Goal: Task Accomplishment & Management: Use online tool/utility

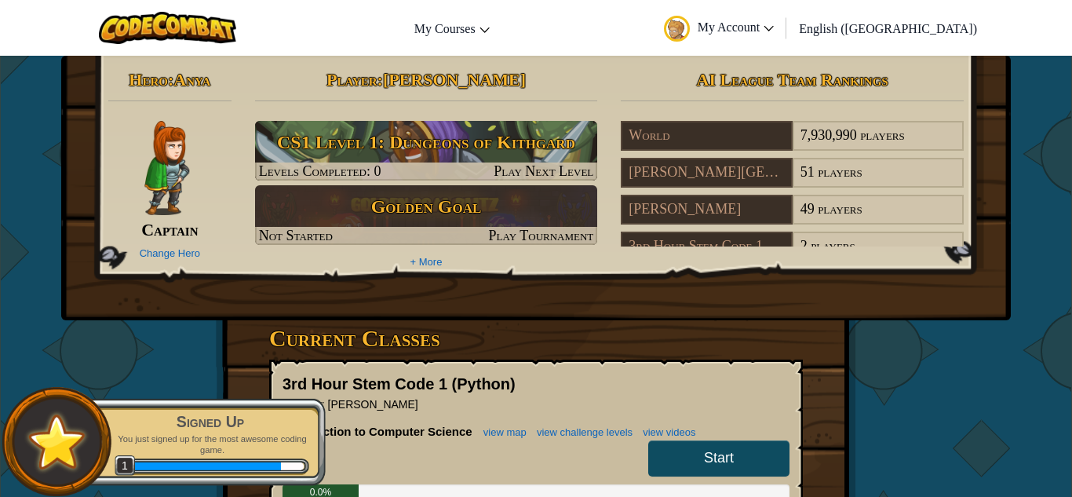
click at [180, 261] on div "Change Hero" at bounding box center [169, 253] width 123 height 24
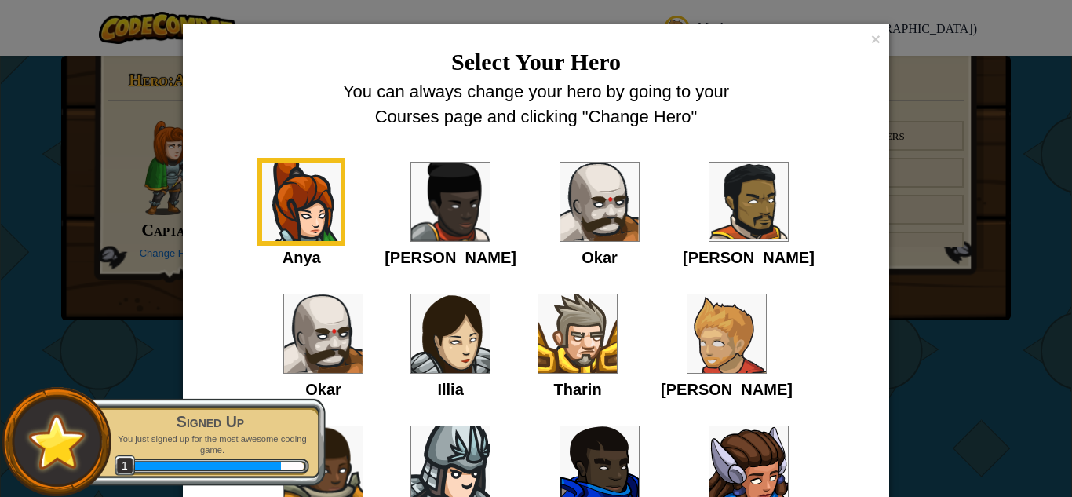
click at [411, 336] on img at bounding box center [450, 333] width 78 height 78
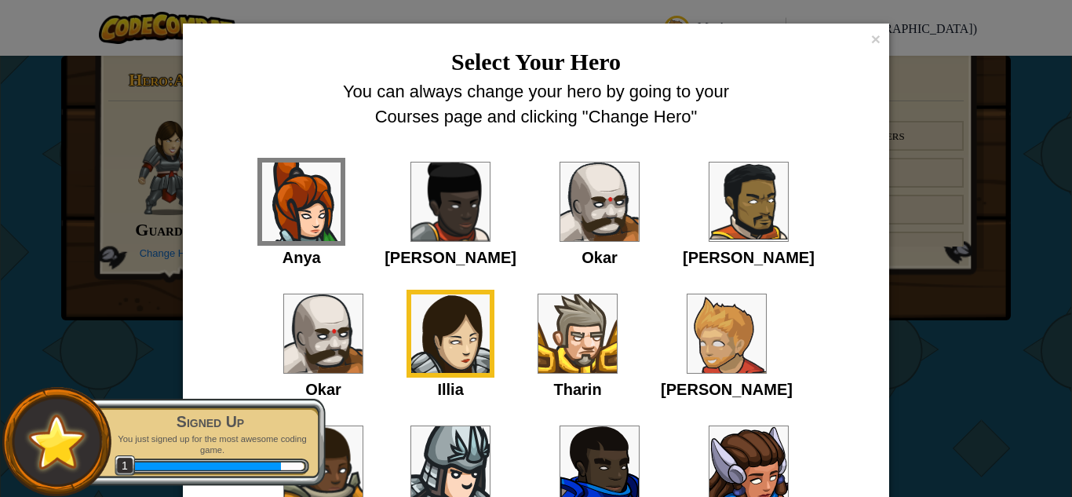
click at [534, 421] on div "Gordon" at bounding box center [600, 477] width 132 height 112
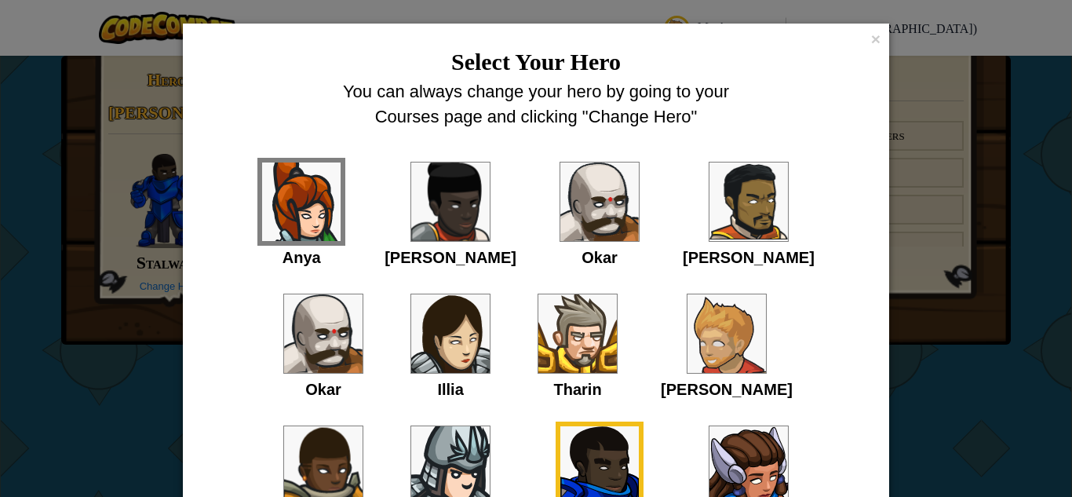
click at [709, 442] on img at bounding box center [748, 465] width 78 height 78
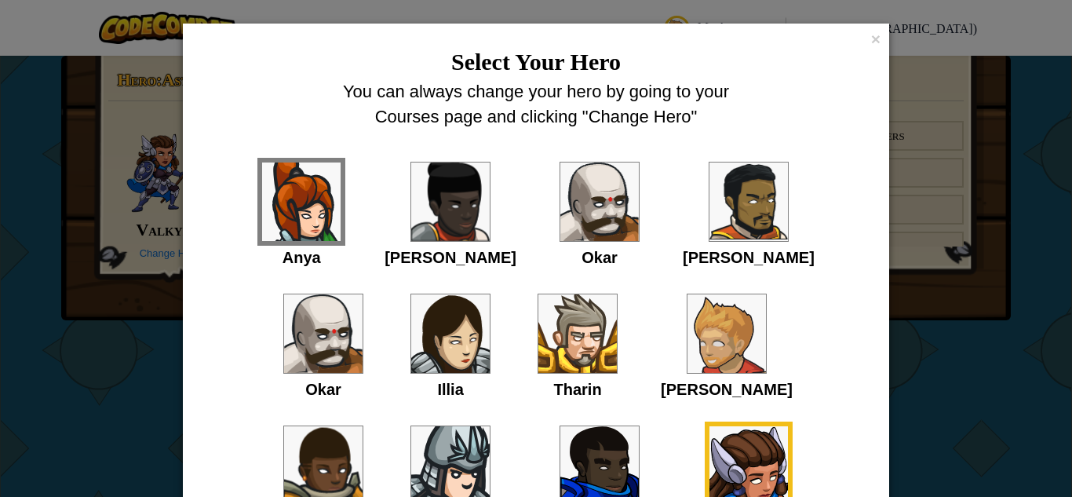
click at [494, 421] on div "Hattori" at bounding box center [450, 477] width 88 height 112
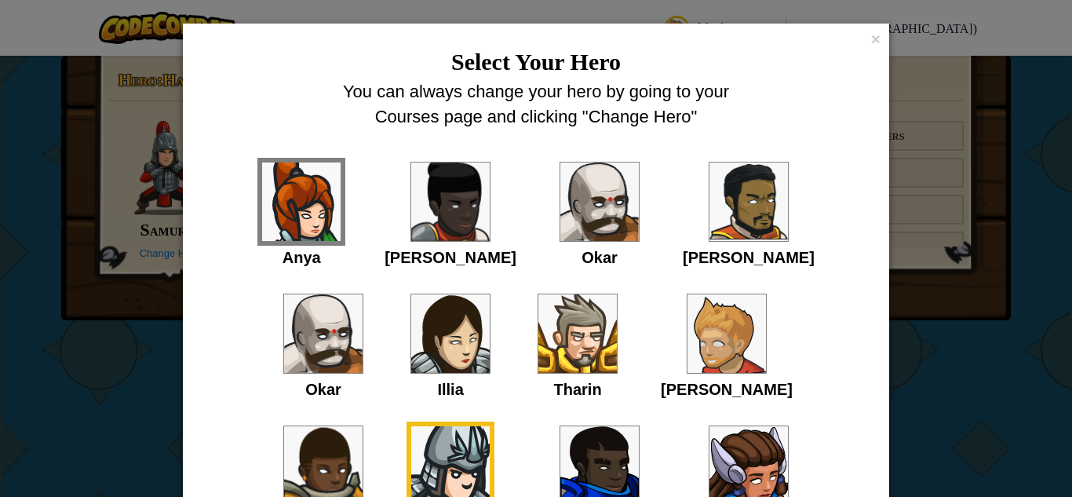
click at [411, 323] on img at bounding box center [450, 333] width 78 height 78
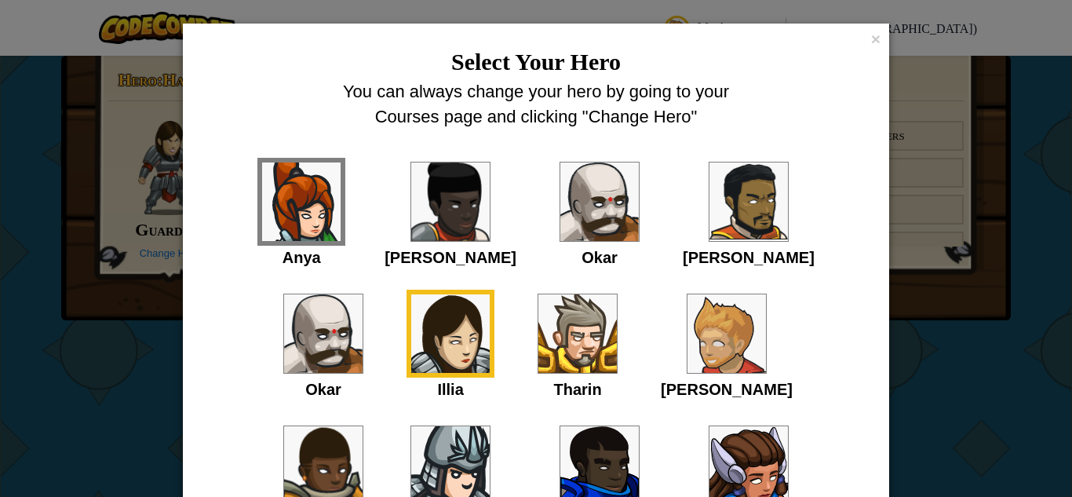
click at [190, 380] on div "× Select Your Hero You can always change your hero by going to your Courses pag…" at bounding box center [536, 338] width 706 height 629
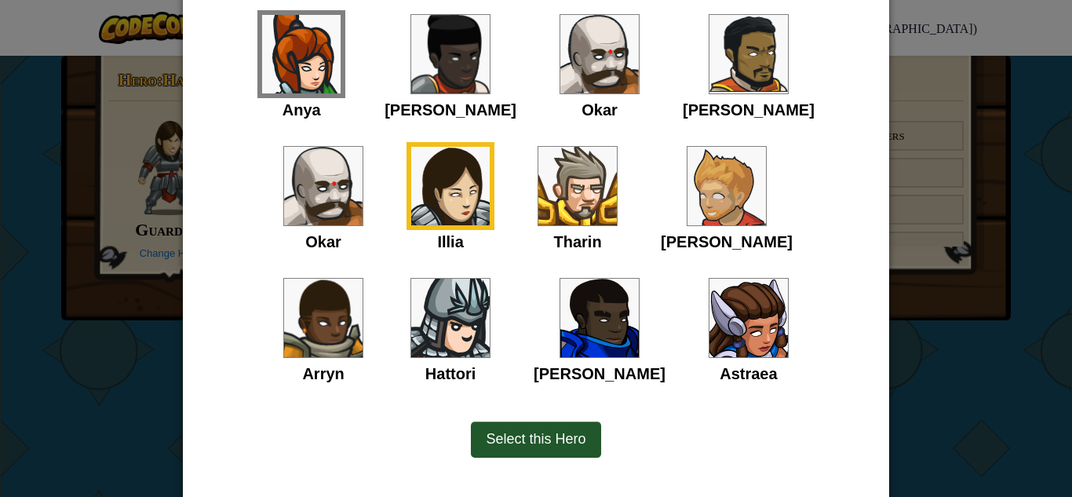
scroll to position [147, 0]
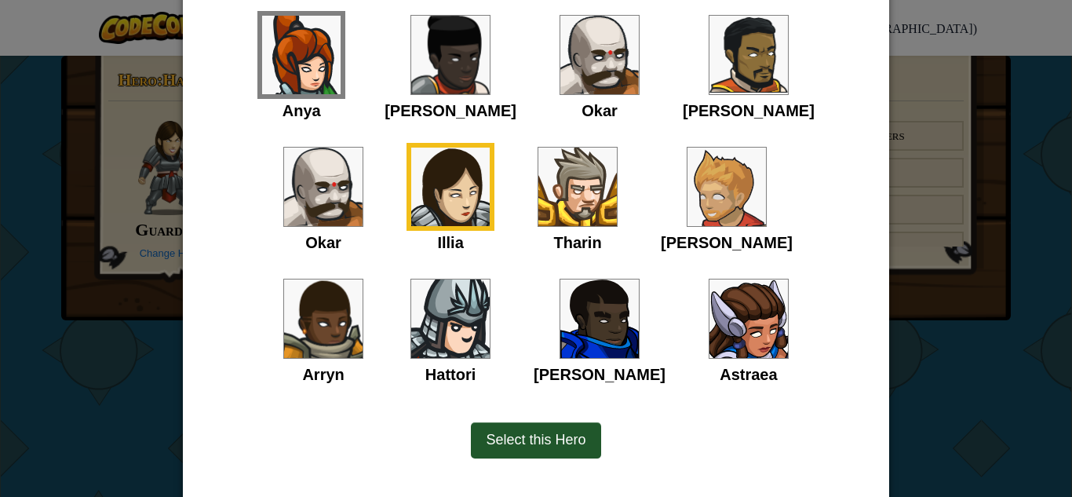
click at [490, 279] on img at bounding box center [450, 318] width 78 height 78
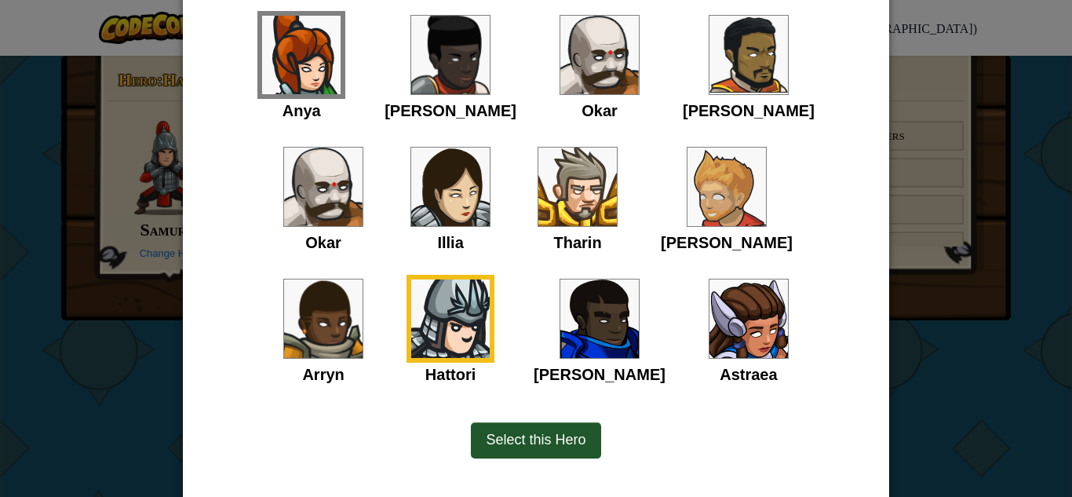
click at [560, 89] on img at bounding box center [599, 55] width 78 height 78
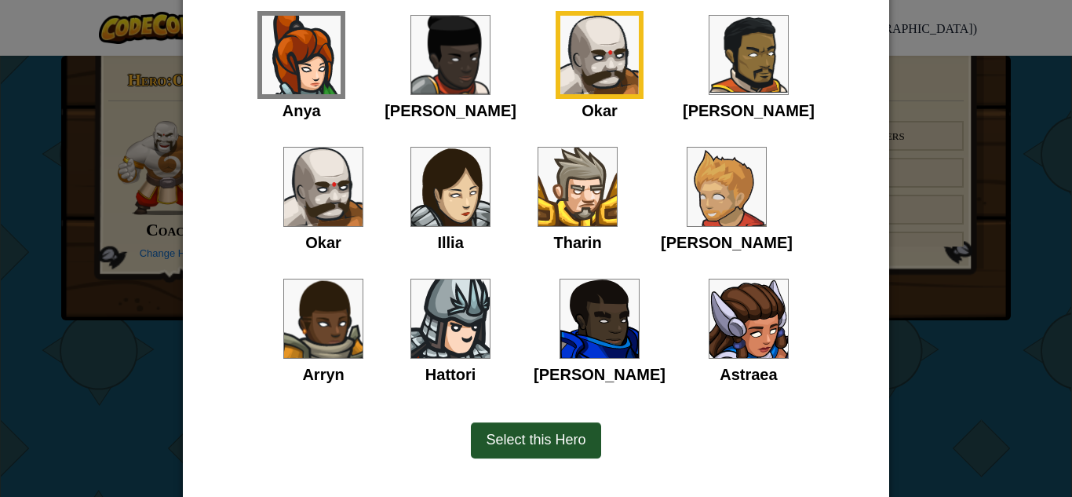
click at [709, 47] on img at bounding box center [748, 55] width 78 height 78
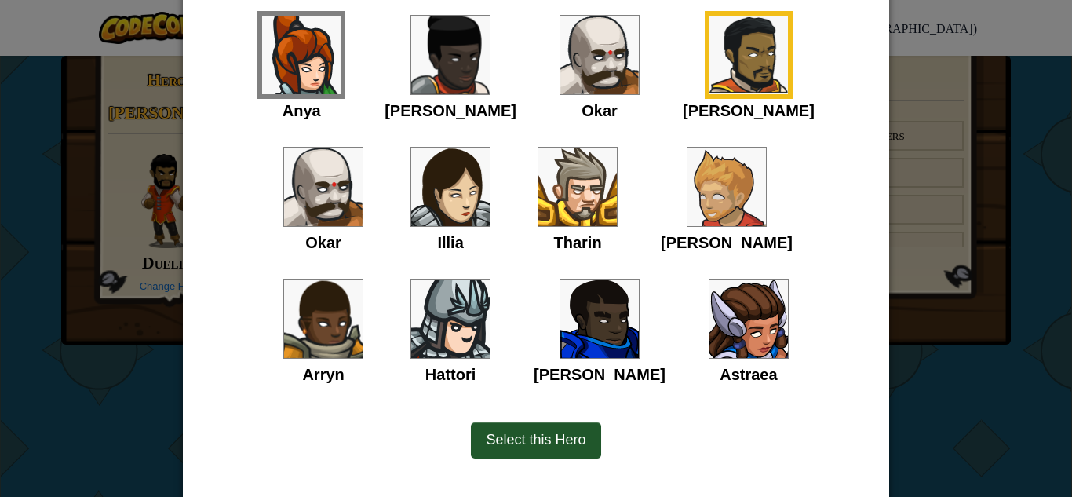
click at [363, 148] on img at bounding box center [323, 187] width 78 height 78
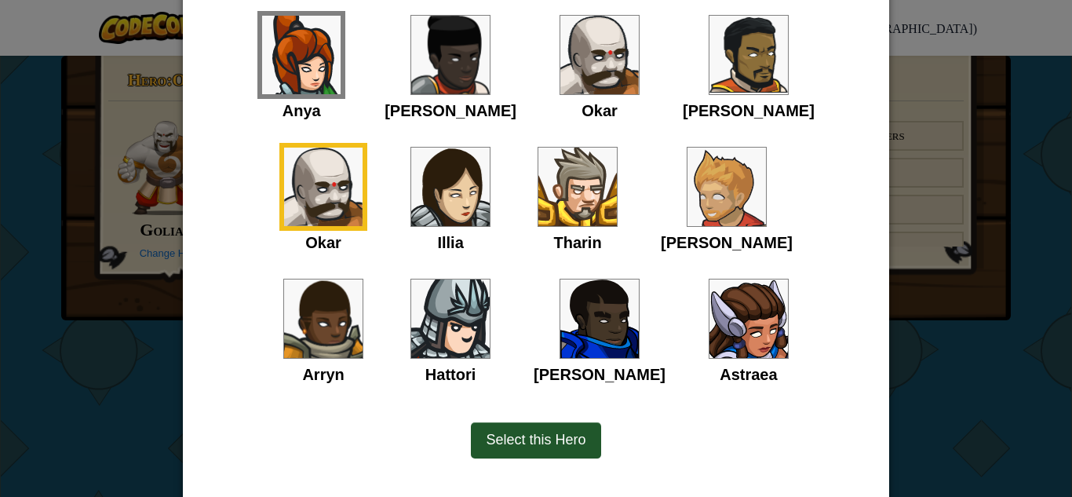
click at [709, 82] on img at bounding box center [748, 55] width 78 height 78
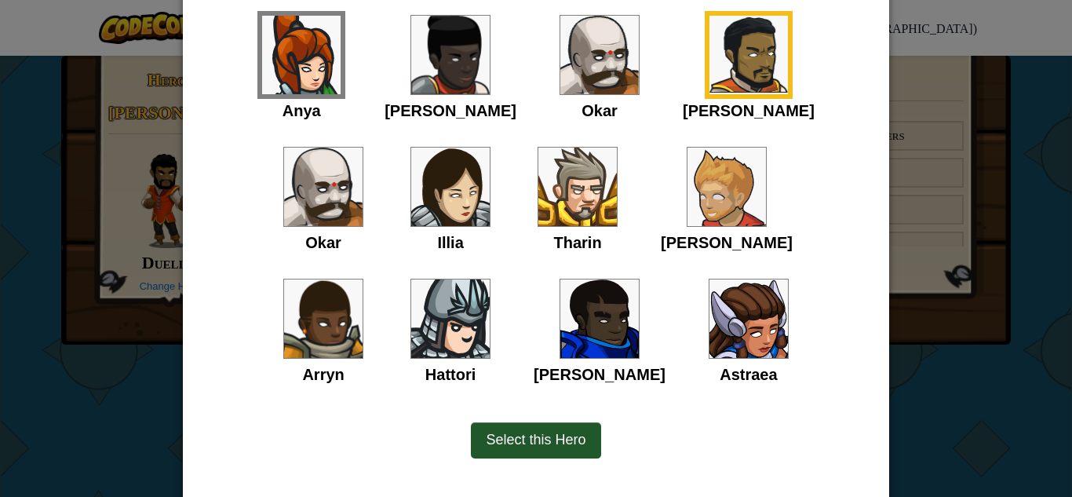
click at [541, 455] on div "Select this Hero" at bounding box center [535, 440] width 129 height 36
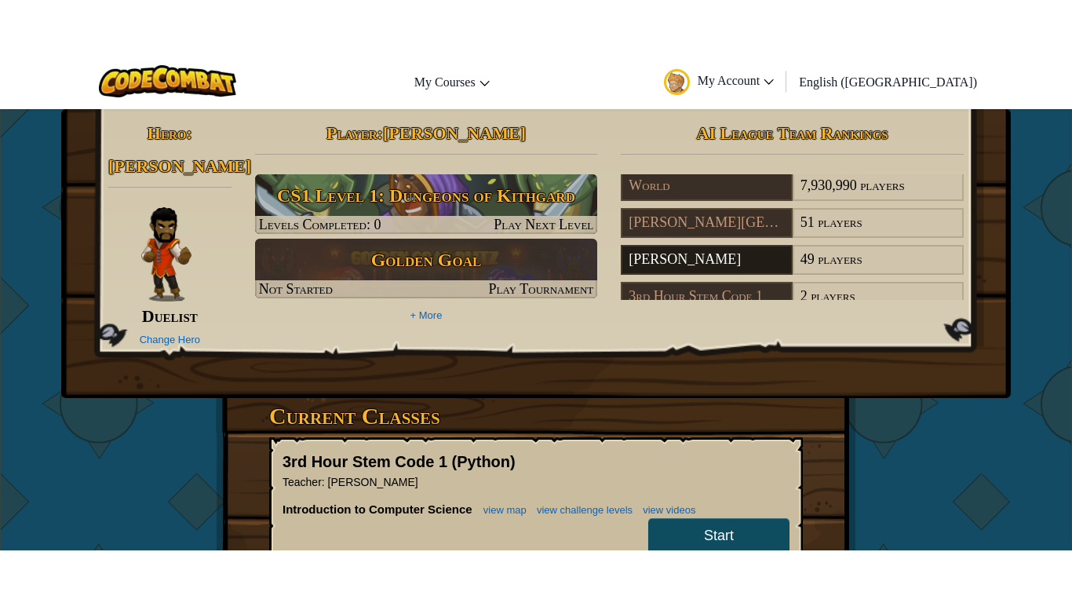
scroll to position [0, 0]
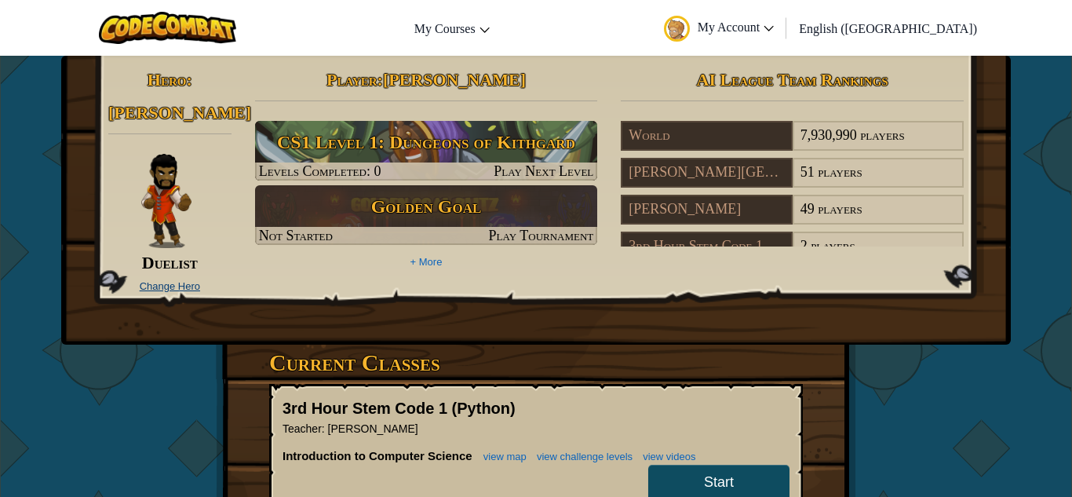
click at [173, 281] on link "Change Hero" at bounding box center [170, 286] width 60 height 12
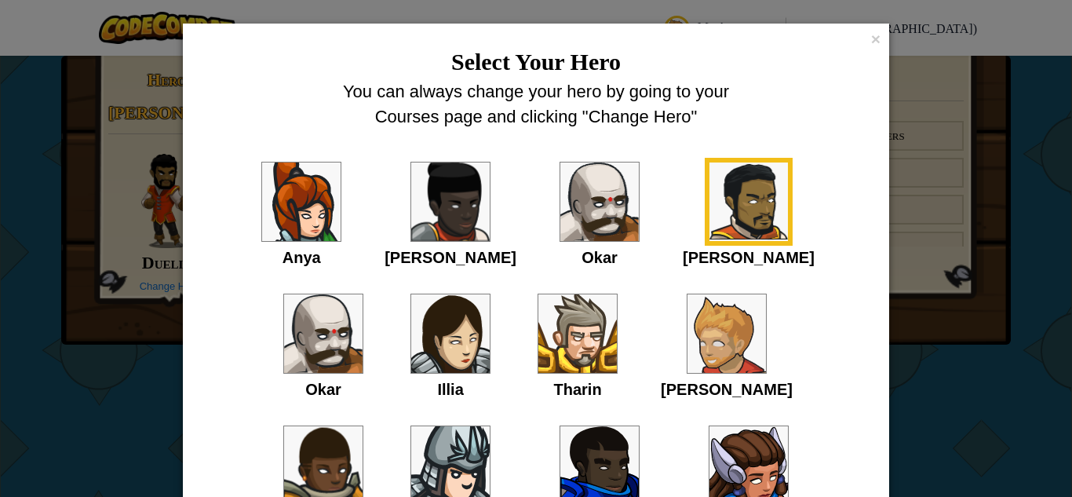
click at [411, 204] on img at bounding box center [450, 201] width 78 height 78
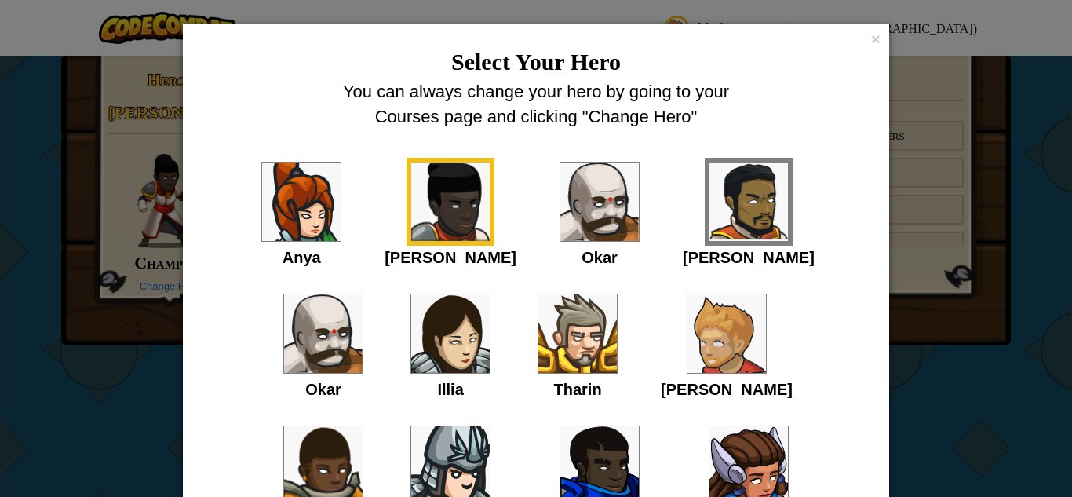
click at [35, 348] on div "× Select Your Hero You can always change your hero by going to your Courses pag…" at bounding box center [536, 248] width 1072 height 497
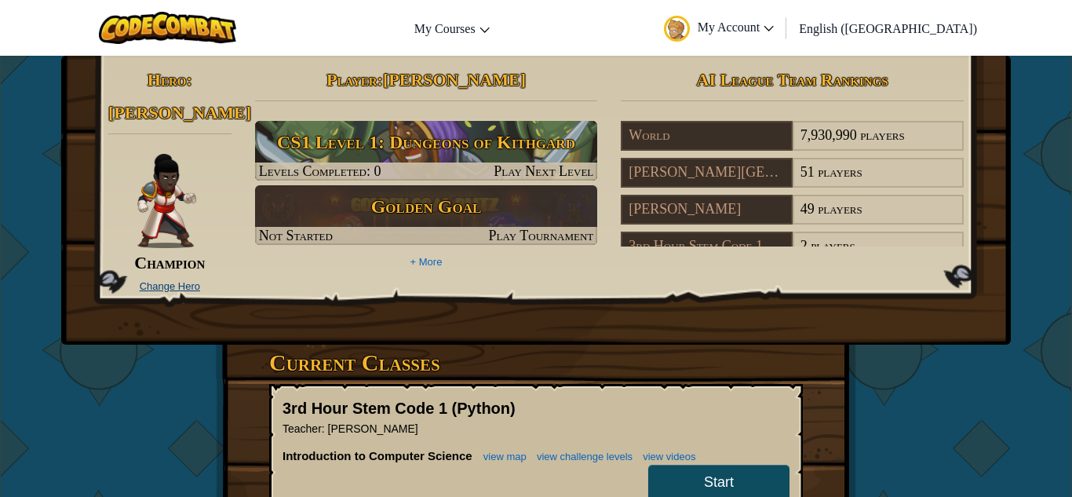
click at [197, 280] on link "Change Hero" at bounding box center [170, 286] width 60 height 12
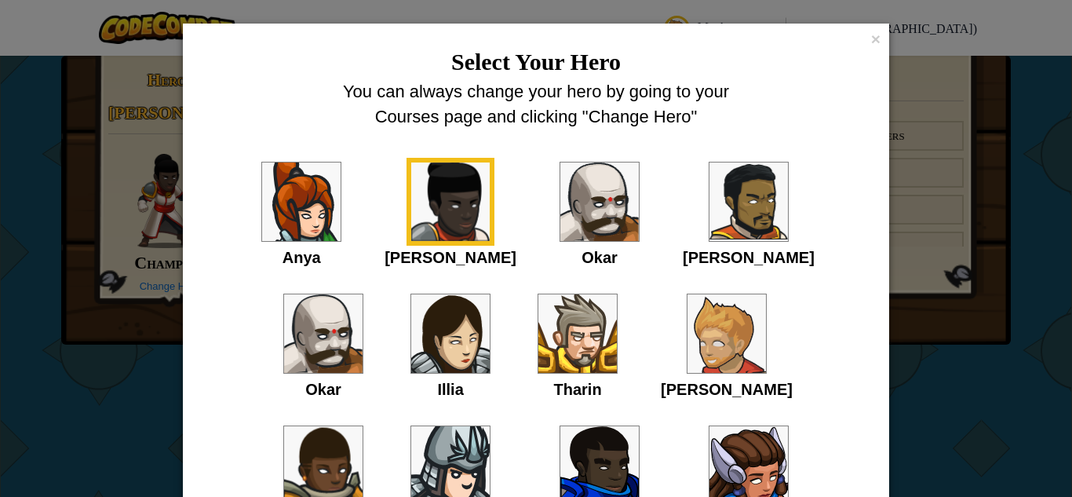
click at [538, 312] on img at bounding box center [577, 333] width 78 height 78
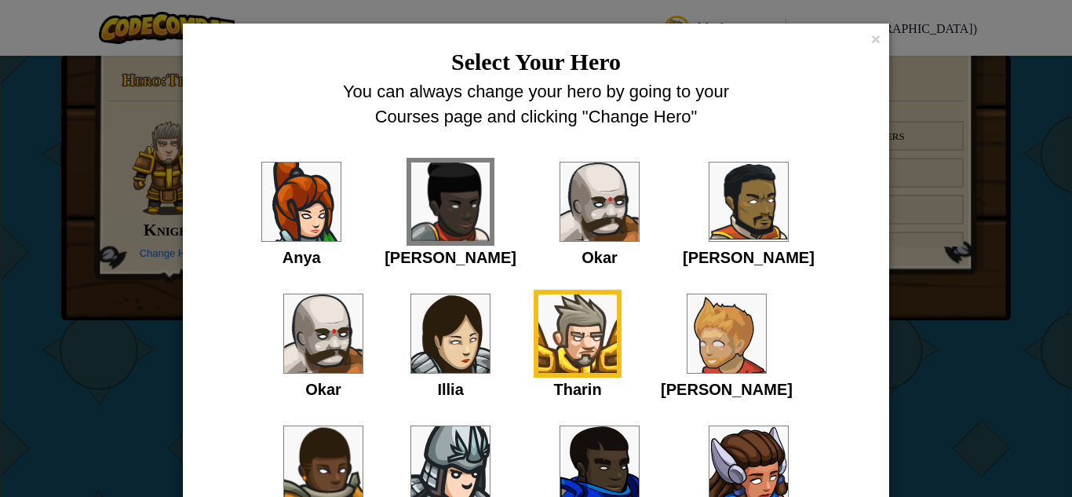
click at [53, 388] on div "× Select Your Hero You can always change your hero by going to your Courses pag…" at bounding box center [536, 248] width 1072 height 497
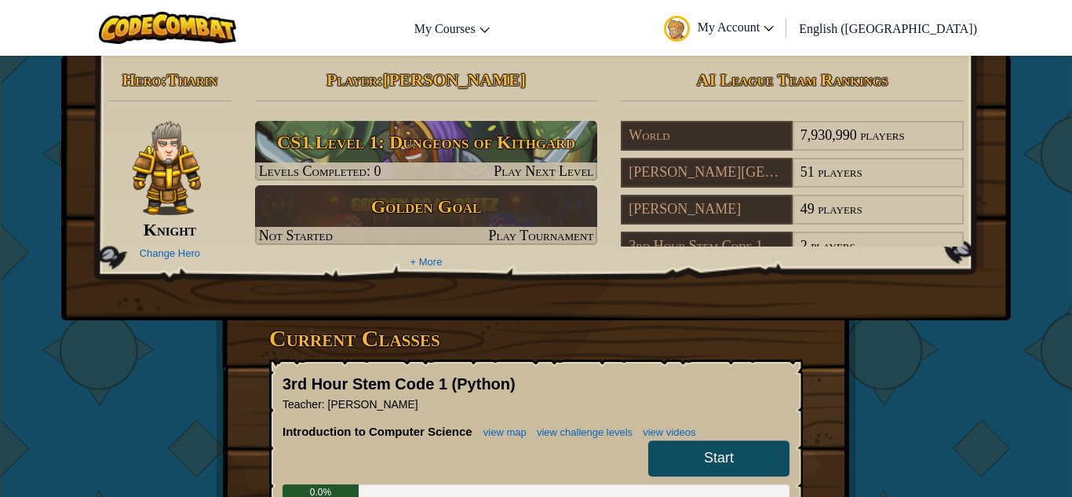
click at [183, 233] on span "Knight" at bounding box center [170, 230] width 53 height 20
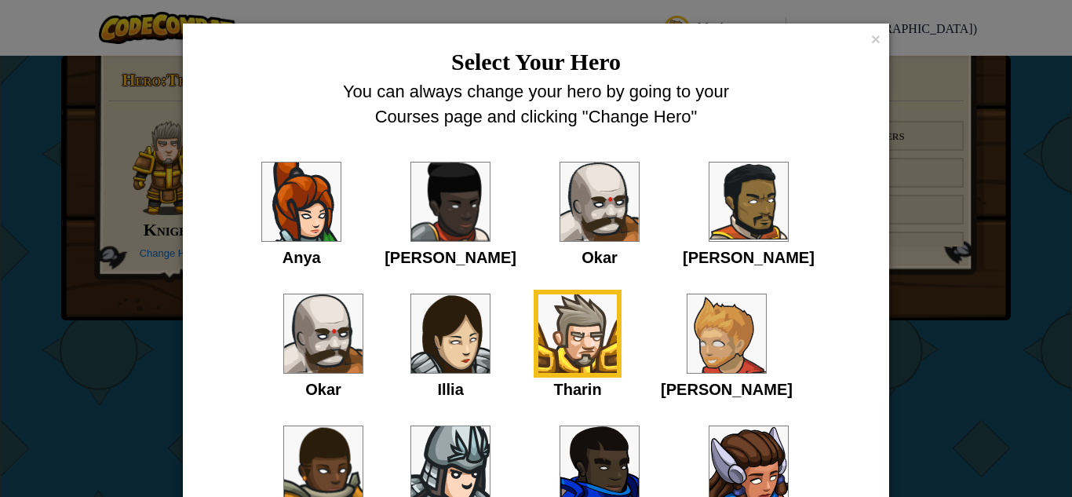
click at [411, 358] on img at bounding box center [450, 333] width 78 height 78
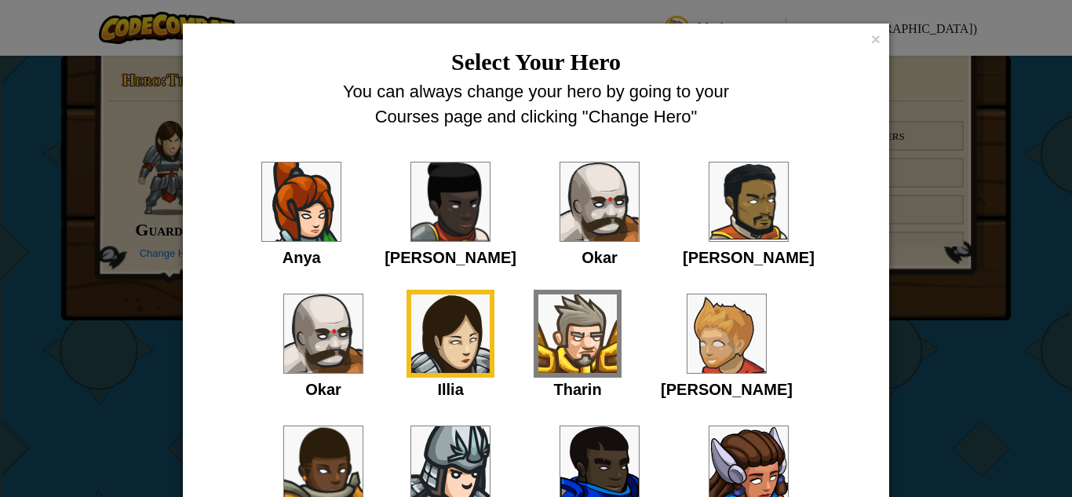
click at [687, 334] on img at bounding box center [726, 333] width 78 height 78
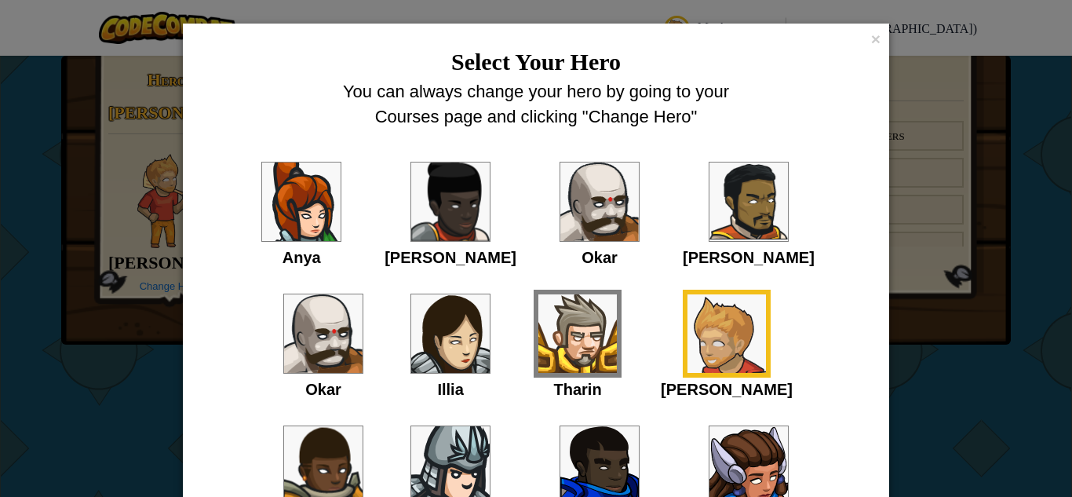
click at [177, 297] on div "× Select Your Hero You can always change your hero by going to your Courses pag…" at bounding box center [536, 248] width 1072 height 497
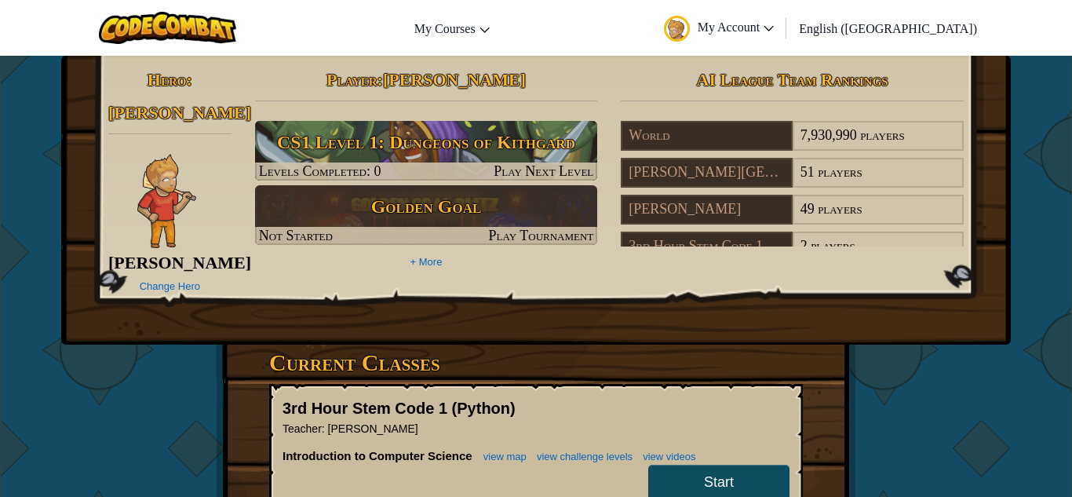
click at [749, 465] on link "Start" at bounding box center [718, 483] width 141 height 36
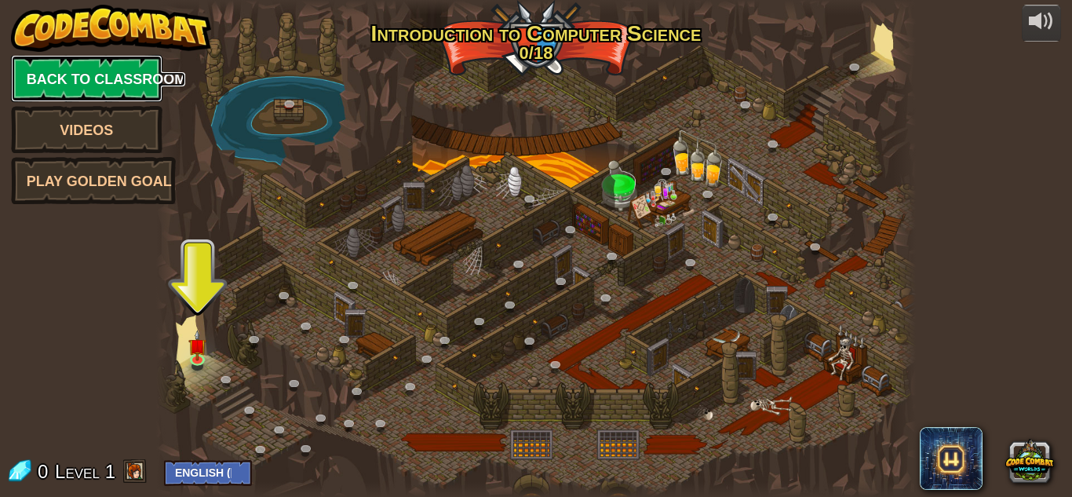
click at [110, 65] on link "Back to Classroom" at bounding box center [86, 78] width 151 height 47
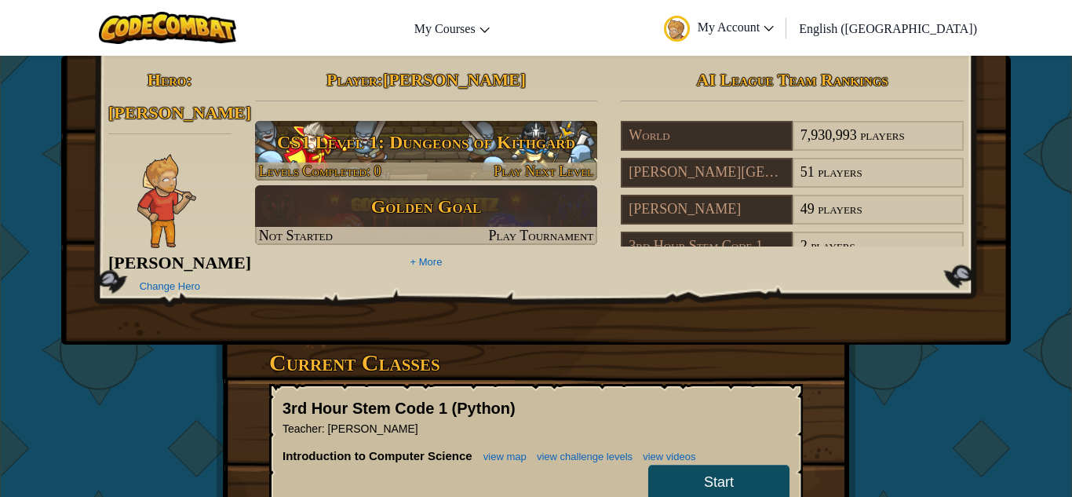
click at [406, 144] on h3 "CS1 Level 1: Dungeons of Kithgard" at bounding box center [426, 142] width 343 height 35
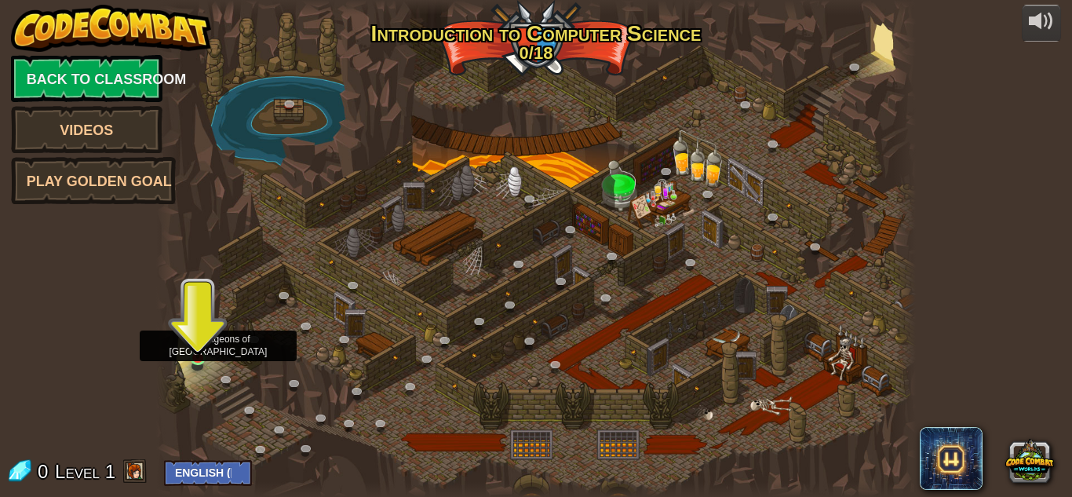
click at [190, 349] on img at bounding box center [198, 338] width 18 height 41
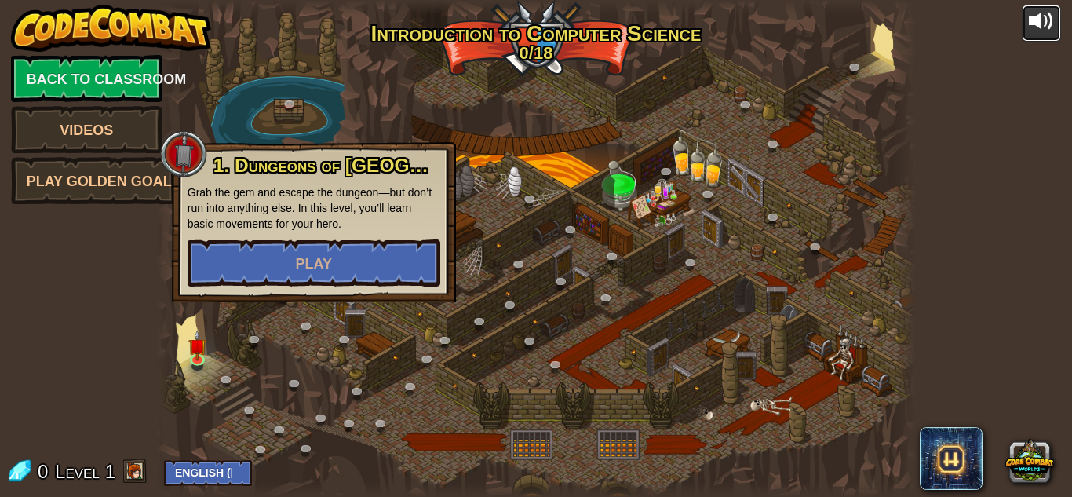
click at [1060, 17] on button at bounding box center [1041, 23] width 39 height 37
click at [1054, 18] on div at bounding box center [1041, 21] width 25 height 25
click at [909, 78] on div at bounding box center [904, 248] width 23 height 497
click at [304, 270] on span "Play" at bounding box center [314, 264] width 36 height 16
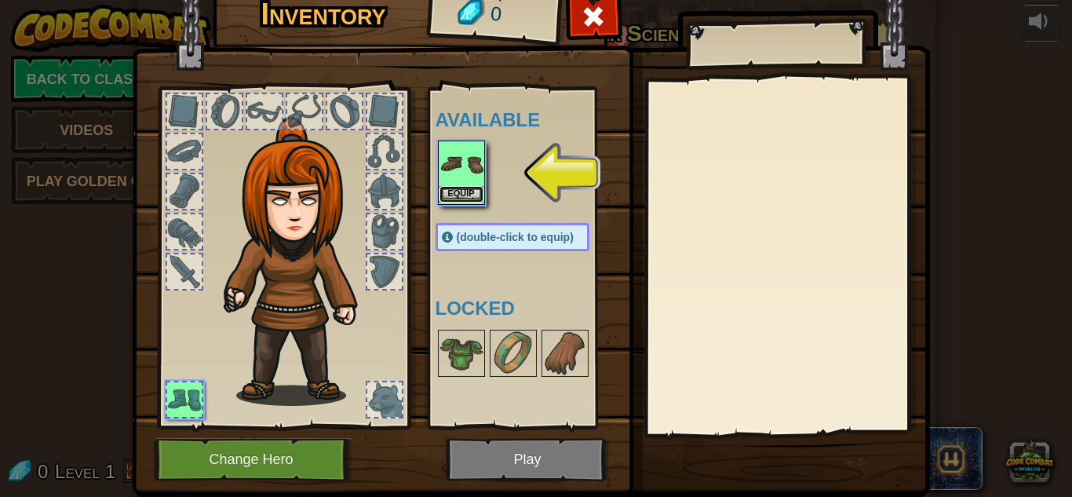
click at [456, 188] on button "Equip" at bounding box center [461, 194] width 44 height 16
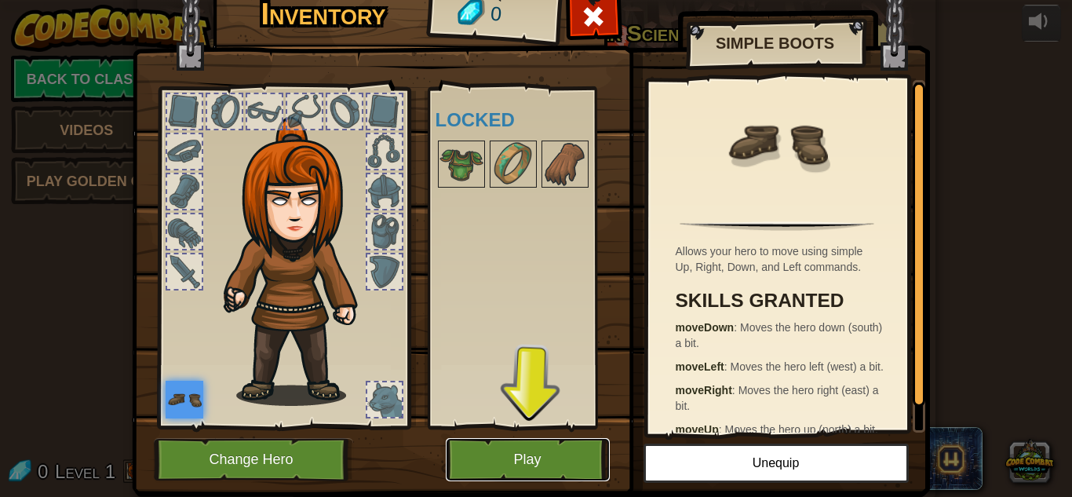
click at [529, 455] on button "Play" at bounding box center [528, 459] width 164 height 43
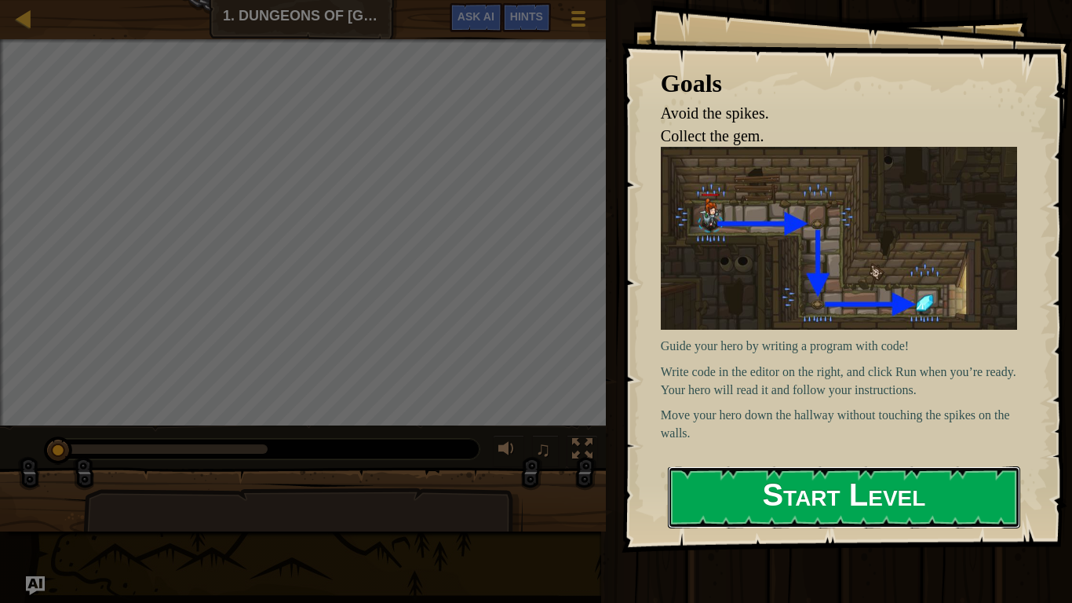
click at [757, 471] on button "Start Level" at bounding box center [844, 497] width 352 height 62
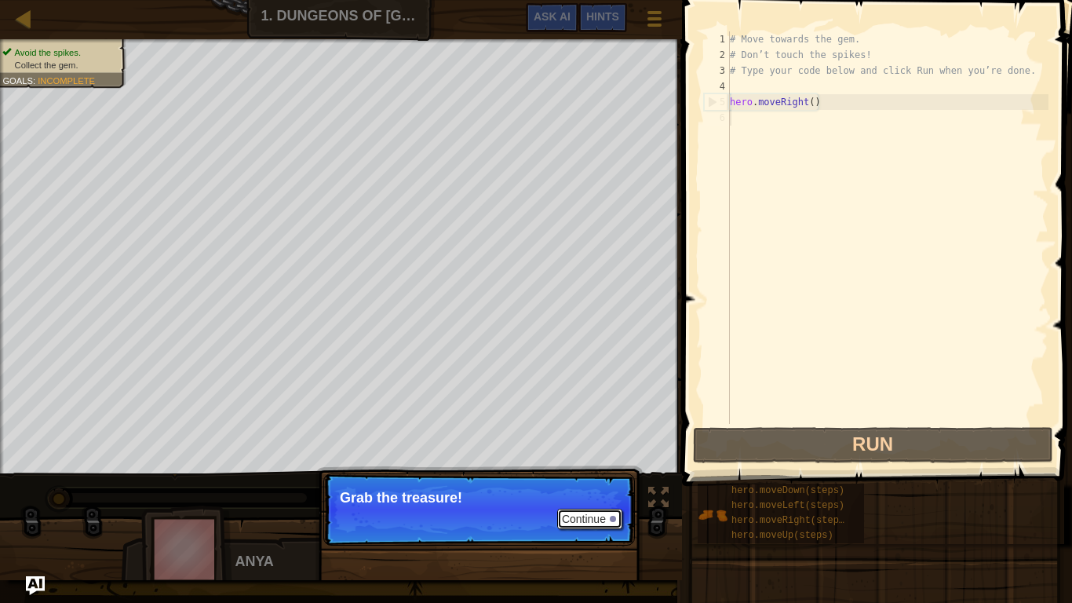
click at [584, 496] on button "Continue" at bounding box center [589, 518] width 65 height 20
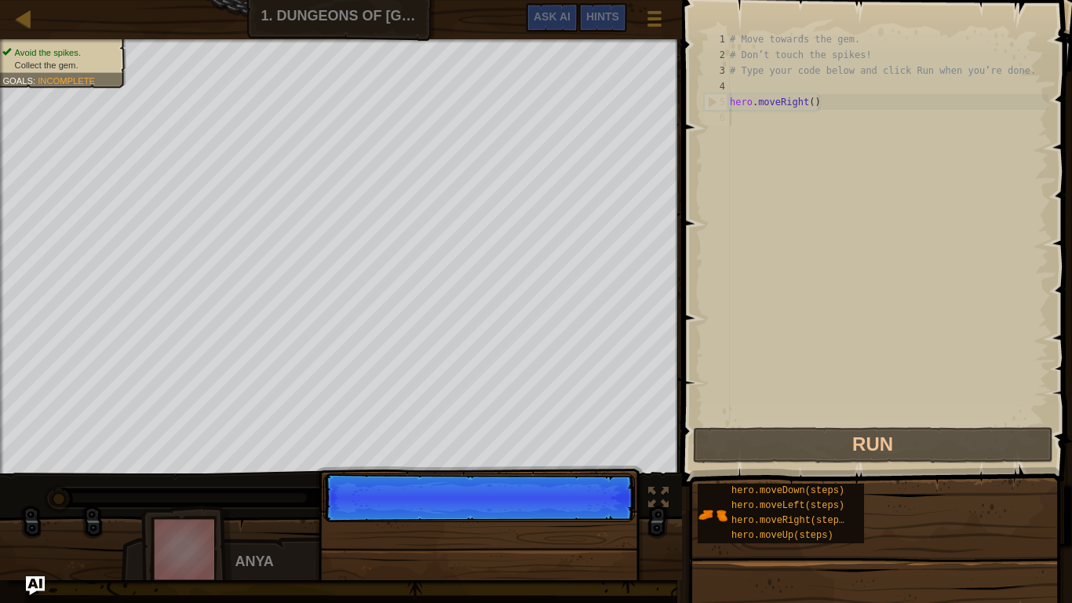
scroll to position [7, 0]
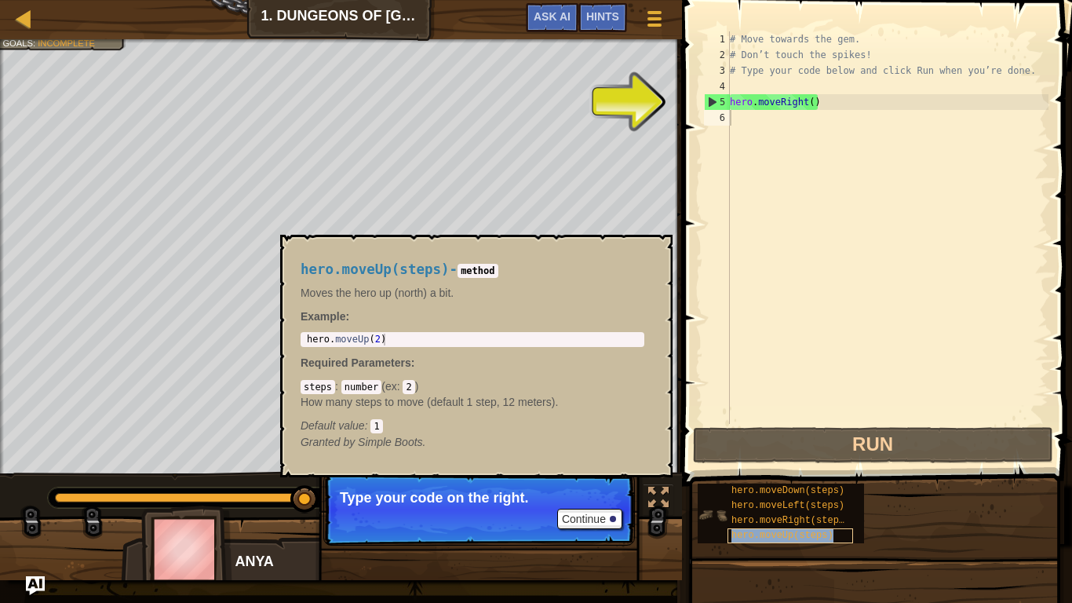
click at [820, 496] on span "hero.moveUp(steps)" at bounding box center [782, 535] width 102 height 11
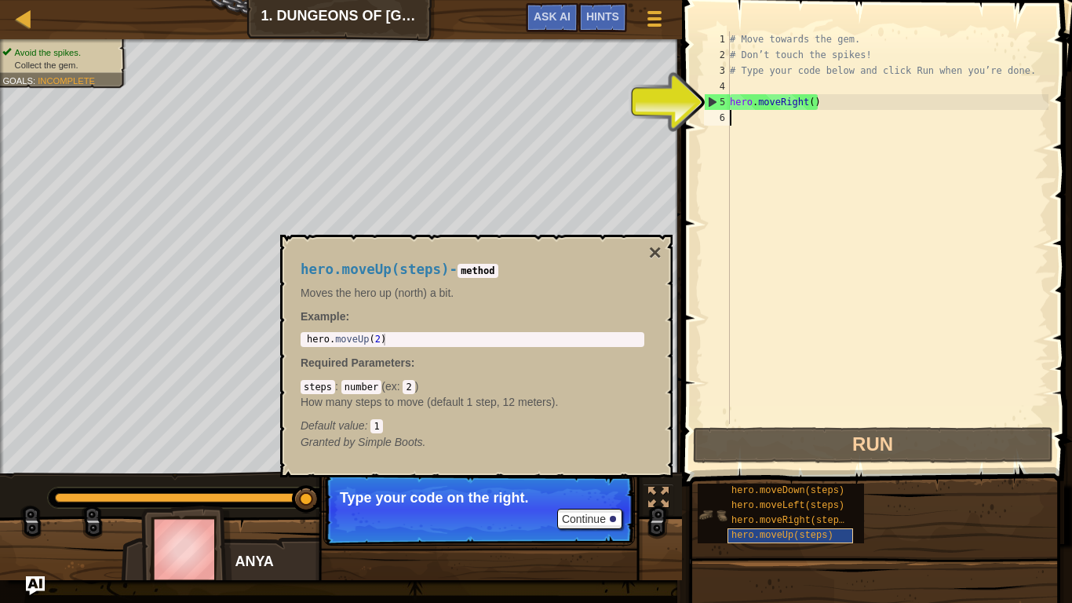
click at [820, 496] on span "hero.moveUp(steps)" at bounding box center [782, 535] width 102 height 11
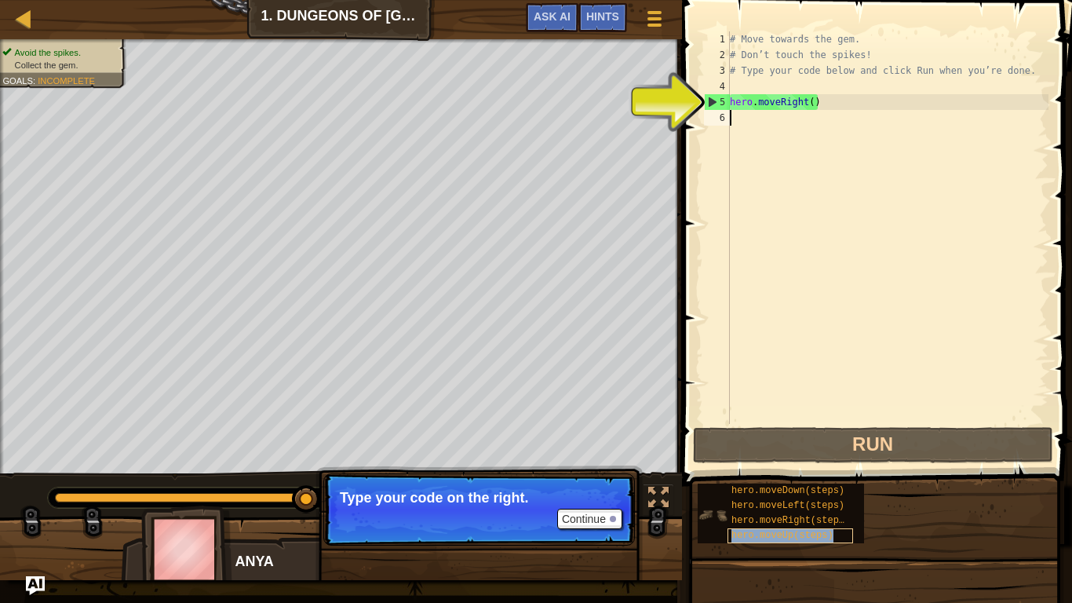
click at [814, 496] on span "hero.moveUp(steps)" at bounding box center [782, 535] width 102 height 11
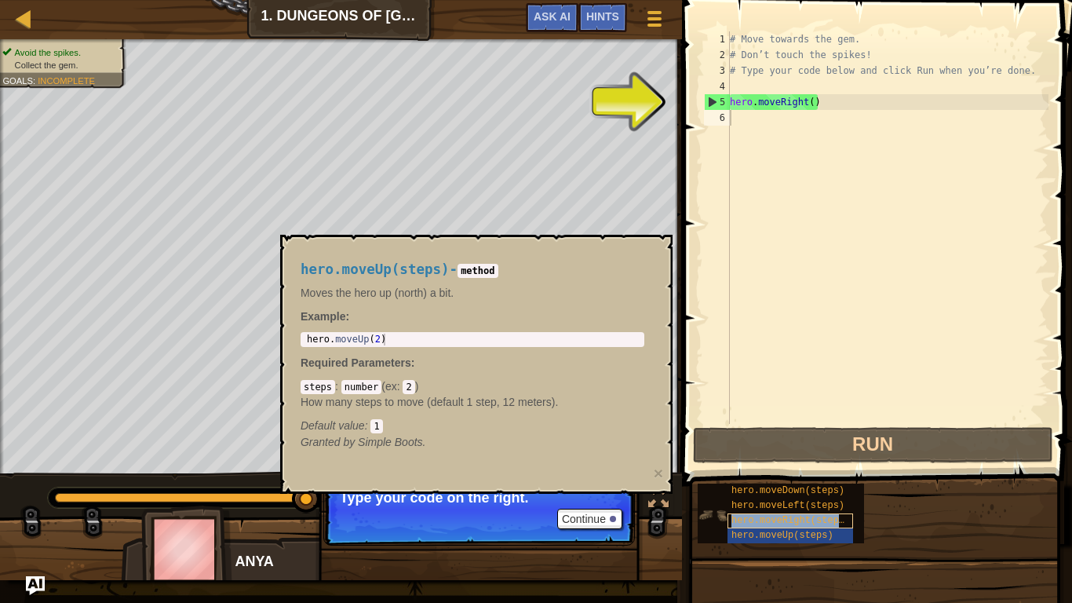
click at [794, 496] on span "hero.moveRight(steps)" at bounding box center [790, 520] width 118 height 11
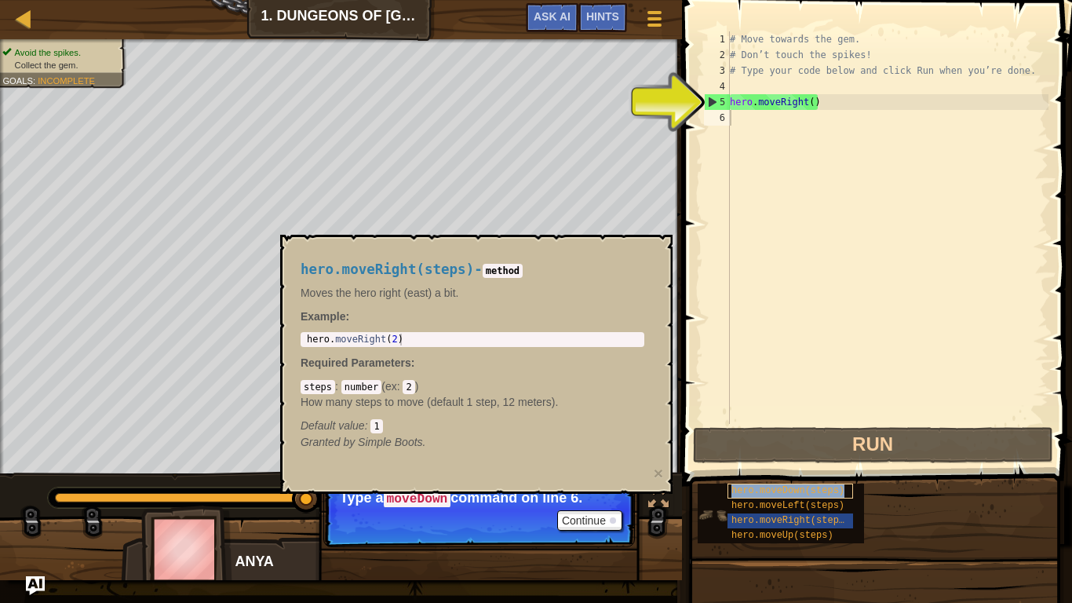
click at [804, 483] on div "hero.moveDown(steps)" at bounding box center [790, 490] width 126 height 15
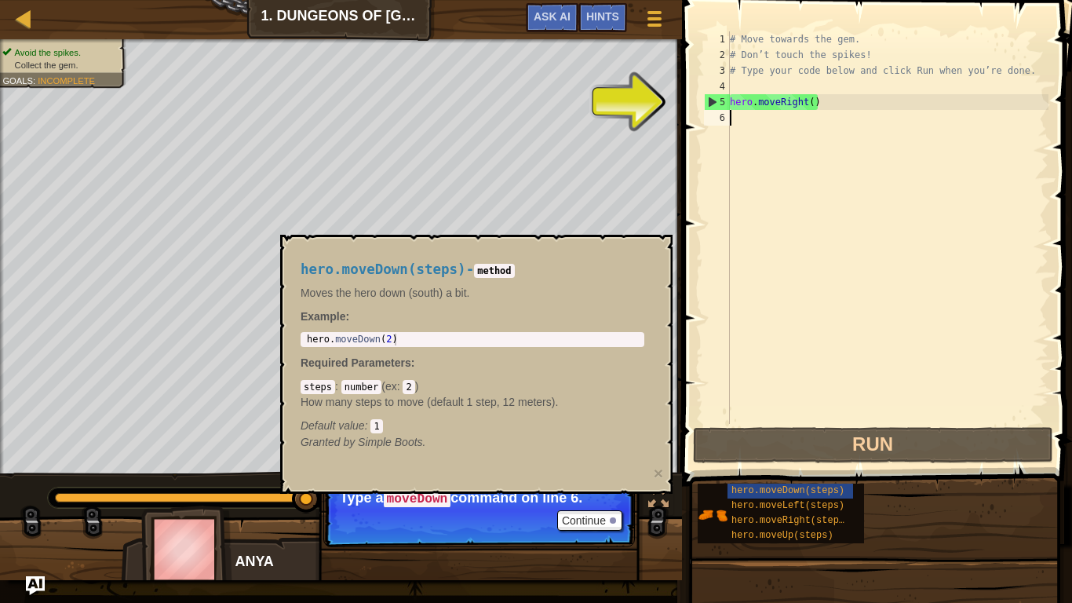
click at [743, 128] on div "# Move towards the gem. # Don’t touch the spikes! # Type your code below and cl…" at bounding box center [888, 243] width 322 height 424
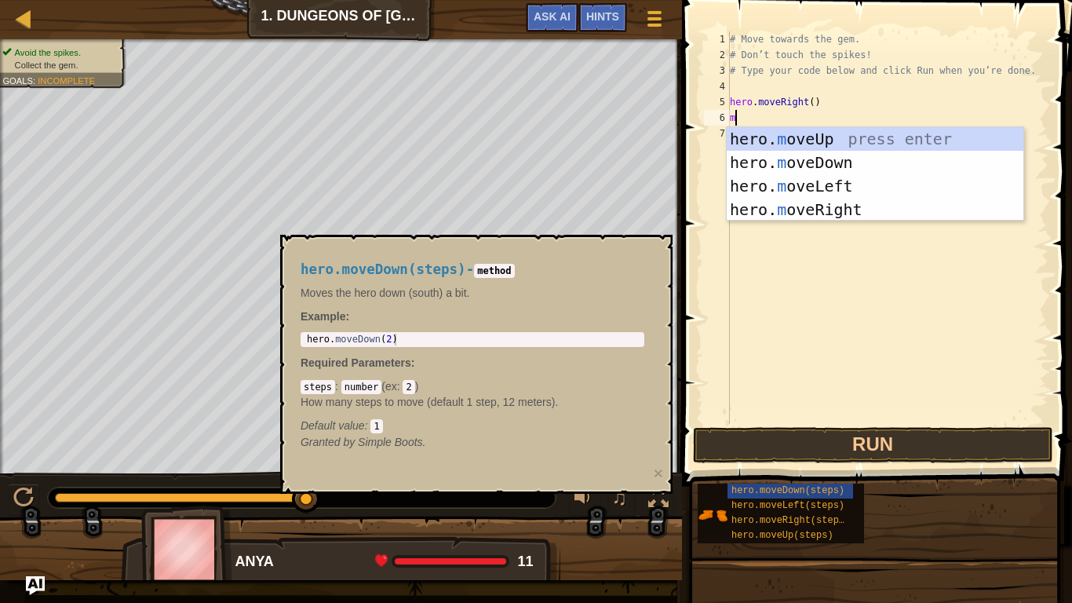
type textarea "m"
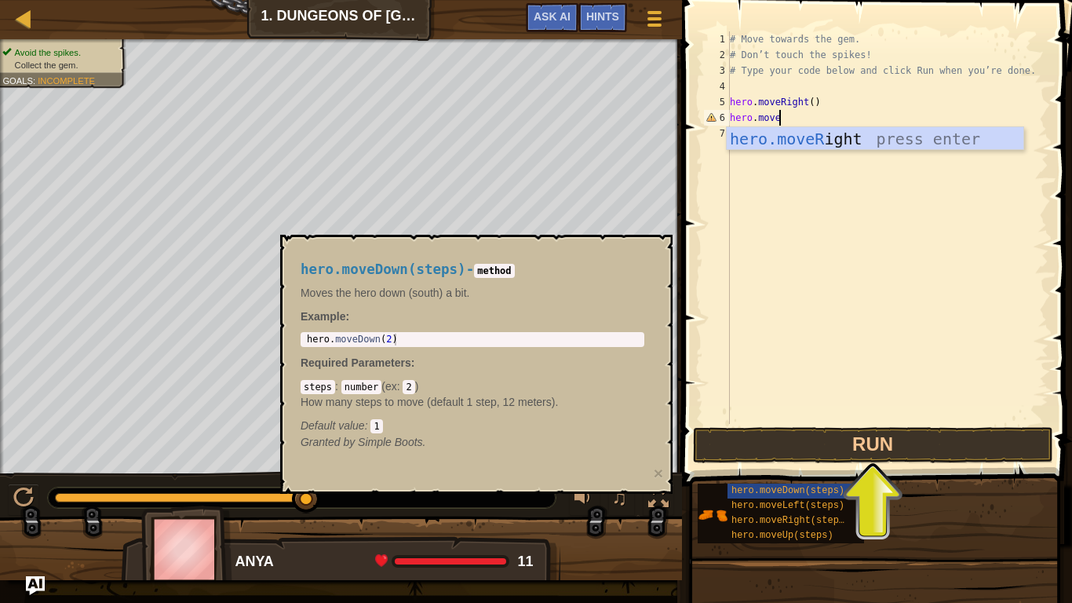
scroll to position [7, 6]
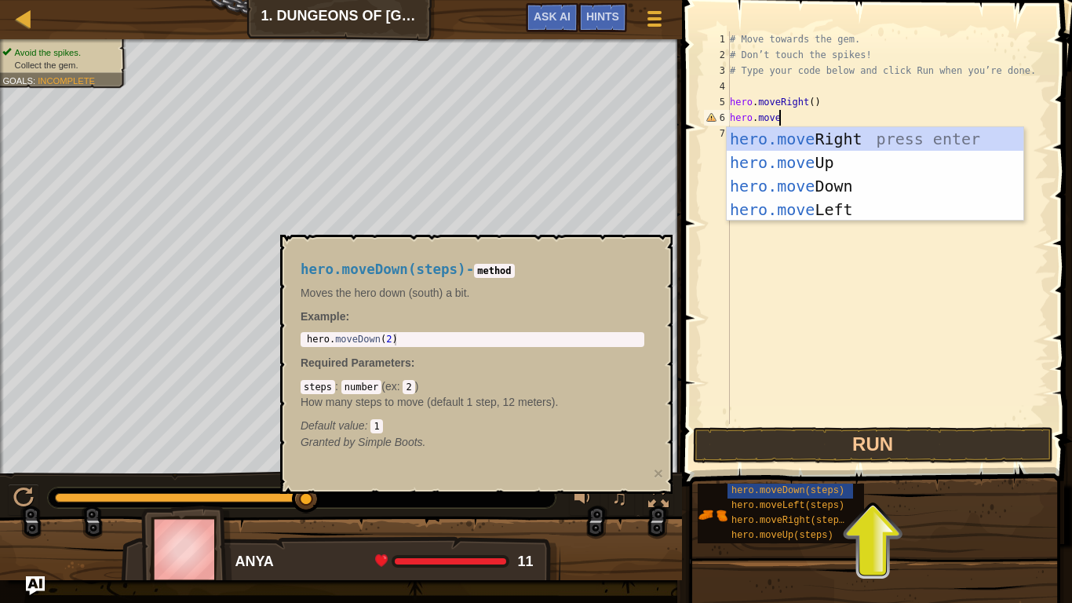
type textarea "hero.moveDo"
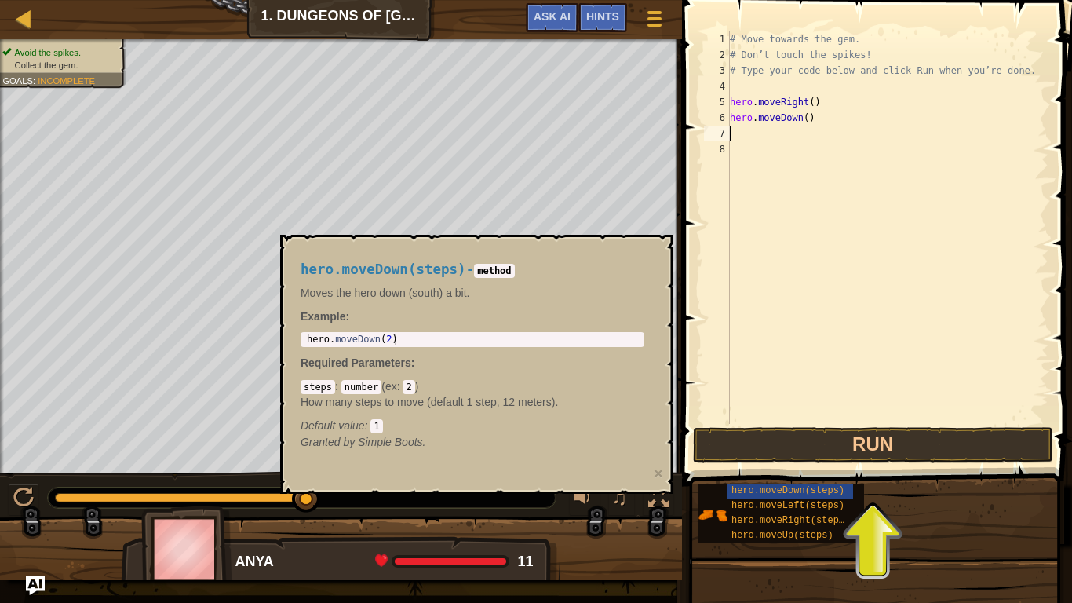
scroll to position [7, 0]
click at [845, 439] on button "Run" at bounding box center [873, 445] width 360 height 36
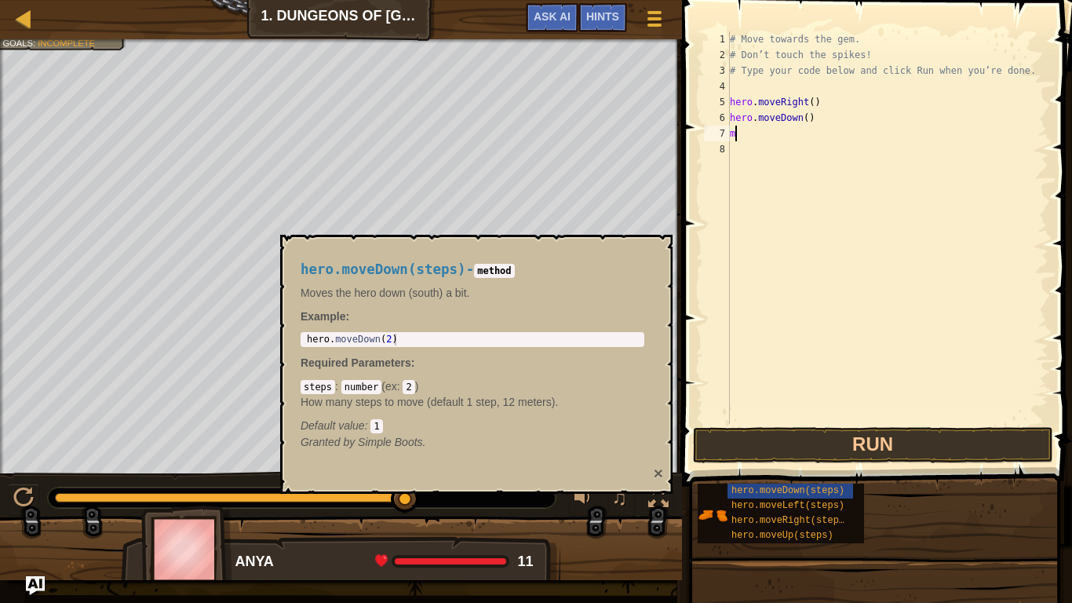
click at [658, 467] on button "×" at bounding box center [658, 473] width 9 height 16
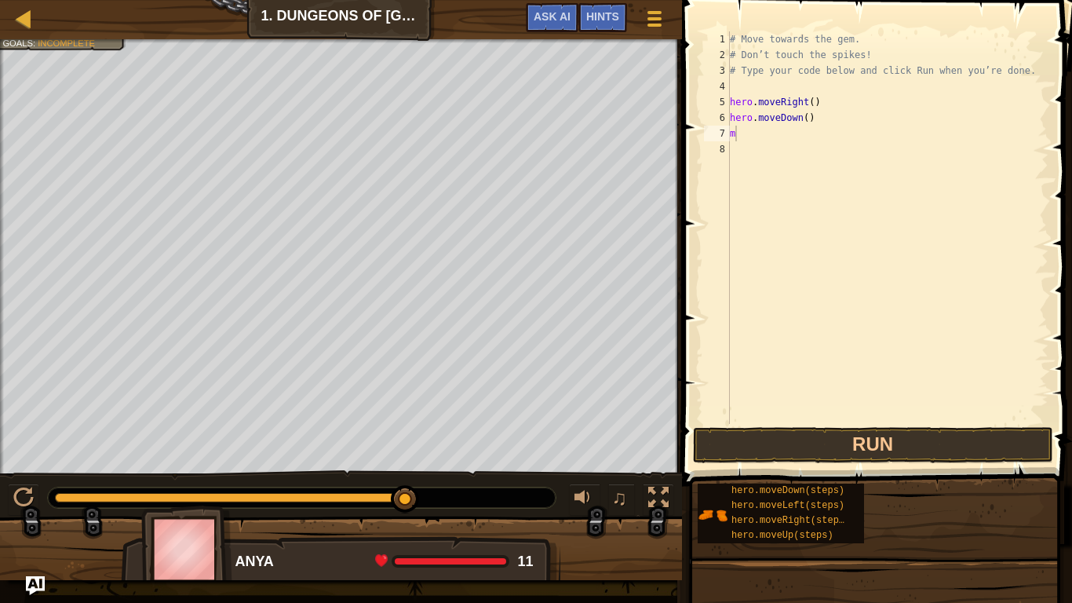
click at [739, 135] on div "# Move towards the gem. # Don’t touch the spikes! # Type your code below and cl…" at bounding box center [888, 243] width 322 height 424
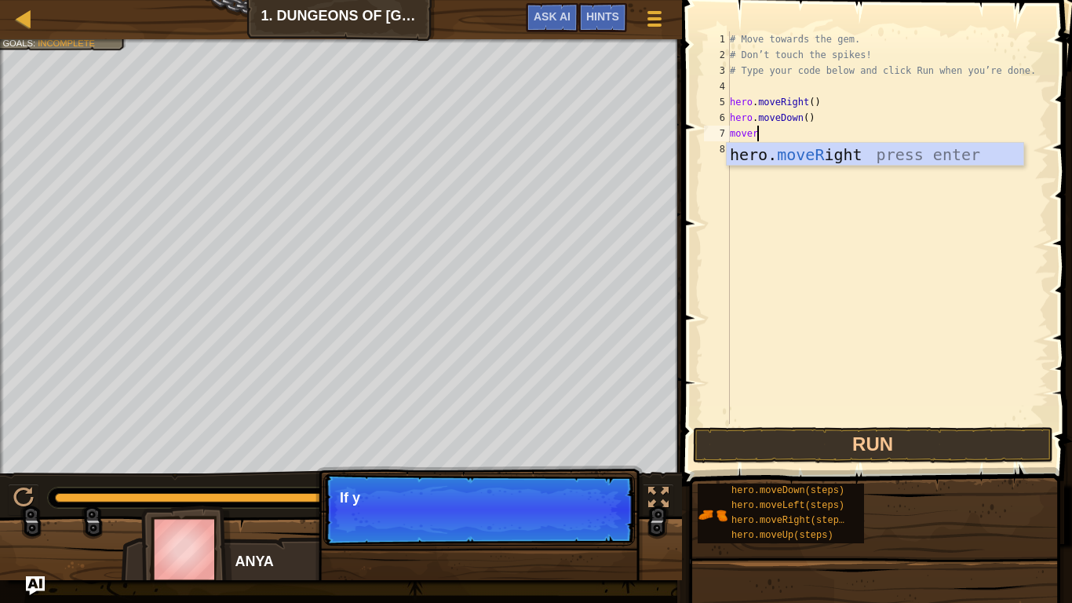
scroll to position [7, 2]
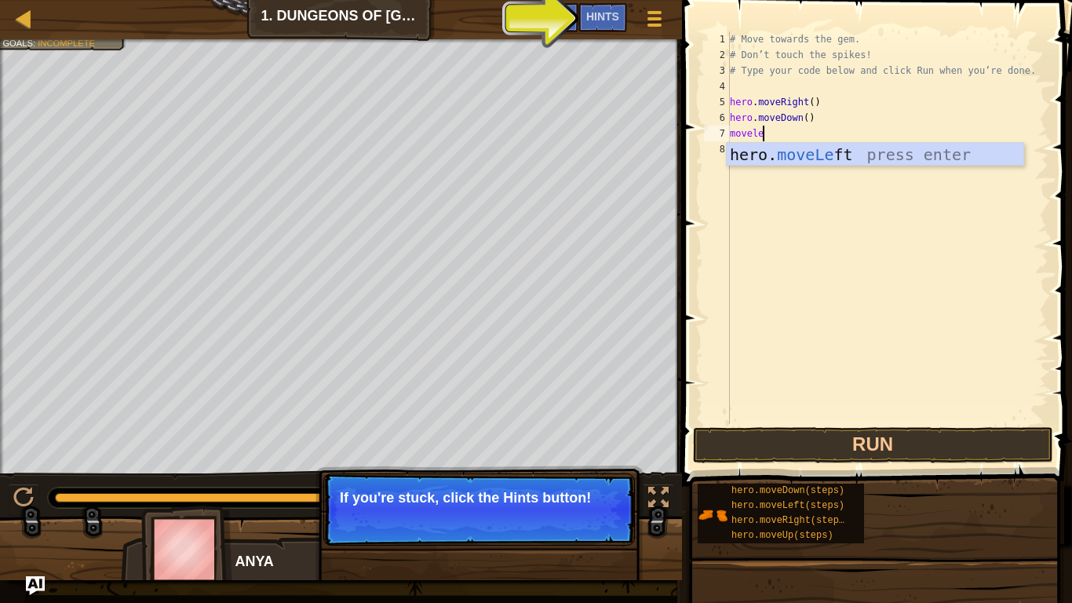
type textarea "movelef"
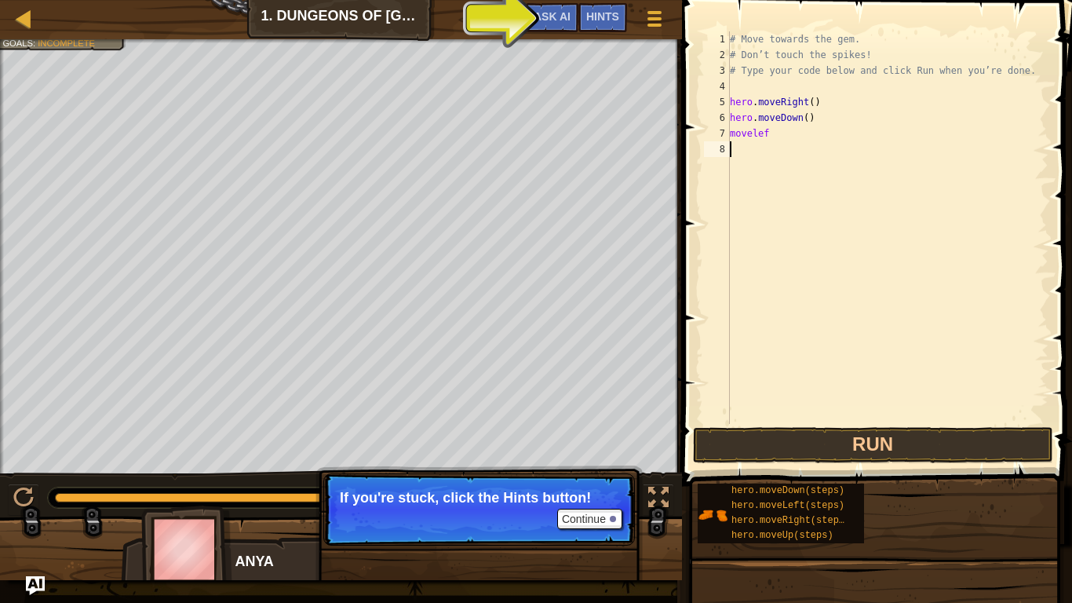
click at [873, 166] on div "# Move towards the gem. # Don’t touch the spikes! # Type your code below and cl…" at bounding box center [888, 243] width 322 height 424
click at [785, 144] on div "# Move towards the gem. # Don’t touch the spikes! # Type your code below and cl…" at bounding box center [888, 243] width 322 height 424
click at [768, 135] on div "# Move towards the gem. # Don’t touch the spikes! # Type your code below and cl…" at bounding box center [888, 243] width 322 height 424
type textarea "moveleft"
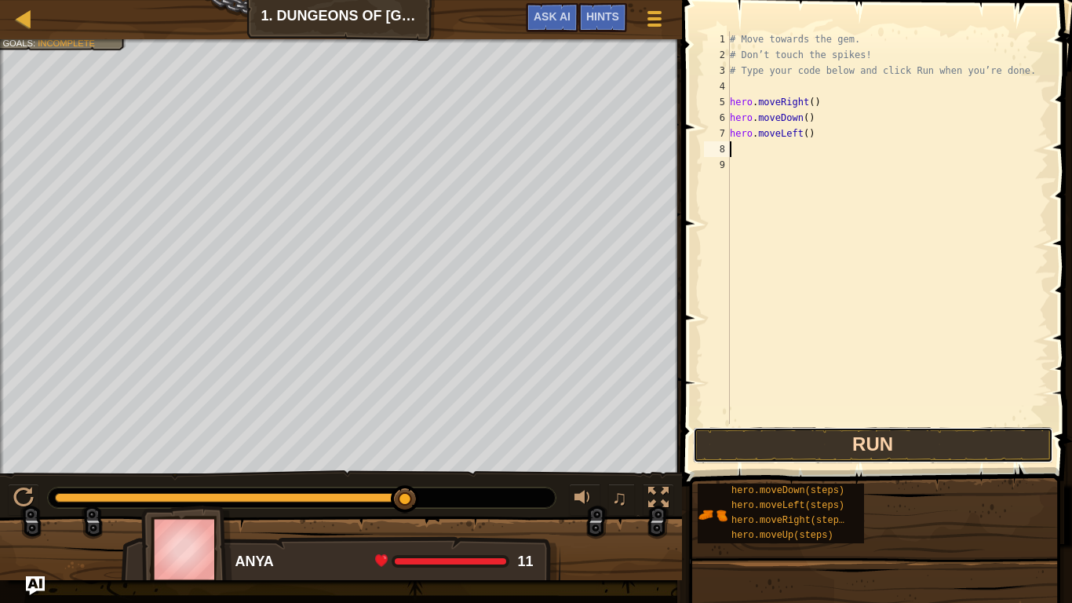
click at [894, 443] on button "Run" at bounding box center [873, 445] width 360 height 36
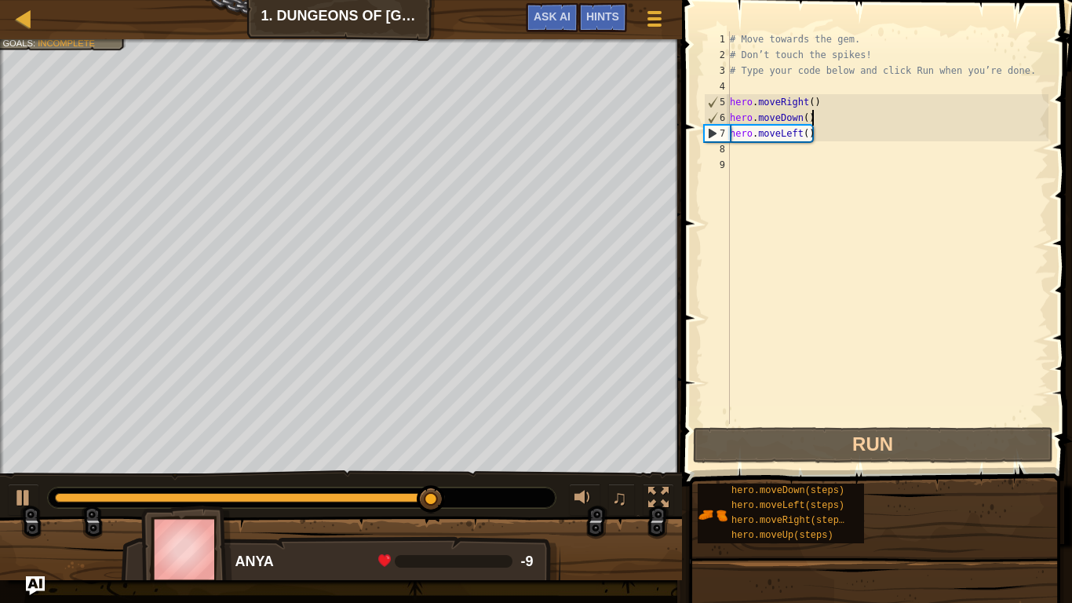
click at [810, 122] on div "# Move towards the gem. # Don’t touch the spikes! # Type your code below and cl…" at bounding box center [888, 243] width 322 height 424
type textarea "hero.moveDown()"
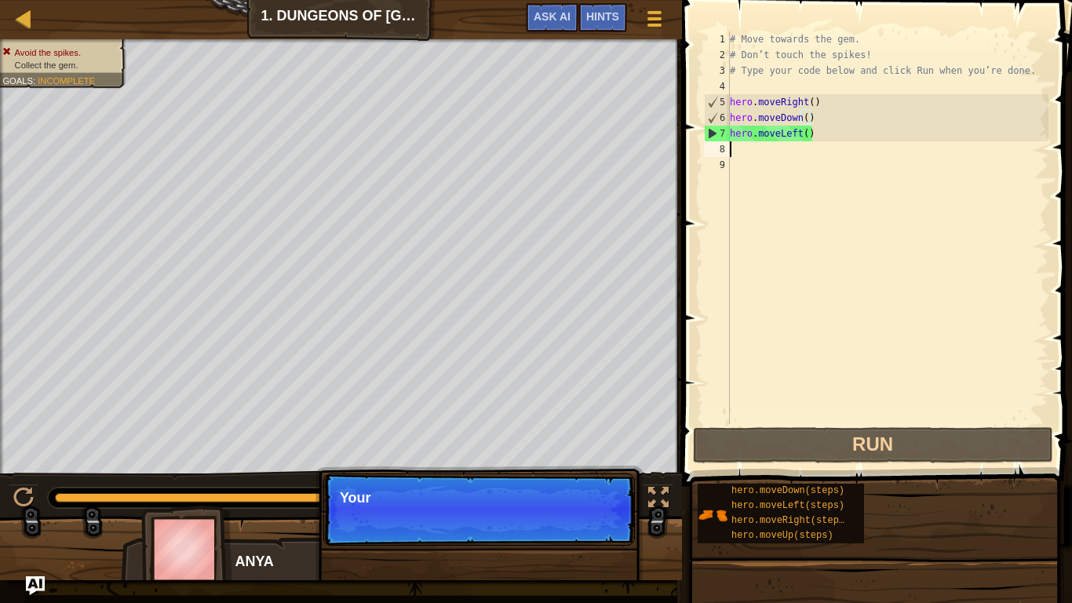
click at [811, 151] on div "# Move towards the gem. # Don’t touch the spikes! # Type your code below and cl…" at bounding box center [888, 243] width 322 height 424
click at [800, 139] on div "# Move towards the gem. # Don’t touch the spikes! # Type your code below and cl…" at bounding box center [888, 243] width 322 height 424
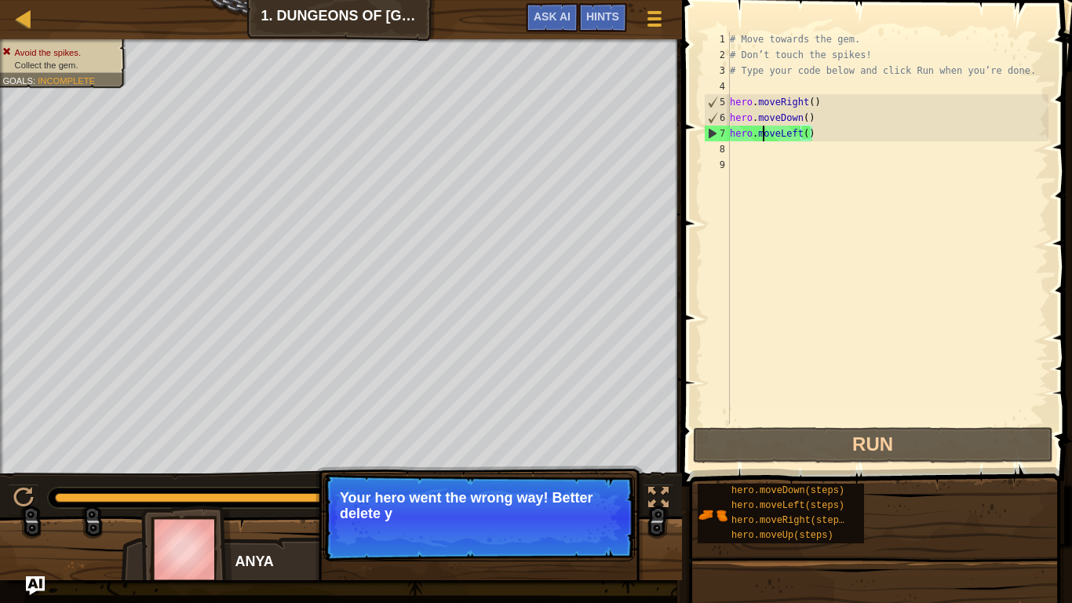
click at [763, 136] on div "# Move towards the gem. # Don’t touch the spikes! # Type your code below and cl…" at bounding box center [888, 243] width 322 height 424
click at [791, 135] on div "# Move towards the gem. # Don’t touch the spikes! # Type your code below and cl…" at bounding box center [888, 243] width 322 height 424
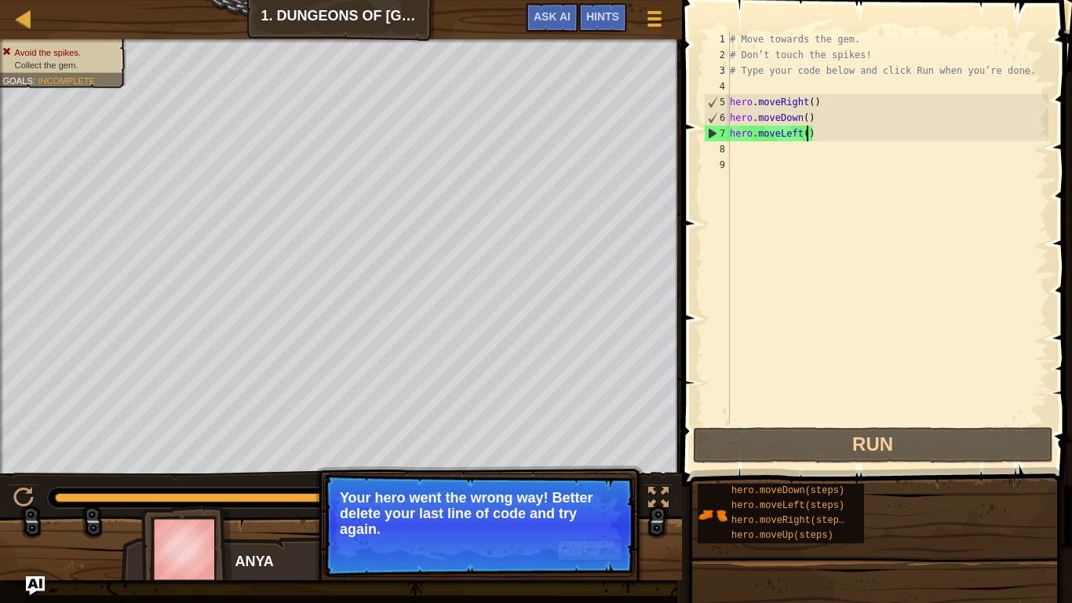
click at [807, 137] on div "# Move towards the gem. # Don’t touch the spikes! # Type your code below and cl…" at bounding box center [888, 243] width 322 height 424
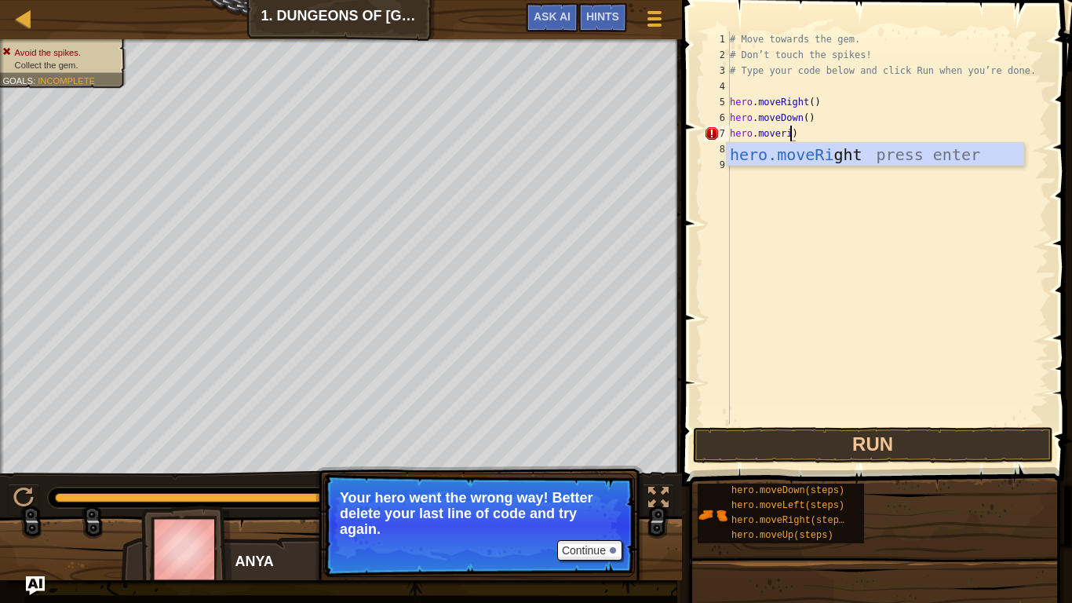
scroll to position [7, 10]
type textarea "hero.moveRight()"
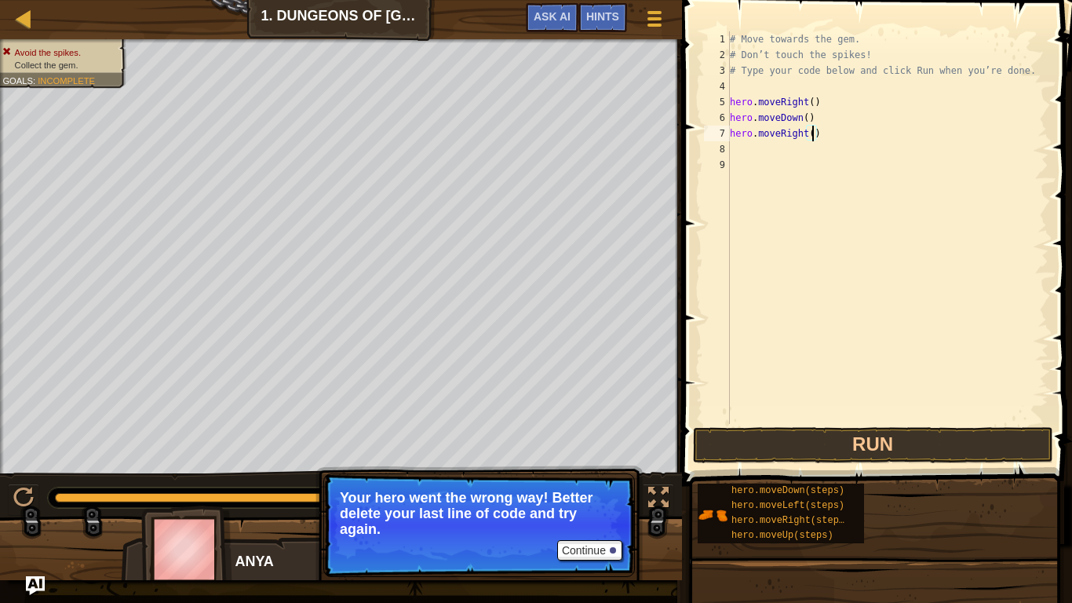
click at [738, 154] on div "# Move towards the gem. # Don’t touch the spikes! # Type your code below and cl…" at bounding box center [888, 243] width 322 height 424
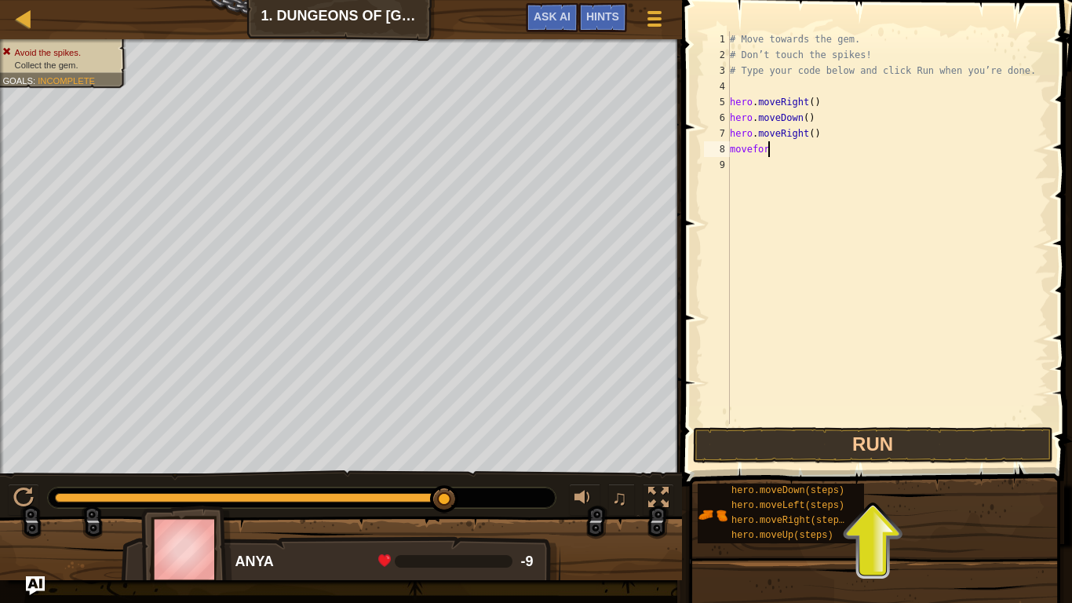
scroll to position [7, 5]
type textarea "moveup"
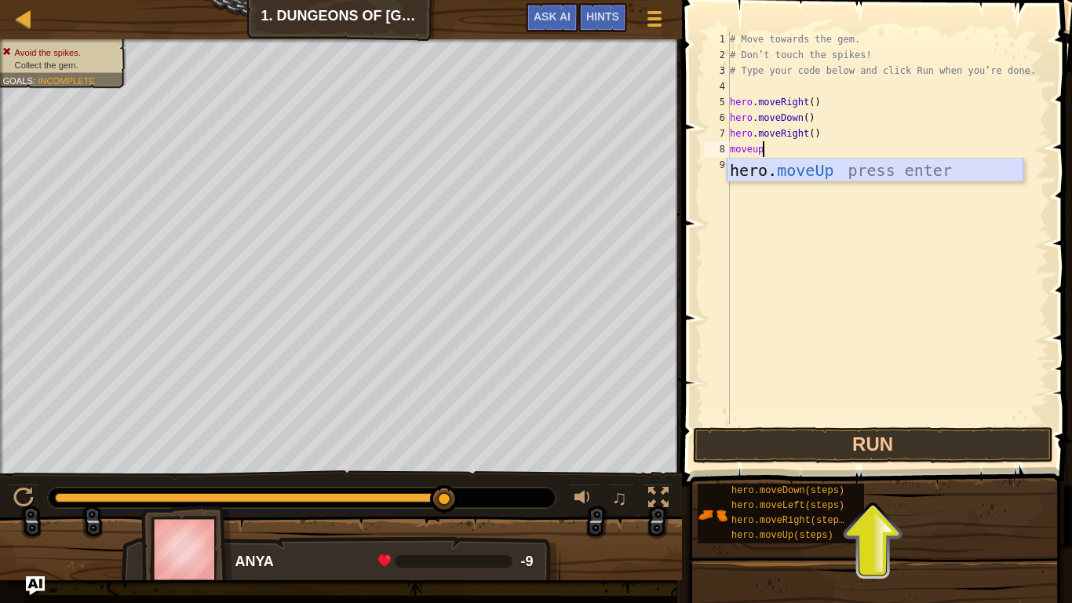
scroll to position [7, 0]
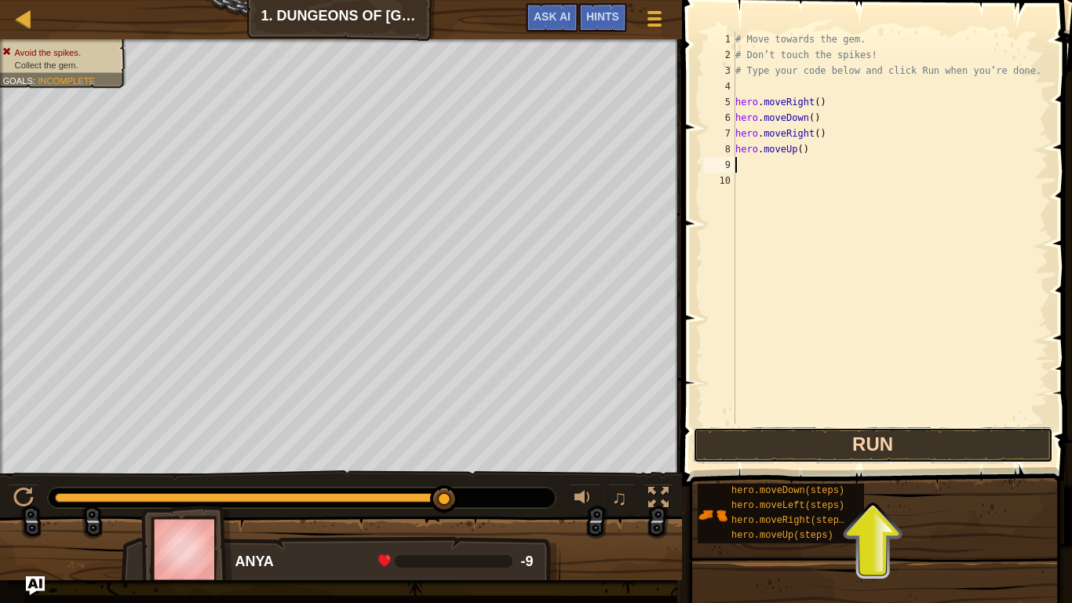
click at [884, 457] on button "Run" at bounding box center [873, 445] width 360 height 36
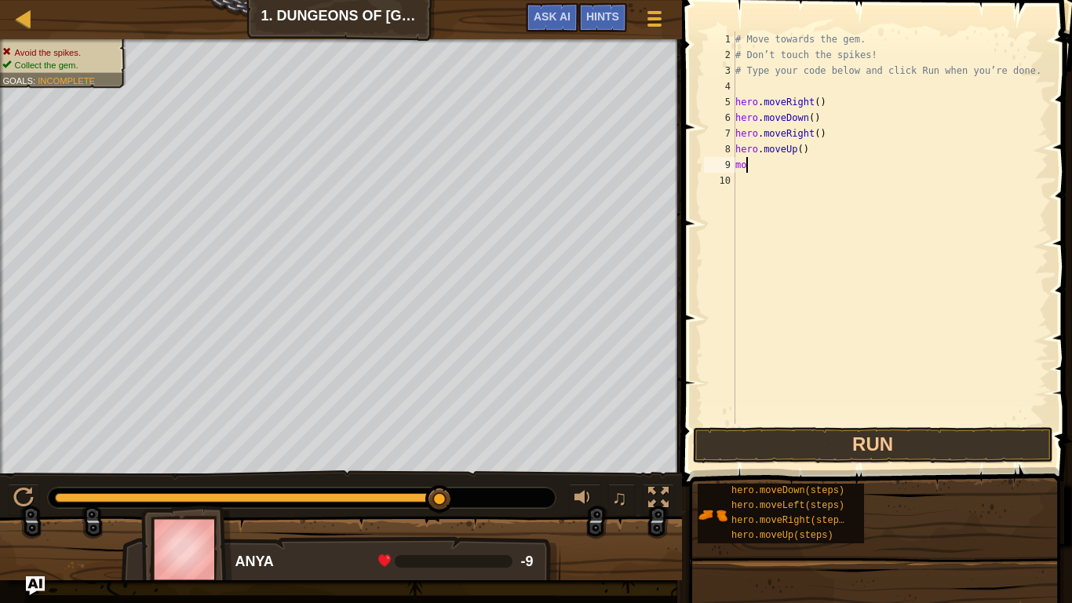
type textarea "move"
click at [829, 446] on button "Run" at bounding box center [873, 445] width 360 height 36
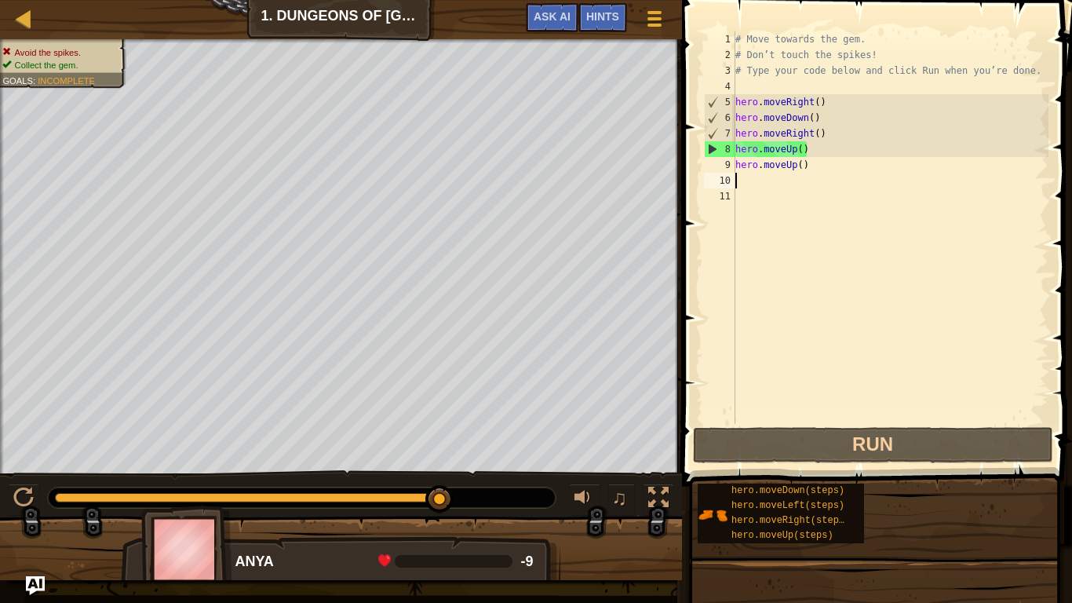
click at [831, 176] on div "# Move towards the gem. # Don’t touch the spikes! # Type your code below and cl…" at bounding box center [890, 243] width 316 height 424
click at [822, 168] on div "# Move towards the gem. # Don’t touch the spikes! # Type your code below and cl…" at bounding box center [890, 243] width 316 height 424
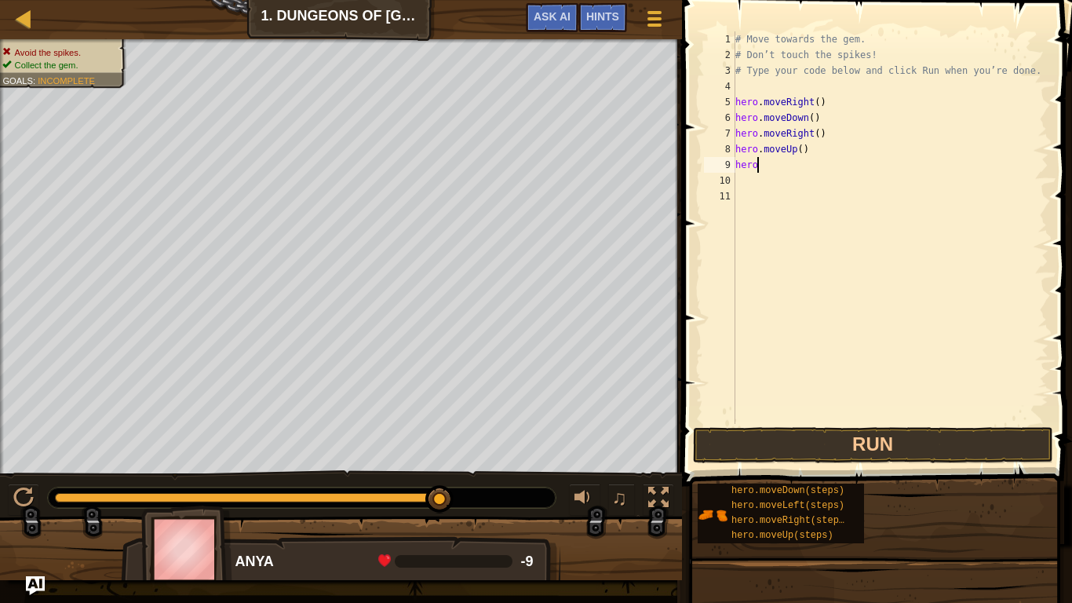
type textarea "hero."
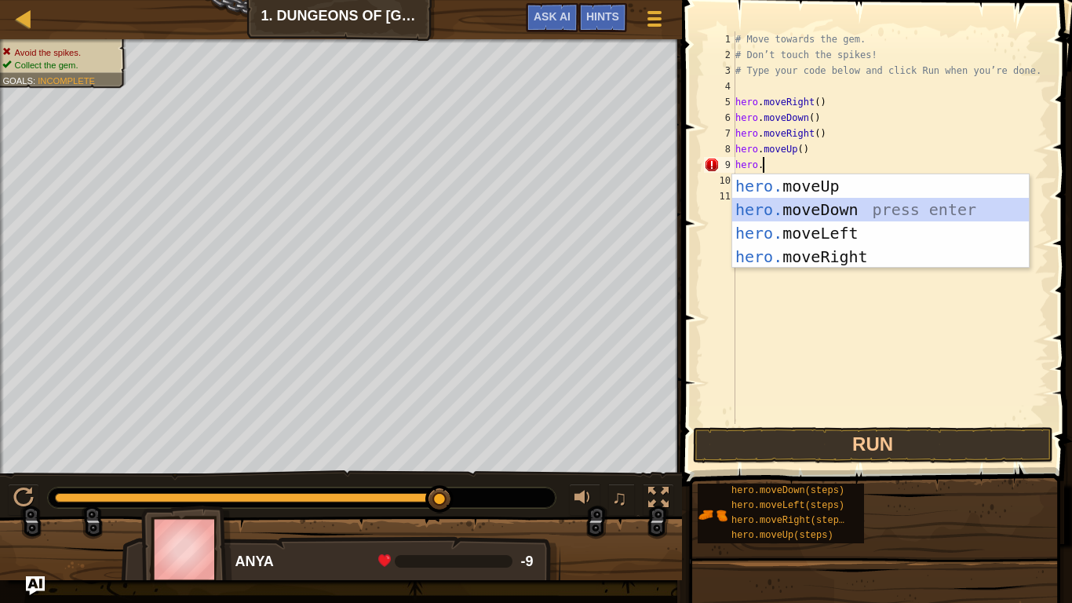
click at [869, 207] on div "hero. moveUp press enter hero. moveDown press enter hero. moveLeft press enter …" at bounding box center [880, 244] width 297 height 141
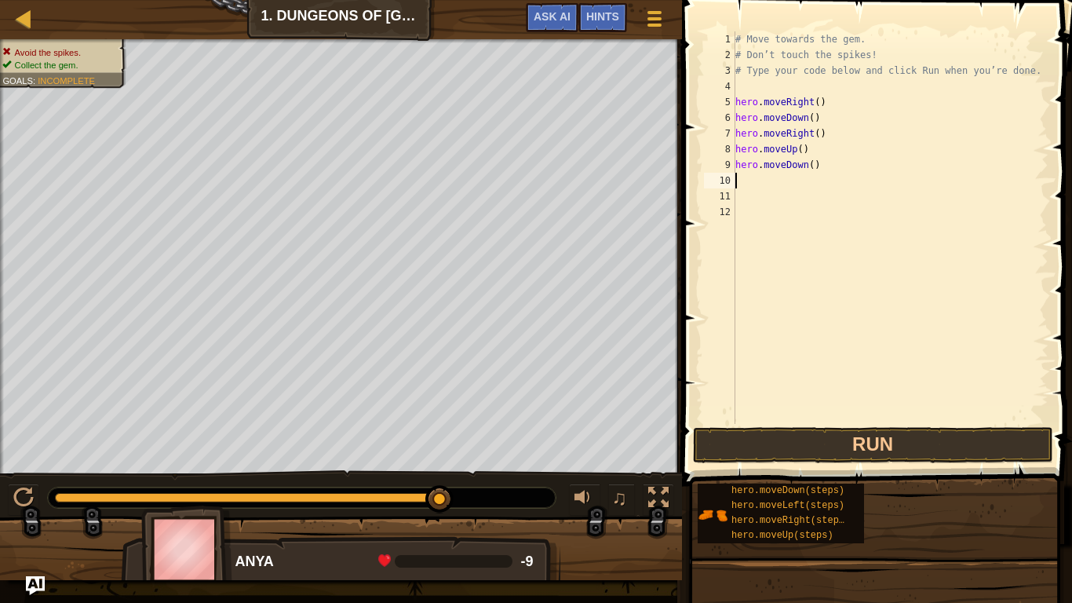
click at [915, 465] on span at bounding box center [878, 220] width 403 height 532
click at [914, 452] on button "Run" at bounding box center [873, 445] width 360 height 36
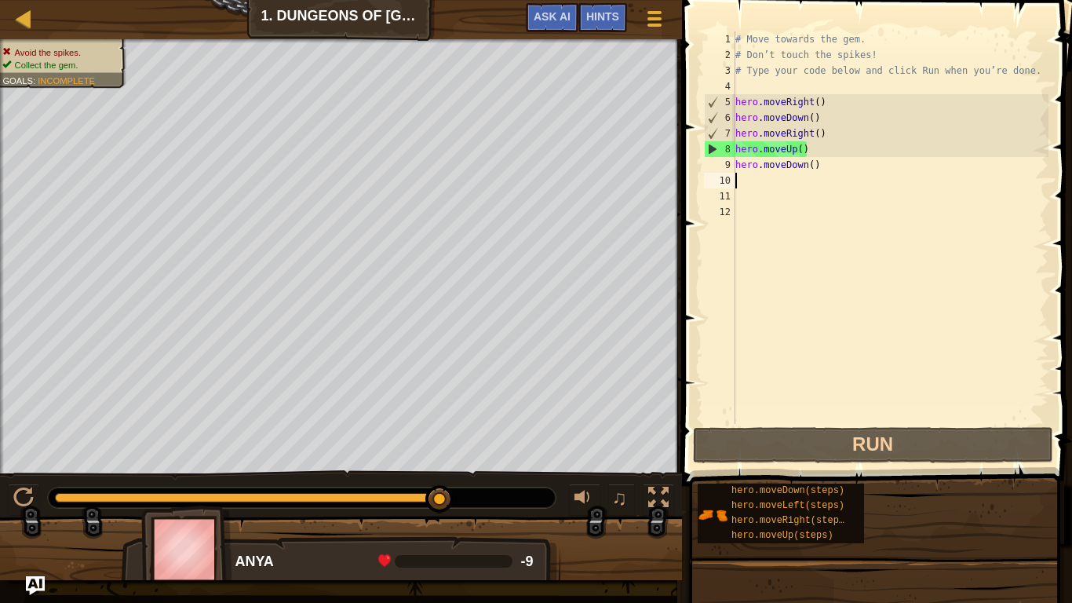
click at [798, 150] on div "# Move towards the gem. # Don’t touch the spikes! # Type your code below and cl…" at bounding box center [890, 243] width 316 height 424
click at [606, 9] on div "Hints" at bounding box center [602, 17] width 49 height 29
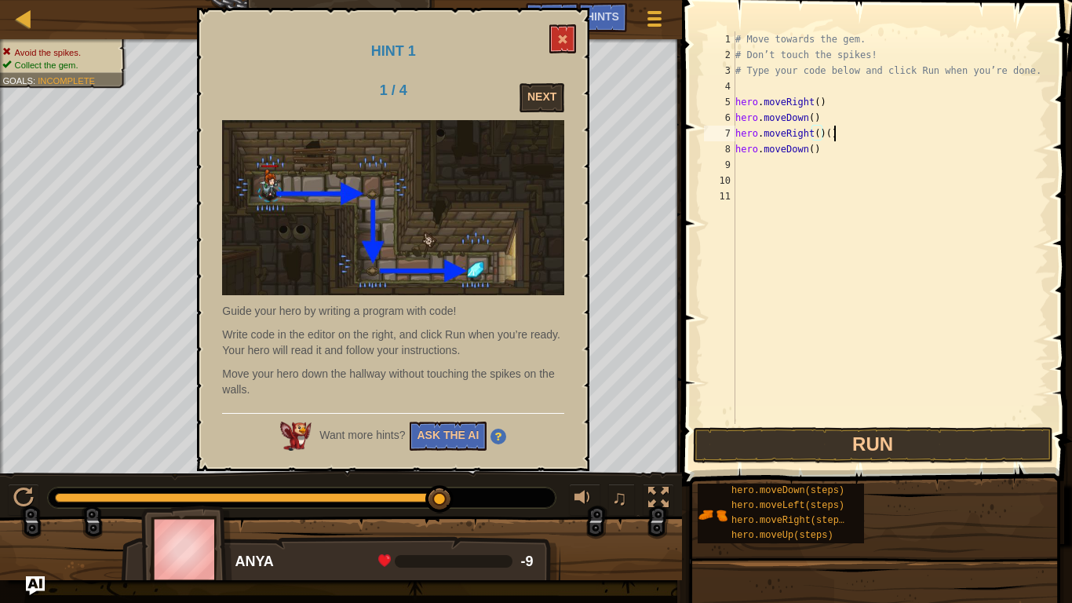
click at [836, 140] on div "# Move towards the gem. # Don’t touch the spikes! # Type your code below and cl…" at bounding box center [890, 243] width 316 height 424
type textarea "hero.moveRight()"
click at [825, 161] on div "# Move towards the gem. # Don’t touch the spikes! # Type your code below and cl…" at bounding box center [890, 243] width 316 height 424
click at [555, 36] on button at bounding box center [562, 38] width 27 height 29
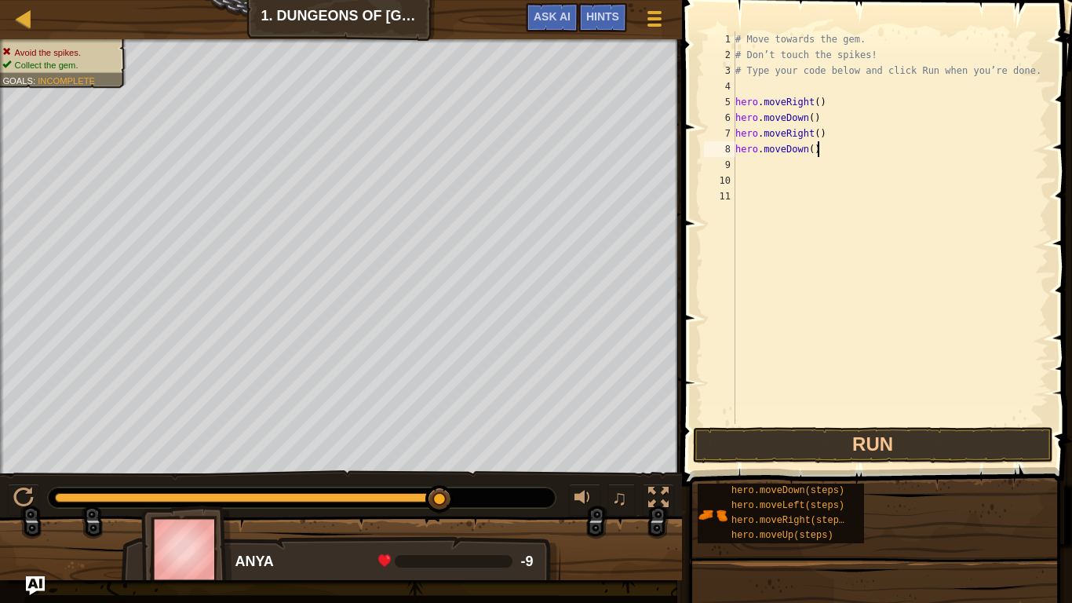
click at [836, 152] on div "# Move towards the gem. # Don’t touch the spikes! # Type your code below and cl…" at bounding box center [890, 243] width 316 height 424
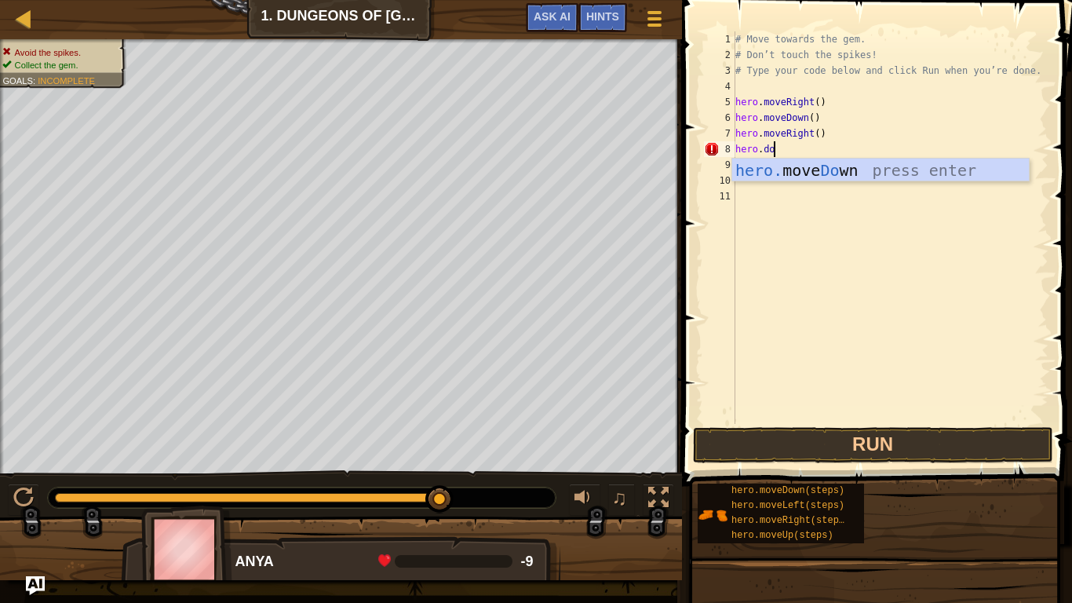
type textarea "hero.down"
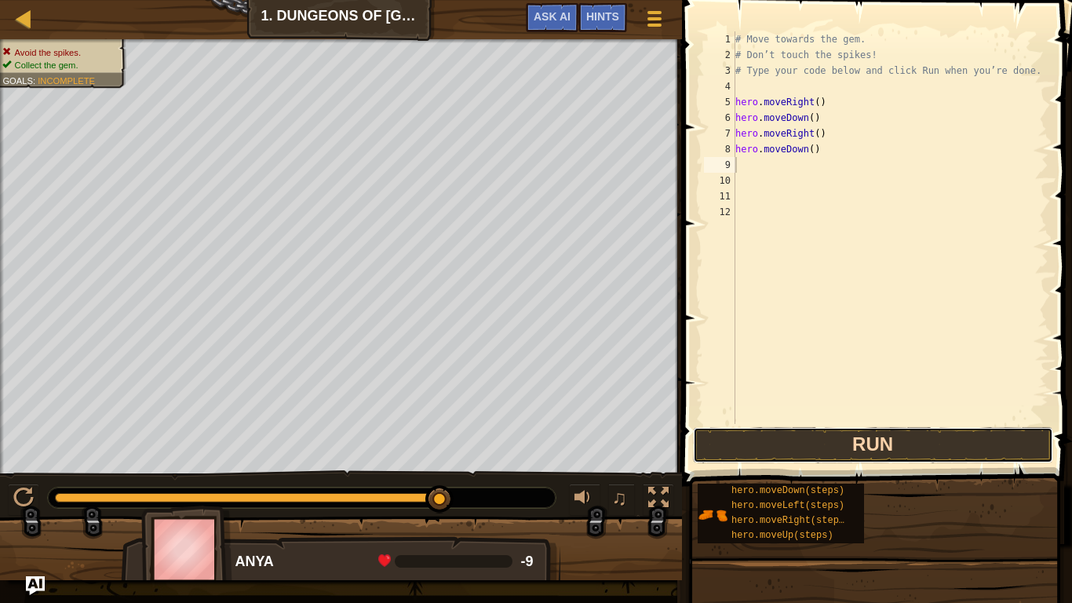
click at [877, 427] on button "Run" at bounding box center [873, 445] width 360 height 36
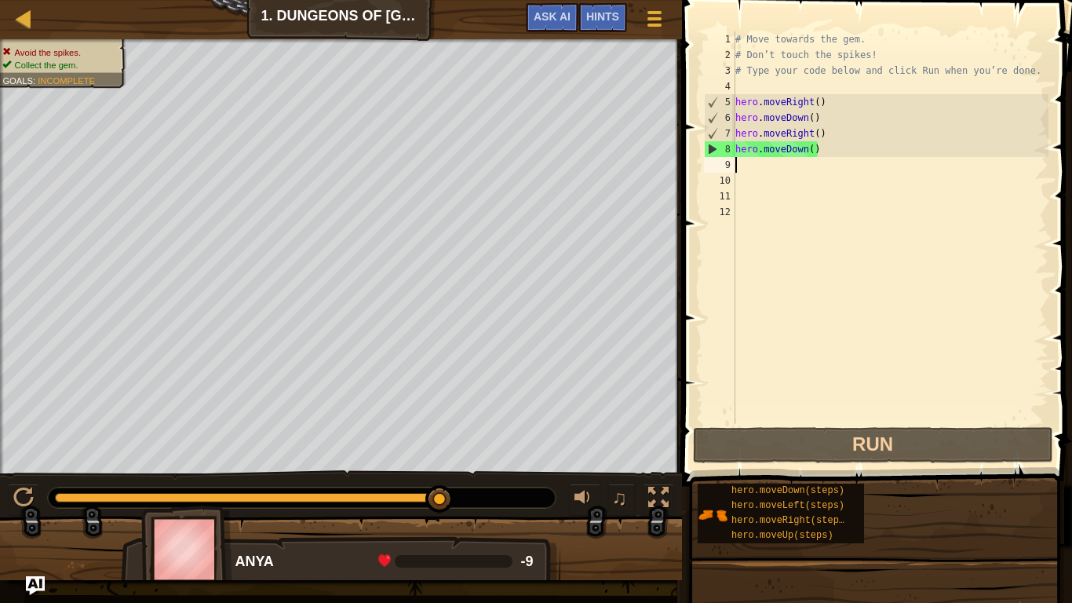
click at [806, 156] on div "# Move towards the gem. # Don’t touch the spikes! # Type your code below and cl…" at bounding box center [890, 243] width 316 height 424
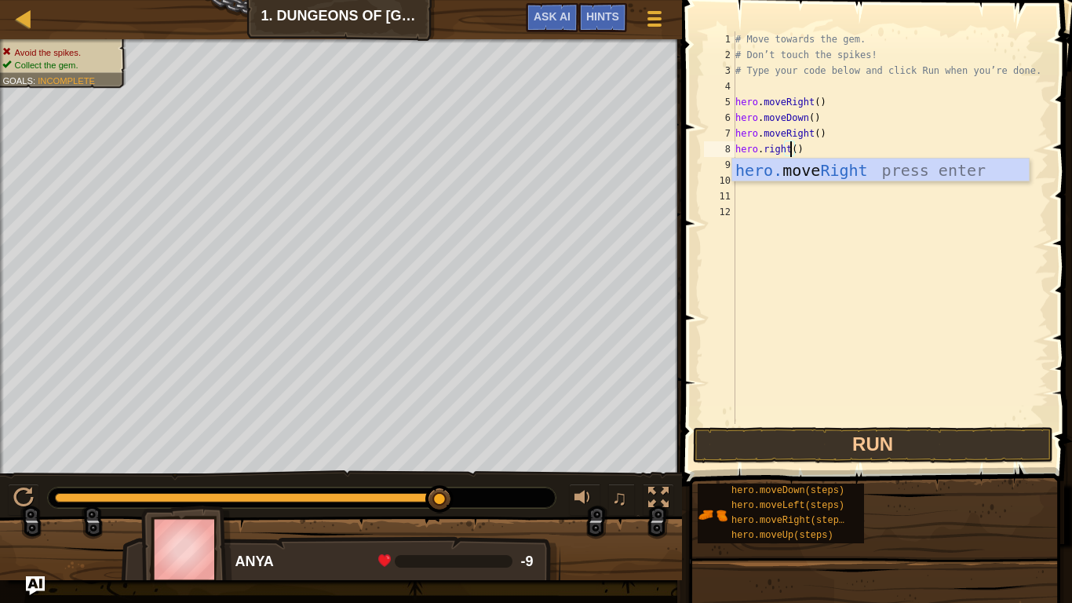
scroll to position [7, 8]
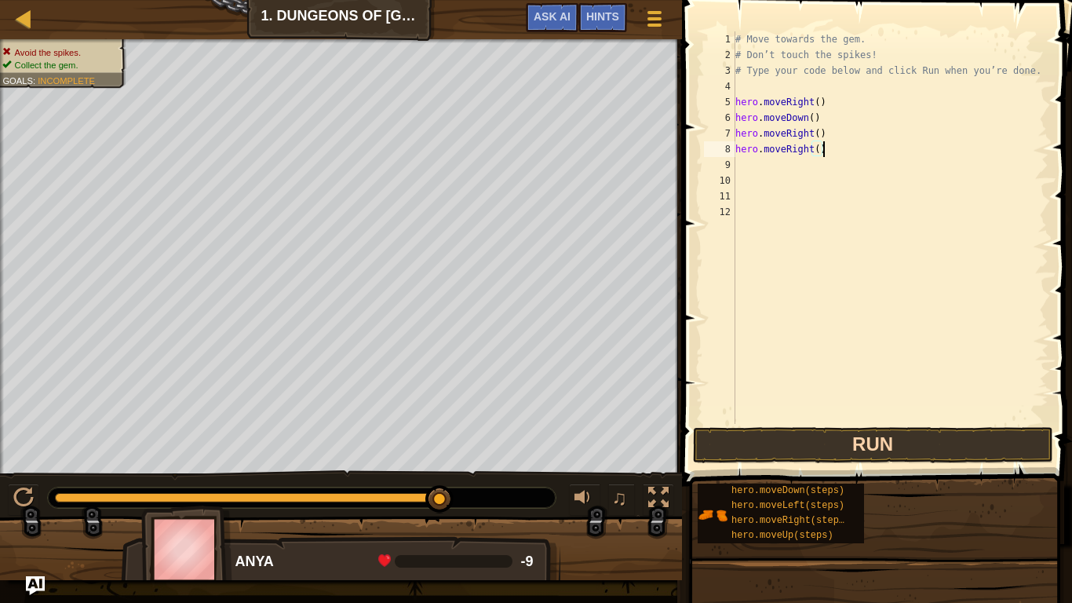
type textarea "hero.moveRight()"
click at [886, 432] on button "Run" at bounding box center [873, 445] width 360 height 36
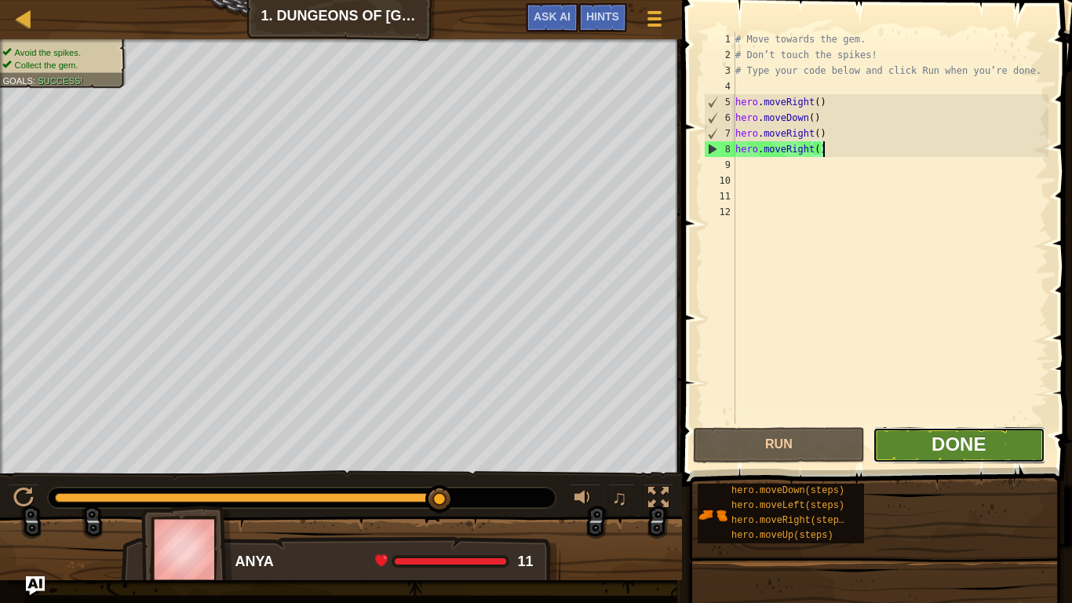
click at [956, 454] on span "Done" at bounding box center [958, 443] width 54 height 21
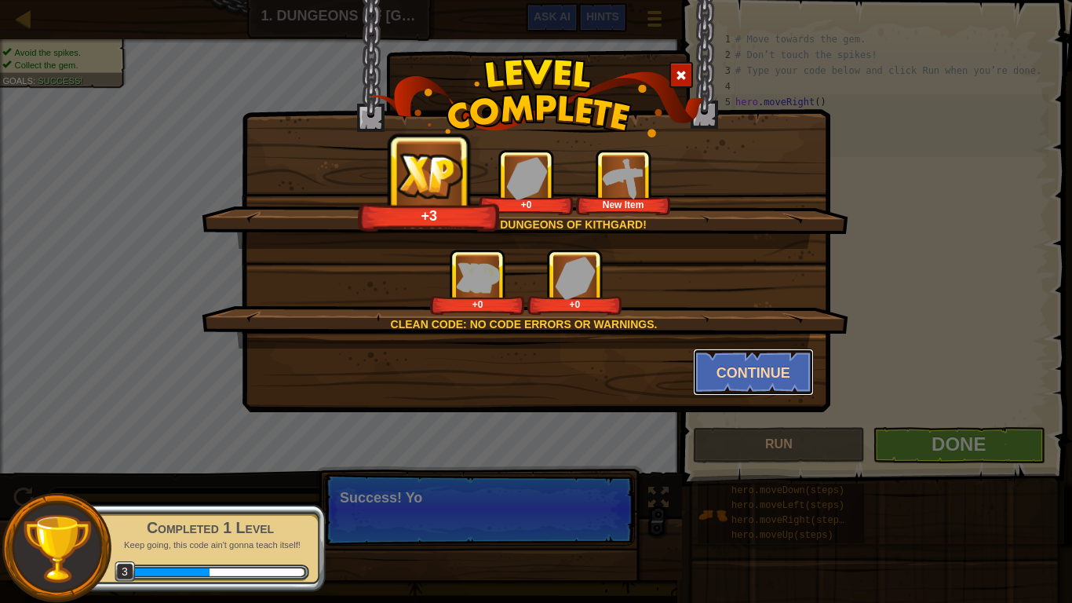
click at [776, 370] on button "Continue" at bounding box center [754, 371] width 122 height 47
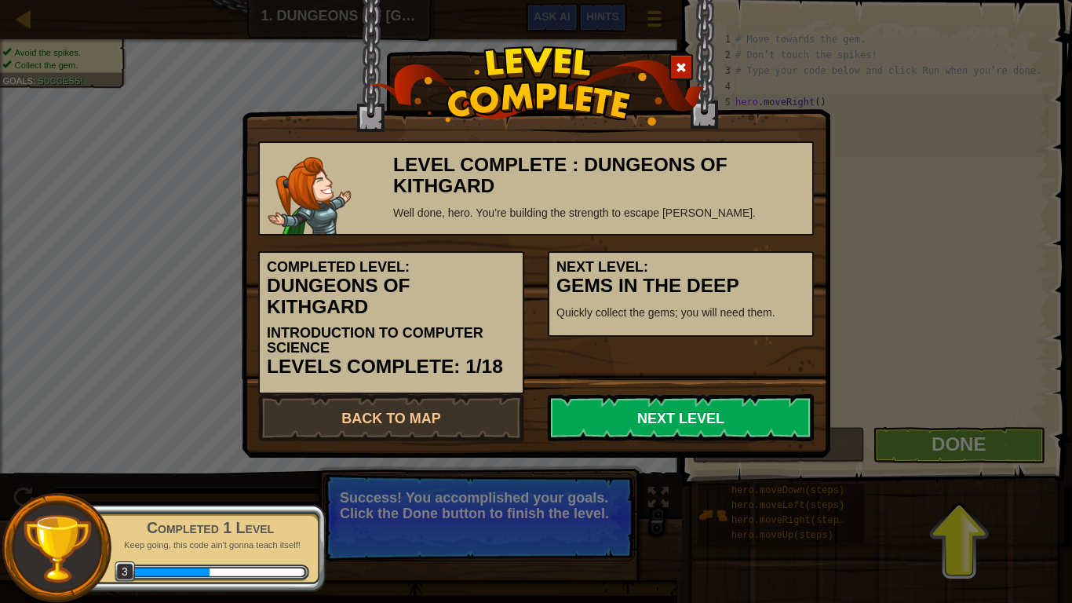
click at [711, 421] on link "Next Level" at bounding box center [681, 417] width 266 height 47
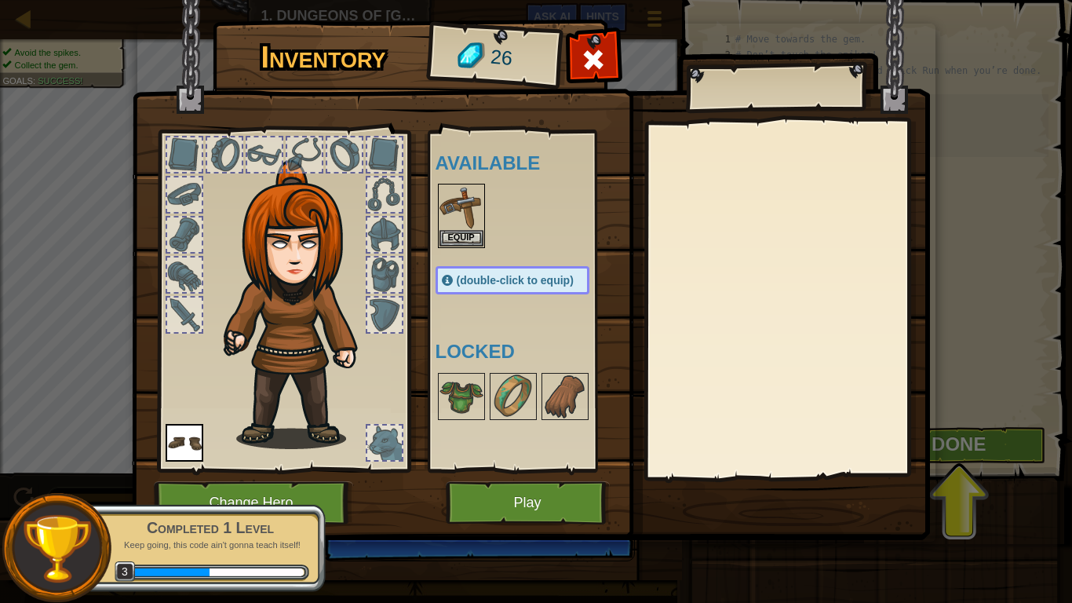
click at [841, 335] on div at bounding box center [786, 299] width 277 height 352
click at [520, 496] on button "Play" at bounding box center [528, 502] width 164 height 43
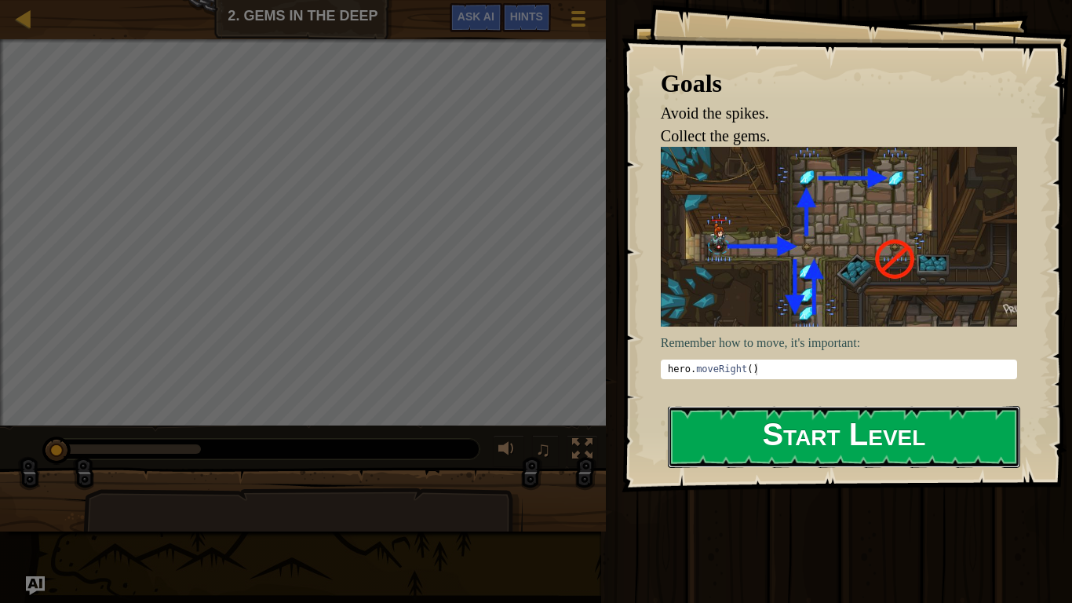
click at [847, 425] on button "Start Level" at bounding box center [844, 437] width 352 height 62
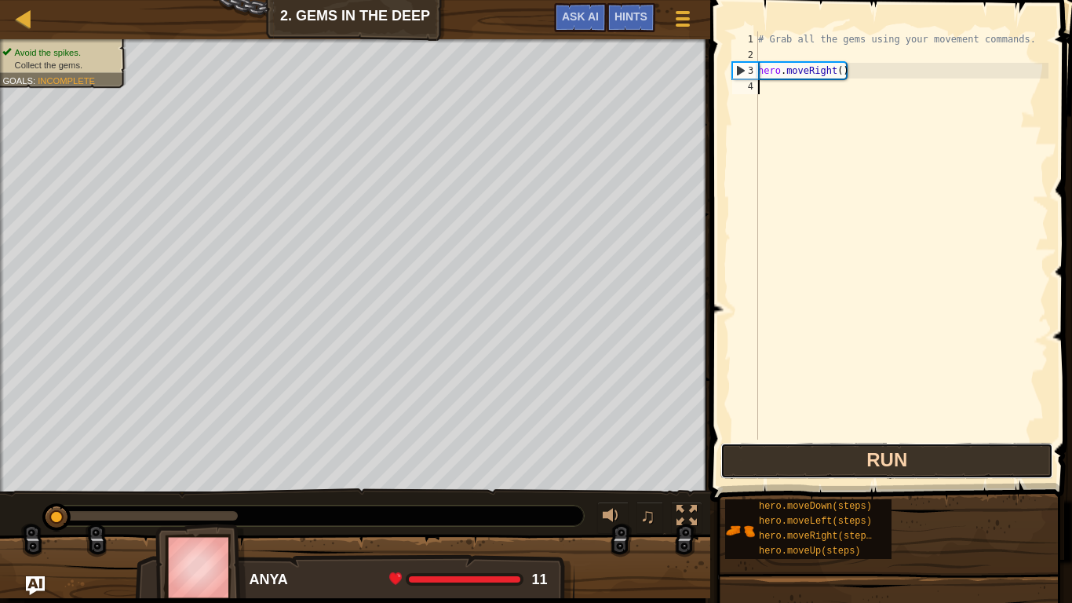
click at [898, 451] on button "Run" at bounding box center [886, 461] width 333 height 36
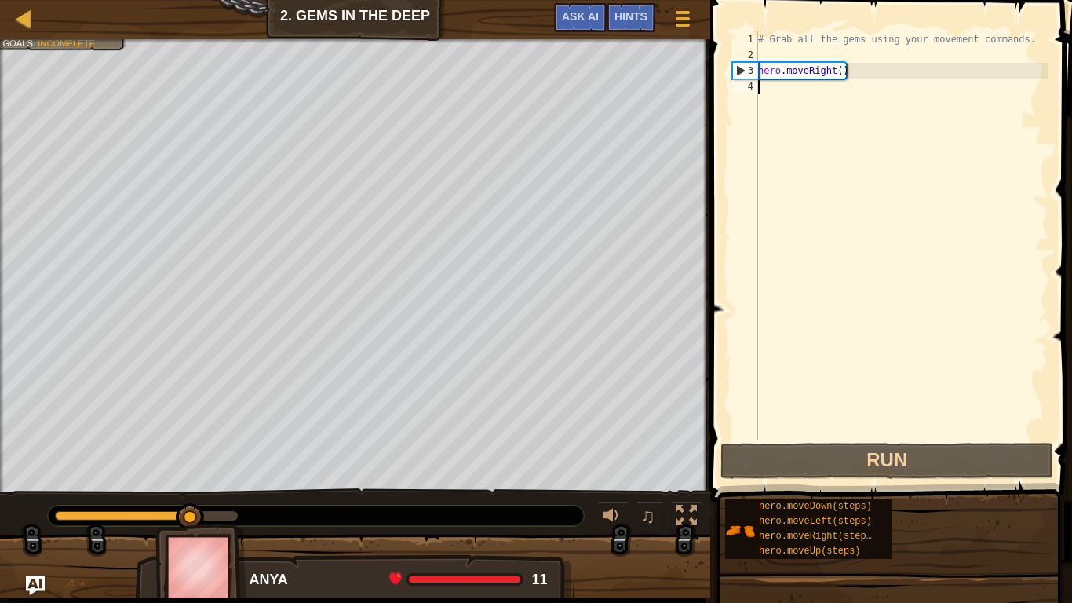
type textarea "m"
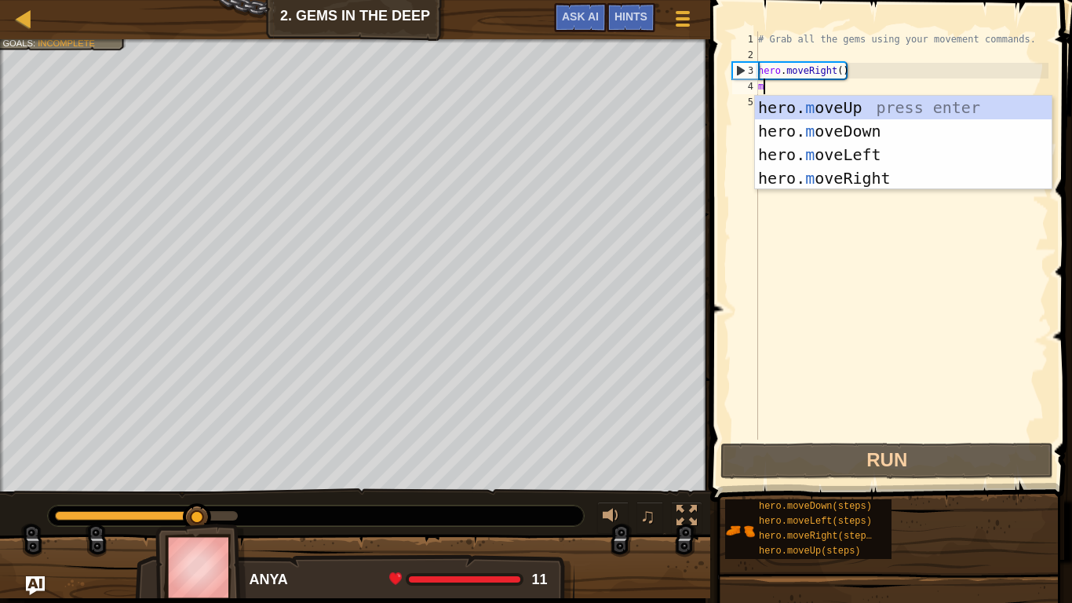
scroll to position [7, 0]
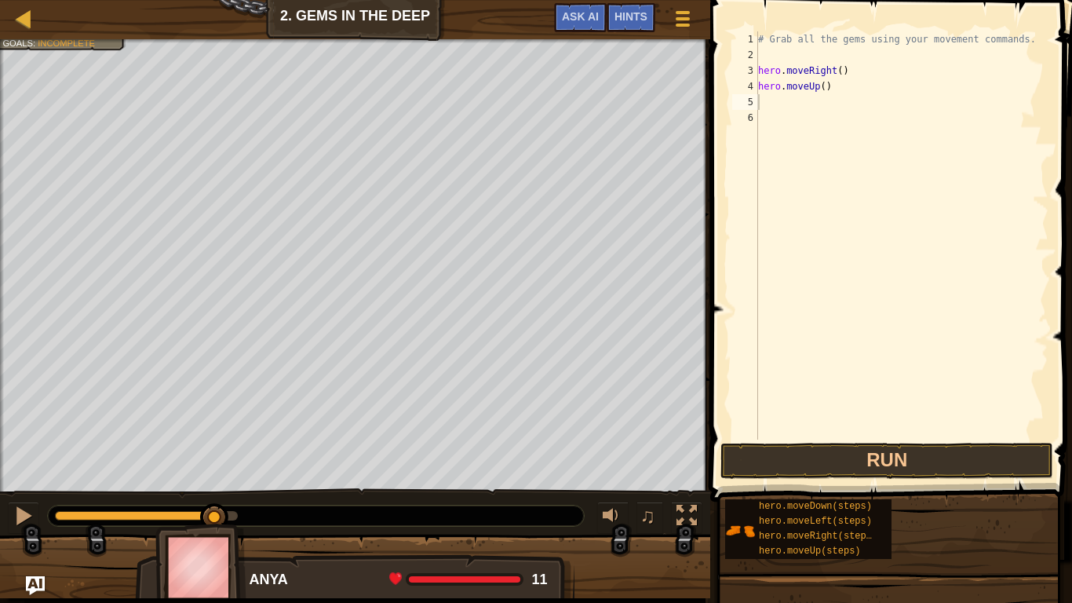
click at [868, 441] on span at bounding box center [892, 228] width 374 height 548
click at [873, 447] on button "Run" at bounding box center [886, 461] width 333 height 36
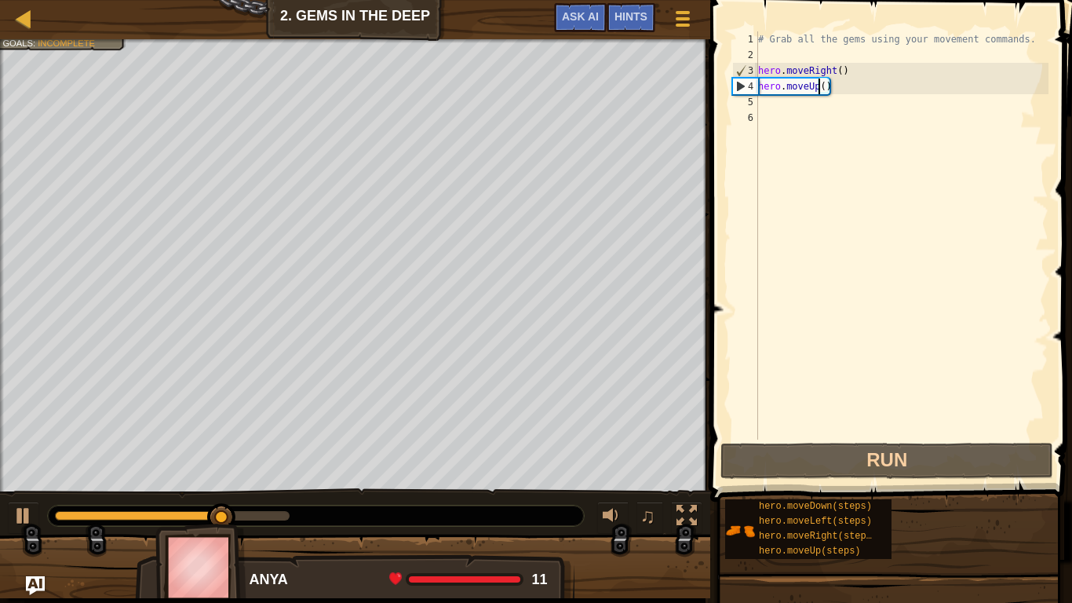
click at [818, 82] on div "# Grab all the gems using your movement commands. hero . moveRight ( ) hero . m…" at bounding box center [901, 250] width 293 height 439
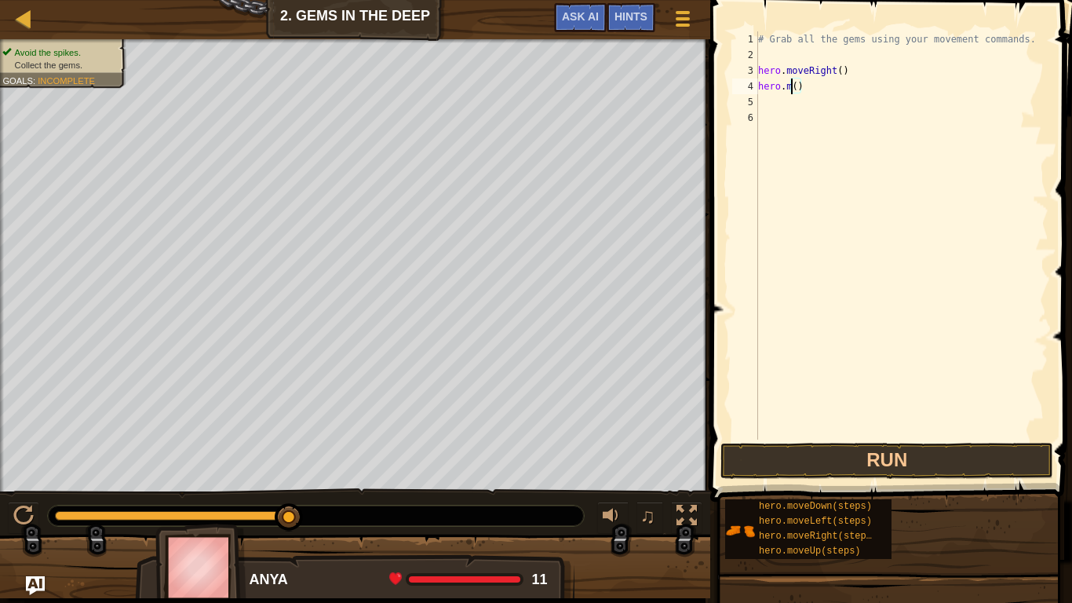
scroll to position [7, 5]
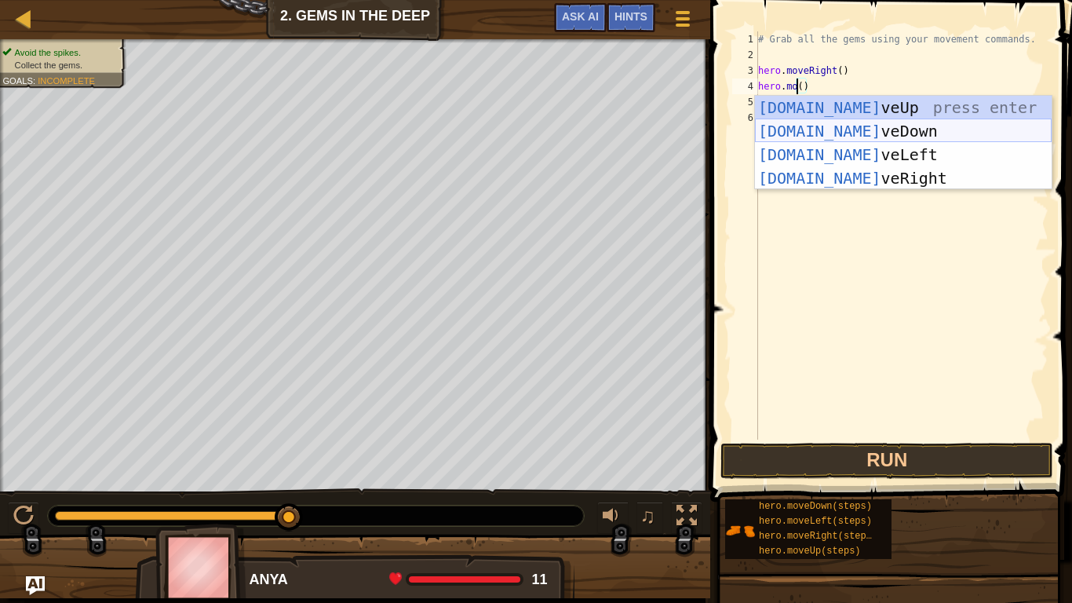
click at [880, 122] on div "hero.mo veUp press enter hero.mo veDown press enter hero.mo veLeft press enter …" at bounding box center [903, 166] width 297 height 141
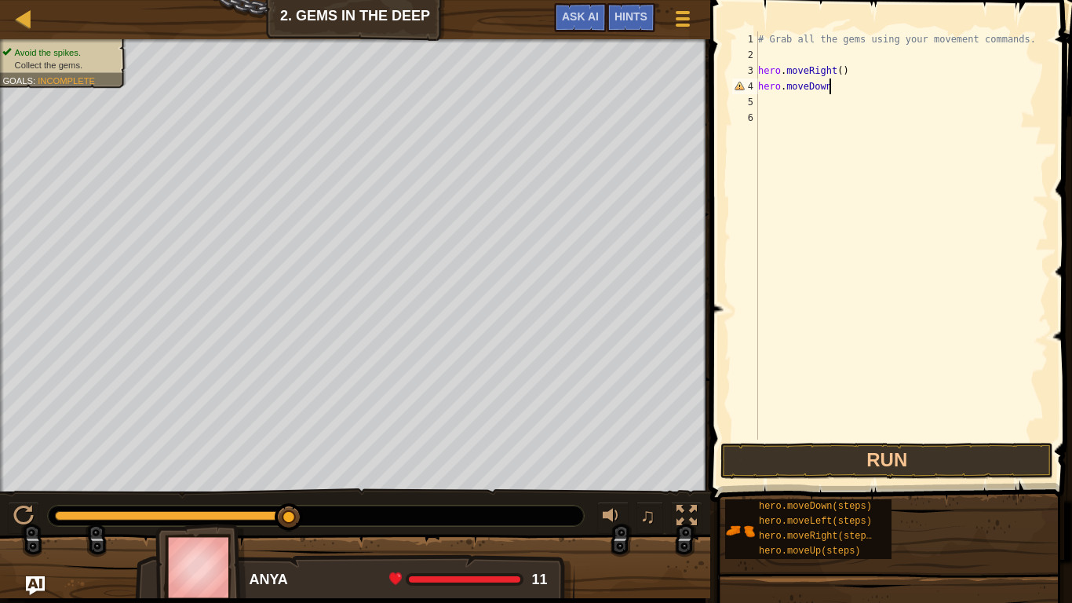
click at [885, 469] on button "Run" at bounding box center [886, 461] width 333 height 36
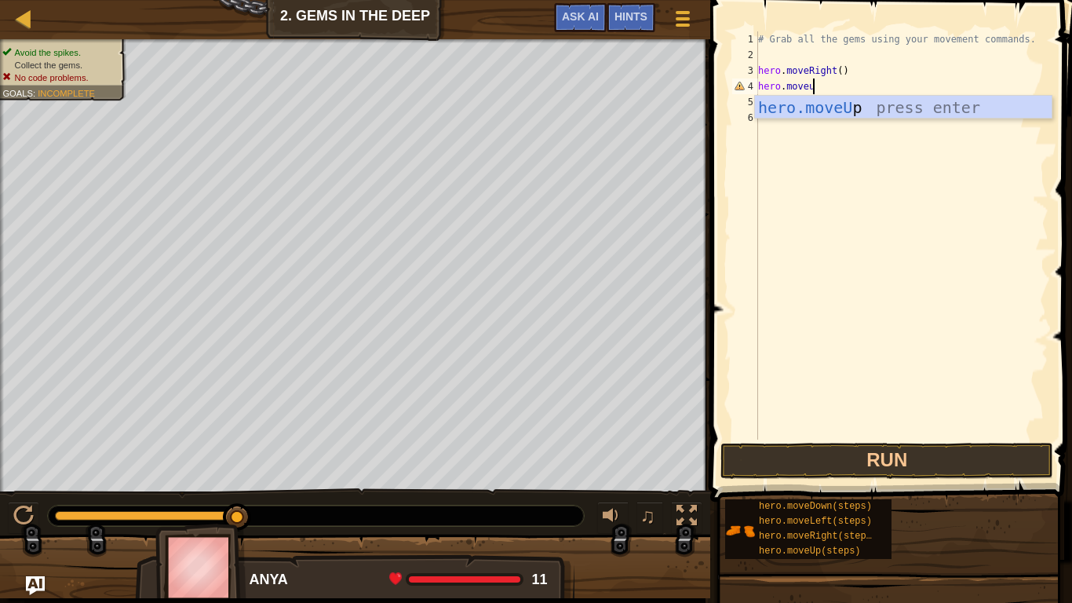
type textarea "hero.moveup"
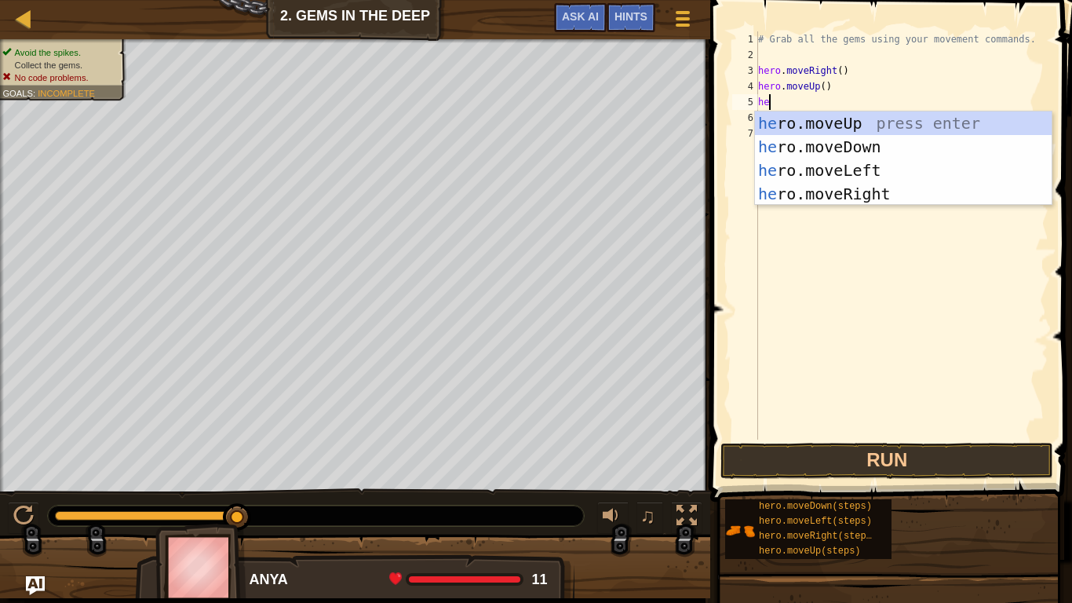
scroll to position [7, 2]
type textarea "hero"
click at [919, 191] on div "hero .moveUp press enter hero .moveDown press enter hero .moveLeft press enter …" at bounding box center [903, 181] width 297 height 141
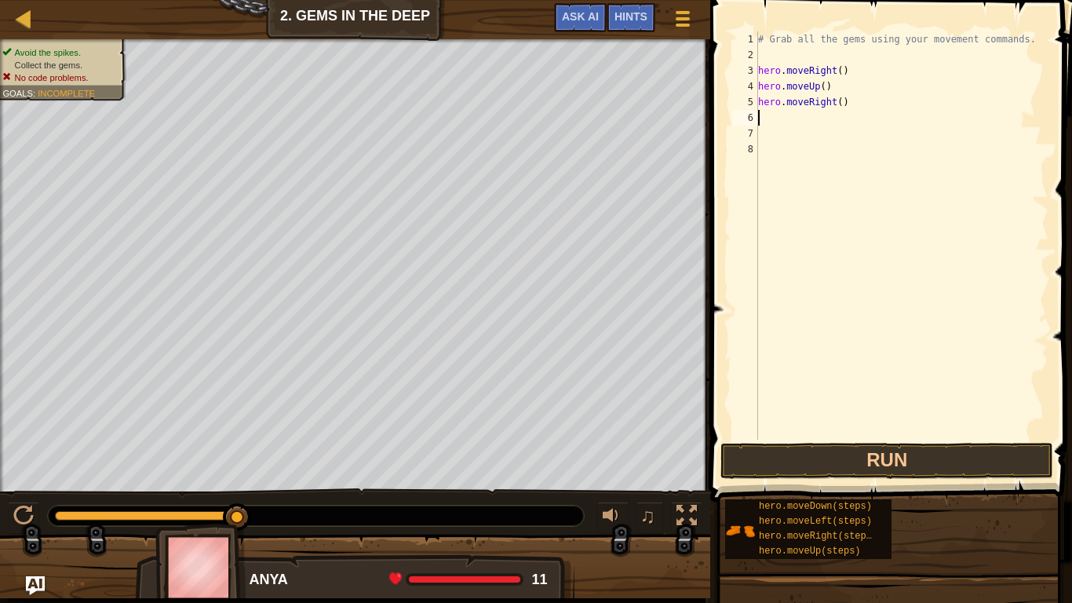
scroll to position [7, 0]
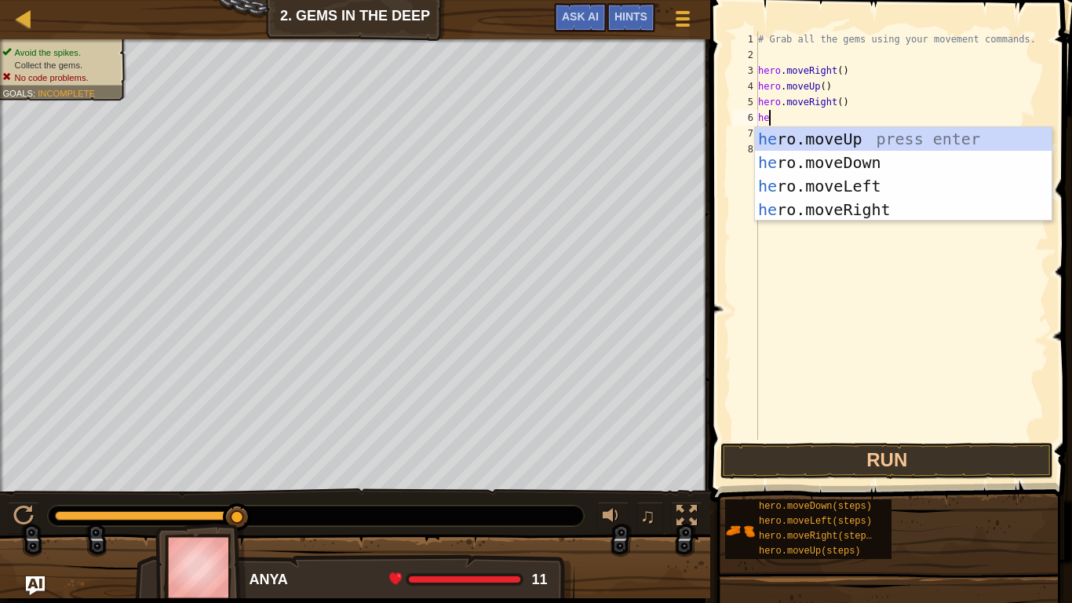
type textarea "hero"
click at [841, 137] on div "hero .moveUp press enter hero .moveDown press enter hero .moveLeft press enter …" at bounding box center [903, 197] width 297 height 141
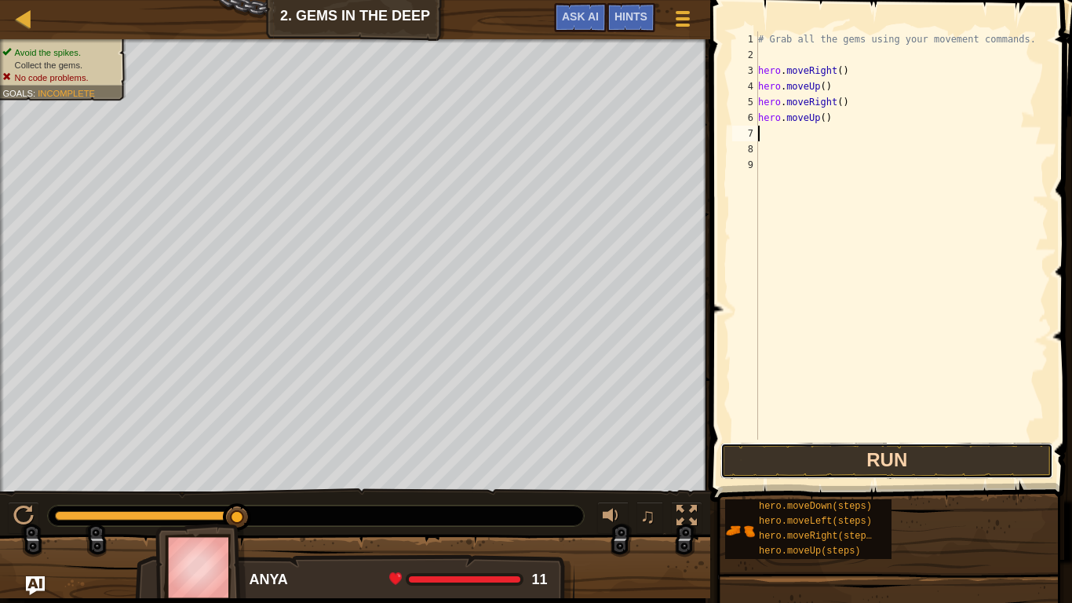
click at [877, 455] on button "Run" at bounding box center [886, 461] width 333 height 36
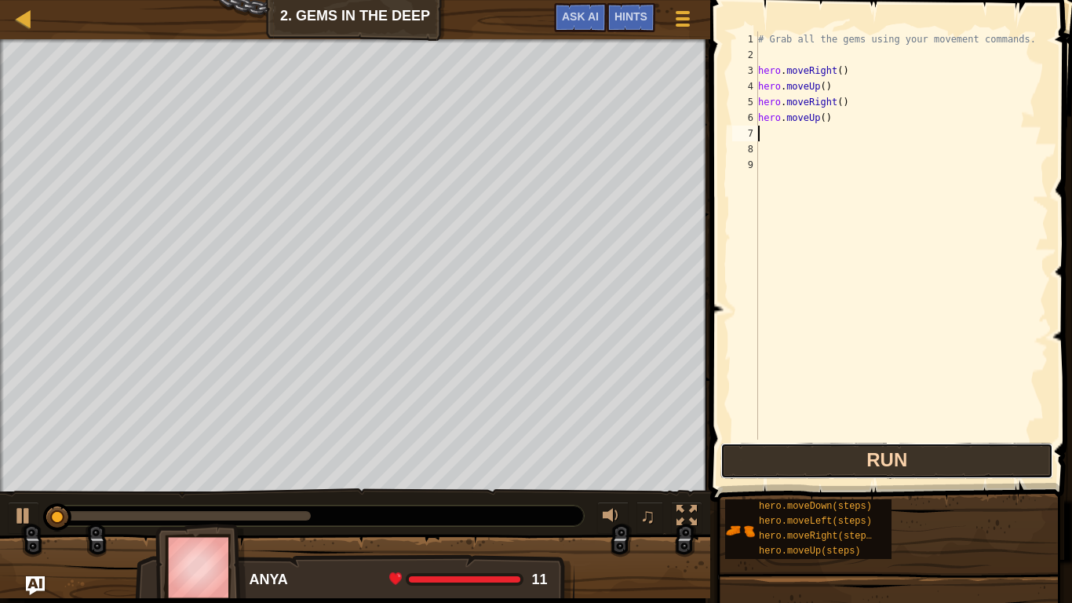
click at [877, 455] on button "Run" at bounding box center [886, 461] width 333 height 36
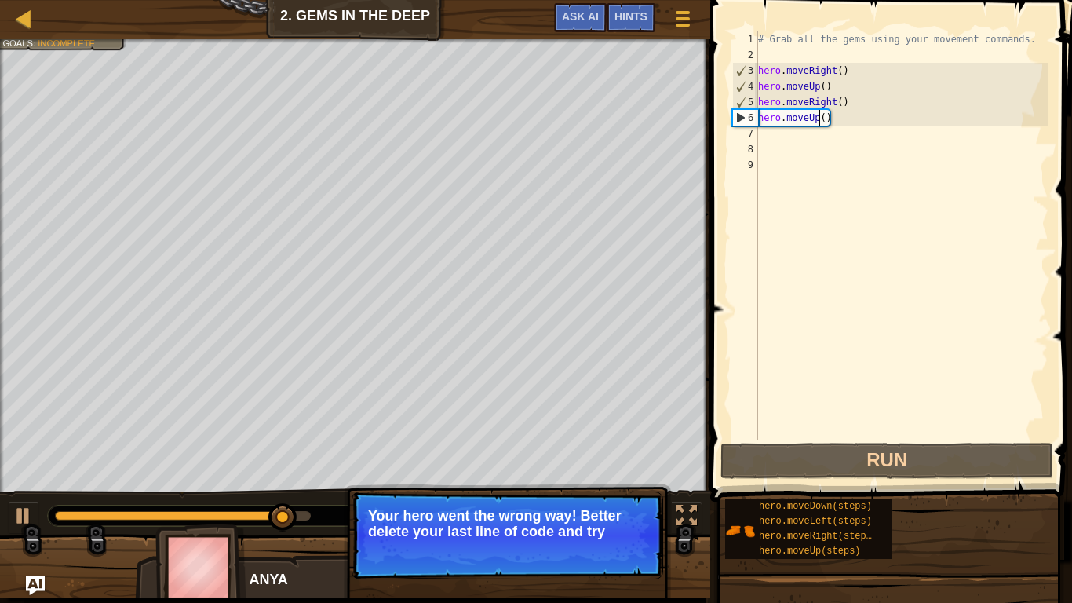
click at [817, 114] on div "# Grab all the gems using your movement commands. hero . moveRight ( ) hero . m…" at bounding box center [901, 250] width 293 height 439
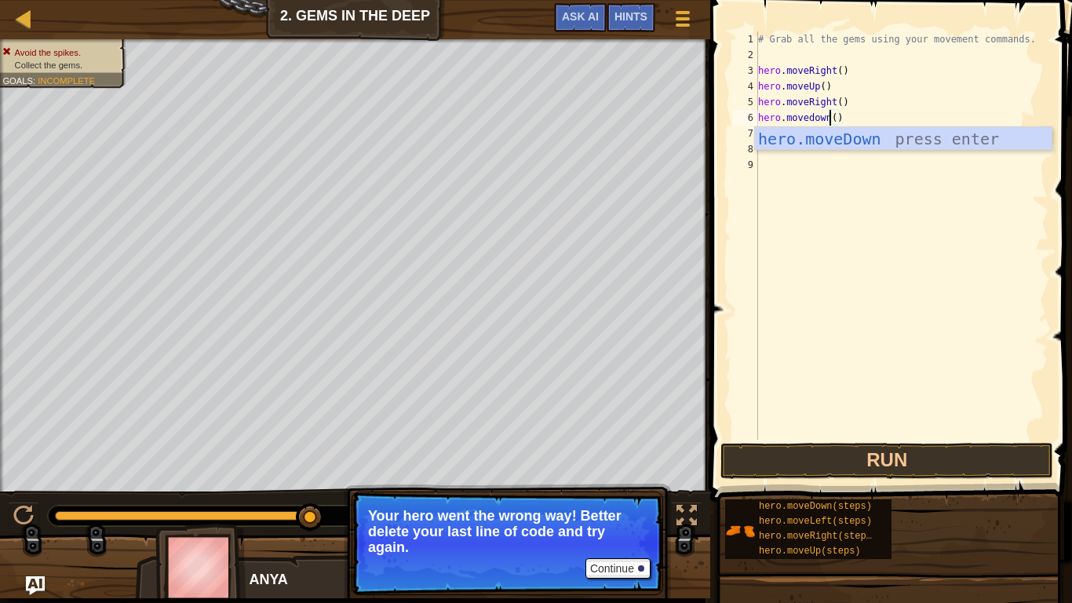
type textarea "hero.moveDown"
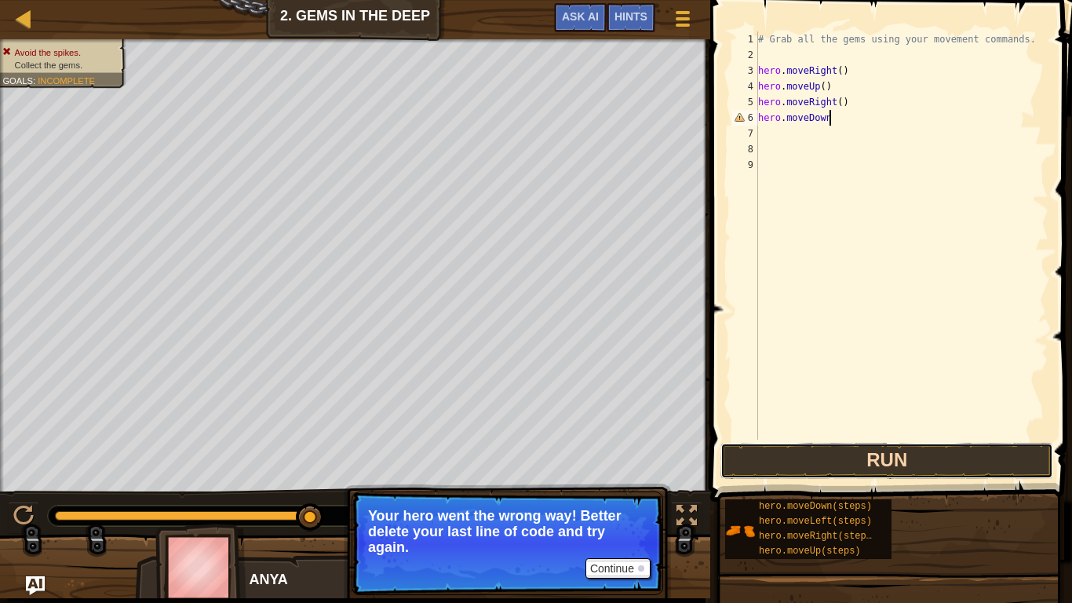
click at [961, 470] on button "Run" at bounding box center [886, 461] width 333 height 36
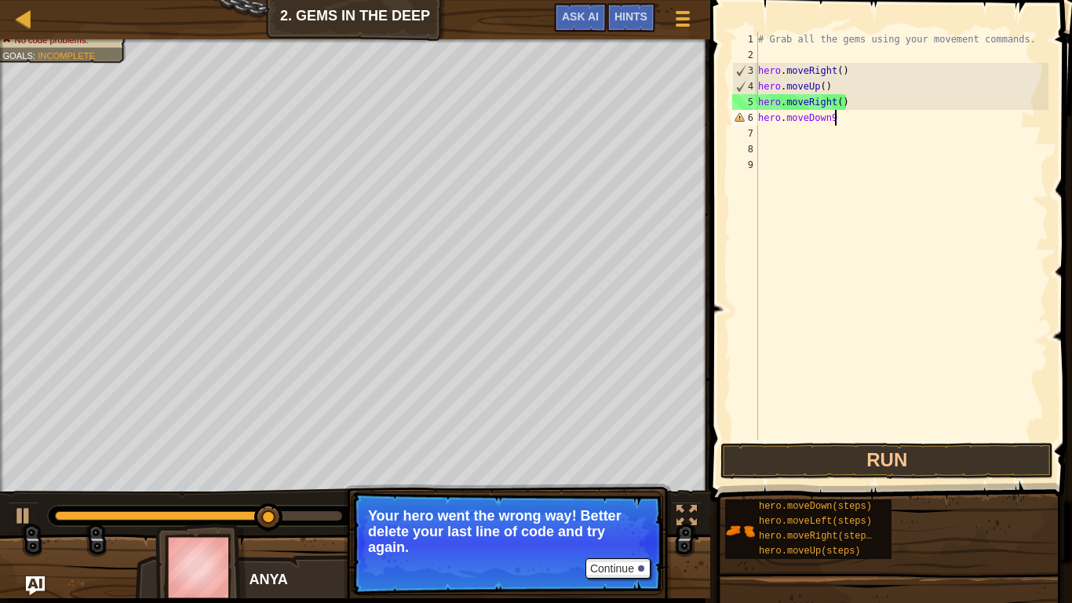
scroll to position [7, 9]
type textarea "hero.moveDown()"
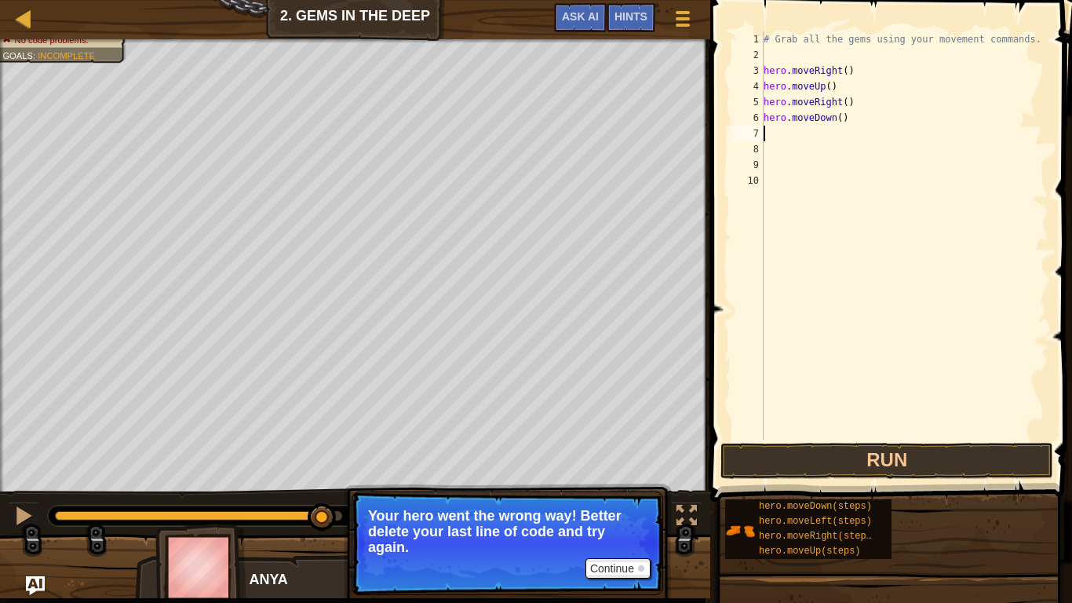
scroll to position [7, 0]
type textarea "hero.moveDown()"
click at [923, 428] on div "# Grab all the gems using your movement commands. hero . moveRight ( ) hero . m…" at bounding box center [901, 250] width 293 height 439
click at [926, 439] on div "# Grab all the gems using your movement commands. hero . moveRight ( ) hero . m…" at bounding box center [901, 250] width 293 height 439
click at [868, 127] on div "# Grab all the gems using your movement commands. hero . moveRight ( ) hero . m…" at bounding box center [901, 250] width 293 height 439
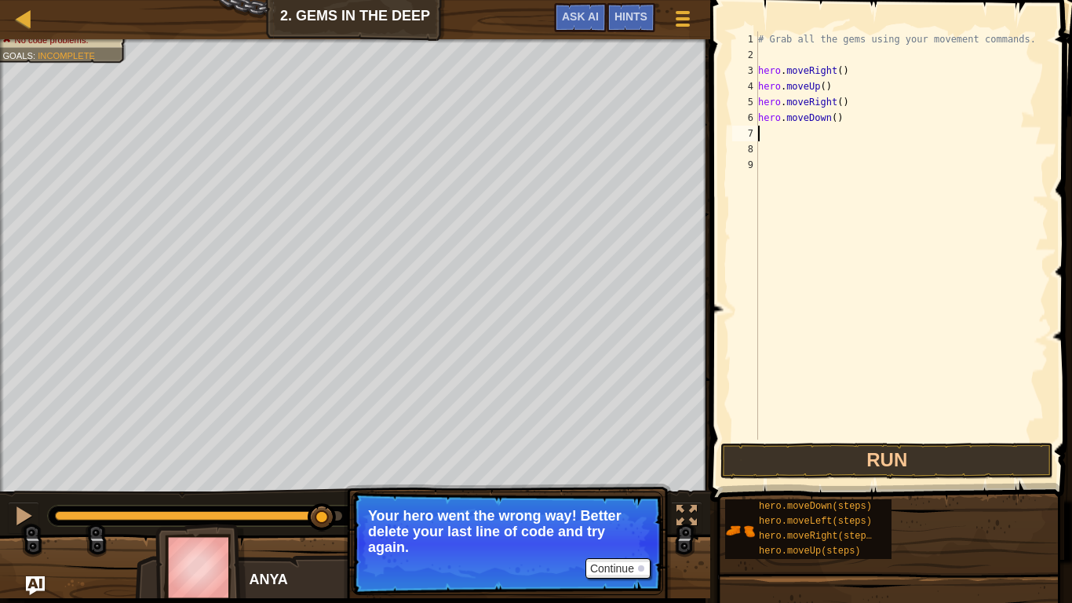
click at [849, 112] on div "# Grab all the gems using your movement commands. hero . moveRight ( ) hero . m…" at bounding box center [901, 250] width 293 height 439
type textarea "hero.moveDown()"
click at [887, 465] on button "Run" at bounding box center [886, 461] width 333 height 36
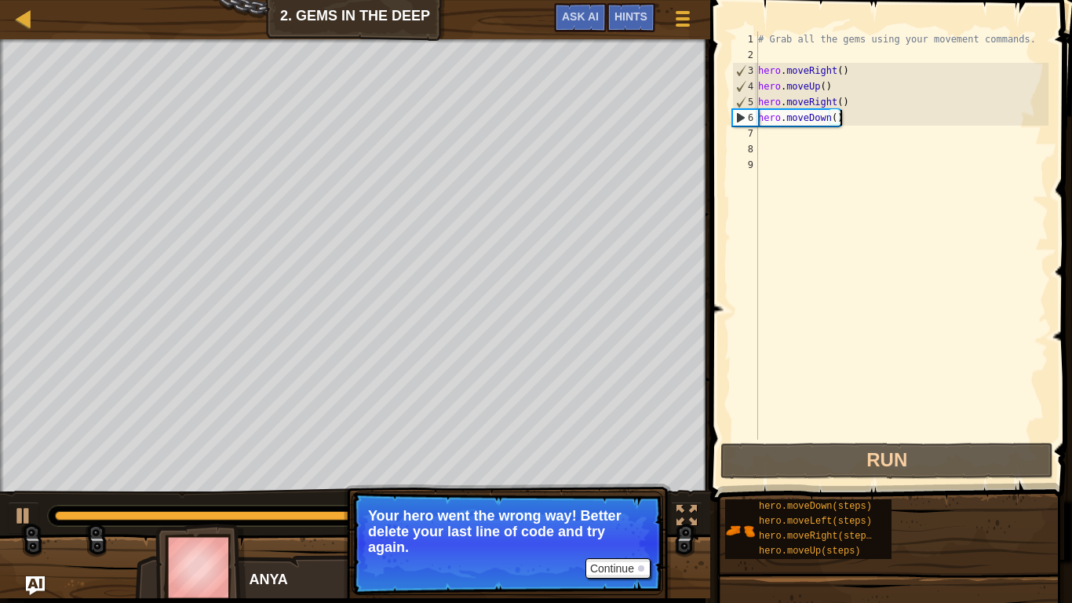
click at [796, 139] on div "# Grab all the gems using your movement commands. hero . moveRight ( ) hero . m…" at bounding box center [901, 250] width 293 height 439
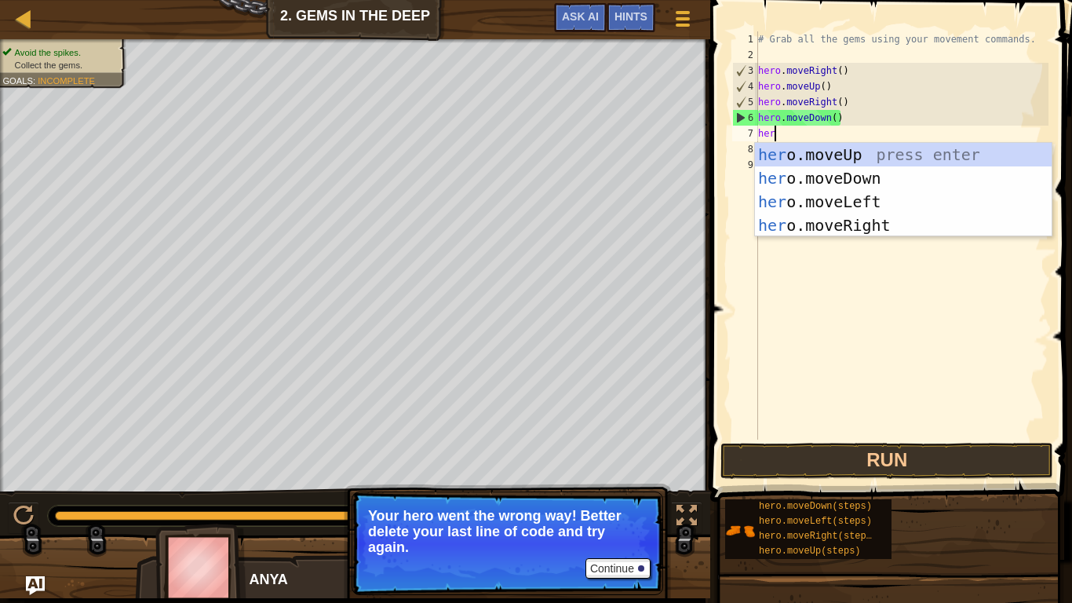
type textarea "hero"
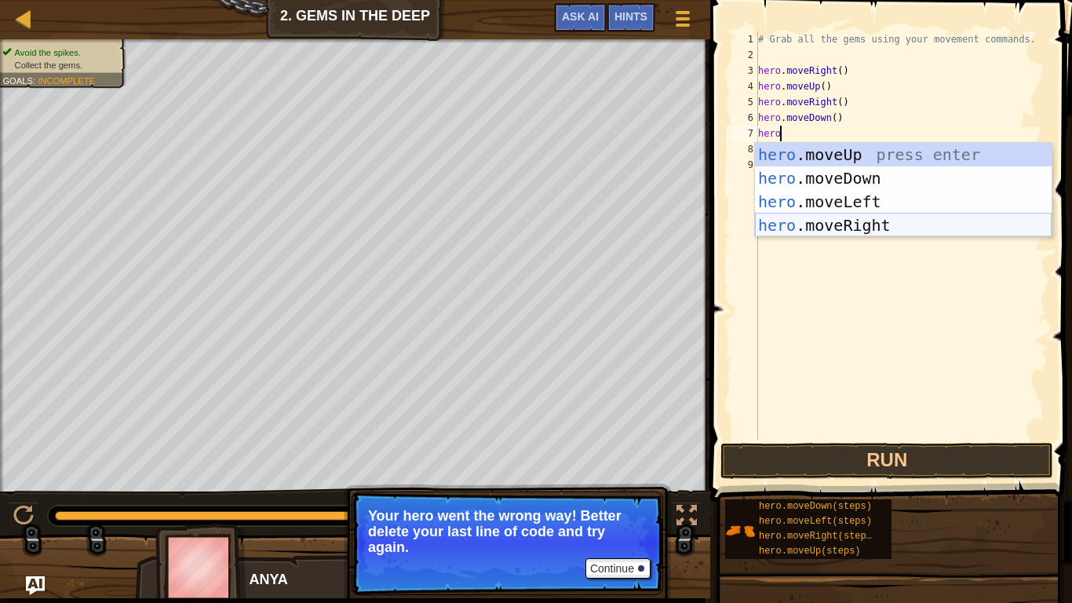
click at [836, 225] on div "hero .moveUp press enter hero .moveDown press enter hero .moveLeft press enter …" at bounding box center [903, 213] width 297 height 141
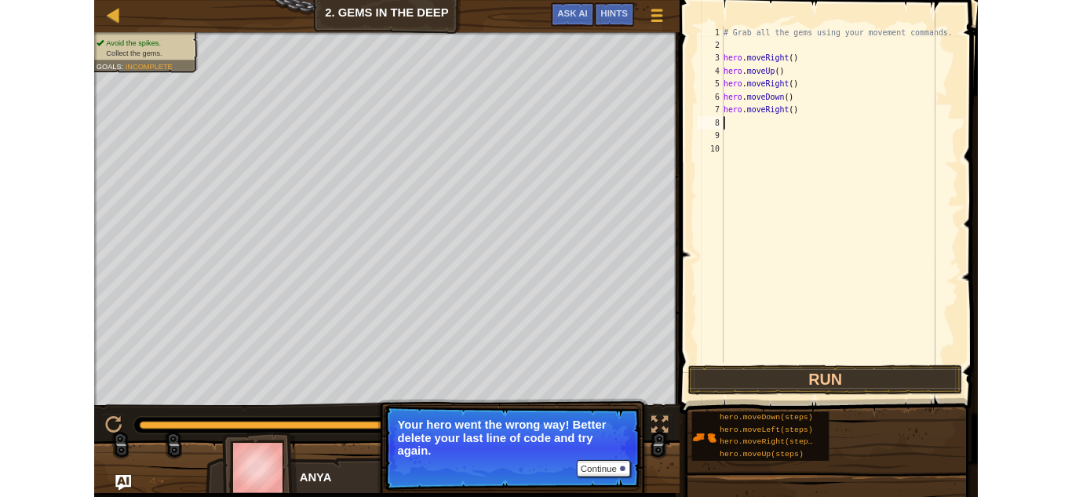
scroll to position [7, 0]
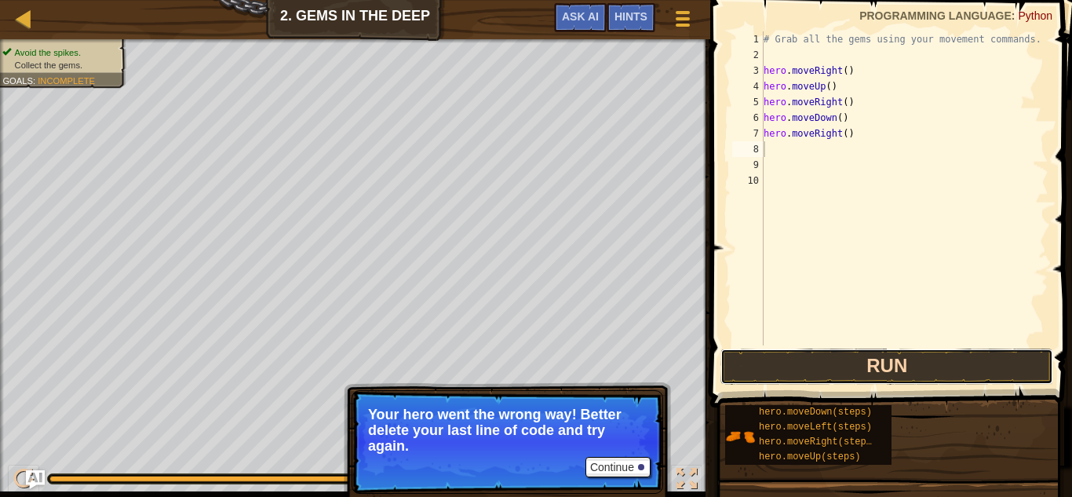
click at [846, 355] on button "Run" at bounding box center [886, 366] width 333 height 36
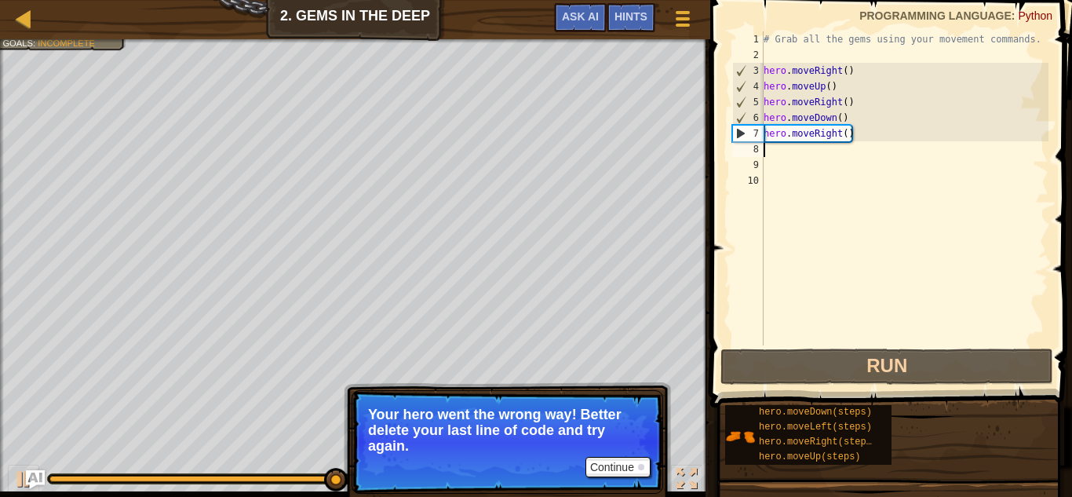
click at [841, 148] on div "# Grab all the gems using your movement commands. hero . moveRight ( ) hero . m…" at bounding box center [904, 203] width 288 height 345
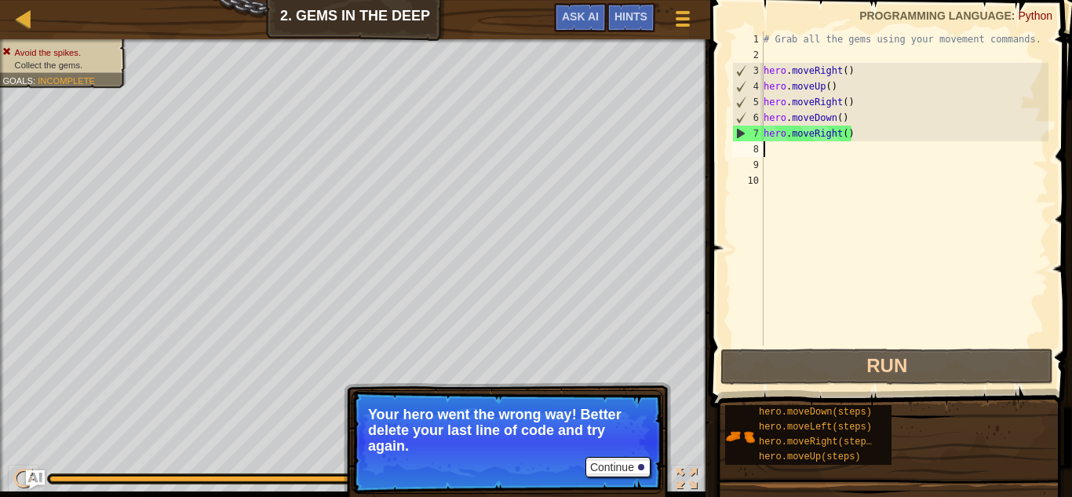
click at [836, 143] on div "# Grab all the gems using your movement commands. hero . moveRight ( ) hero . m…" at bounding box center [904, 203] width 288 height 345
click at [829, 144] on div "# Grab all the gems using your movement commands. hero . moveRight ( ) hero . m…" at bounding box center [904, 203] width 288 height 345
click at [847, 148] on div "# Grab all the gems using your movement commands. hero . moveRight ( ) hero . m…" at bounding box center [904, 203] width 288 height 345
click at [835, 137] on div "# Grab all the gems using your movement commands. hero . moveRight ( ) hero . m…" at bounding box center [904, 203] width 288 height 345
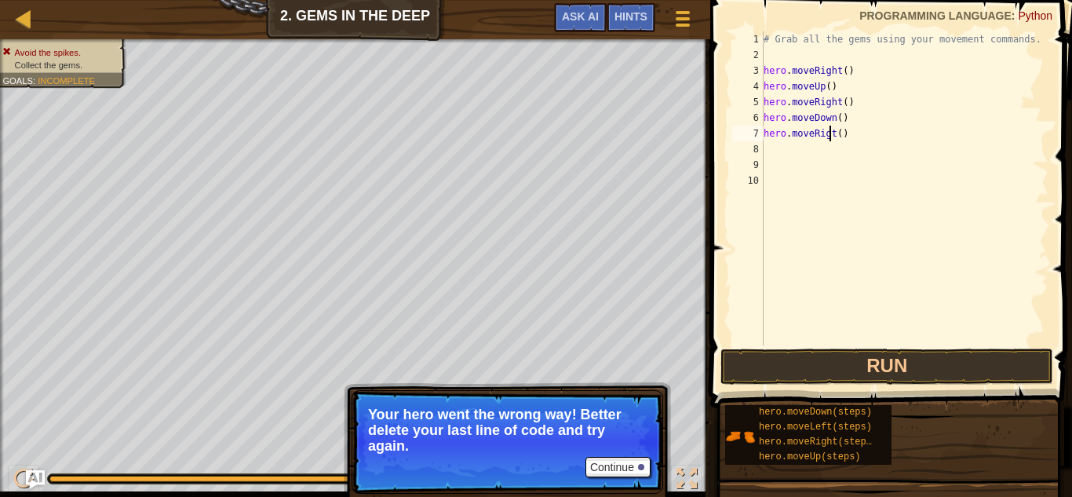
click at [835, 138] on div "# Grab all the gems using your movement commands. hero . moveRight ( ) hero . m…" at bounding box center [904, 203] width 288 height 345
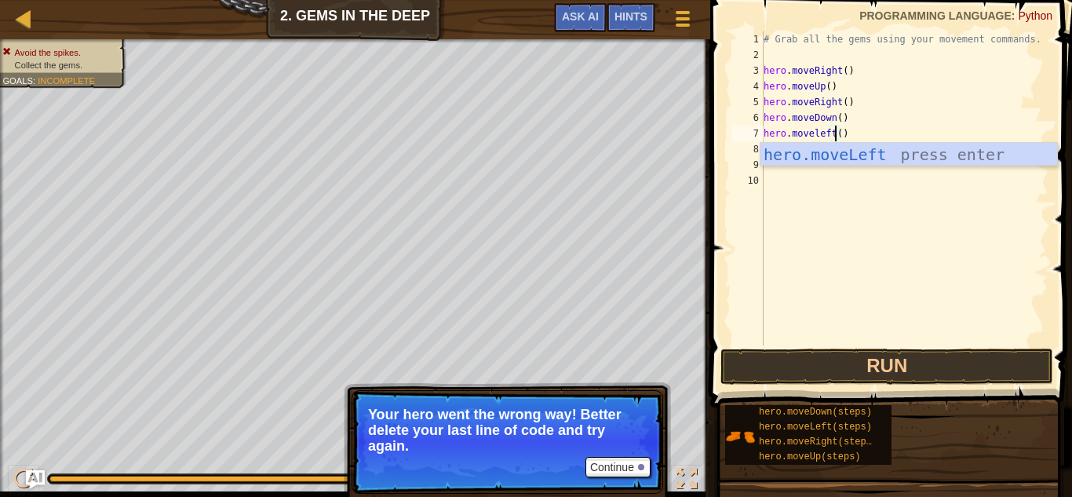
scroll to position [7, 10]
type textarea "hero.moveLeft"
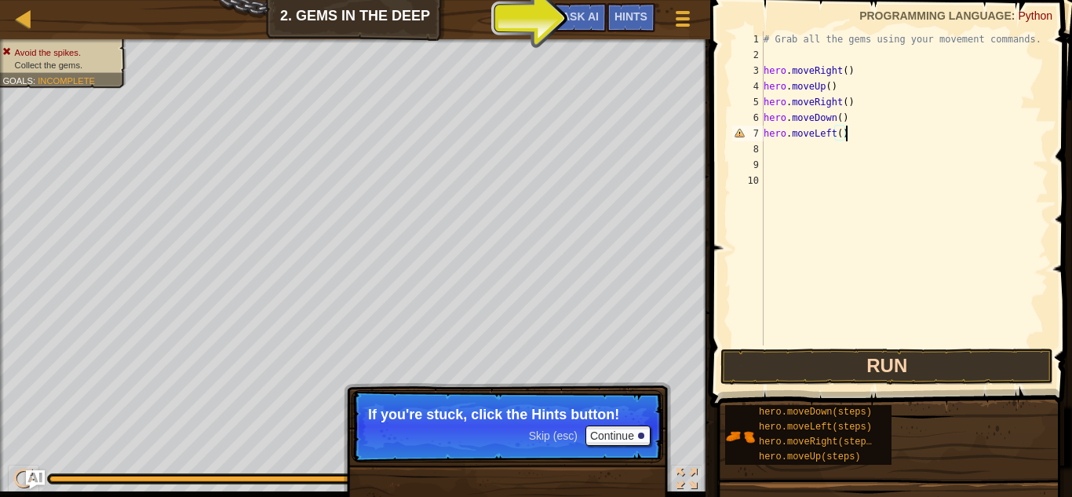
scroll to position [7, 11]
type textarea "hero.moveLeft()"
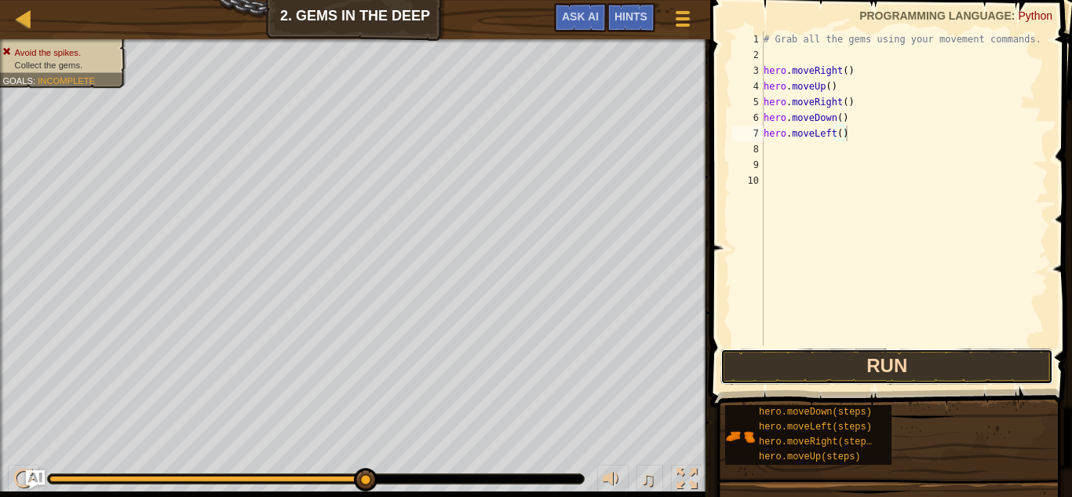
click at [844, 359] on button "Run" at bounding box center [886, 366] width 333 height 36
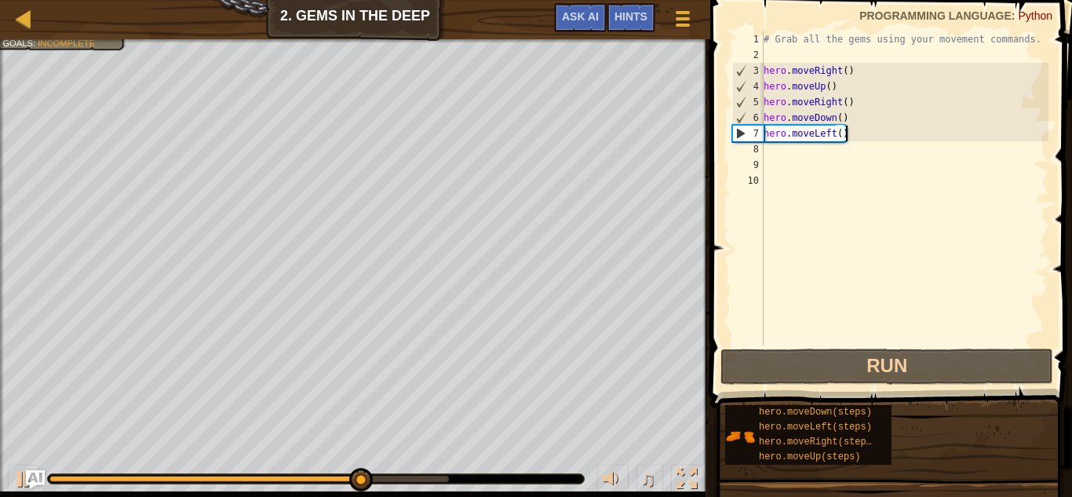
click at [783, 169] on div "# Grab all the gems using your movement commands. hero . moveRight ( ) hero . m…" at bounding box center [904, 203] width 288 height 345
click at [775, 156] on div "# Grab all the gems using your movement commands. hero . moveRight ( ) hero . m…" at bounding box center [904, 203] width 288 height 345
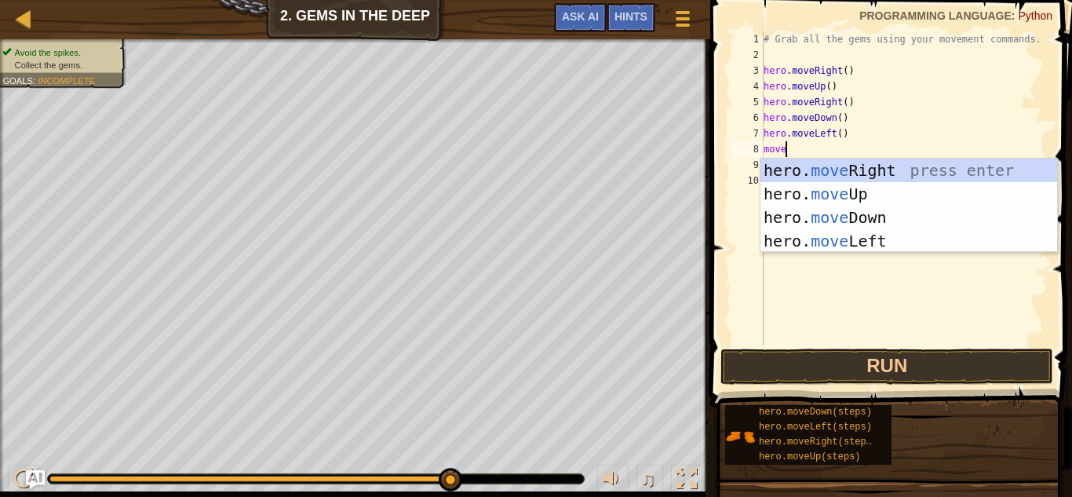
scroll to position [7, 2]
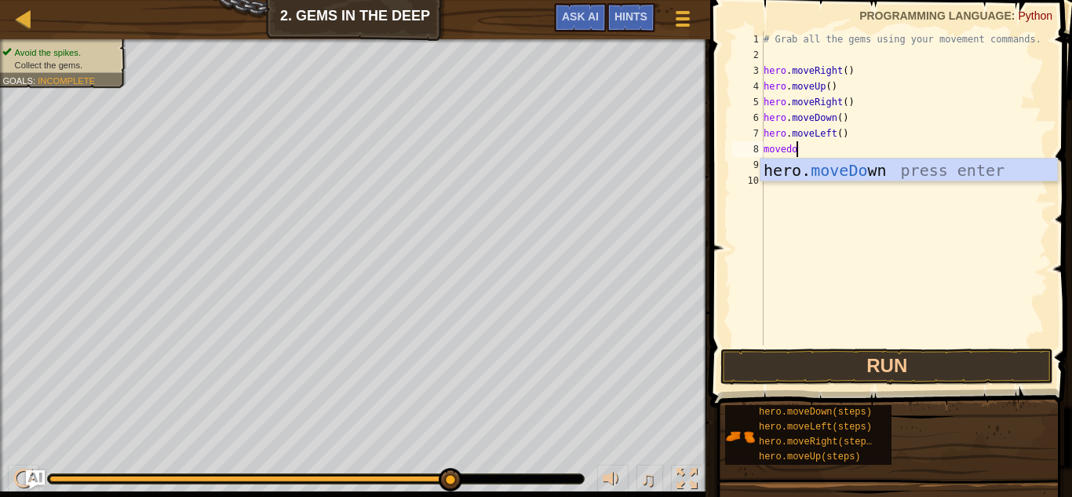
type textarea "movedow"
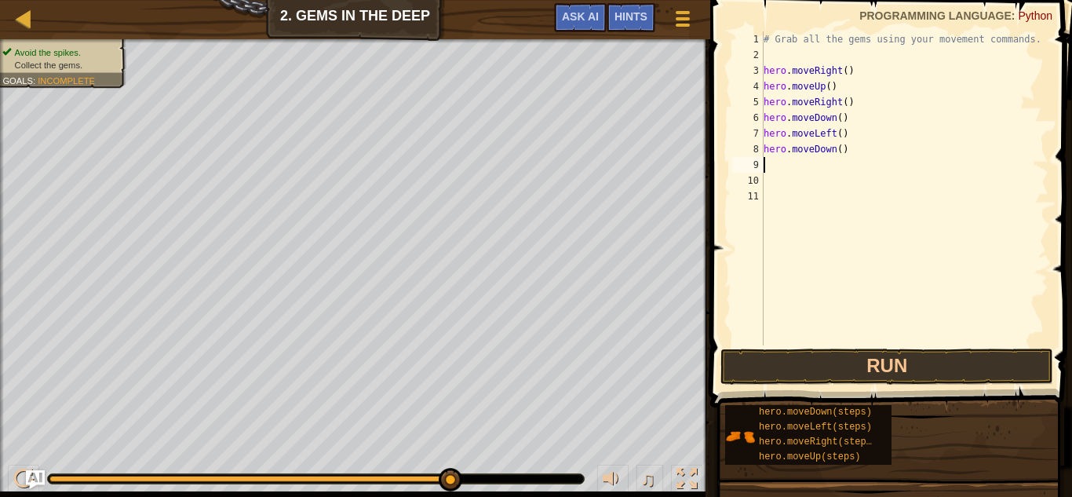
scroll to position [7, 0]
click at [853, 376] on button "Run" at bounding box center [886, 366] width 333 height 36
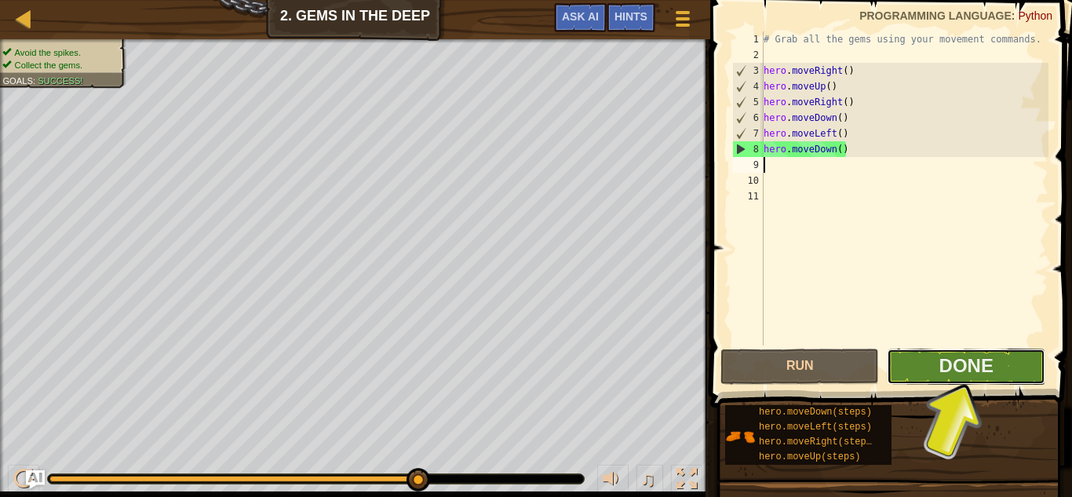
click at [1003, 378] on button "Done" at bounding box center [966, 366] width 159 height 36
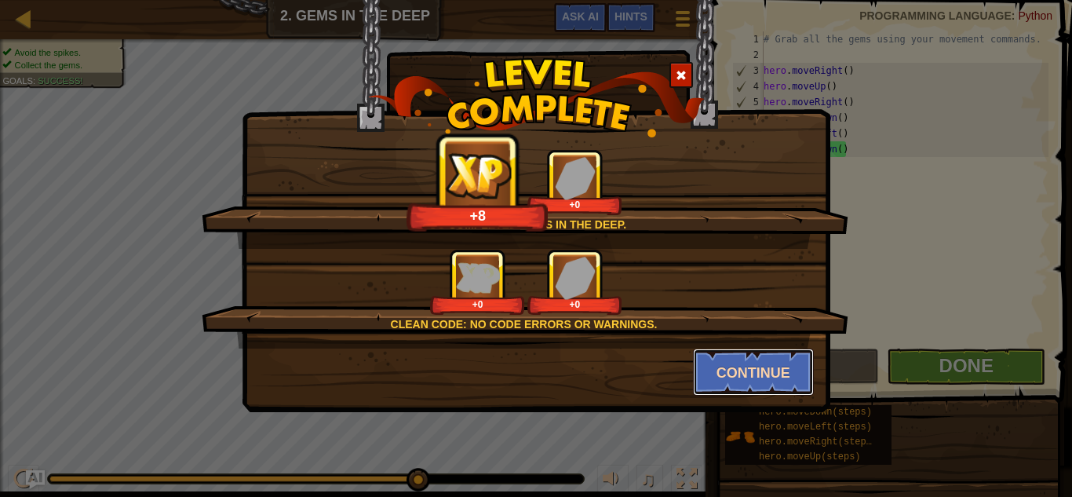
click at [731, 366] on button "Continue" at bounding box center [754, 371] width 122 height 47
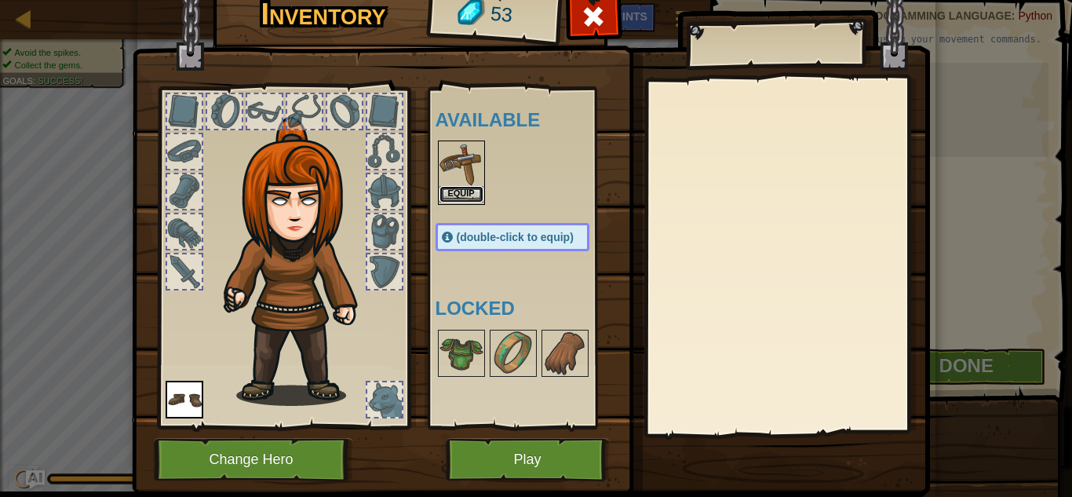
click at [472, 195] on button "Equip" at bounding box center [461, 194] width 44 height 16
click at [472, 195] on div "Available Equip Equip (double-click to equip) Locked" at bounding box center [527, 257] width 185 height 327
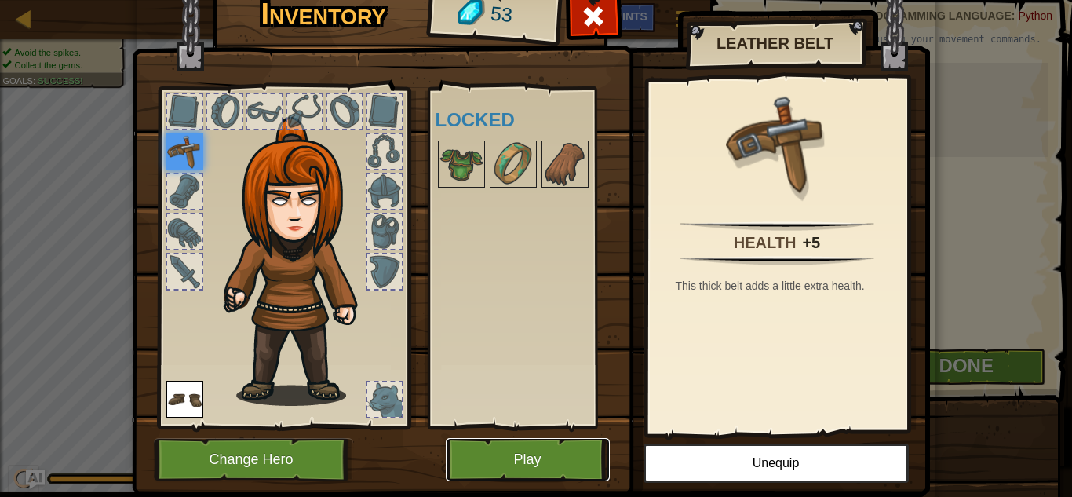
click at [525, 472] on button "Play" at bounding box center [528, 459] width 164 height 43
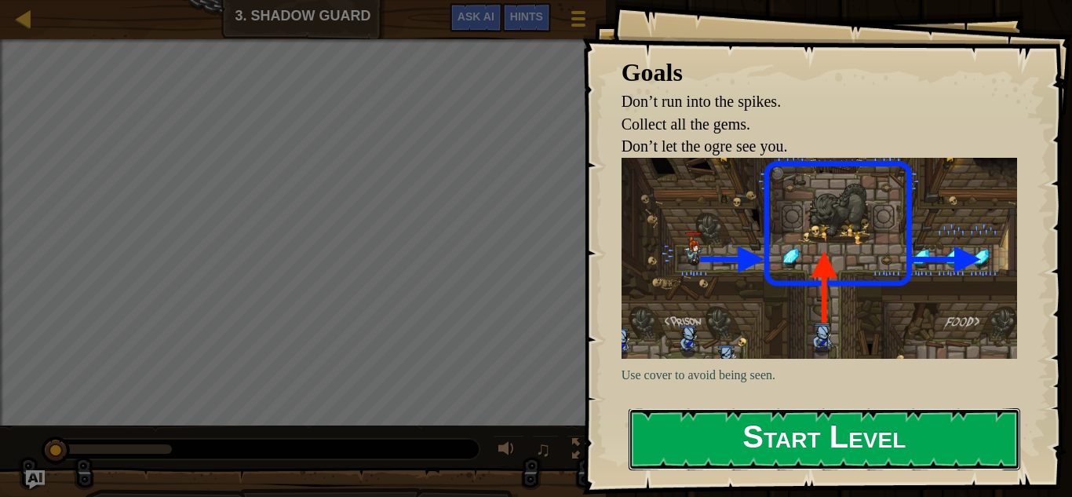
click at [899, 449] on button "Start Level" at bounding box center [825, 439] width 392 height 62
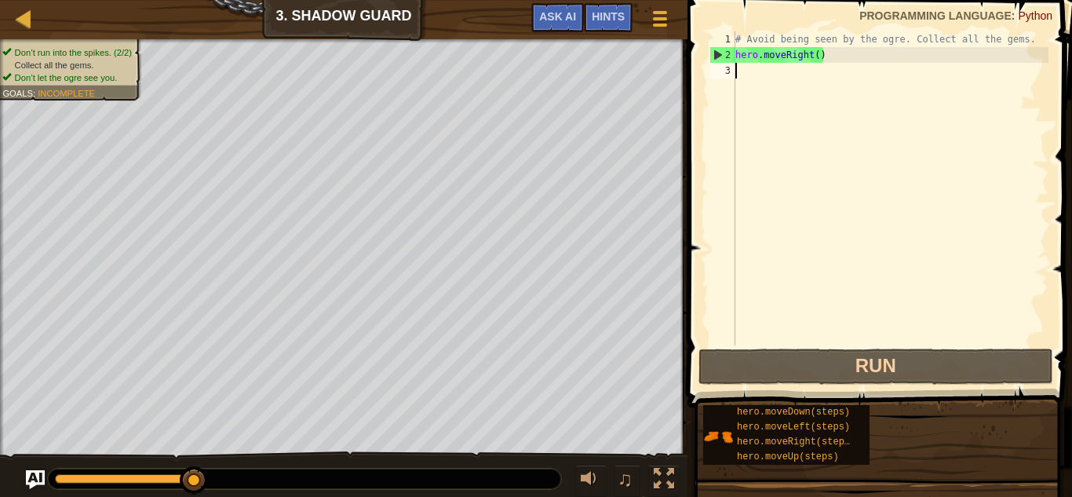
scroll to position [7, 0]
type textarea "mo"
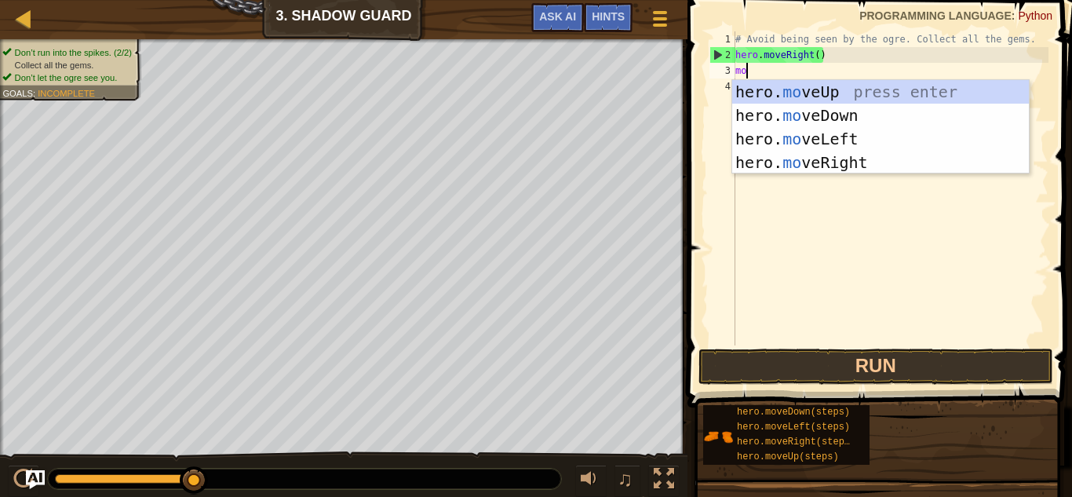
scroll to position [7, 1]
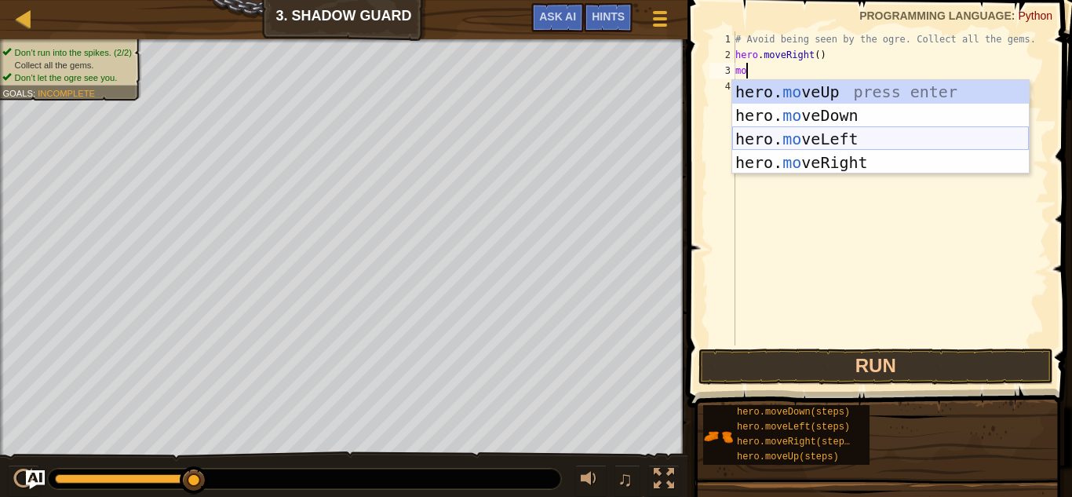
click at [865, 137] on div "hero. mo veUp press enter hero. mo veDown press enter hero. mo veLeft press ent…" at bounding box center [880, 150] width 297 height 141
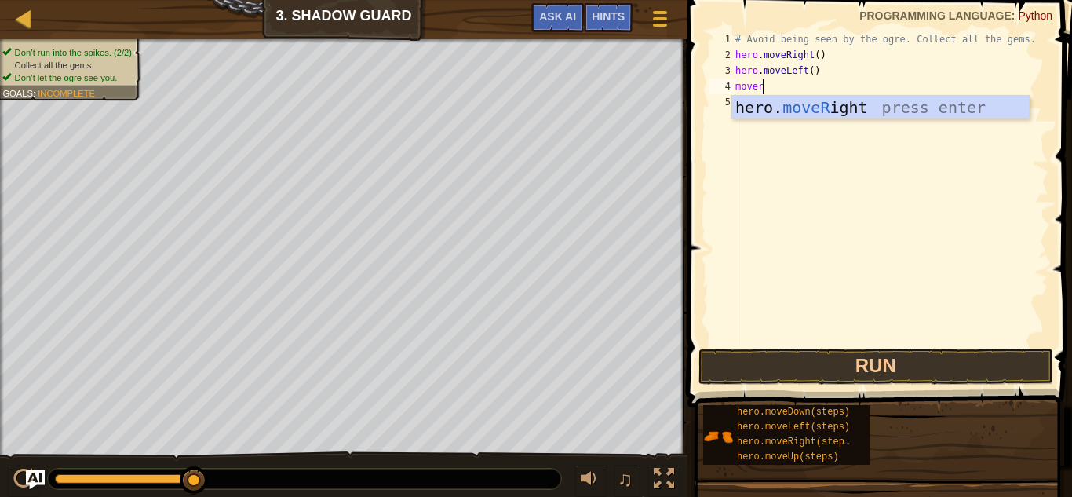
type textarea "move"
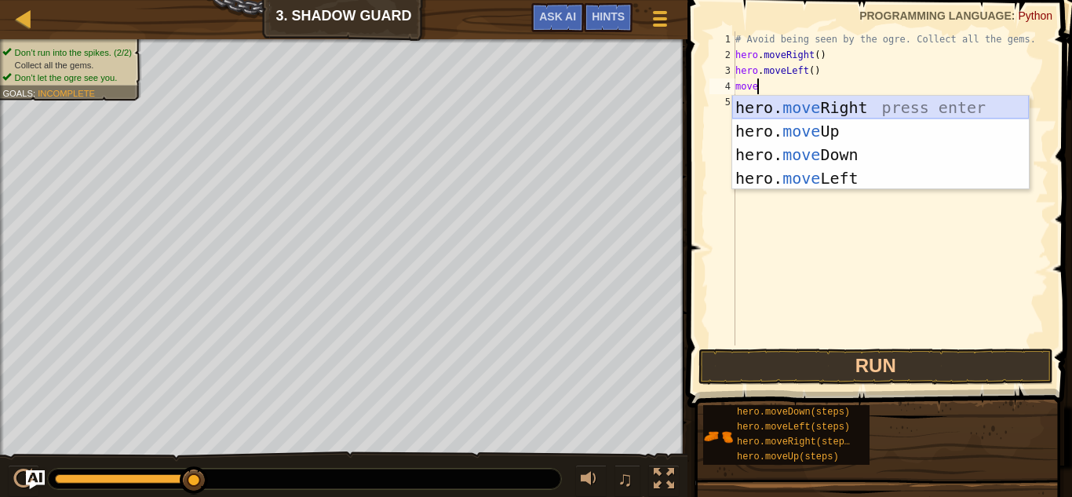
click at [832, 118] on div "hero. move Right press enter hero. move Up press enter hero. move Down press en…" at bounding box center [880, 166] width 297 height 141
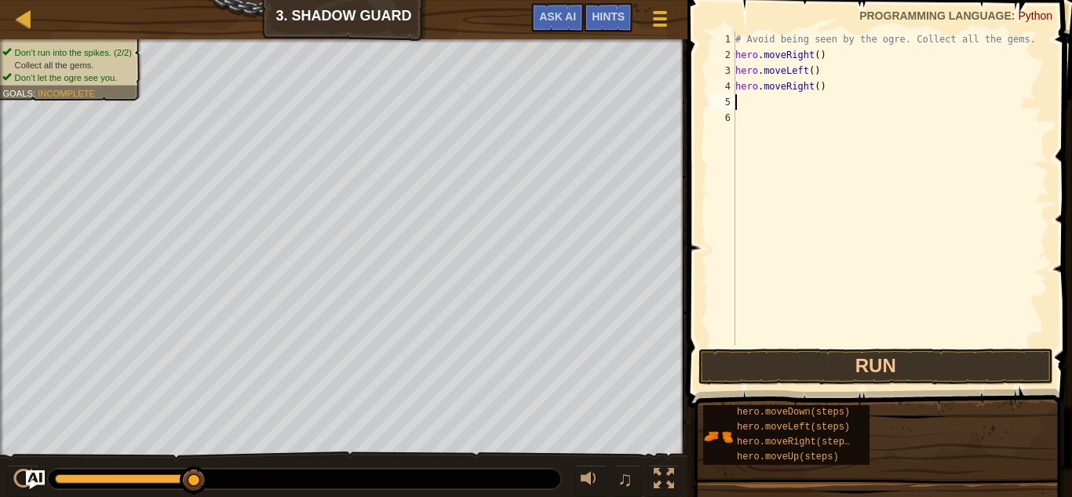
click at [818, 100] on div "# Avoid being seen by the ogre. Collect all the gems. hero . moveRight ( ) hero…" at bounding box center [890, 203] width 316 height 345
click at [814, 96] on div "# Avoid being seen by the ogre. Collect all the gems. hero . moveRight ( ) hero…" at bounding box center [890, 203] width 316 height 345
click at [813, 95] on div "# Avoid being seen by the ogre. Collect all the gems. hero . moveRight ( ) hero…" at bounding box center [890, 203] width 316 height 345
type textarea "hero.moveu"
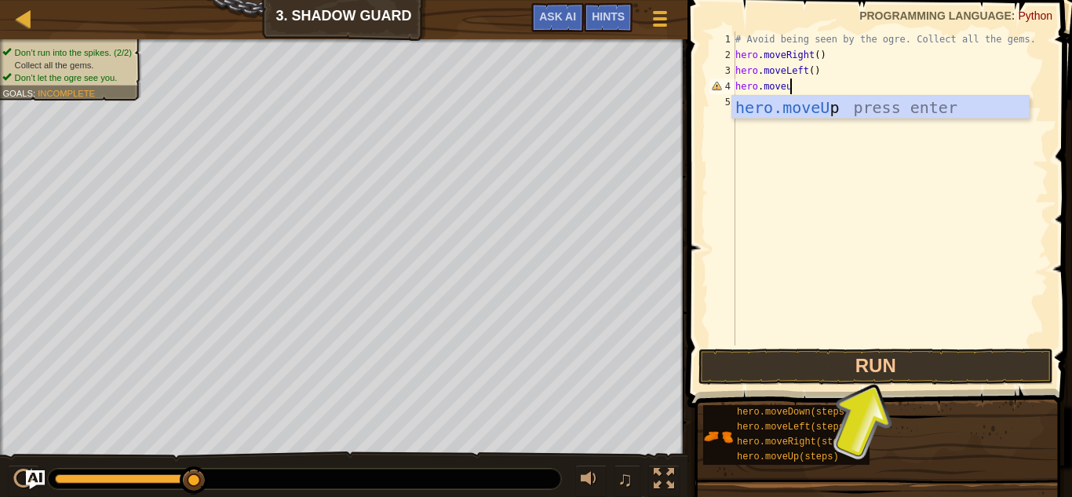
scroll to position [7, 7]
click at [839, 104] on div "hero.moveU p press enter" at bounding box center [880, 131] width 297 height 71
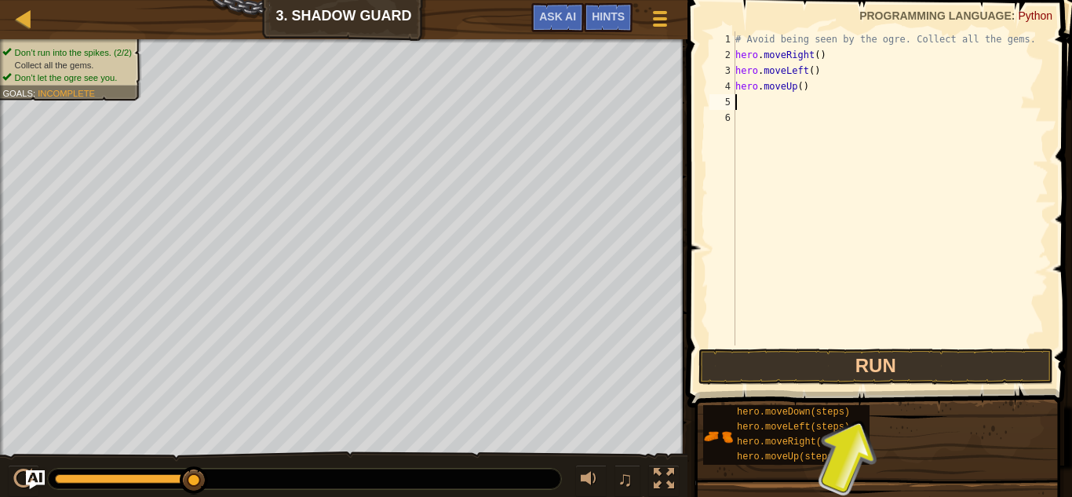
scroll to position [7, 0]
click at [854, 378] on button "Run" at bounding box center [875, 366] width 355 height 36
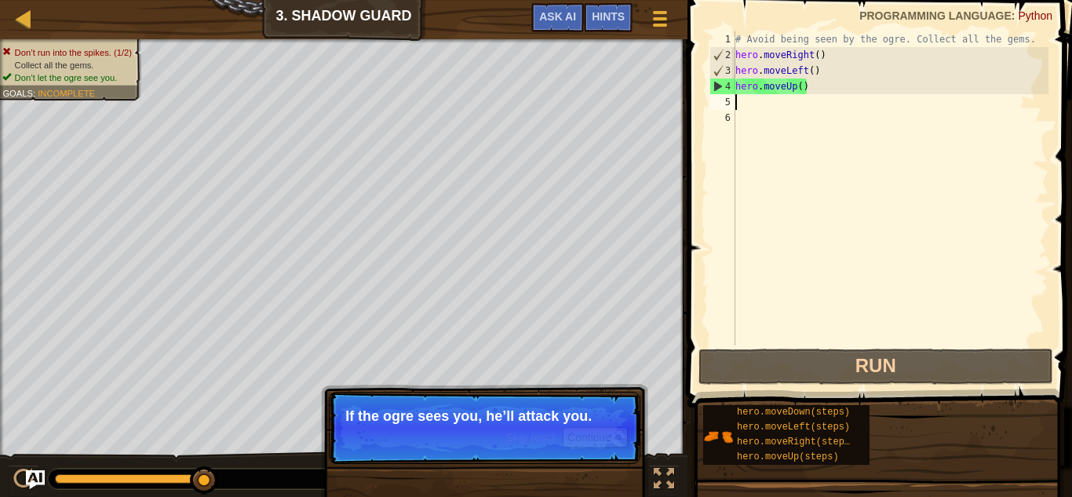
click at [800, 73] on div "# Avoid being seen by the ogre. Collect all the gems. hero . moveRight ( ) hero…" at bounding box center [890, 203] width 316 height 345
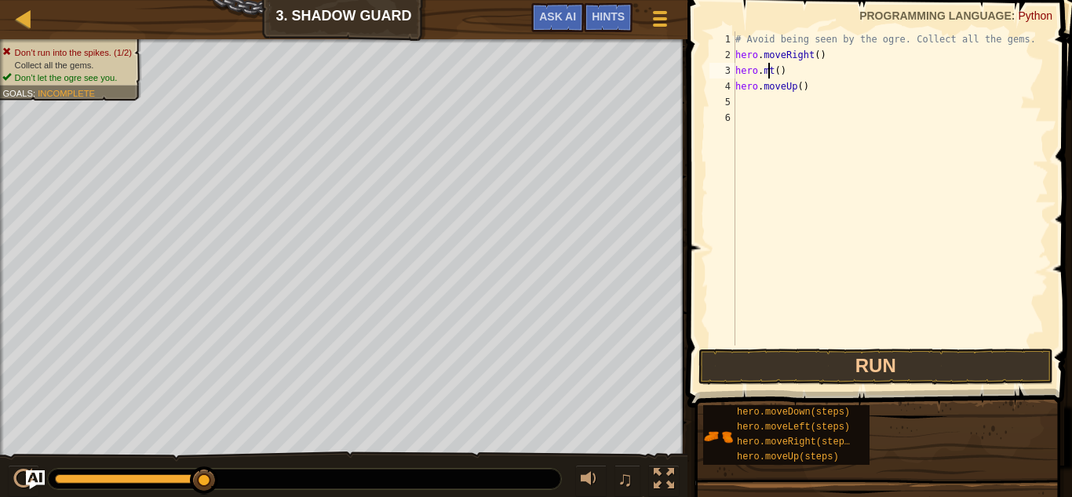
click at [773, 65] on div "# Avoid being seen by the ogre. Collect all the gems. hero . moveRight ( ) hero…" at bounding box center [890, 203] width 316 height 345
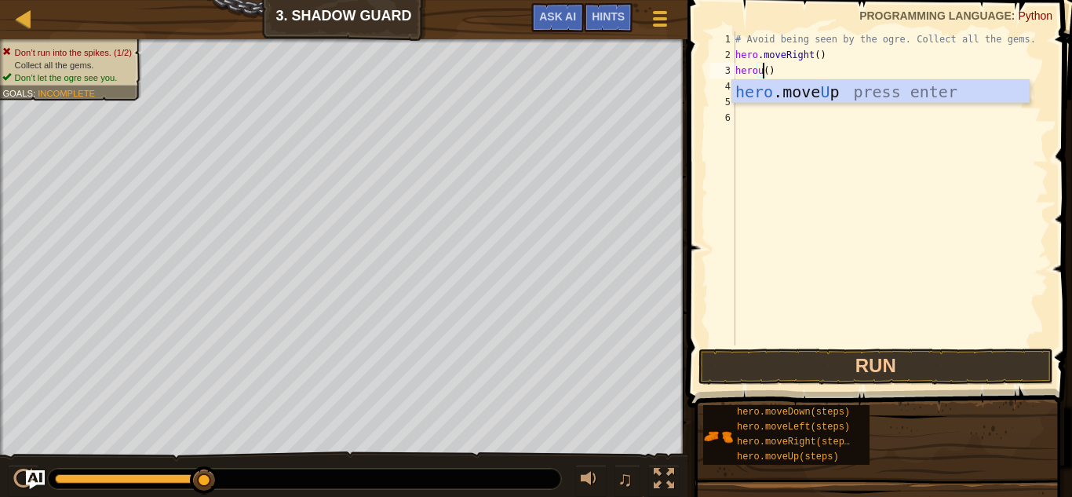
scroll to position [7, 5]
click at [825, 86] on div "hero .move U p press enter" at bounding box center [880, 115] width 297 height 71
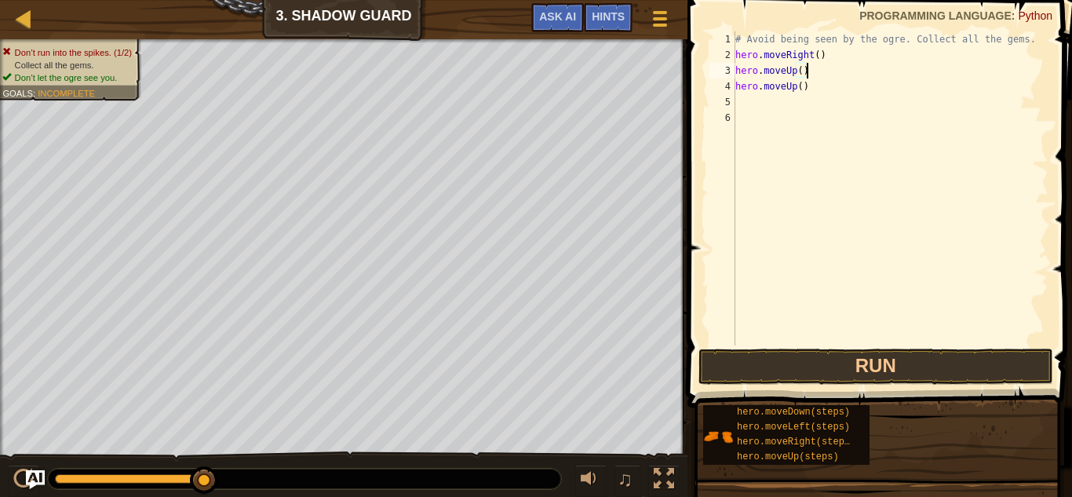
click at [795, 93] on div "# Avoid being seen by the ogre. Collect all the gems. hero . moveRight ( ) hero…" at bounding box center [890, 203] width 316 height 345
click at [793, 93] on div "# Avoid being seen by the ogre. Collect all the gems. hero . moveRight ( ) hero…" at bounding box center [890, 203] width 316 height 345
type textarea "("
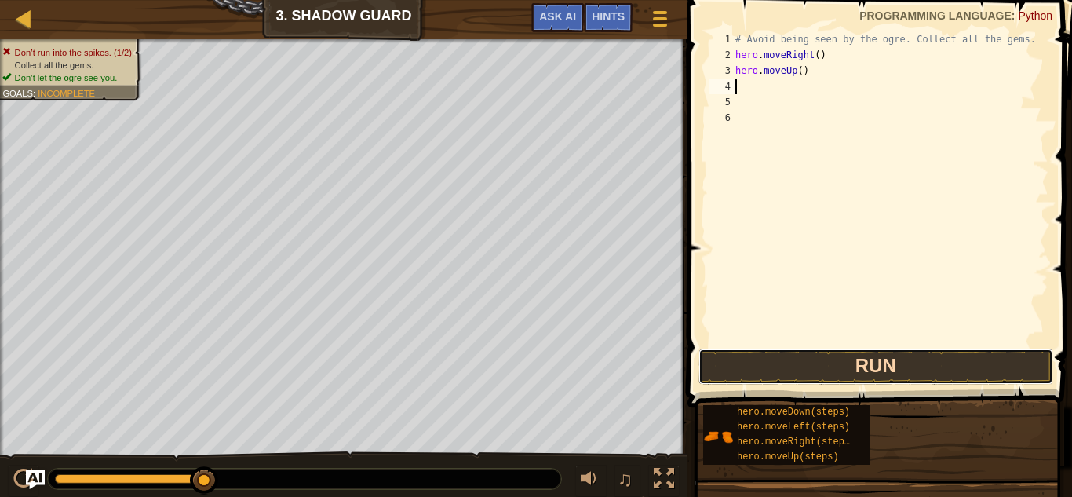
click at [843, 358] on button "Run" at bounding box center [875, 366] width 355 height 36
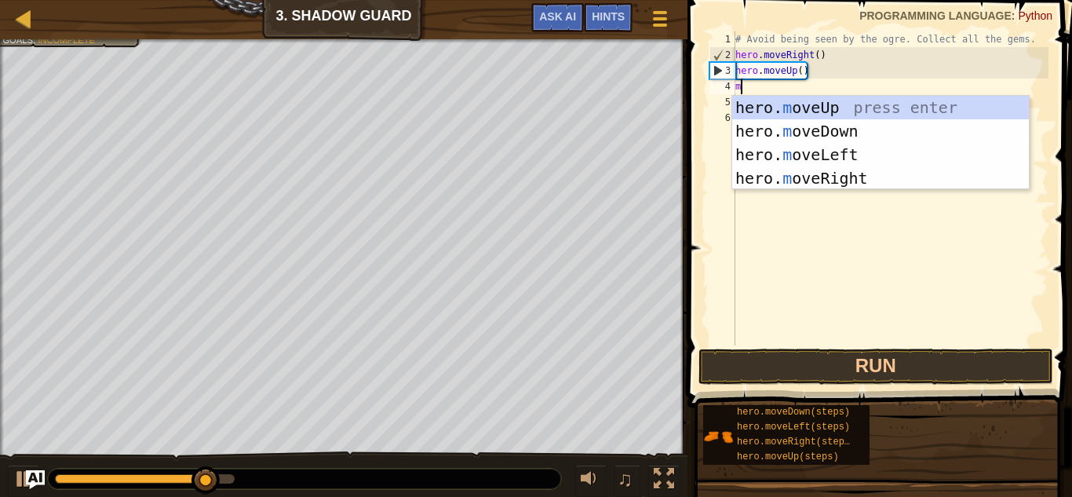
type textarea "mo"
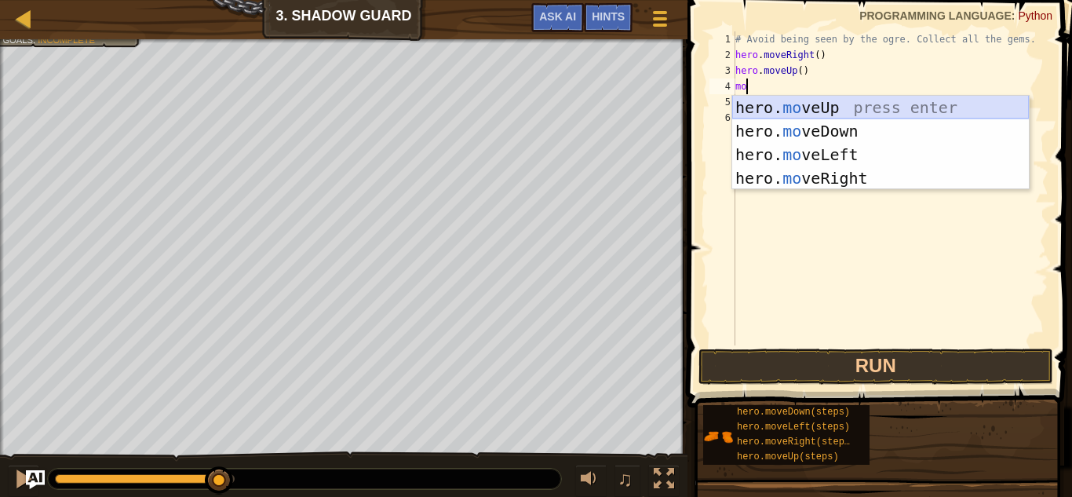
click at [842, 114] on div "hero. mo veUp press enter hero. mo veDown press enter hero. mo veLeft press ent…" at bounding box center [880, 166] width 297 height 141
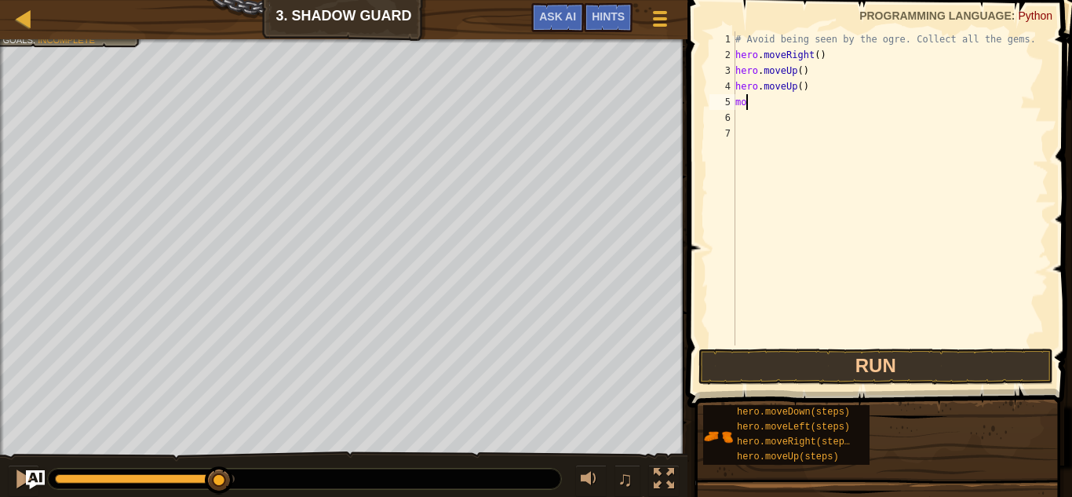
scroll to position [7, 2]
type textarea "move"
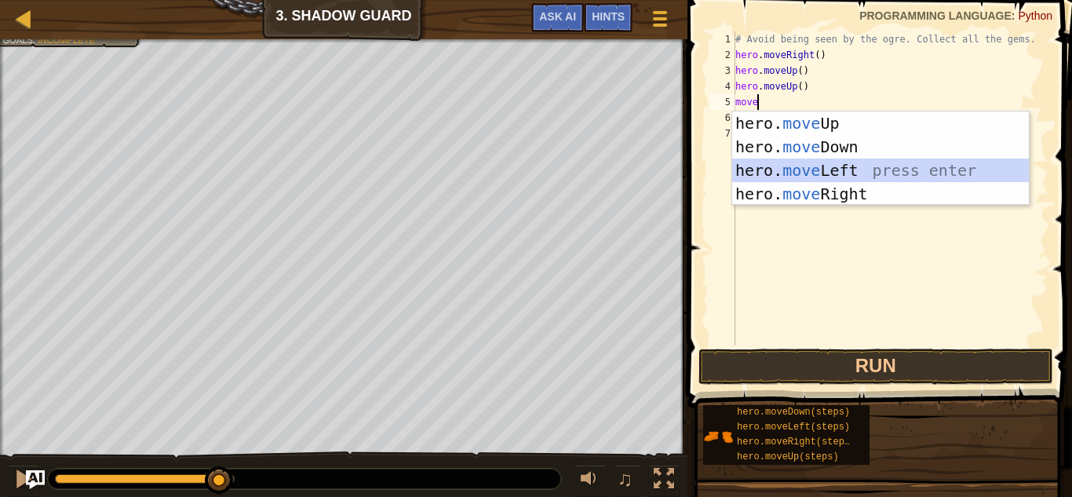
click at [864, 167] on div "hero. move Up press enter hero. move Down press enter hero. move Left press ent…" at bounding box center [880, 181] width 297 height 141
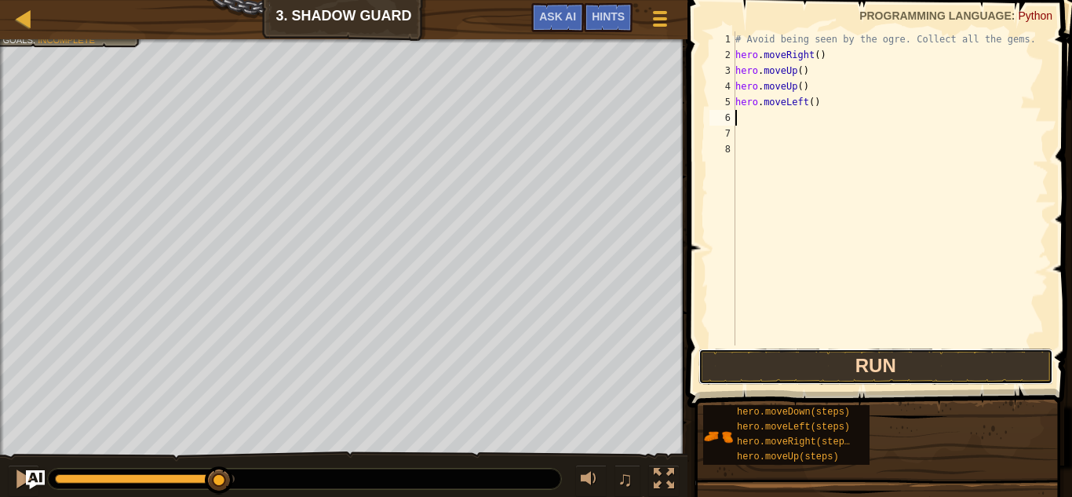
click at [842, 354] on button "Run" at bounding box center [875, 366] width 355 height 36
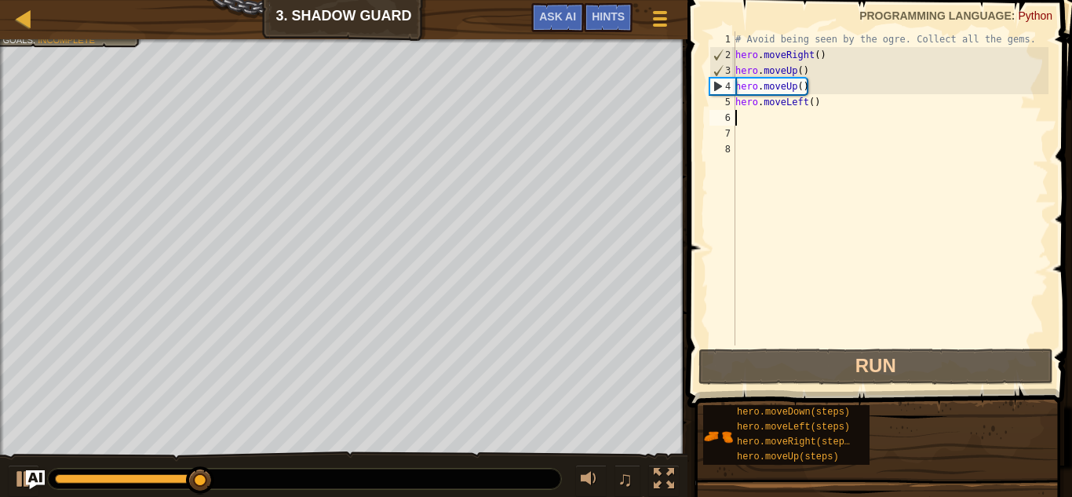
click at [796, 90] on div "# Avoid being seen by the ogre. Collect all the gems. hero . moveRight ( ) hero…" at bounding box center [890, 203] width 316 height 345
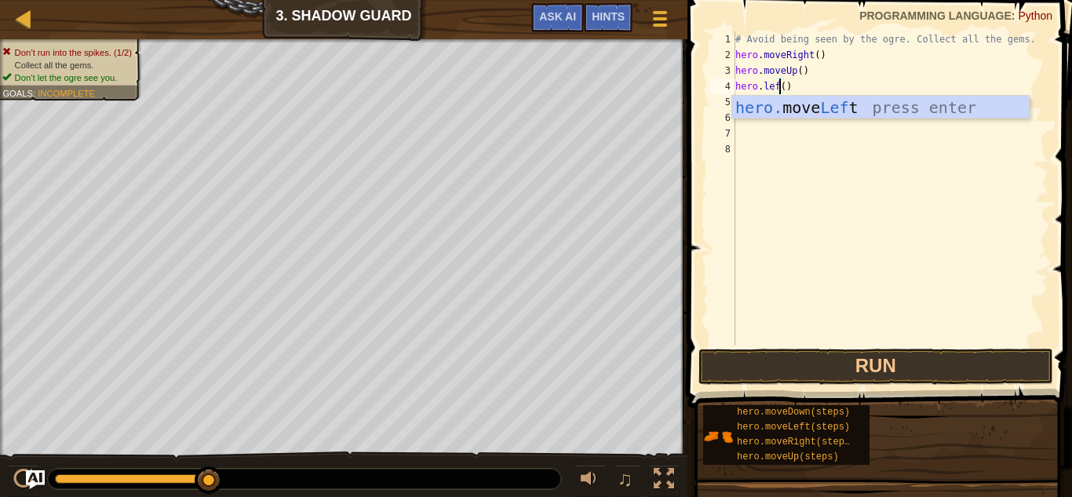
scroll to position [7, 8]
click at [836, 111] on div "hero. move Left press enter" at bounding box center [880, 131] width 297 height 71
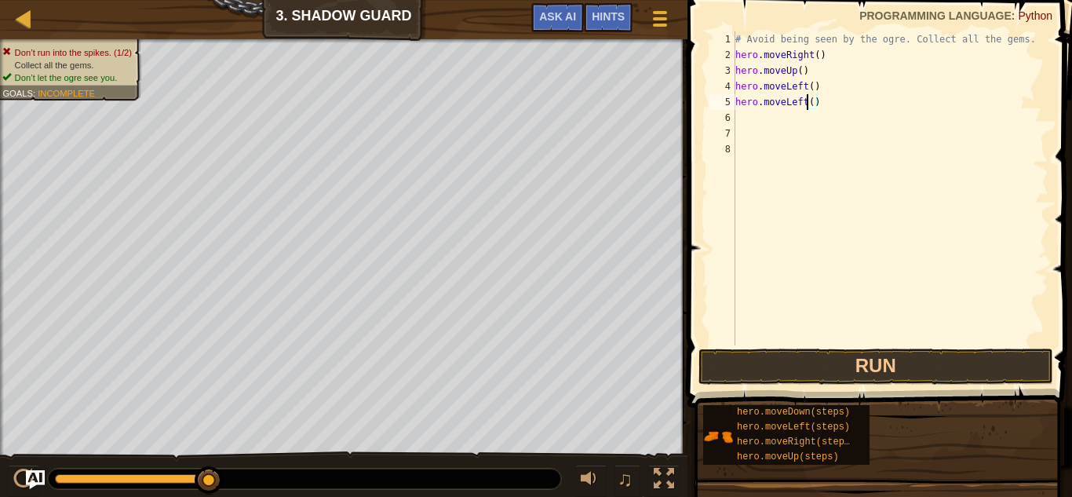
click at [805, 106] on div "# Avoid being seen by the ogre. Collect all the gems. hero . moveRight ( ) hero…" at bounding box center [890, 203] width 316 height 345
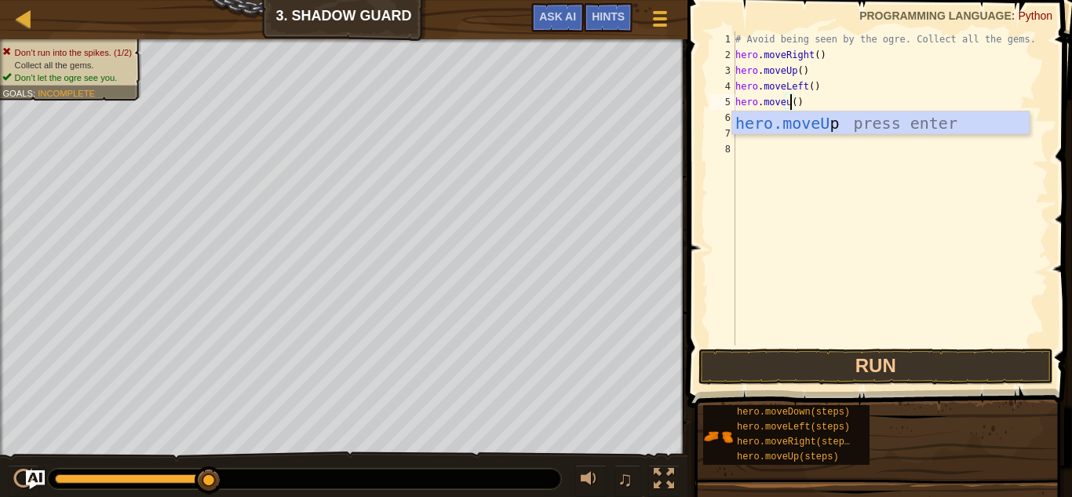
scroll to position [7, 9]
click at [818, 118] on div "hero.moveU p press enter" at bounding box center [880, 146] width 297 height 71
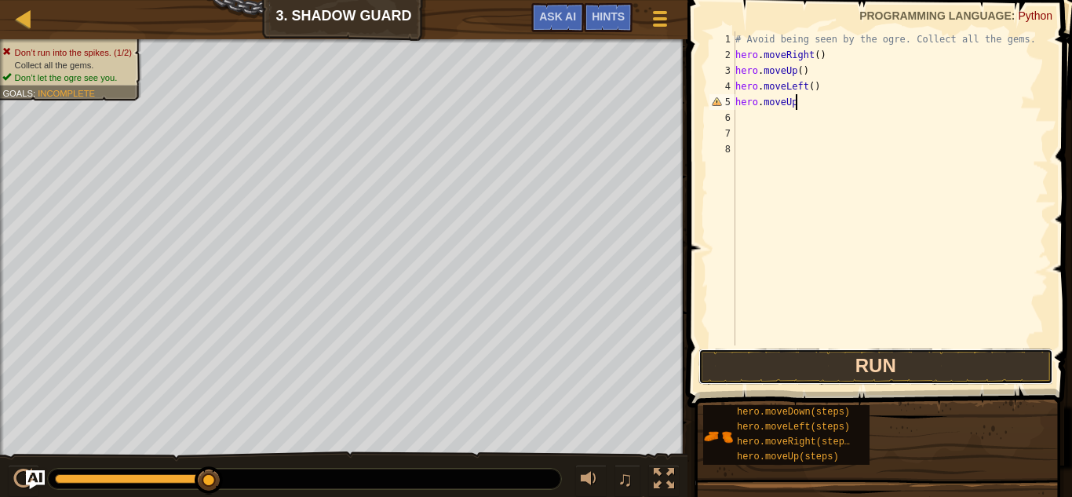
click at [840, 359] on button "Run" at bounding box center [875, 366] width 355 height 36
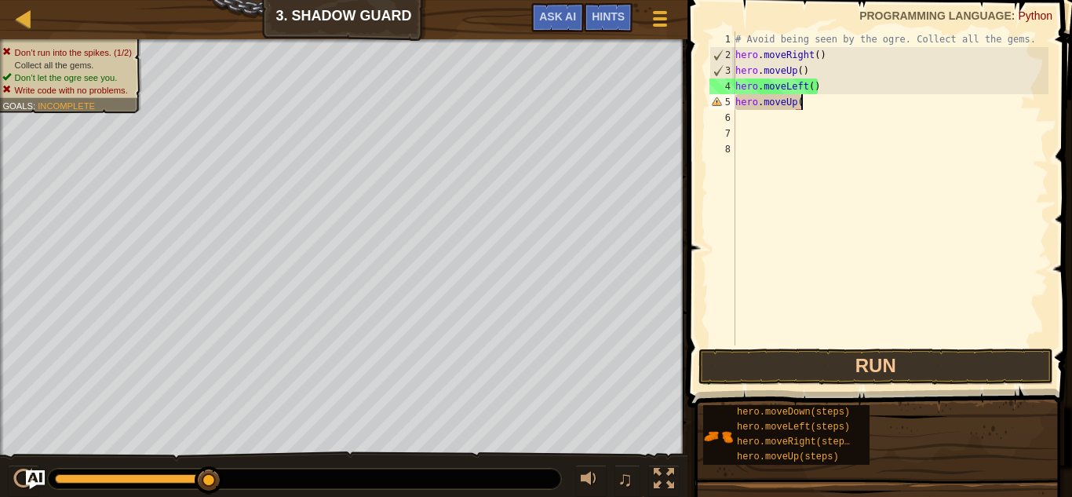
scroll to position [7, 9]
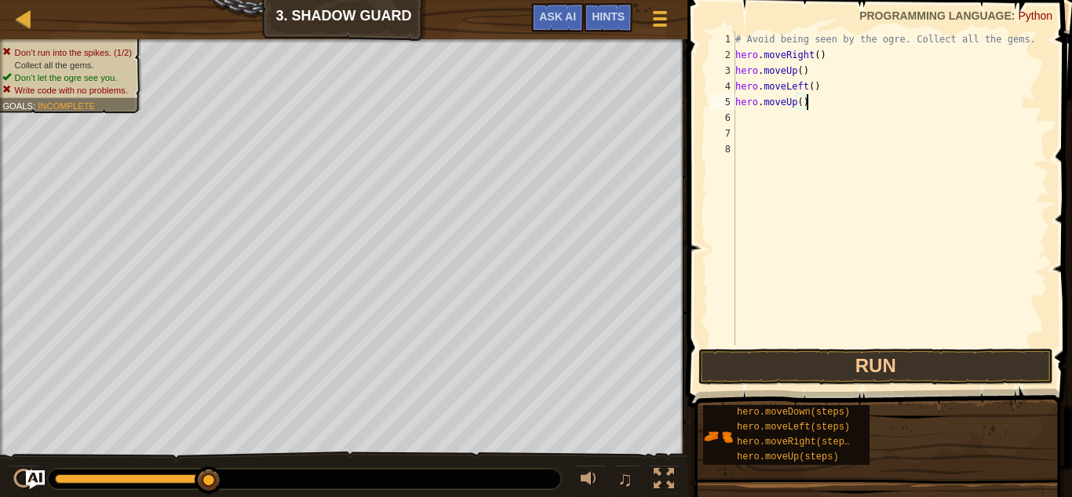
click at [899, 387] on span at bounding box center [881, 181] width 397 height 454
click at [908, 367] on button "Run" at bounding box center [875, 366] width 355 height 36
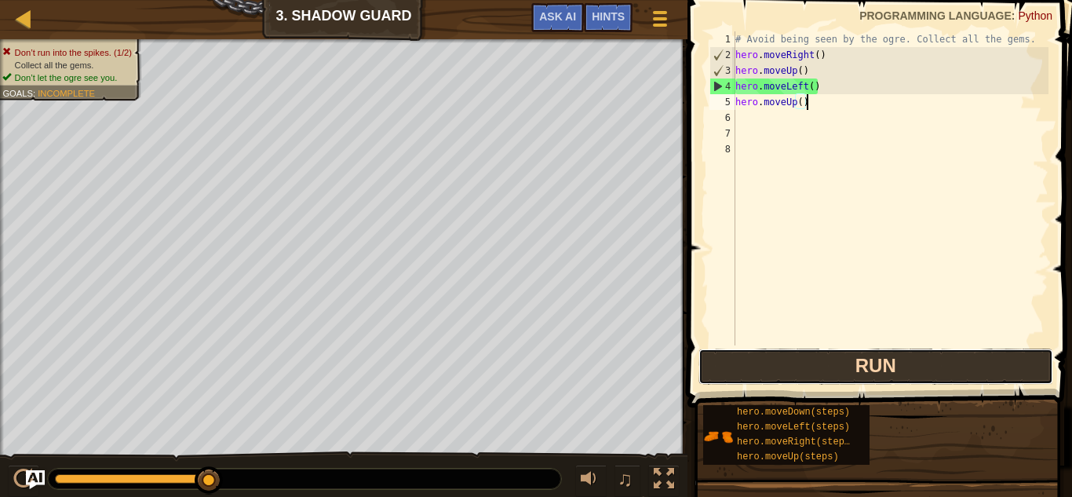
click at [907, 367] on button "Run" at bounding box center [875, 366] width 355 height 36
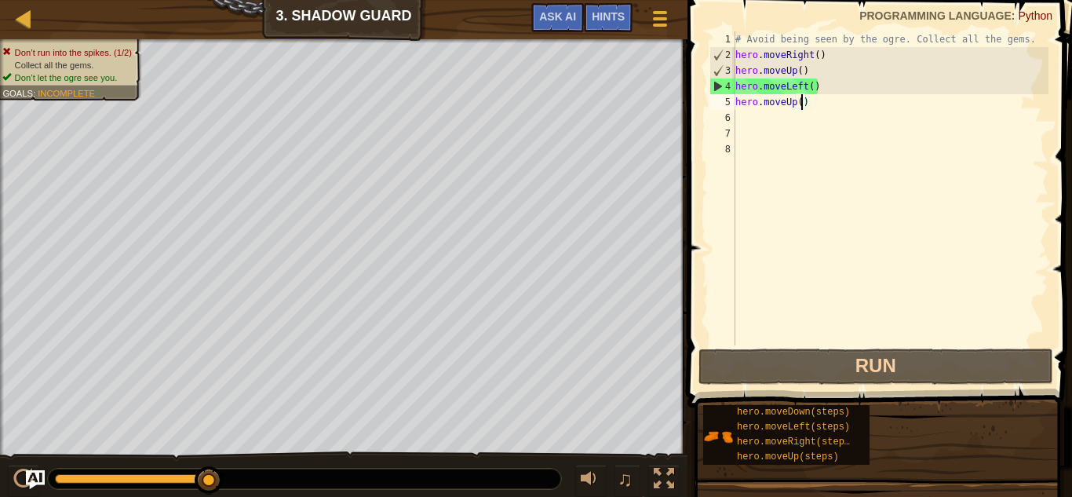
click at [803, 97] on div "# Avoid being seen by the ogre. Collect all the gems. hero . moveRight ( ) hero…" at bounding box center [890, 203] width 316 height 345
click at [809, 89] on div "# Avoid being seen by the ogre. Collect all the gems. hero . moveRight ( ) hero…" at bounding box center [890, 203] width 316 height 345
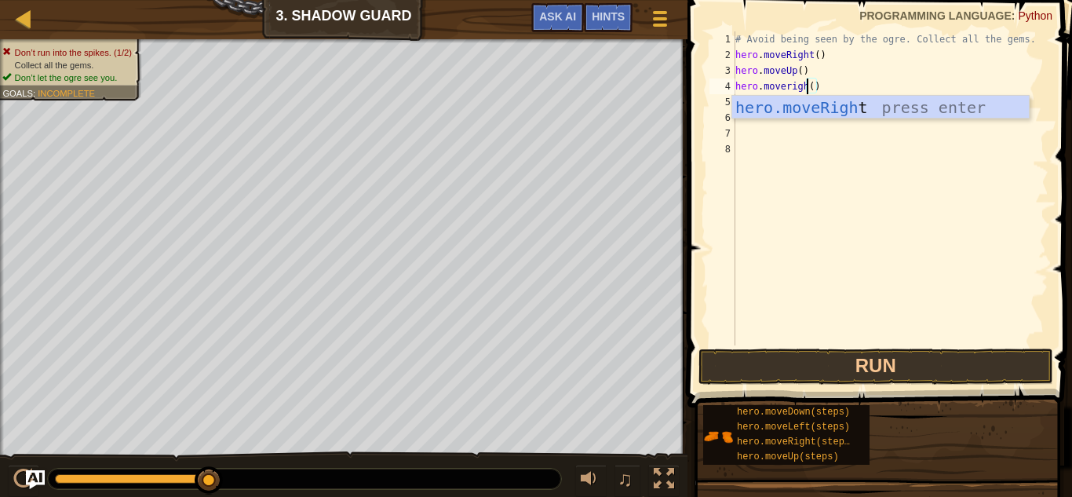
scroll to position [7, 12]
click at [886, 108] on div "hero.moveRight press enter" at bounding box center [880, 131] width 297 height 71
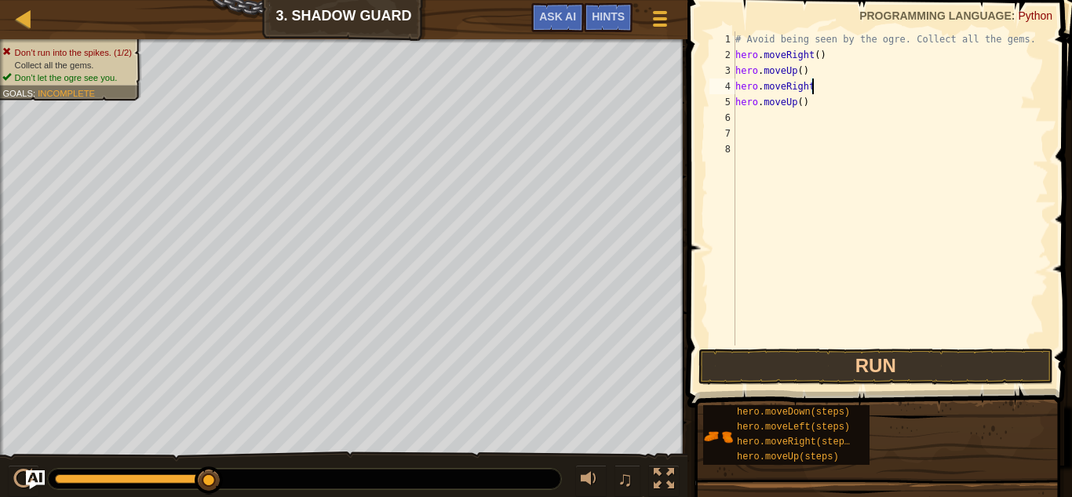
scroll to position [7, 10]
click at [913, 357] on button "Run" at bounding box center [875, 366] width 355 height 36
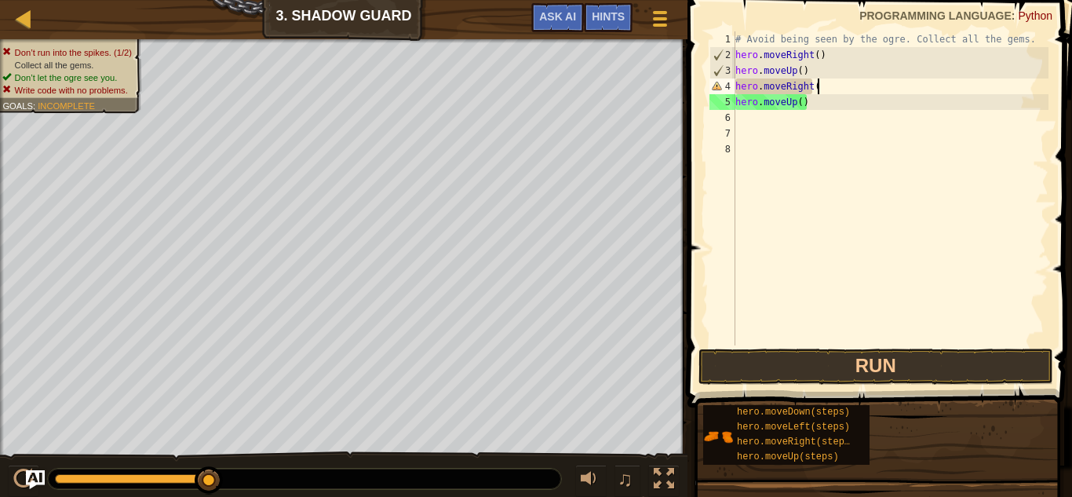
type textarea "hero.moveRight()"
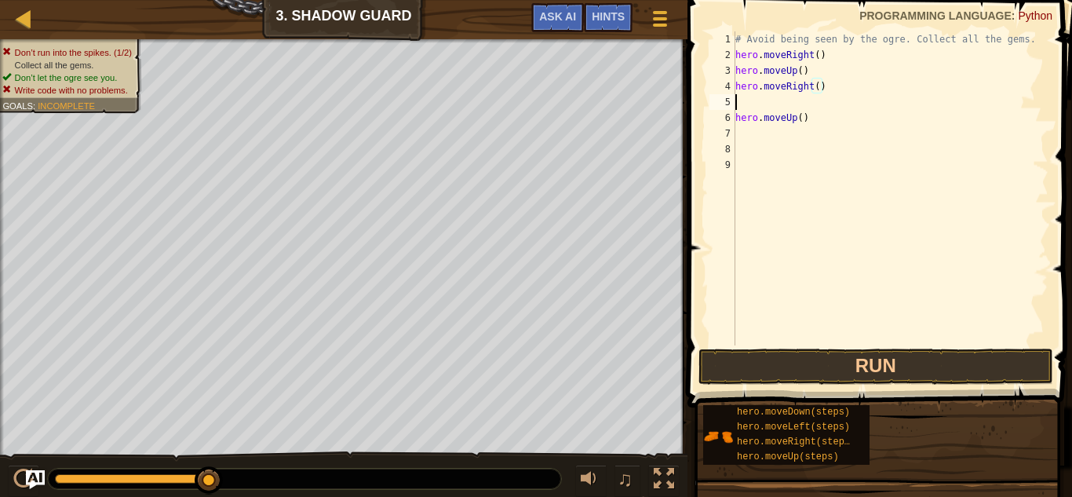
scroll to position [7, 0]
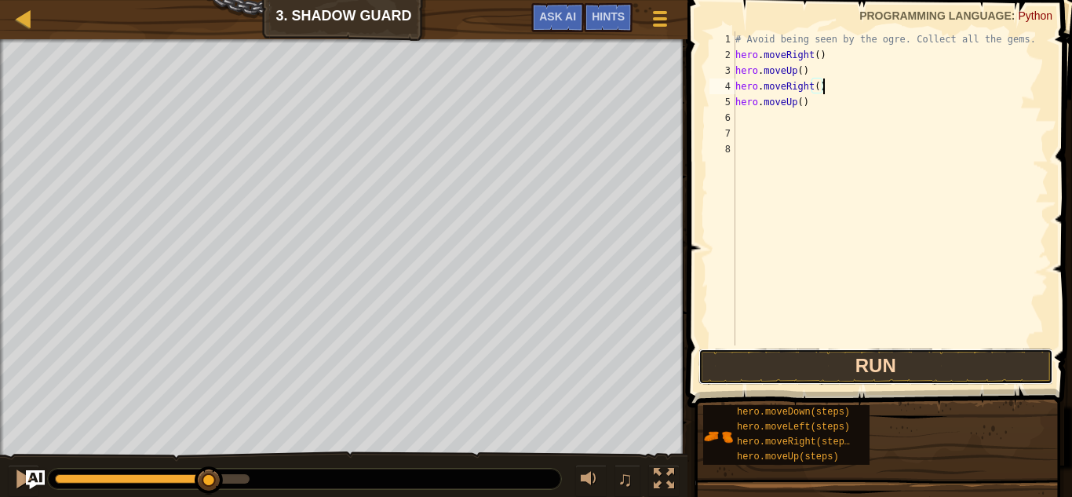
click at [938, 372] on button "Run" at bounding box center [875, 366] width 355 height 36
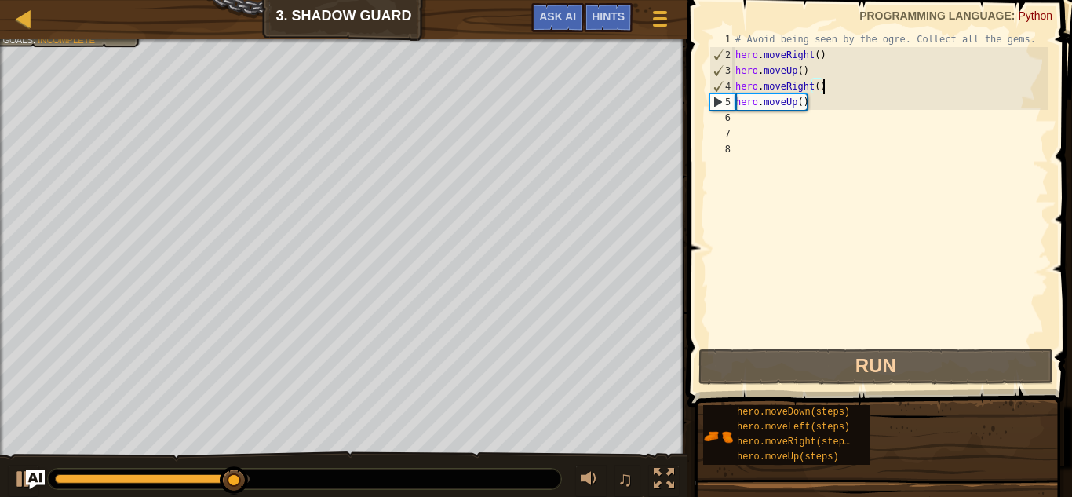
click at [797, 100] on div "# Avoid being seen by the ogre. Collect all the gems. hero . moveRight ( ) hero…" at bounding box center [890, 203] width 316 height 345
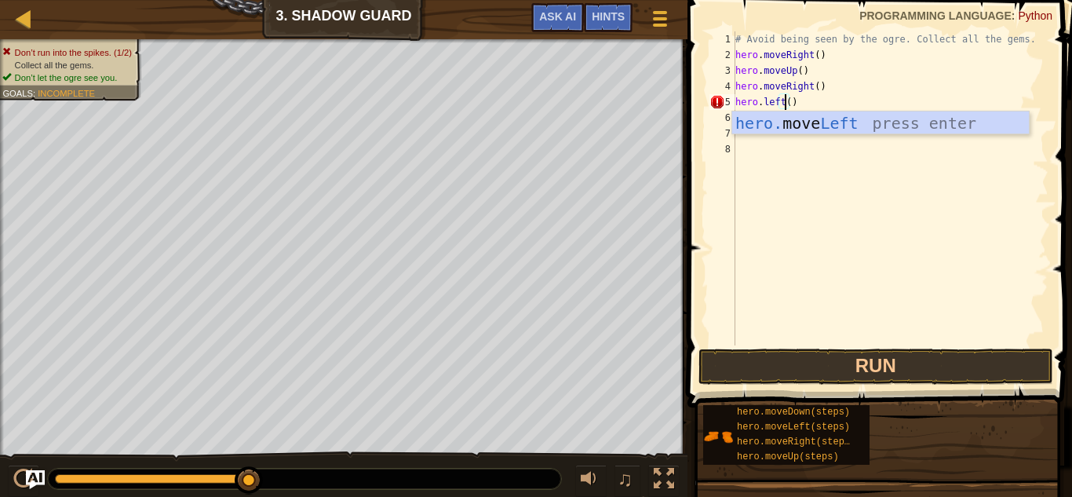
scroll to position [7, 8]
click at [855, 119] on div "hero. move Left press enter" at bounding box center [880, 146] width 297 height 71
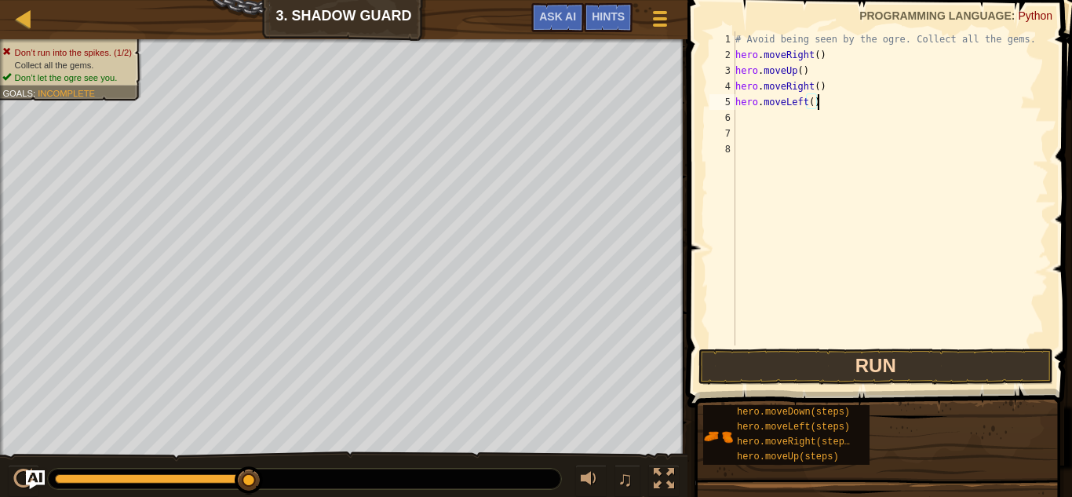
type textarea "hero.moveLeft()"
click at [920, 359] on button "Run" at bounding box center [875, 366] width 355 height 36
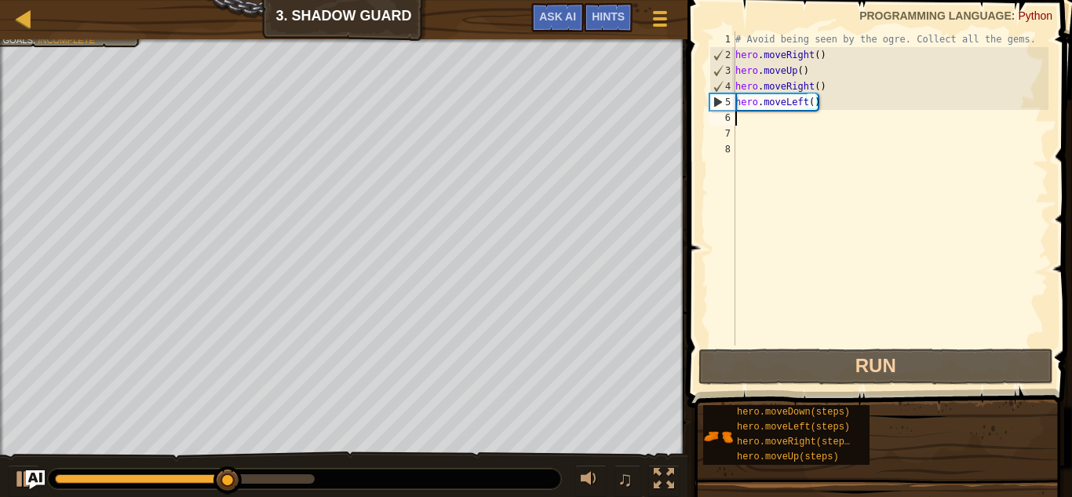
click at [807, 117] on div "# Avoid being seen by the ogre. Collect all the gems. hero . moveRight ( ) hero…" at bounding box center [890, 203] width 316 height 345
click at [803, 110] on div "# Avoid being seen by the ogre. Collect all the gems. hero . moveRight ( ) hero…" at bounding box center [890, 203] width 316 height 345
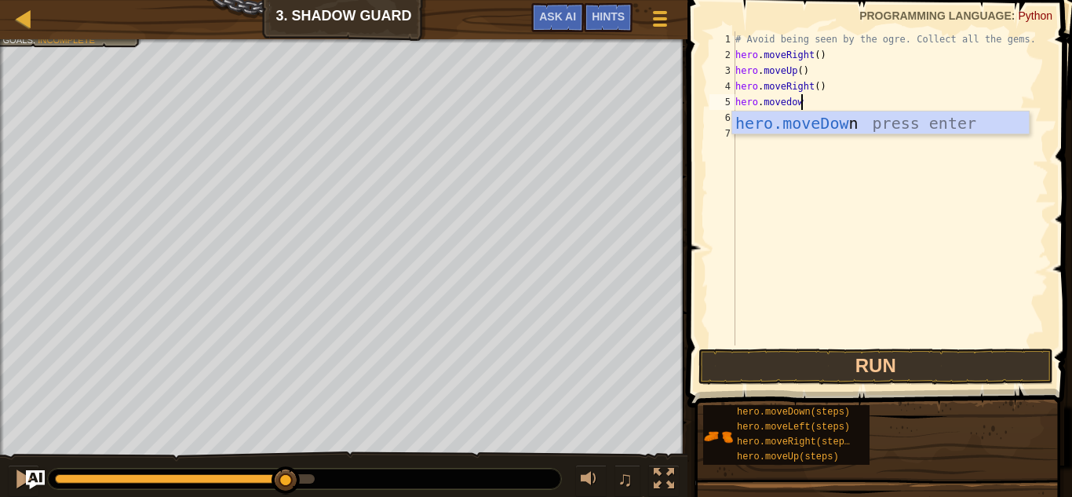
type textarea "hero.movedown"
click at [838, 126] on div "hero.moveDown press enter" at bounding box center [880, 146] width 297 height 71
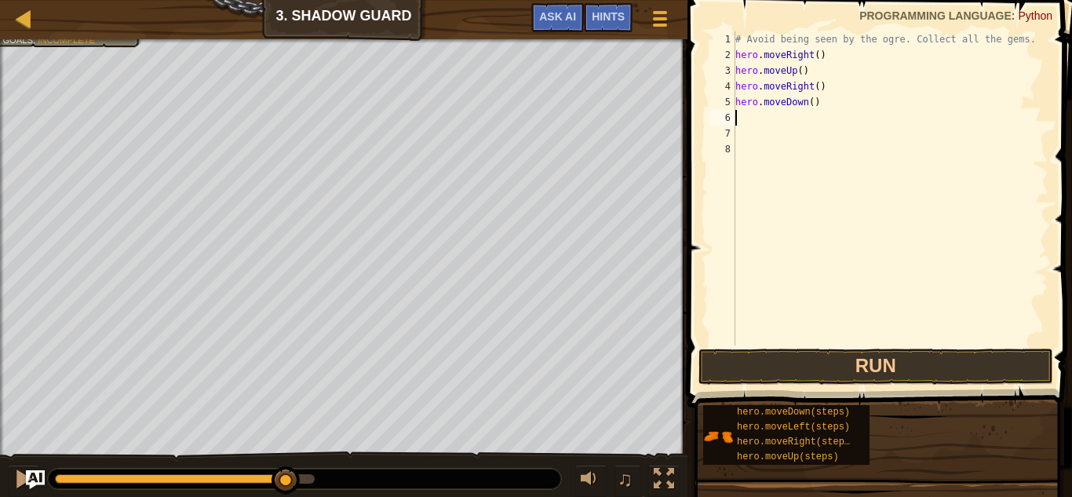
scroll to position [7, 0]
click at [868, 380] on button "Run" at bounding box center [875, 366] width 355 height 36
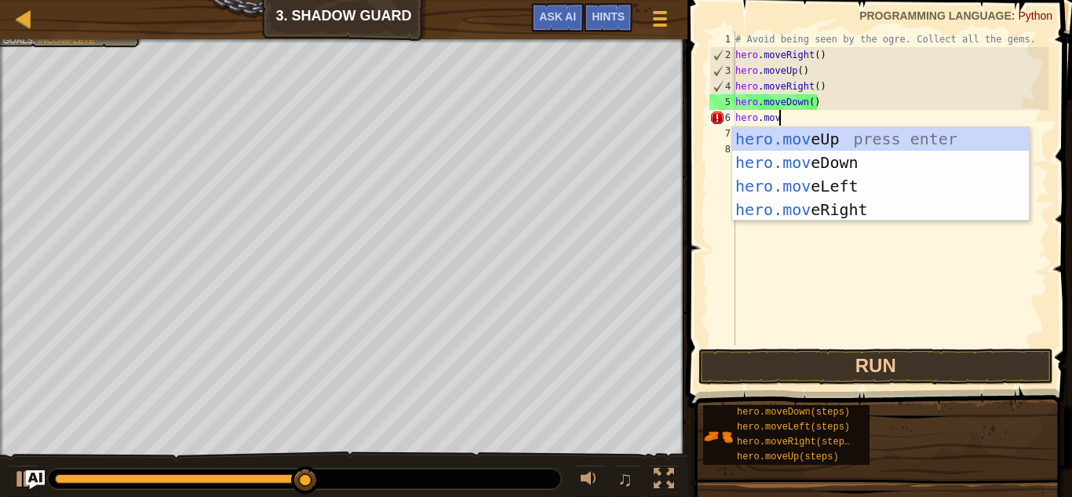
type textarea "hero.move"
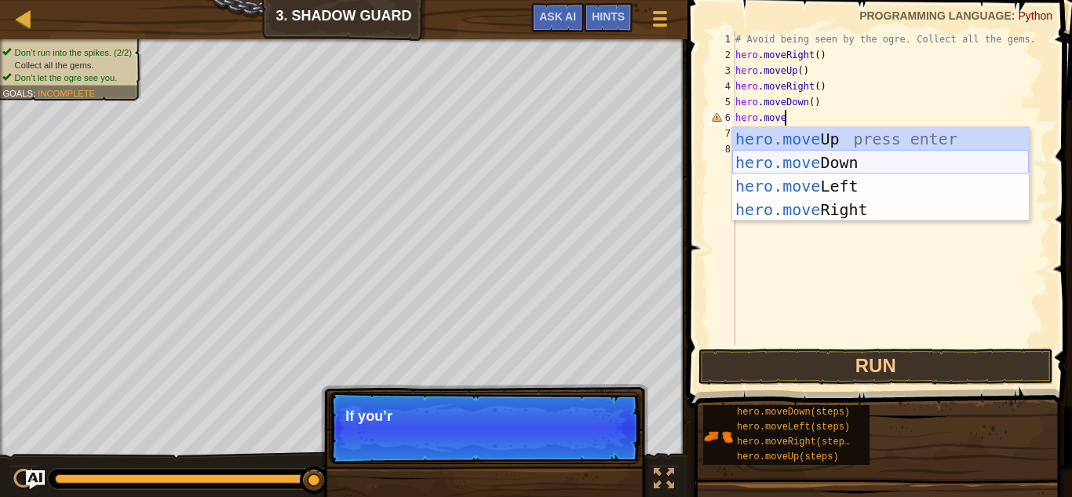
click at [822, 173] on div "hero.move Up press enter hero.move Down press enter hero.move Left press enter …" at bounding box center [880, 197] width 297 height 141
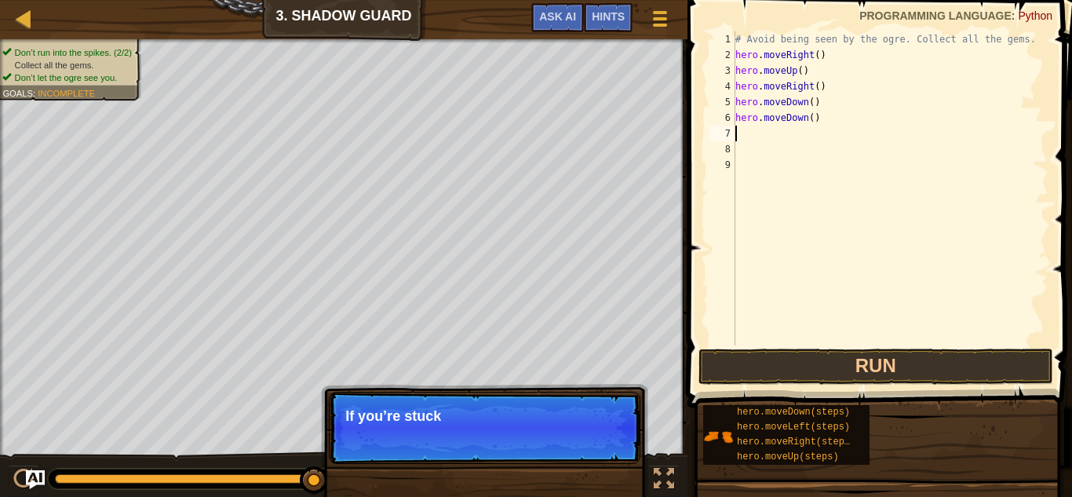
scroll to position [7, 0]
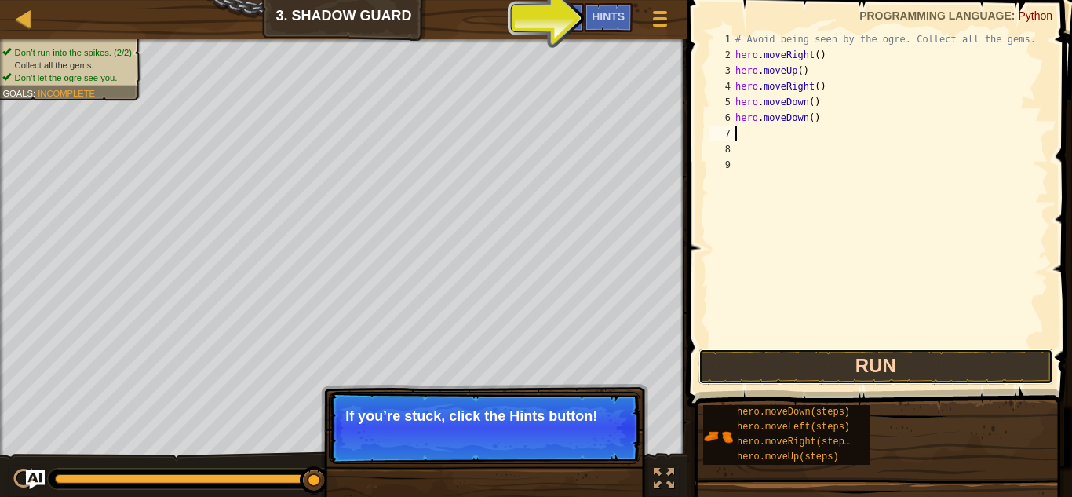
click at [865, 360] on button "Run" at bounding box center [875, 366] width 355 height 36
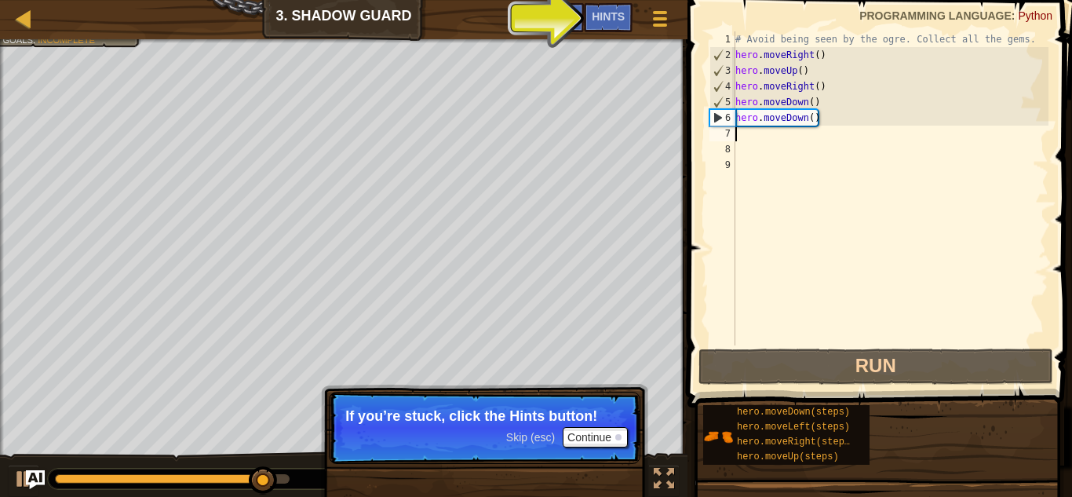
click at [805, 126] on div "# Avoid being seen by the ogre. Collect all the gems. hero . moveRight ( ) hero…" at bounding box center [890, 203] width 316 height 345
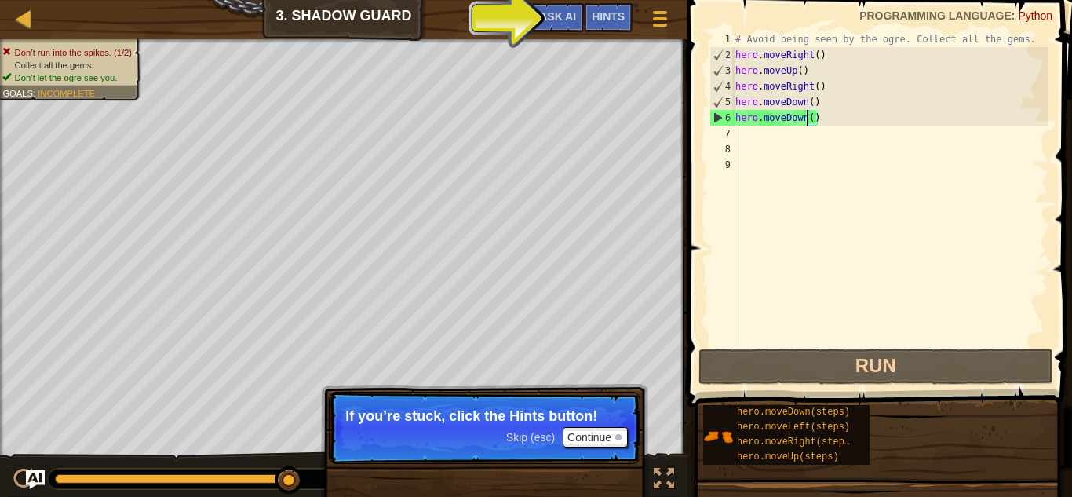
click at [804, 119] on div "# Avoid being seen by the ogre. Collect all the gems. hero . moveRight ( ) hero…" at bounding box center [890, 203] width 316 height 345
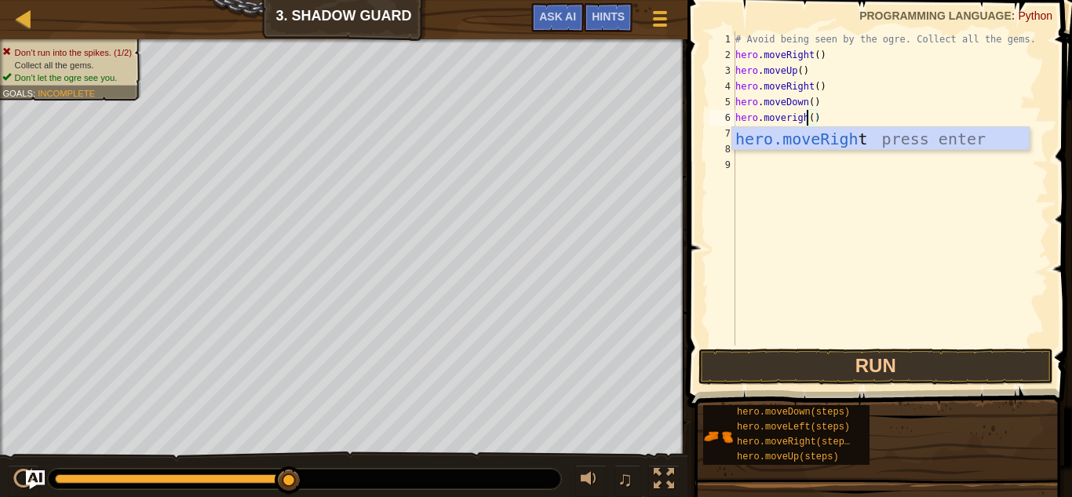
type textarea "hero.moveright()"
click at [853, 150] on div "# Avoid being seen by the ogre. Collect all the gems. hero . moveRight ( ) hero…" at bounding box center [890, 203] width 316 height 345
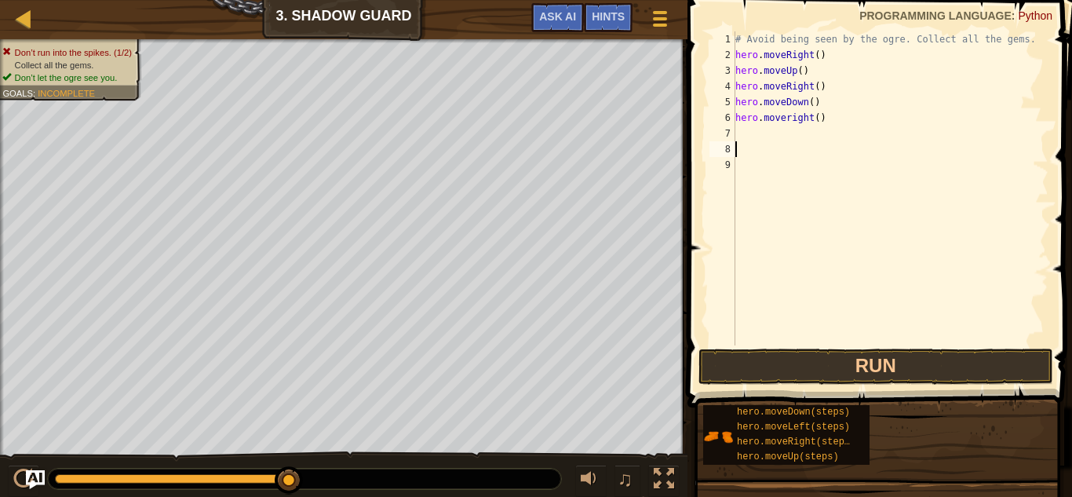
scroll to position [7, 0]
click at [869, 362] on button "Run" at bounding box center [875, 366] width 355 height 36
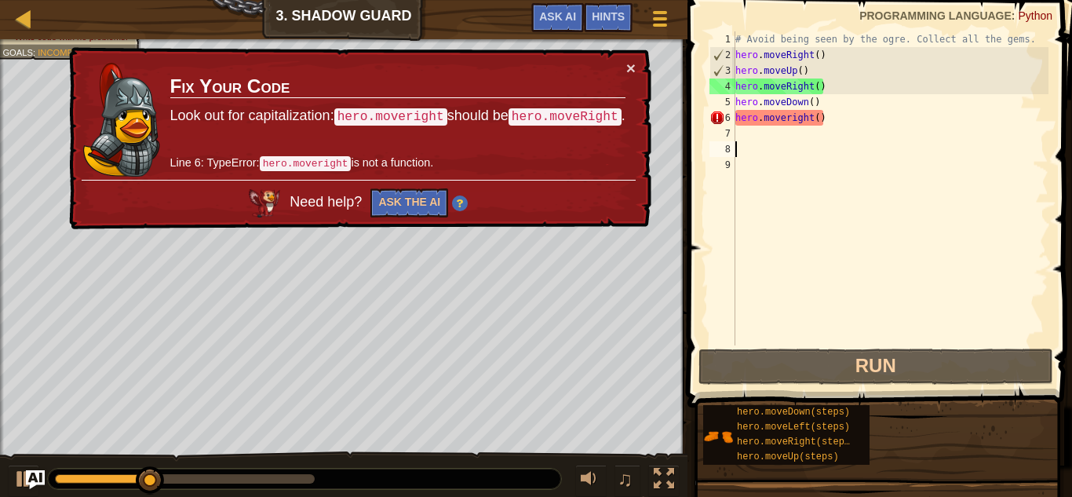
click at [809, 128] on div "# Avoid being seen by the ogre. Collect all the gems. hero . moveRight ( ) hero…" at bounding box center [890, 203] width 316 height 345
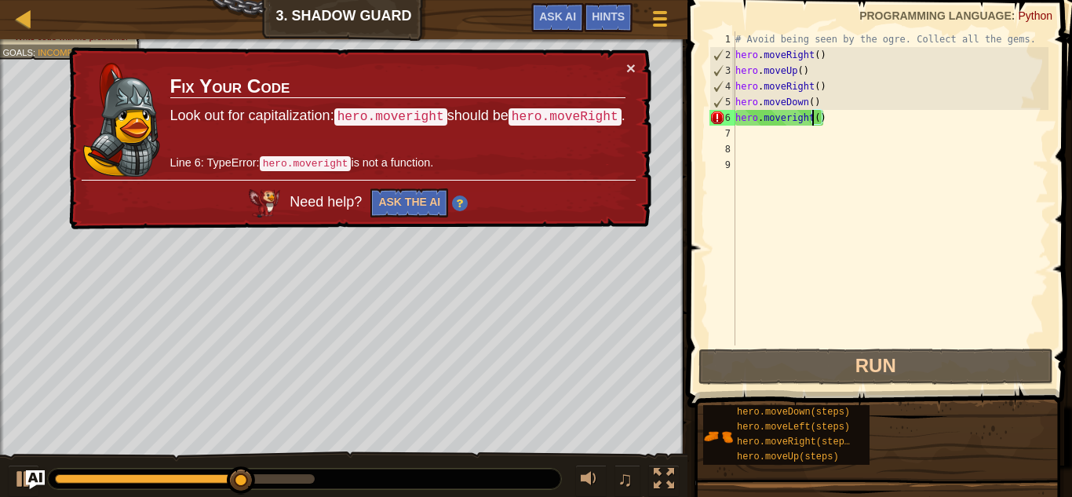
click at [811, 120] on div "# Avoid being seen by the ogre. Collect all the gems. hero . moveRight ( ) hero…" at bounding box center [890, 203] width 316 height 345
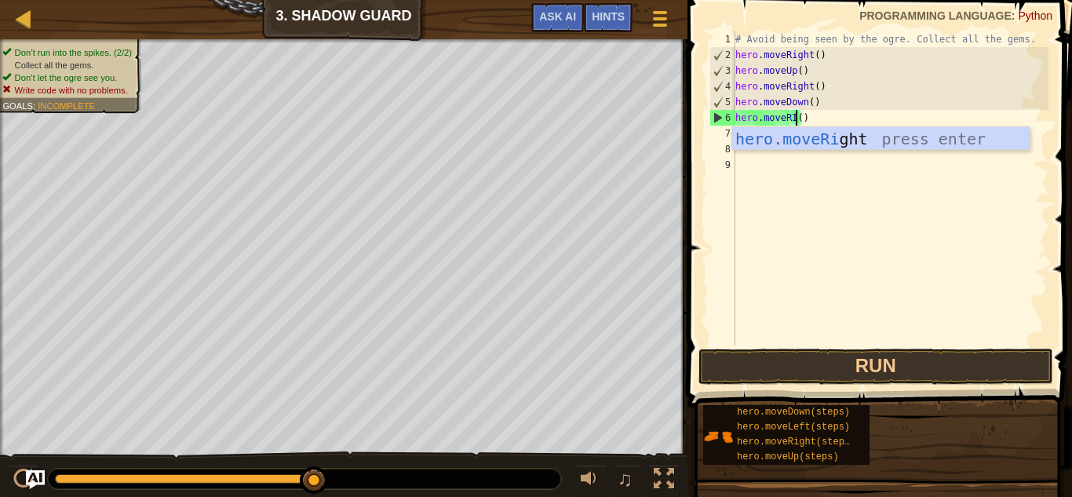
scroll to position [7, 9]
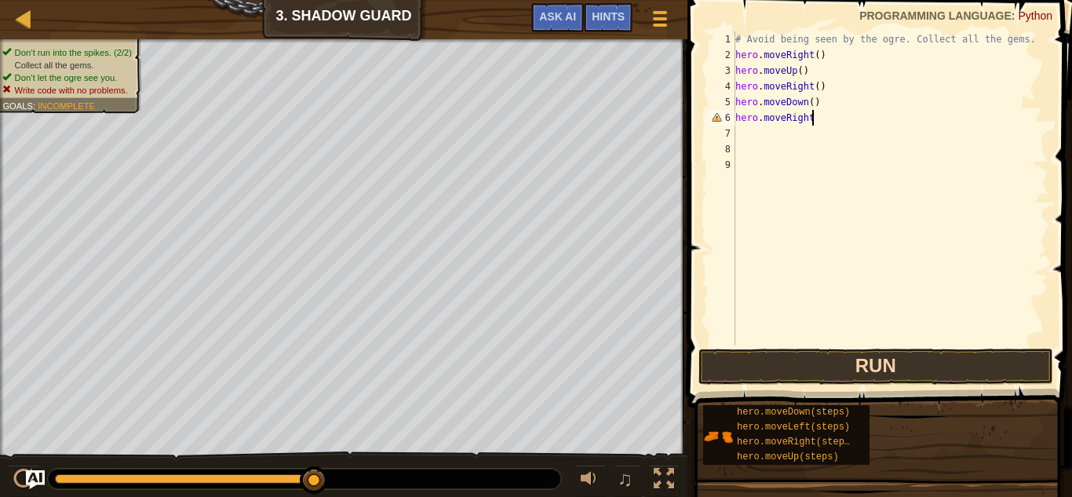
type textarea "hero.moveRight()"
click at [837, 360] on button "Run" at bounding box center [875, 366] width 355 height 36
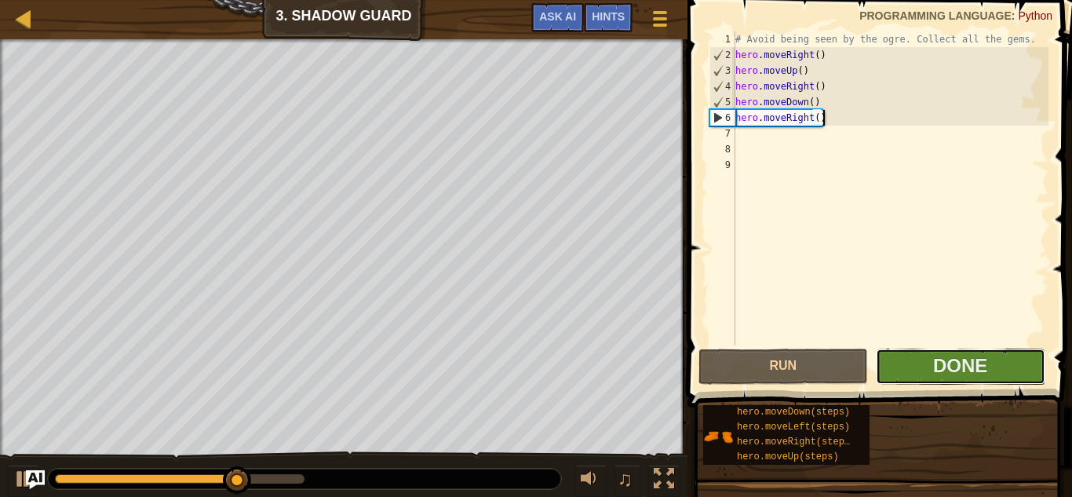
click at [920, 374] on button "Done" at bounding box center [960, 366] width 169 height 36
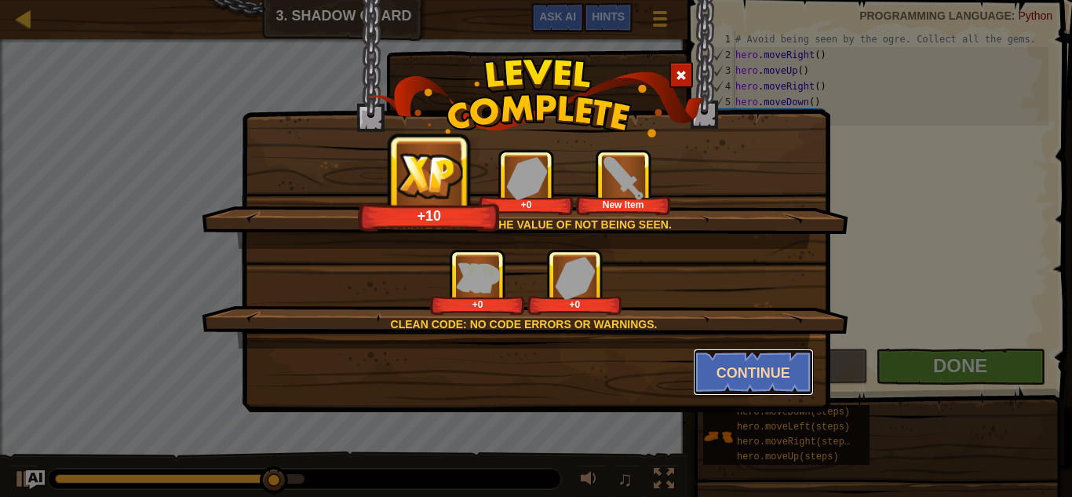
click at [718, 364] on button "Continue" at bounding box center [754, 371] width 122 height 47
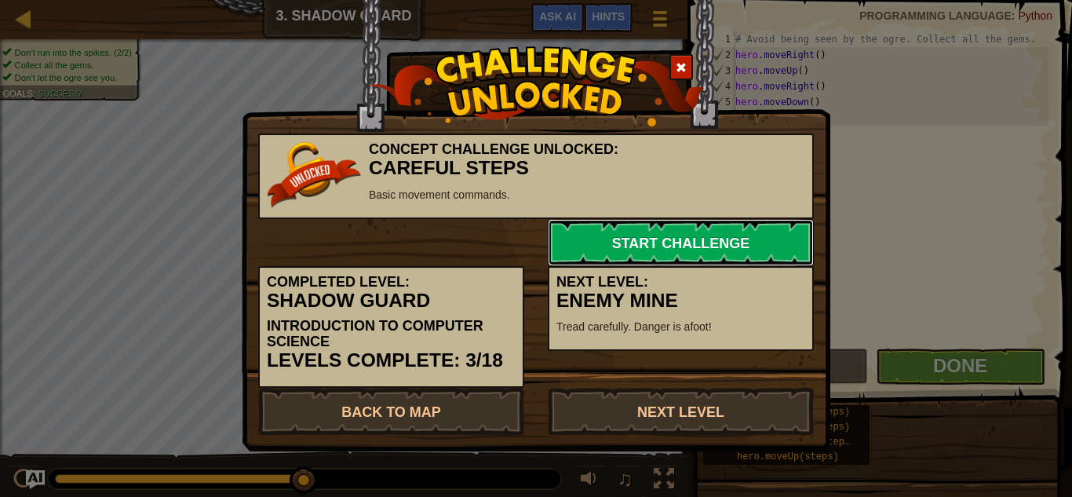
click at [696, 233] on link "Start Challenge" at bounding box center [681, 242] width 266 height 47
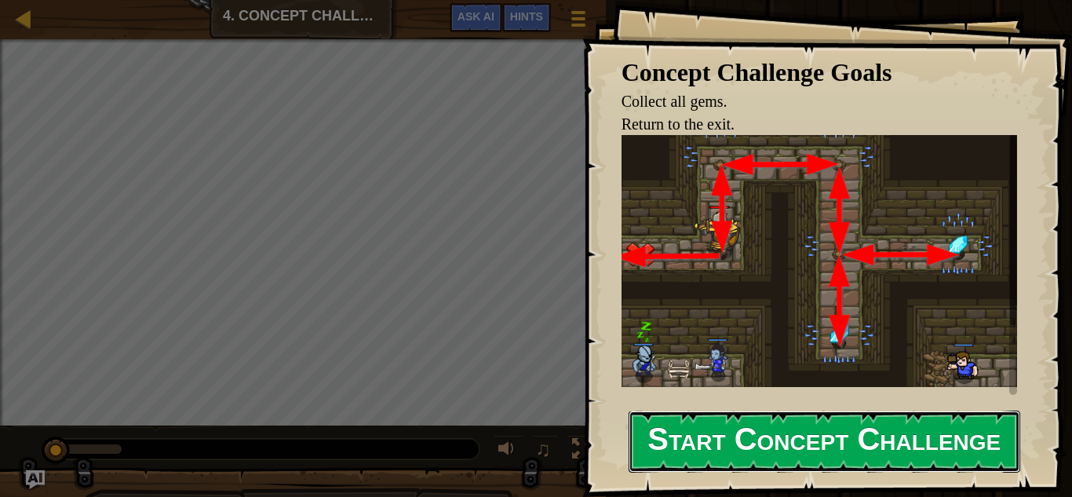
click at [764, 432] on button "Start Concept Challenge" at bounding box center [825, 441] width 392 height 62
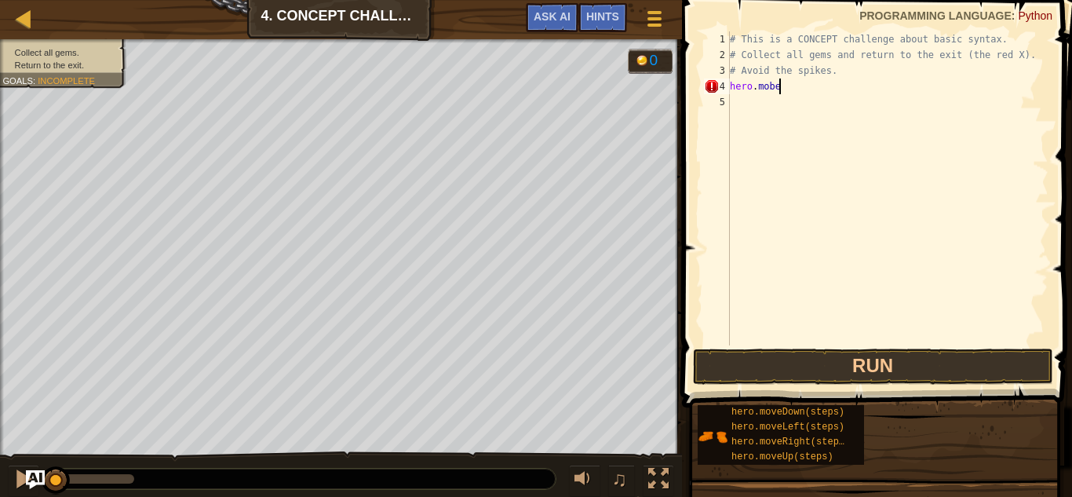
scroll to position [7, 7]
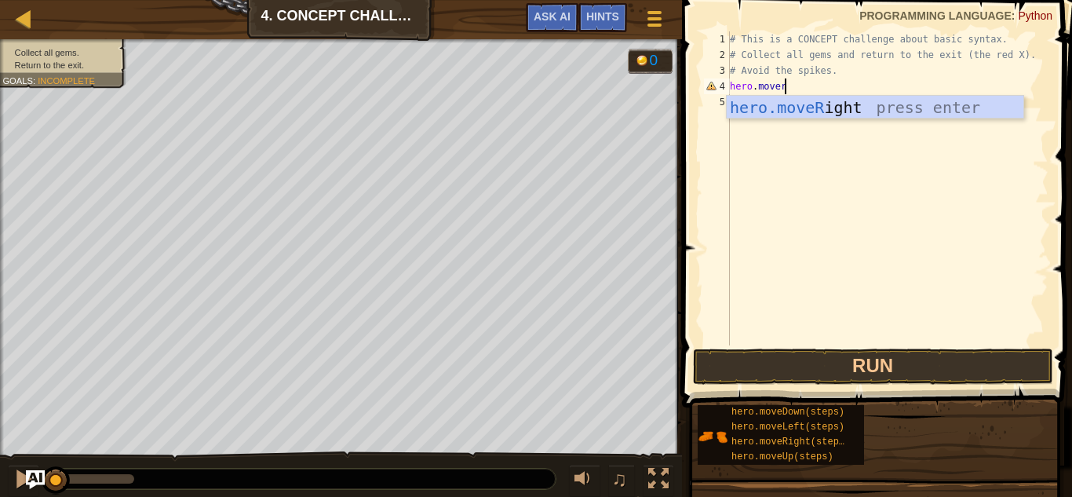
type textarea "hero.move"
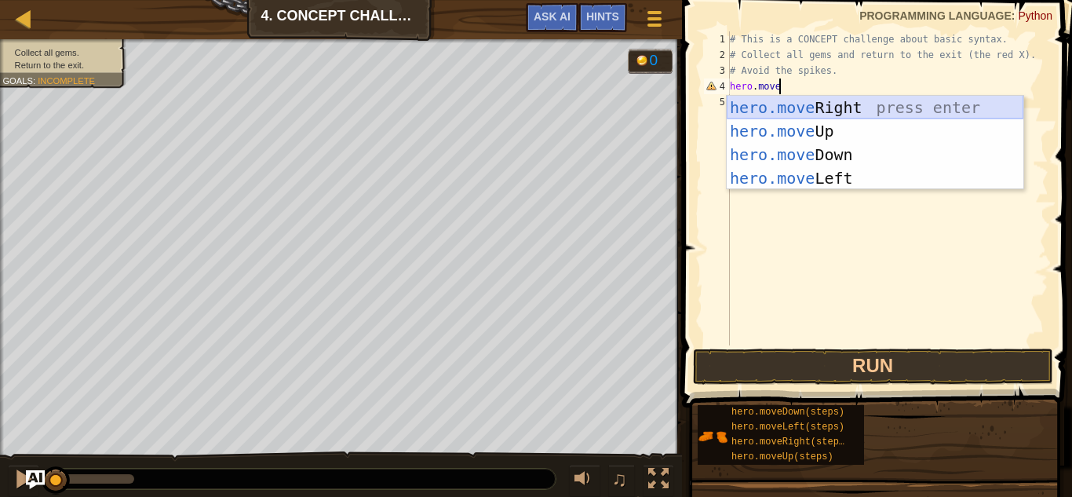
scroll to position [7, 0]
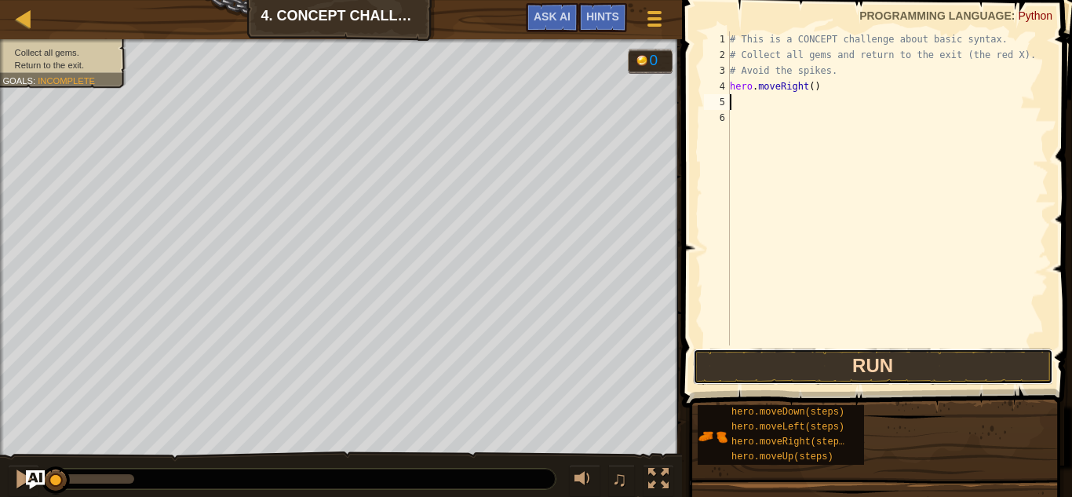
click at [890, 357] on button "Run" at bounding box center [873, 366] width 360 height 36
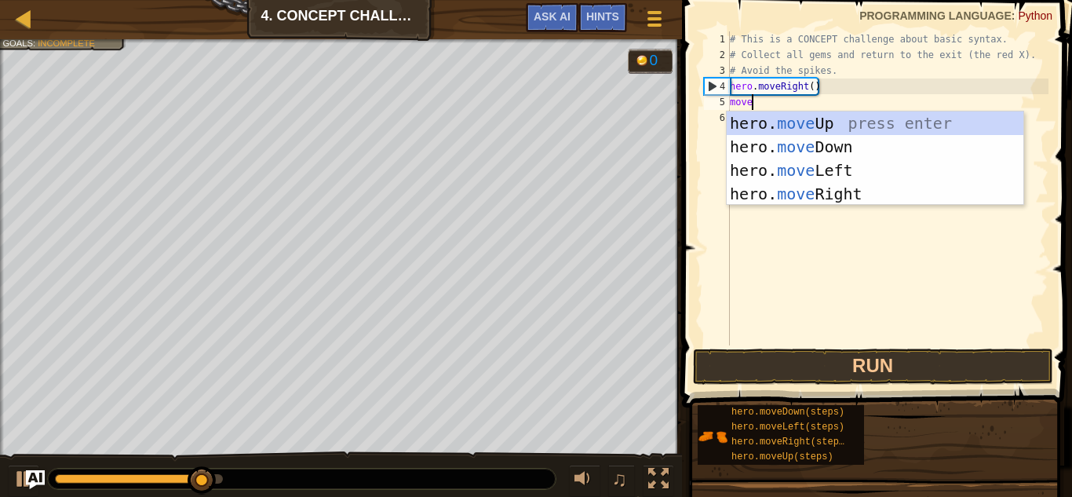
scroll to position [7, 3]
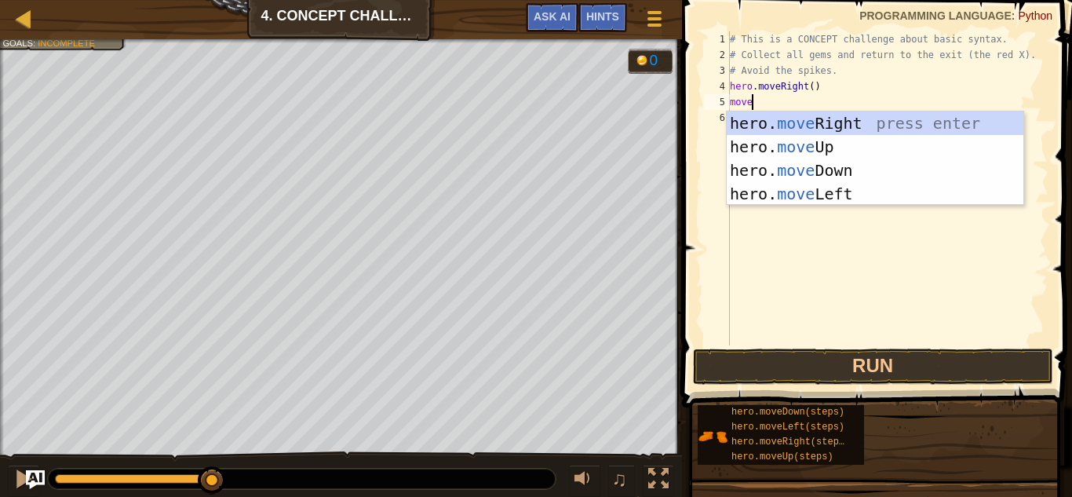
type textarea "moveu"
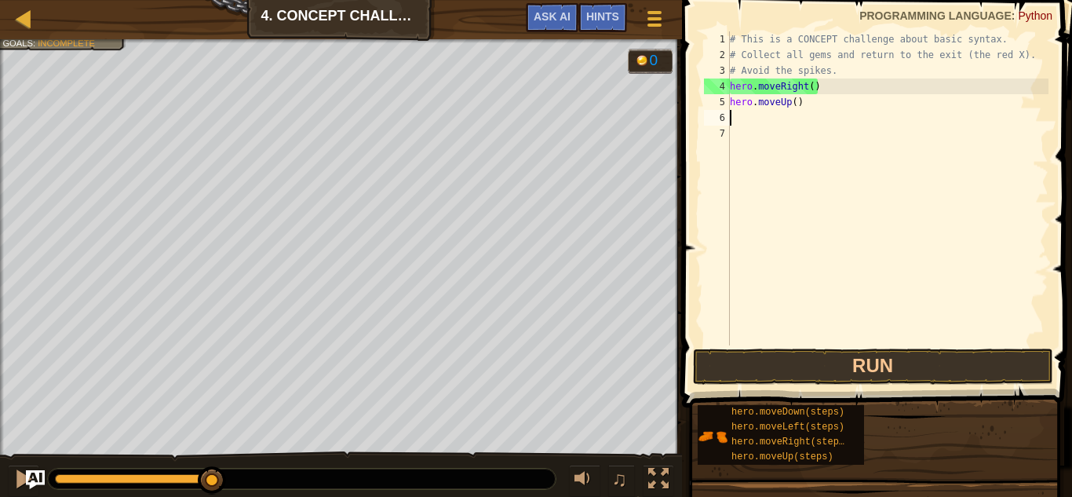
scroll to position [7, 0]
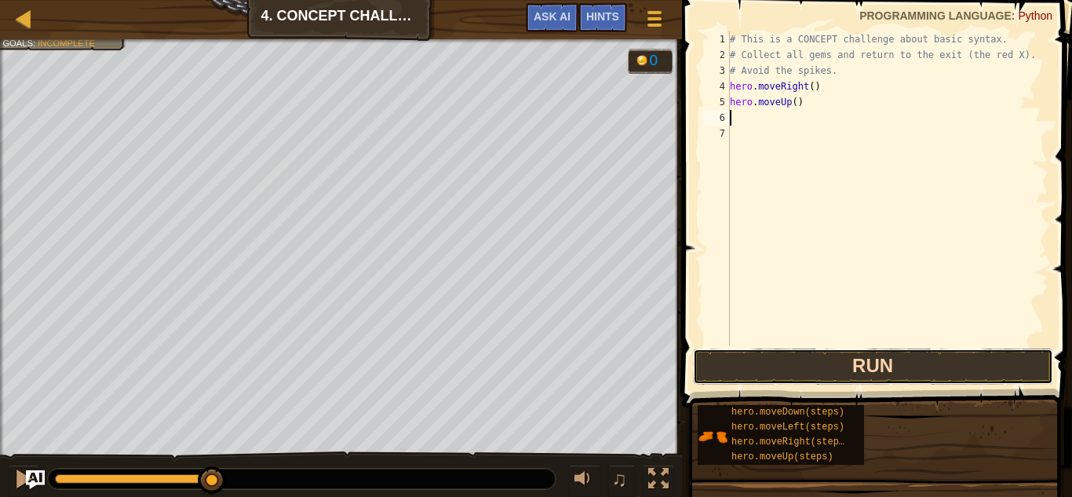
click at [835, 352] on button "Run" at bounding box center [873, 366] width 360 height 36
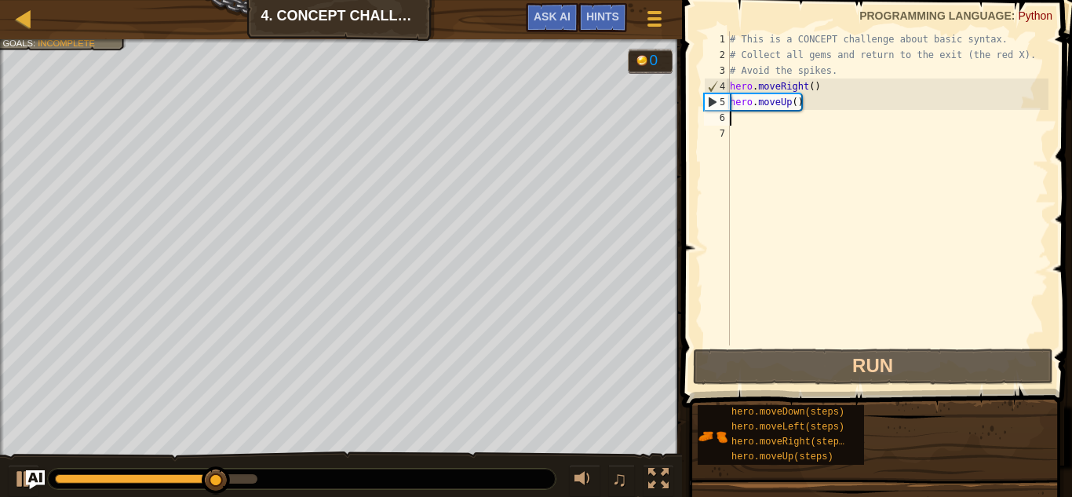
click at [788, 115] on div "# This is a CONCEPT challenge about basic syntax. # Collect all gems and return…" at bounding box center [888, 203] width 322 height 345
click at [782, 93] on div "# This is a CONCEPT challenge about basic syntax. # Collect all gems and return…" at bounding box center [888, 203] width 322 height 345
click at [790, 98] on div "# This is a CONCEPT challenge about basic syntax. # Collect all gems and return…" at bounding box center [888, 203] width 322 height 345
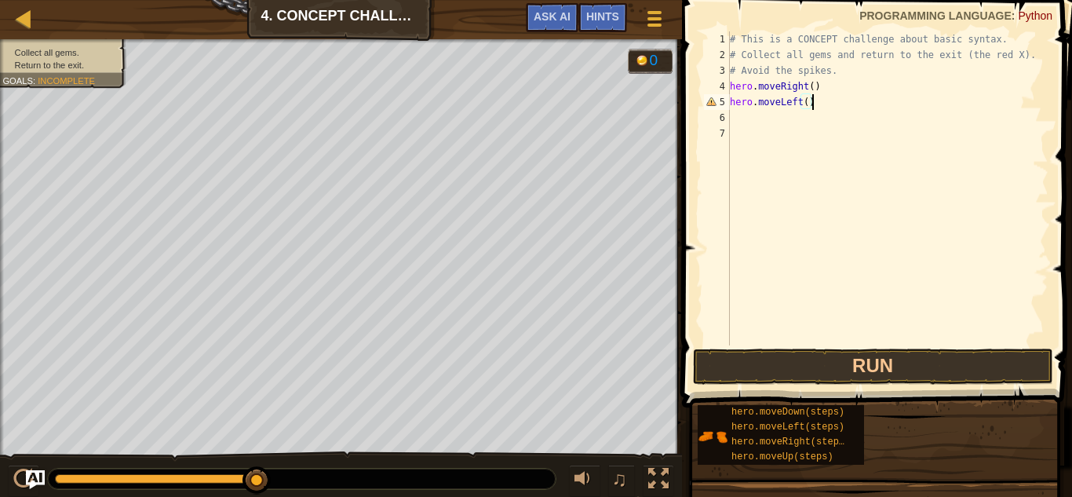
scroll to position [7, 11]
type textarea "hero.moveLeft()"
click at [884, 374] on button "Run" at bounding box center [873, 366] width 360 height 36
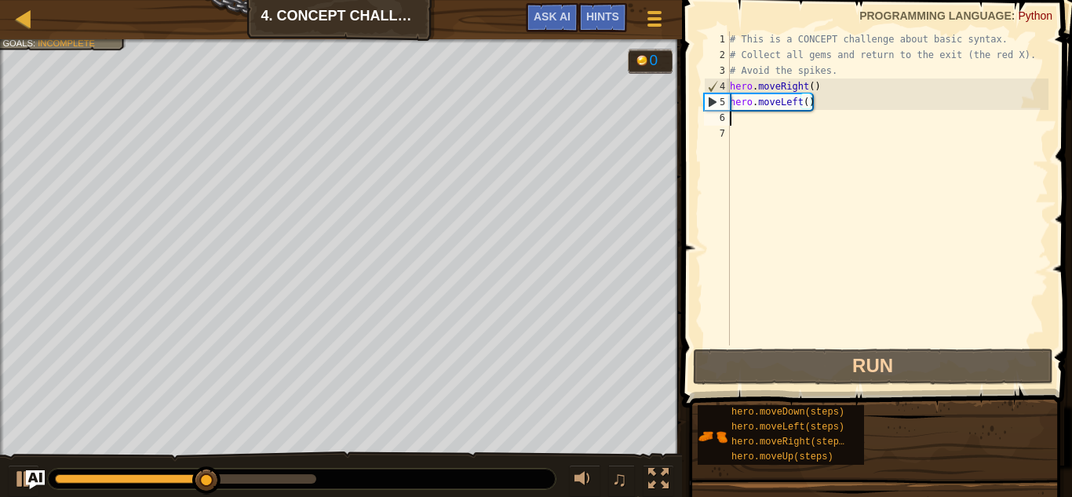
click at [806, 111] on div "# This is a CONCEPT challenge about basic syntax. # Collect all gems and return…" at bounding box center [888, 203] width 322 height 345
click at [802, 107] on div "# This is a CONCEPT challenge about basic syntax. # Collect all gems and return…" at bounding box center [888, 203] width 322 height 345
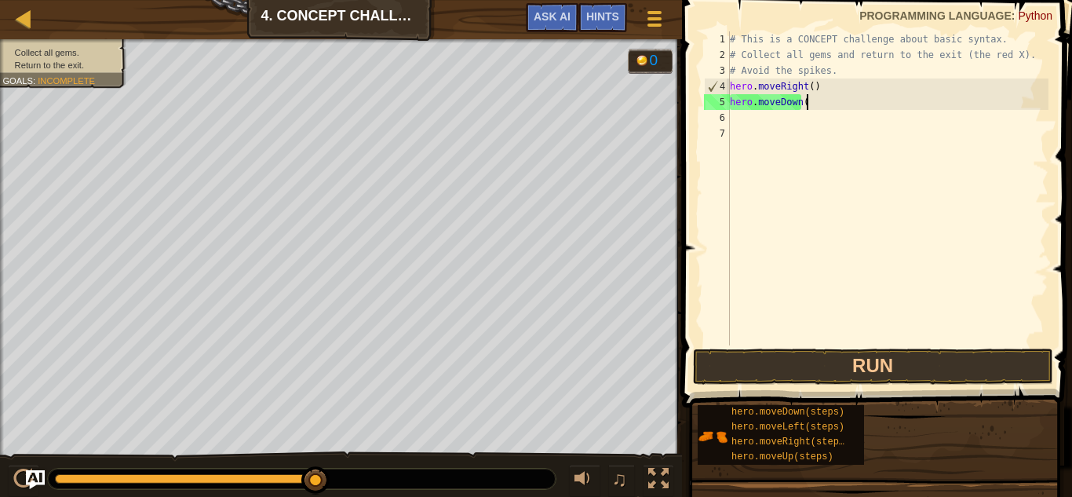
scroll to position [7, 11]
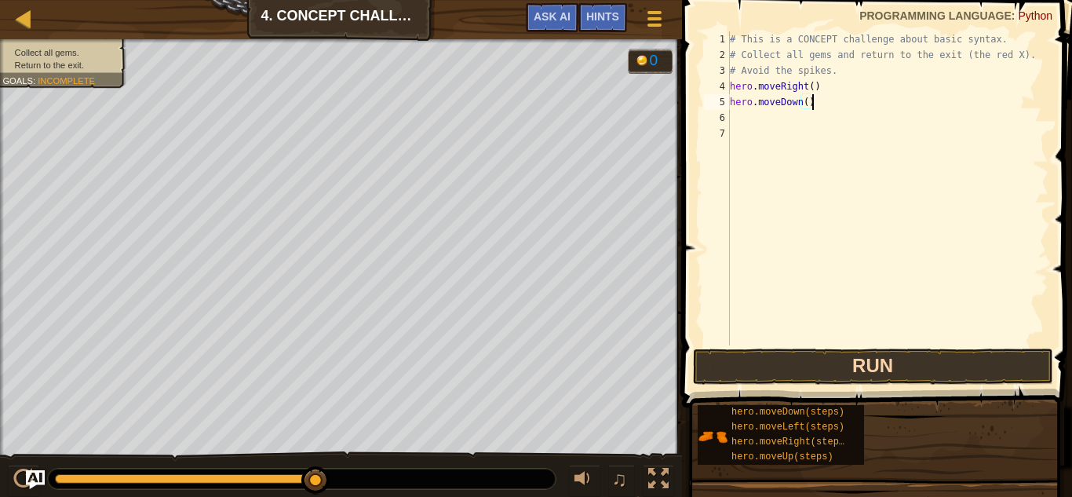
type textarea "hero.moveDown()"
click at [881, 356] on button "Run" at bounding box center [873, 366] width 360 height 36
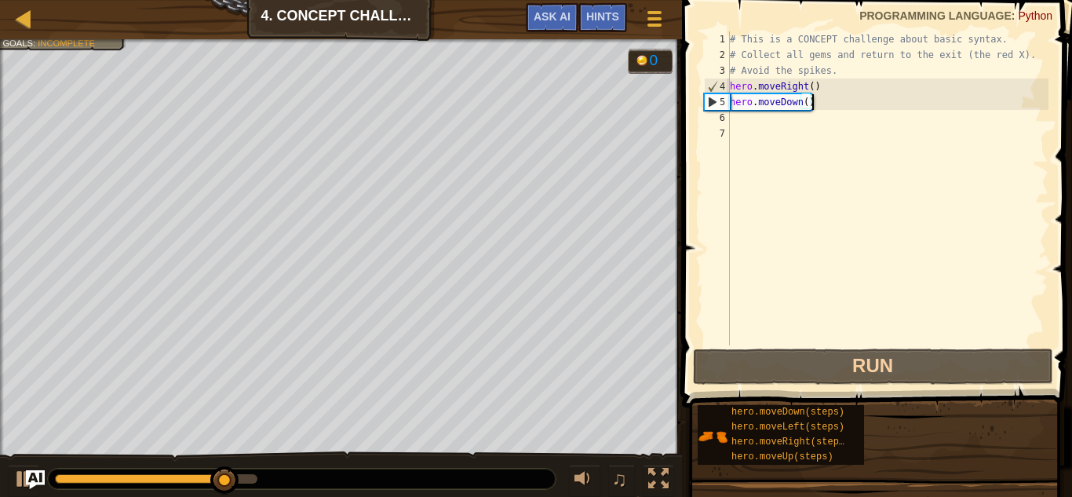
scroll to position [7, 0]
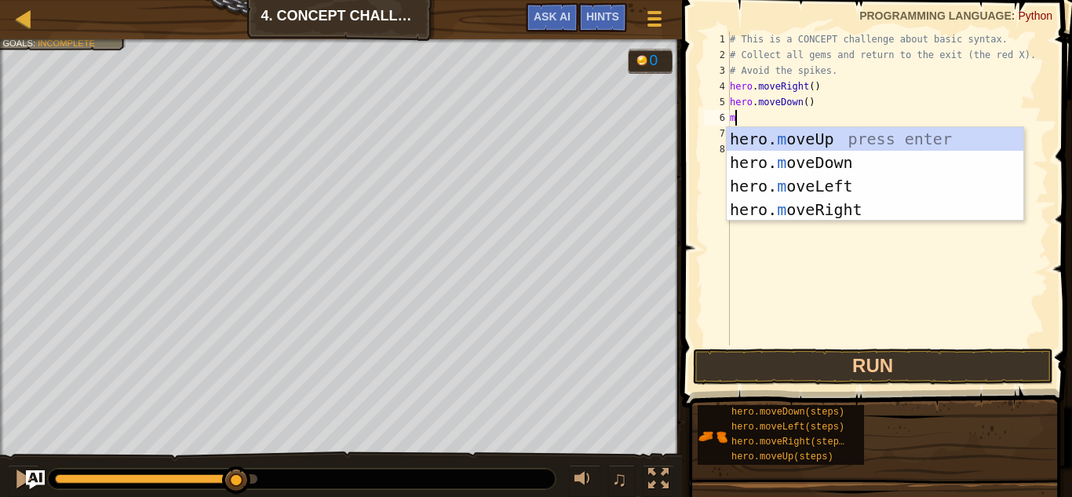
type textarea "mo"
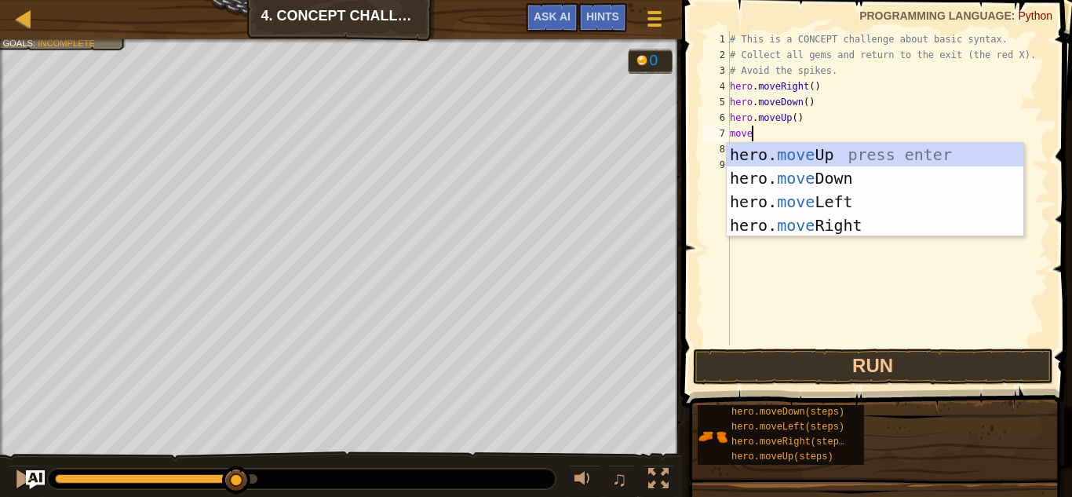
type textarea "mover"
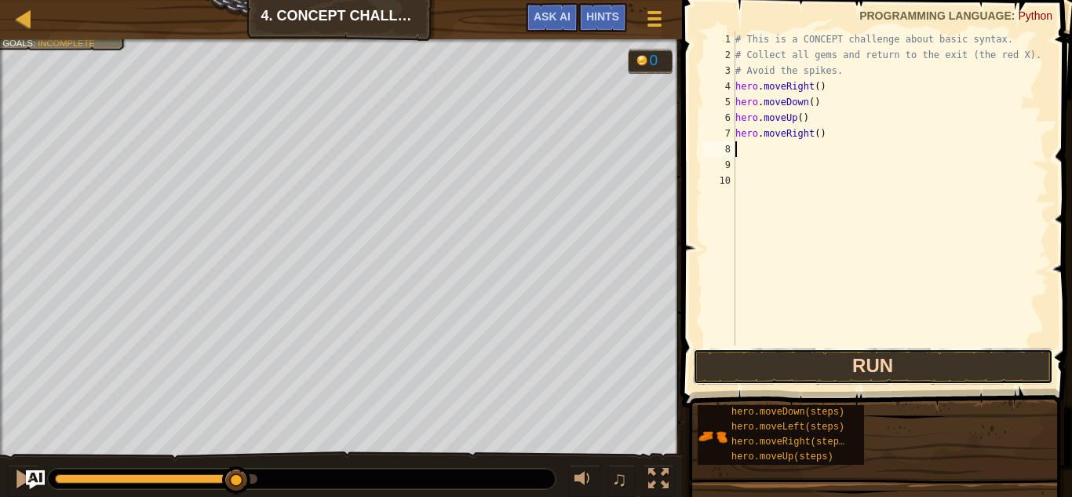
click at [860, 353] on button "Run" at bounding box center [873, 366] width 360 height 36
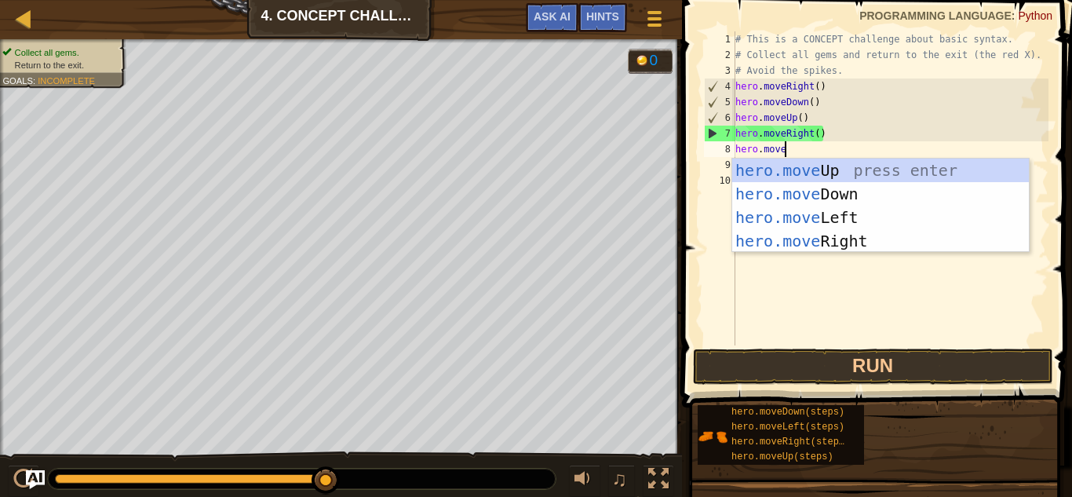
scroll to position [7, 6]
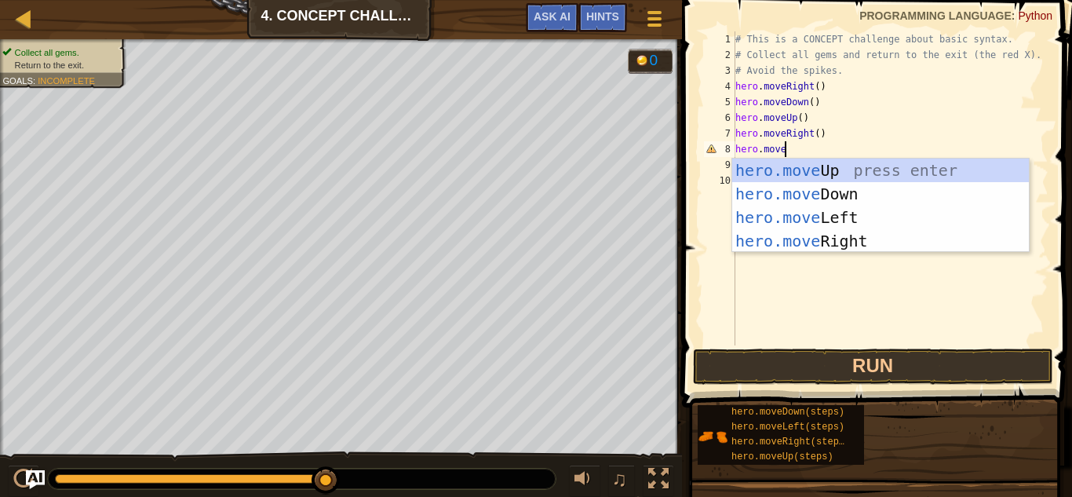
type textarea "hero.moveL"
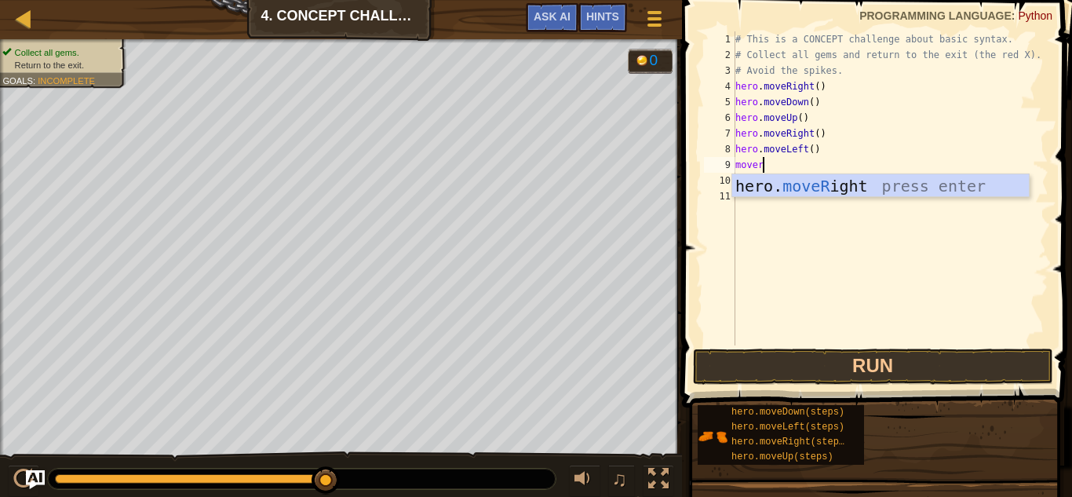
scroll to position [7, 2]
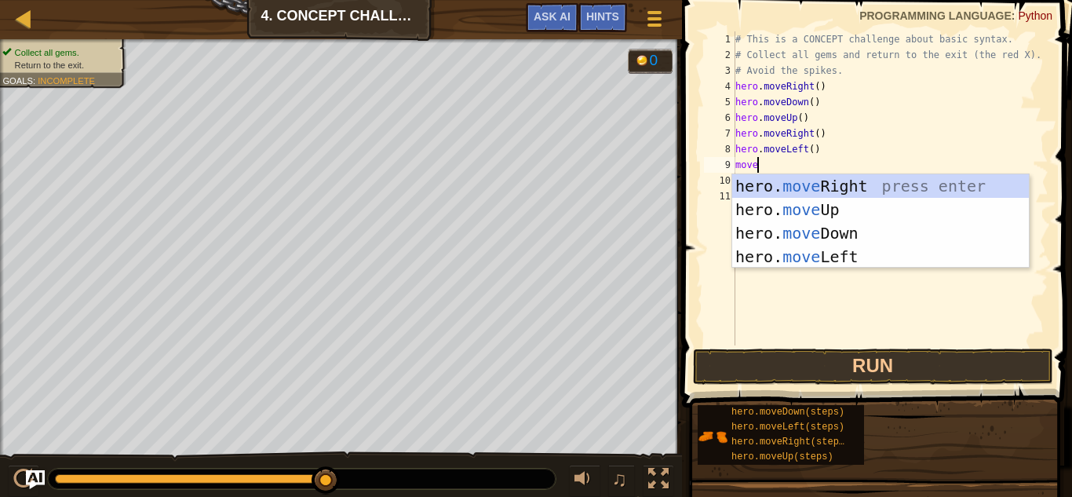
type textarea "moveup"
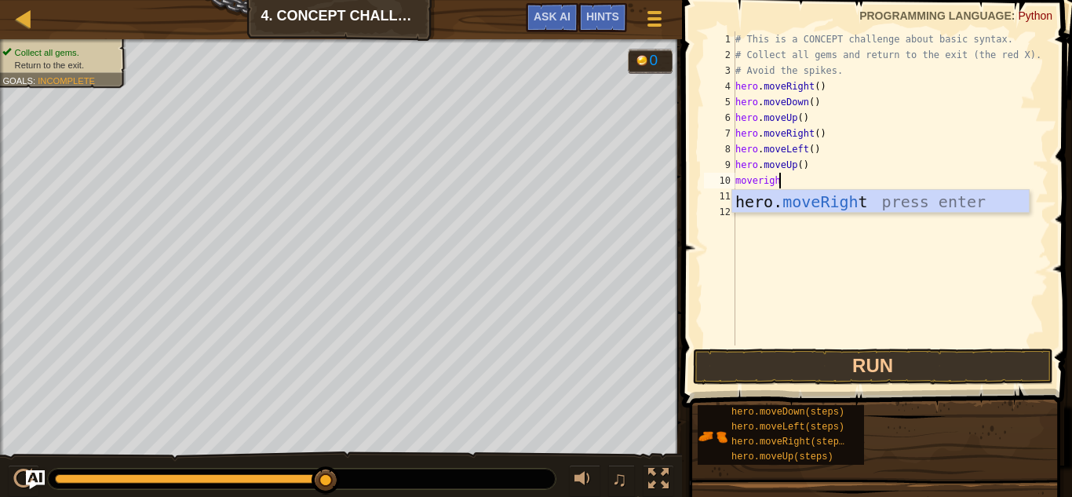
type textarea "moveright"
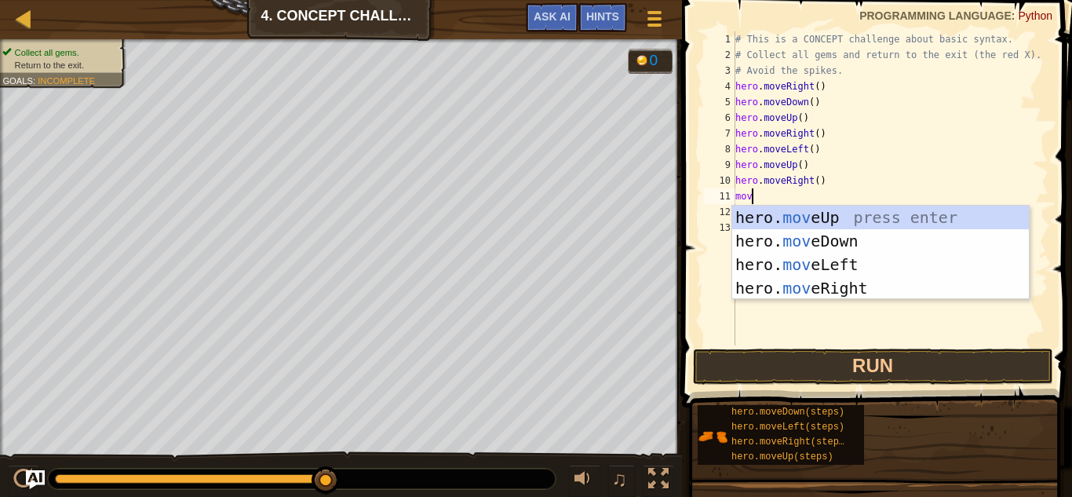
scroll to position [7, 3]
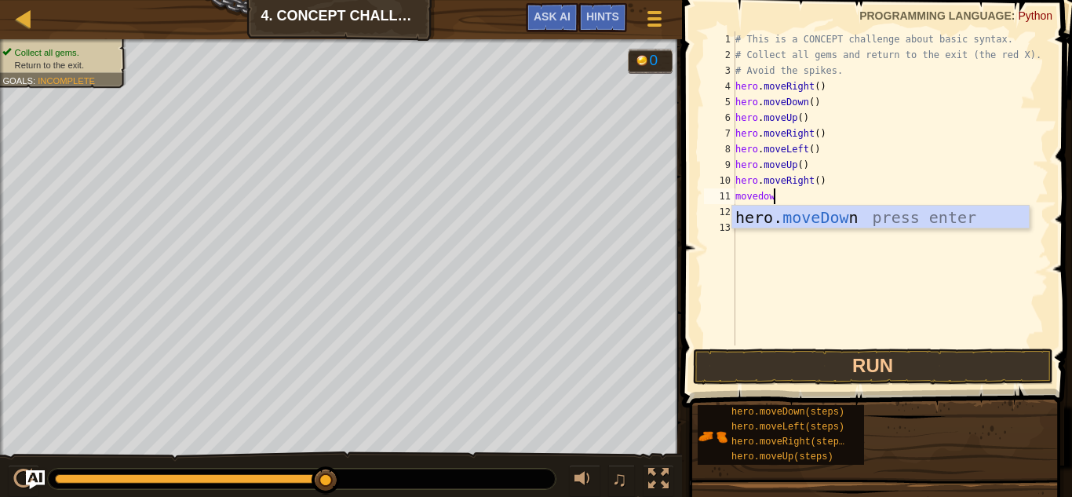
type textarea "movedow"
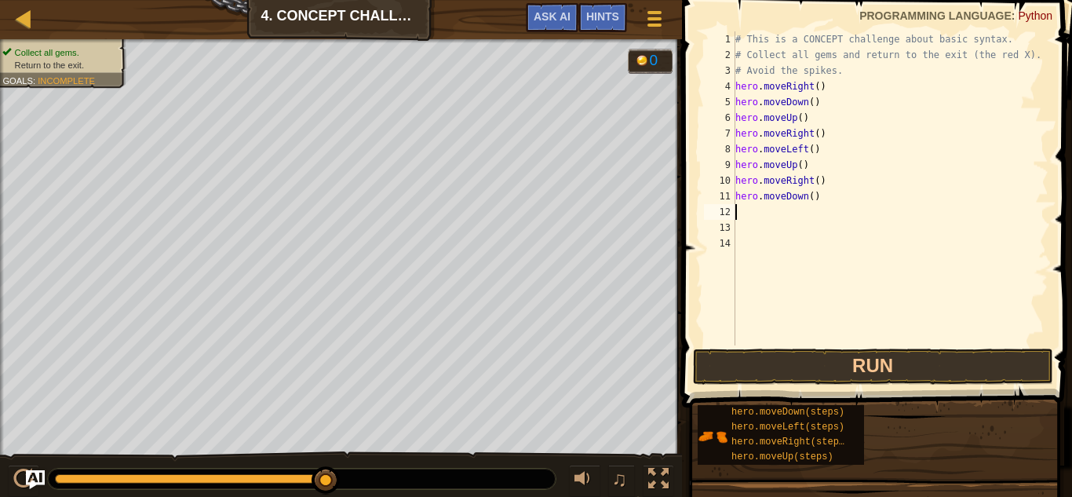
scroll to position [7, 0]
click at [928, 377] on button "Run" at bounding box center [873, 366] width 360 height 36
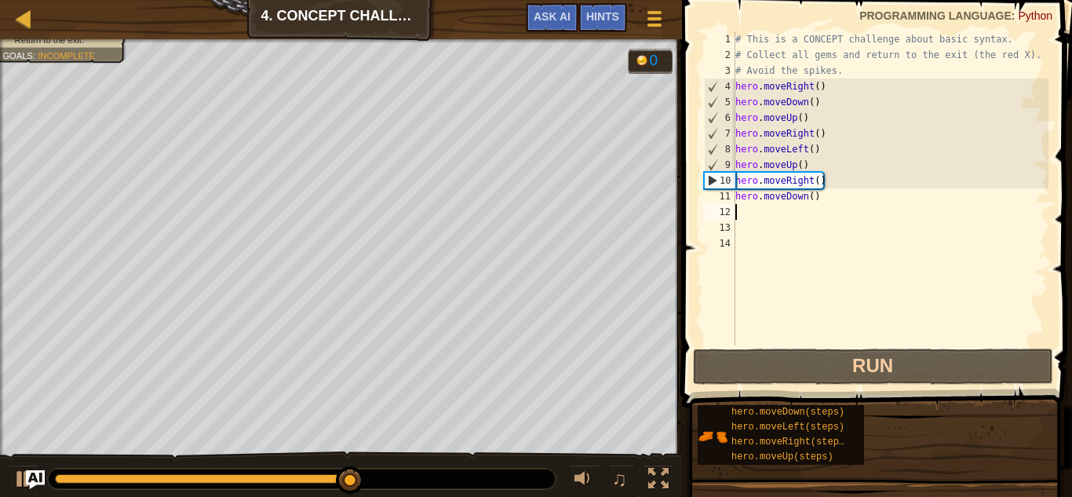
click at [814, 180] on div "# This is a CONCEPT challenge about basic syntax. # Collect all gems and return…" at bounding box center [890, 203] width 316 height 345
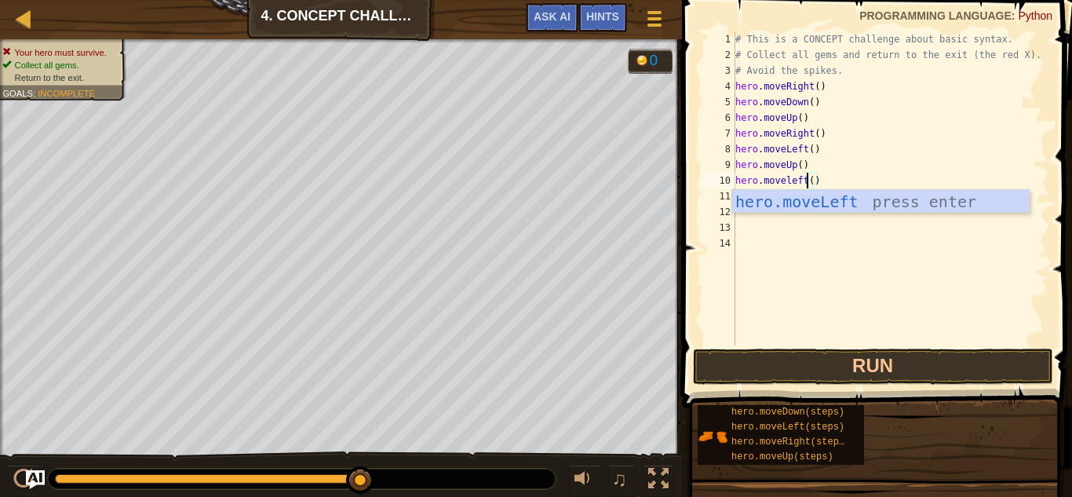
type textarea "hero.moveLeft"
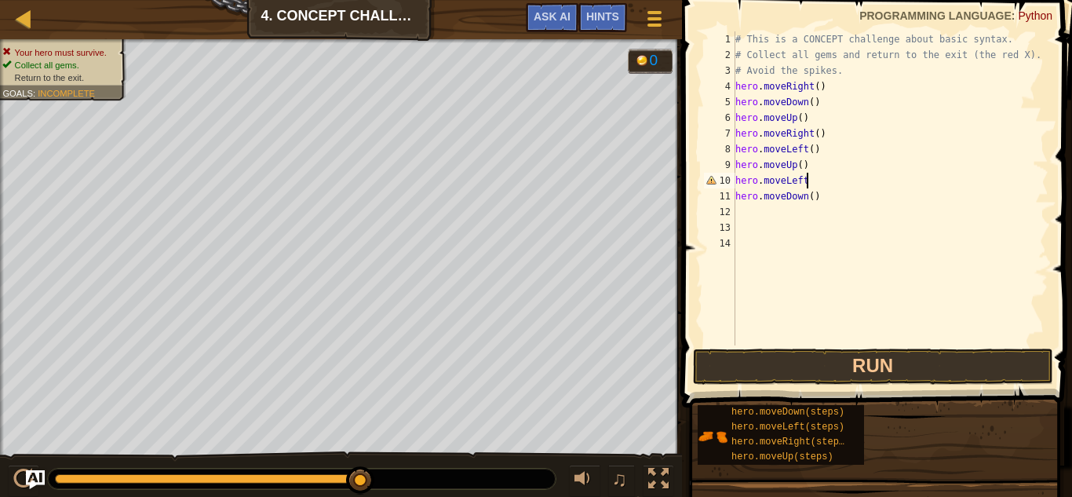
click at [856, 344] on div "# This is a CONCEPT challenge about basic syntax. # Collect all gems and return…" at bounding box center [890, 203] width 316 height 345
click at [858, 348] on button "Run" at bounding box center [873, 366] width 360 height 36
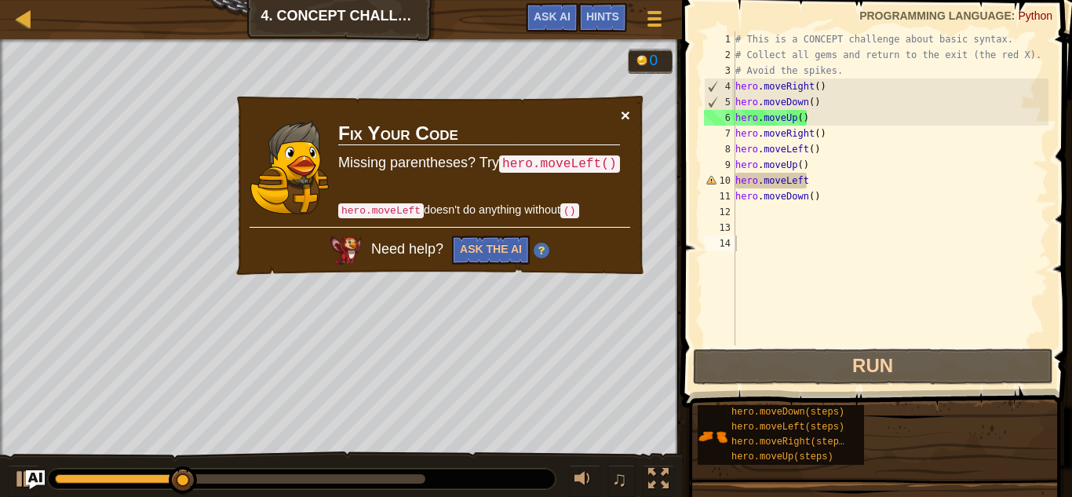
click at [629, 111] on button "×" at bounding box center [625, 115] width 9 height 16
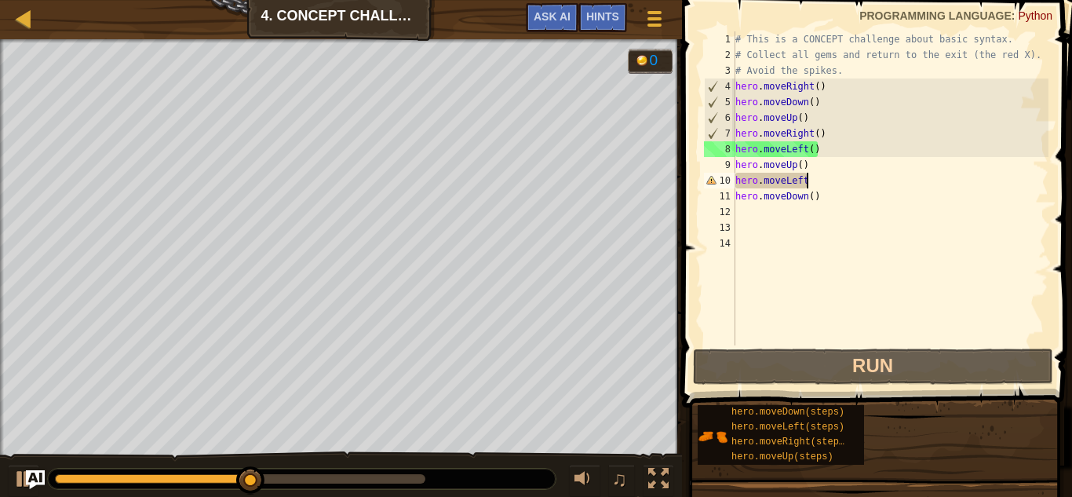
click at [813, 178] on div "# This is a CONCEPT challenge about basic syntax. # Collect all gems and return…" at bounding box center [890, 203] width 316 height 345
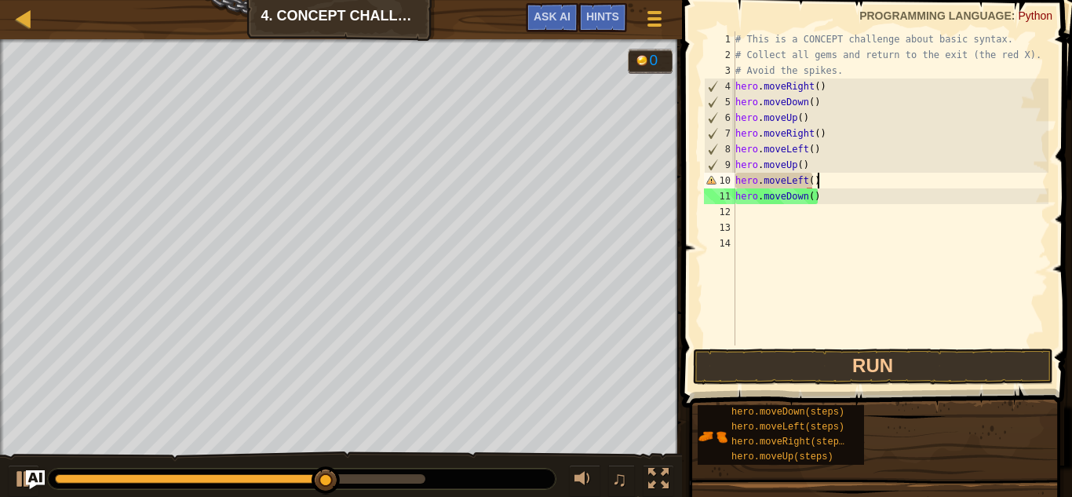
scroll to position [7, 11]
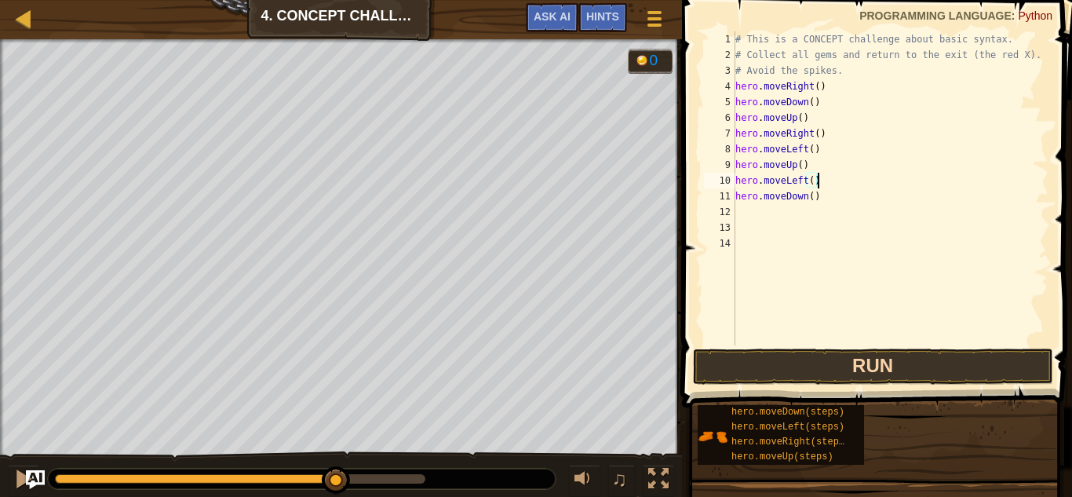
type textarea "hero.moveLeft()"
click at [831, 381] on button "Run" at bounding box center [873, 366] width 360 height 36
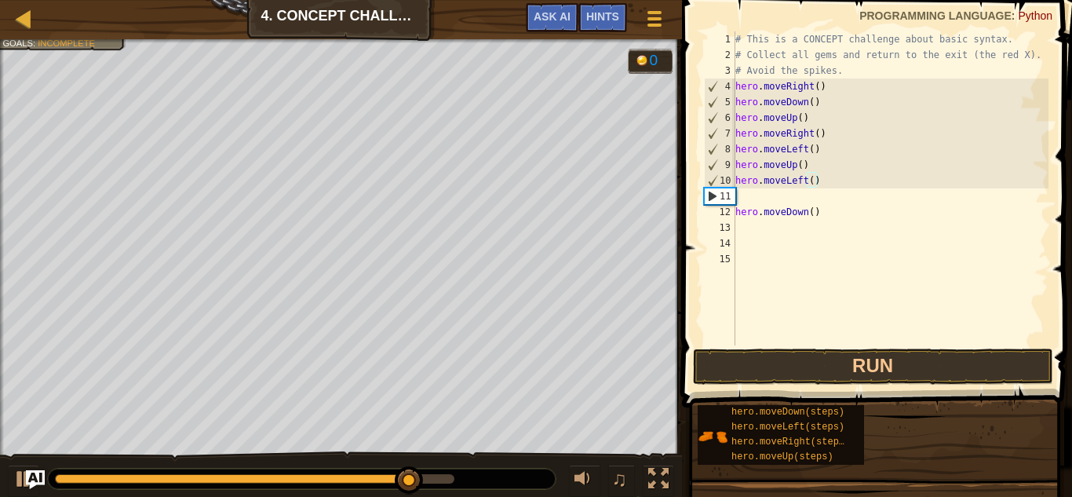
scroll to position [7, 0]
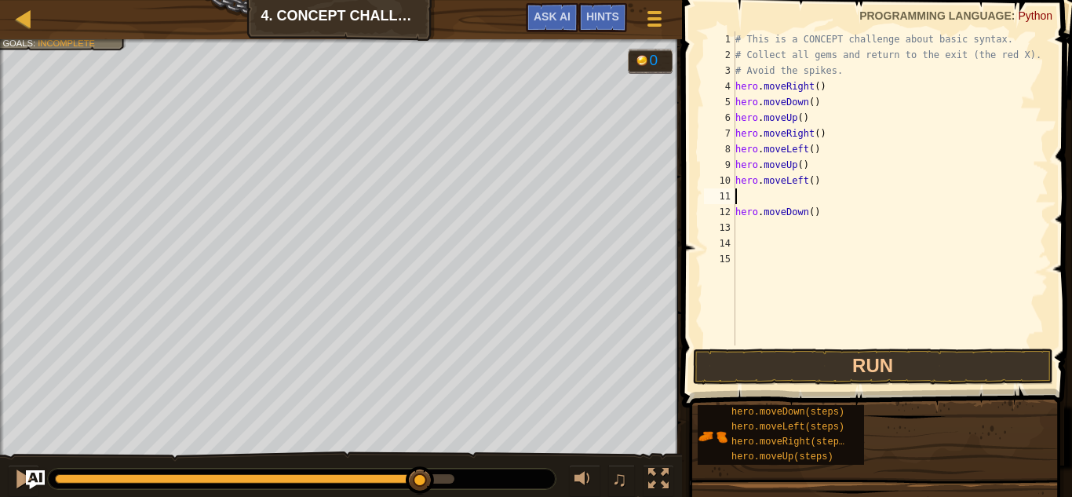
type textarea "hero.moveLeft()"
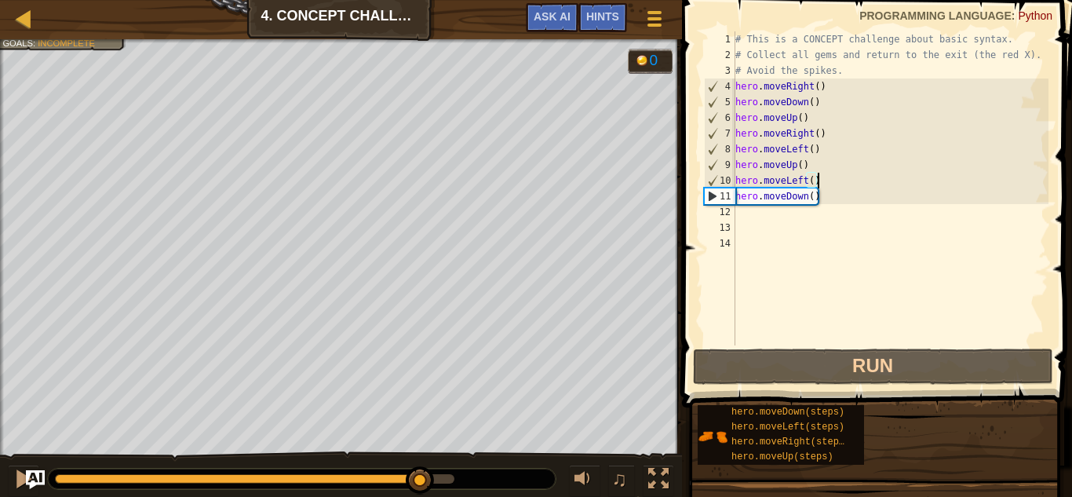
click at [733, 213] on div "12" at bounding box center [719, 212] width 31 height 16
click at [741, 213] on div "# This is a CONCEPT challenge about basic syntax. # Collect all gems and return…" at bounding box center [890, 203] width 316 height 345
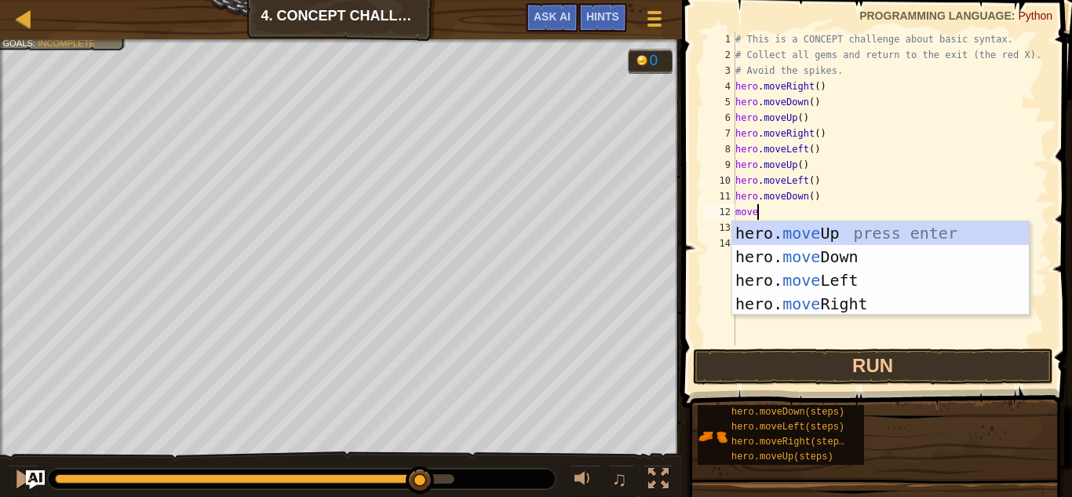
scroll to position [7, 2]
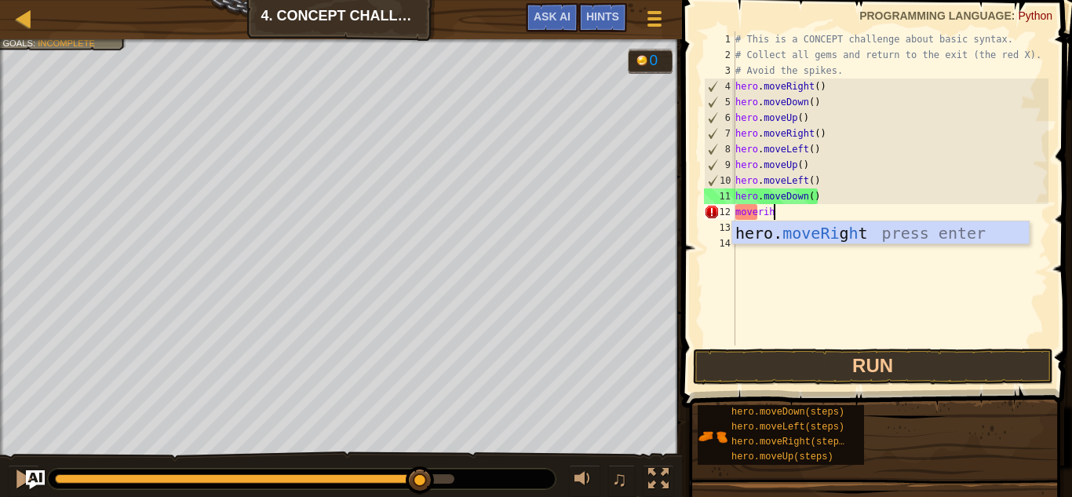
type textarea "moverig"
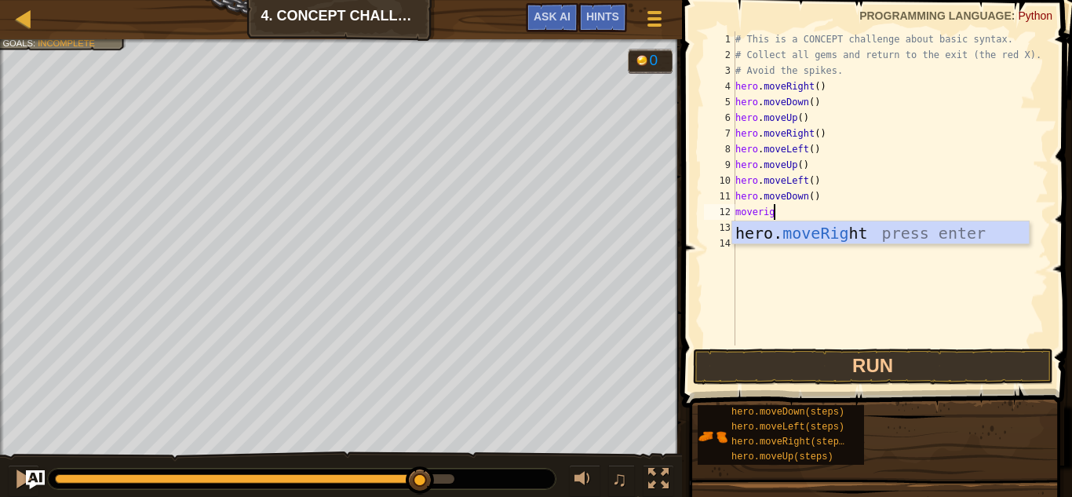
scroll to position [7, 0]
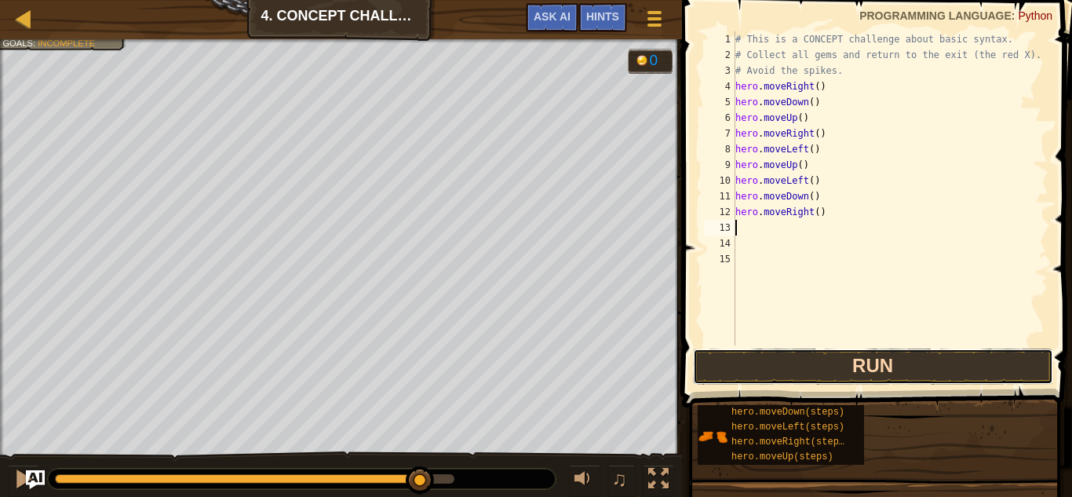
click at [826, 376] on button "Run" at bounding box center [873, 366] width 360 height 36
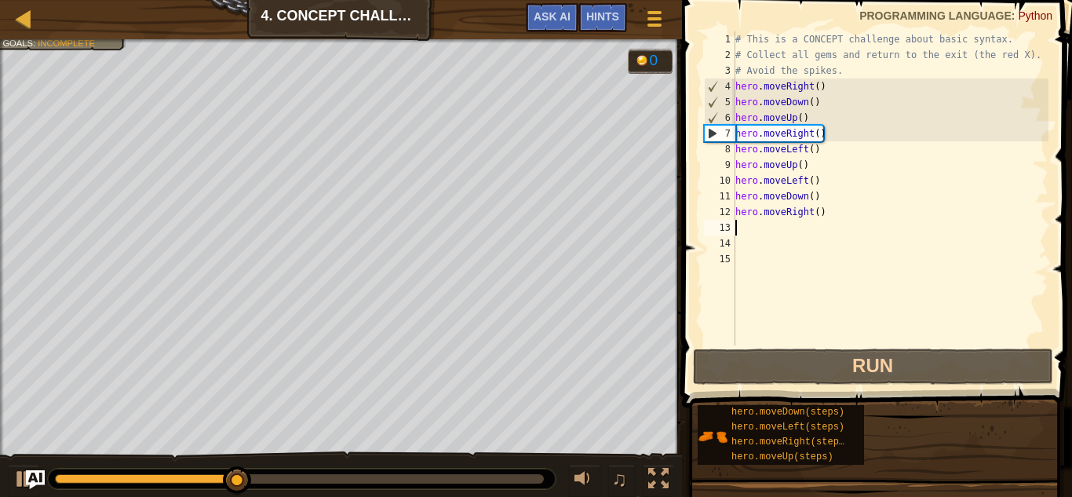
click at [808, 220] on div "# This is a CONCEPT challenge about basic syntax. # Collect all gems and return…" at bounding box center [890, 203] width 316 height 345
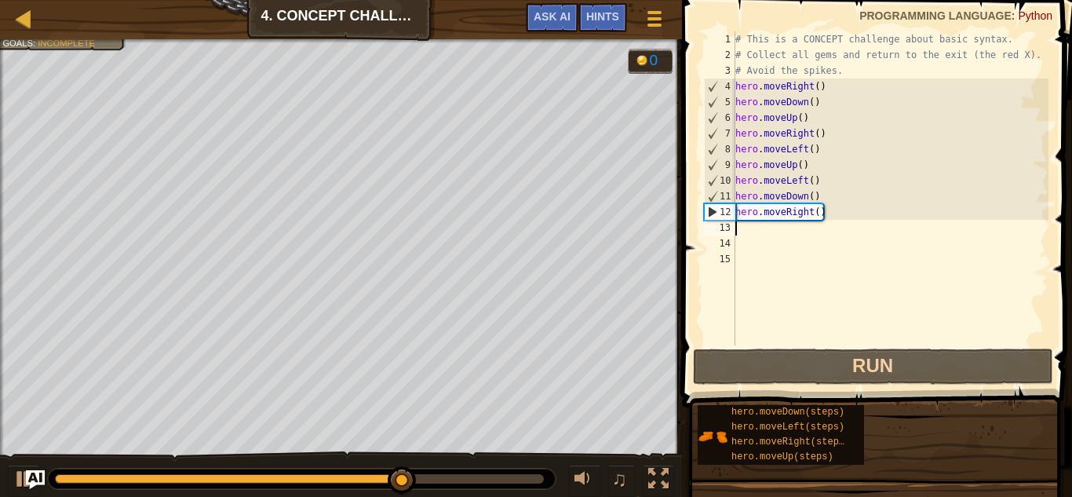
click at [808, 219] on div "# This is a CONCEPT challenge about basic syntax. # Collect all gems and return…" at bounding box center [890, 203] width 316 height 345
click at [812, 218] on div "# This is a CONCEPT challenge about basic syntax. # Collect all gems and return…" at bounding box center [890, 203] width 316 height 345
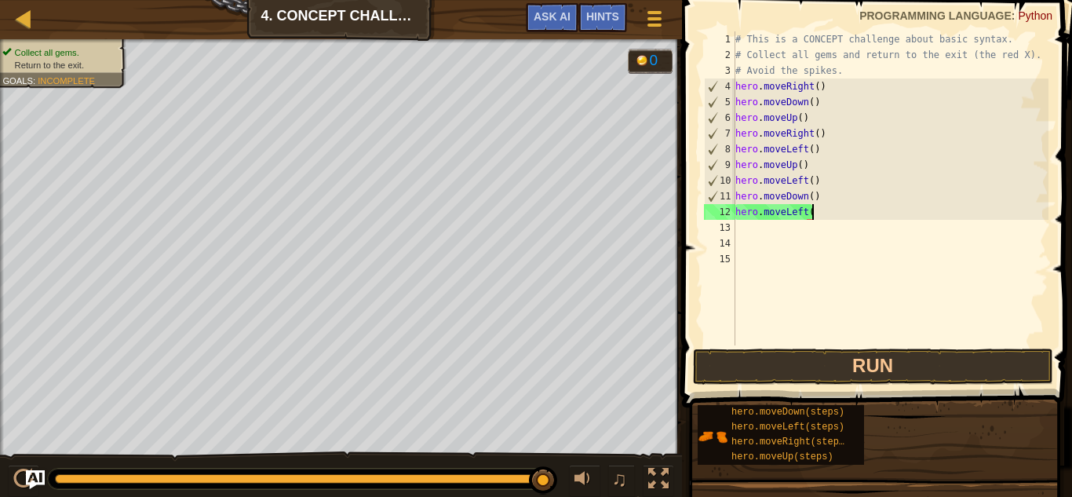
scroll to position [7, 11]
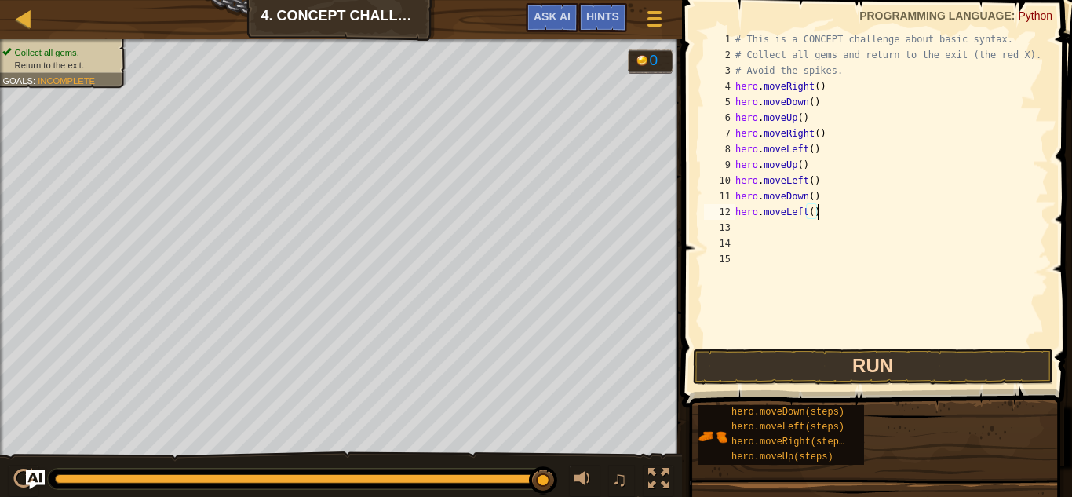
type textarea "hero.moveLeft()"
click at [880, 370] on button "Run" at bounding box center [873, 366] width 360 height 36
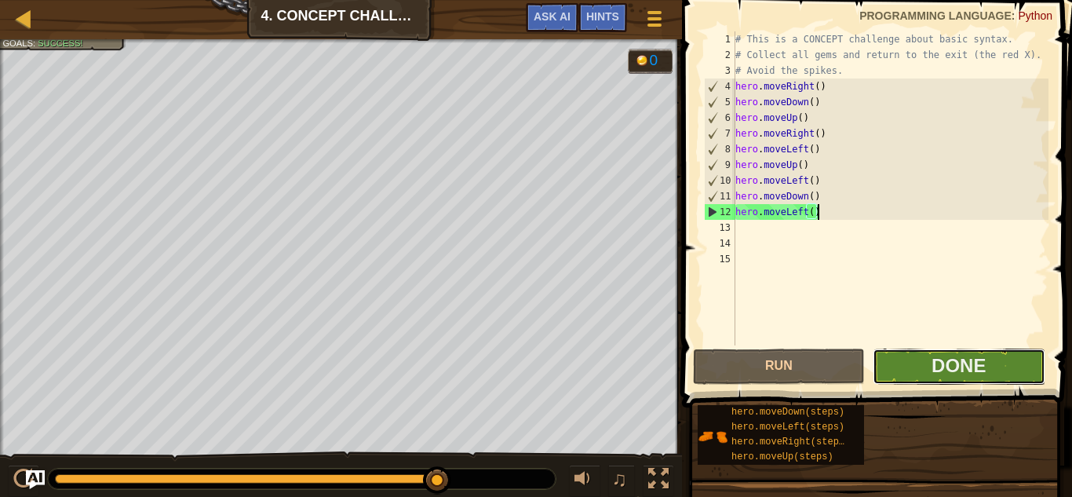
click at [913, 365] on button "Done" at bounding box center [959, 366] width 172 height 36
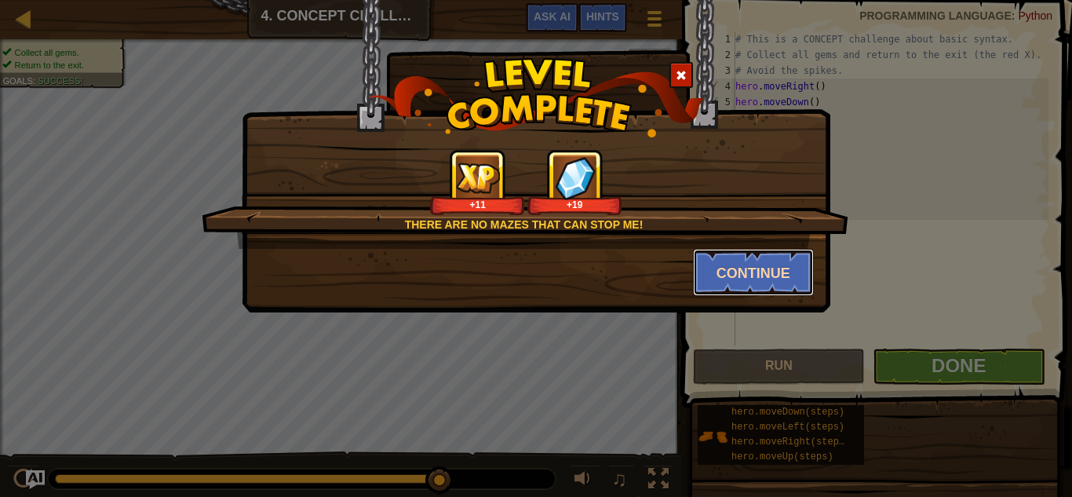
click at [782, 264] on button "Continue" at bounding box center [754, 272] width 122 height 47
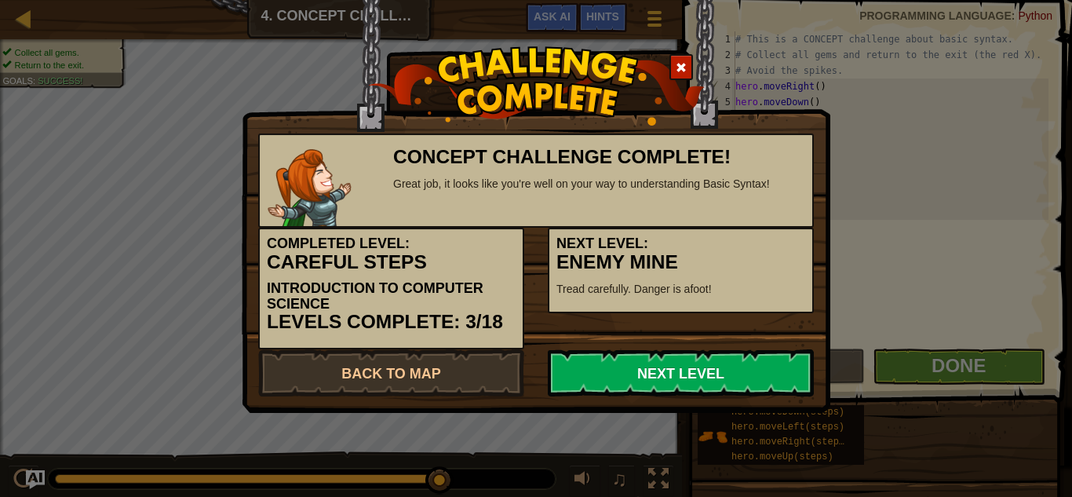
click at [715, 353] on link "Next Level" at bounding box center [681, 372] width 266 height 47
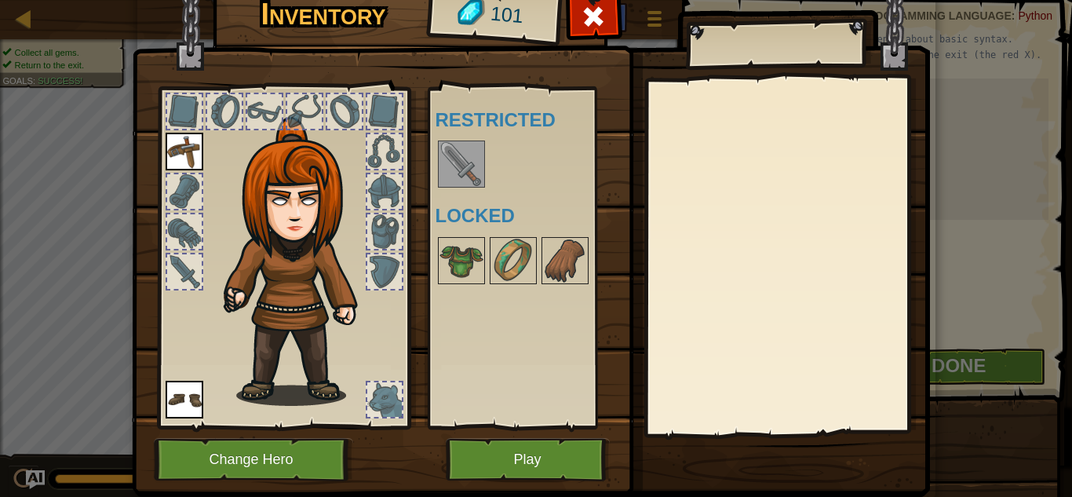
click at [446, 177] on img at bounding box center [461, 164] width 44 height 44
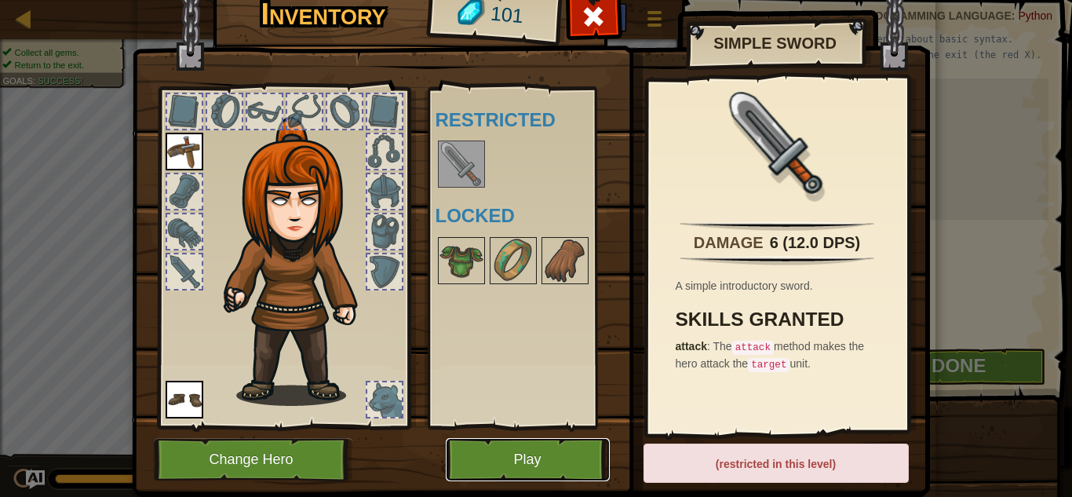
click at [545, 450] on button "Play" at bounding box center [528, 459] width 164 height 43
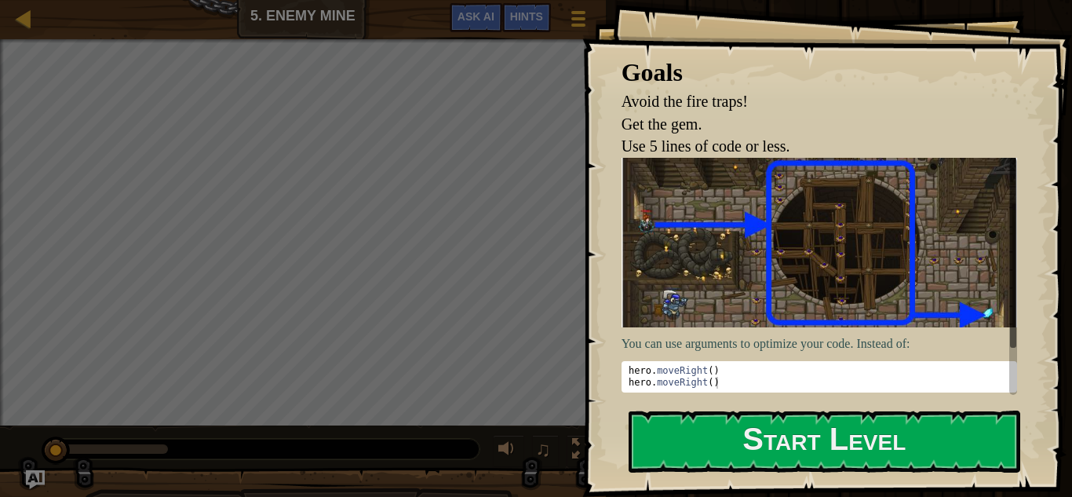
click at [760, 378] on div "hero . moveRight ( ) hero . moveRight ( )" at bounding box center [819, 388] width 388 height 47
type textarea "hero.moveRight()"
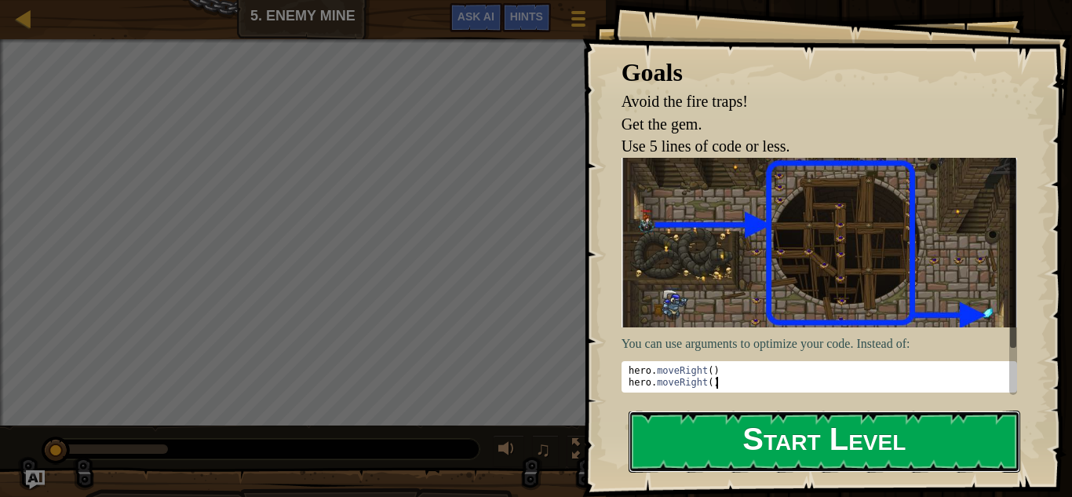
click at [766, 435] on button "Start Level" at bounding box center [825, 441] width 392 height 62
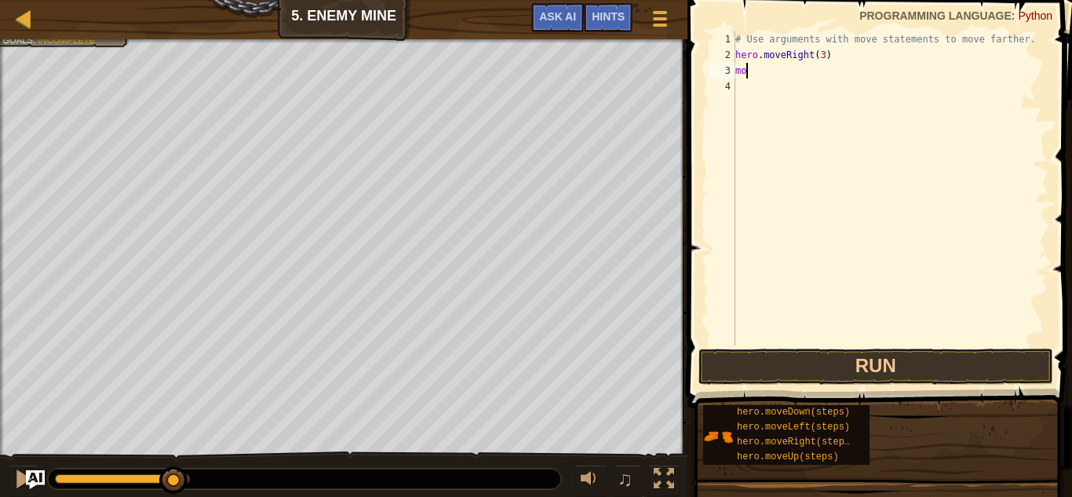
scroll to position [7, 0]
type textarea "m"
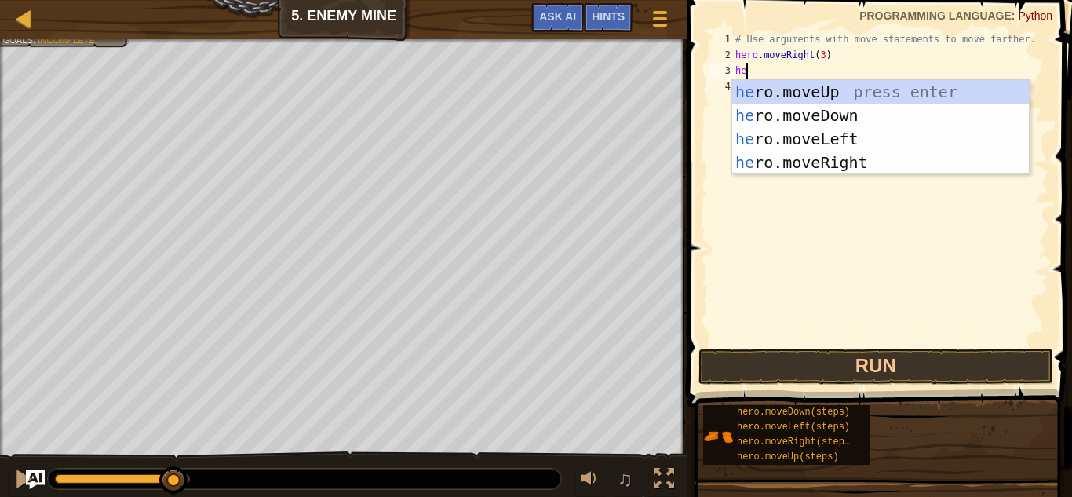
type textarea "her"
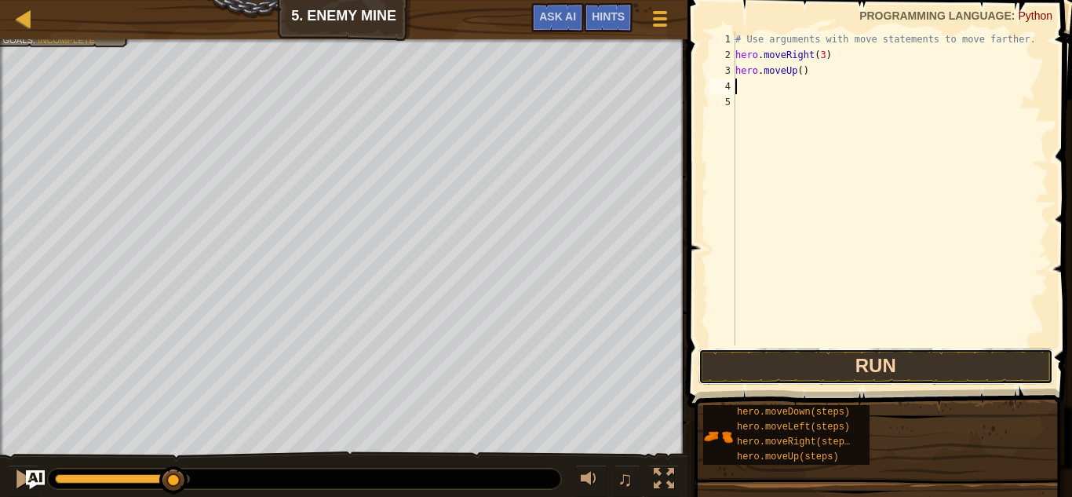
click at [858, 348] on button "Run" at bounding box center [875, 366] width 355 height 36
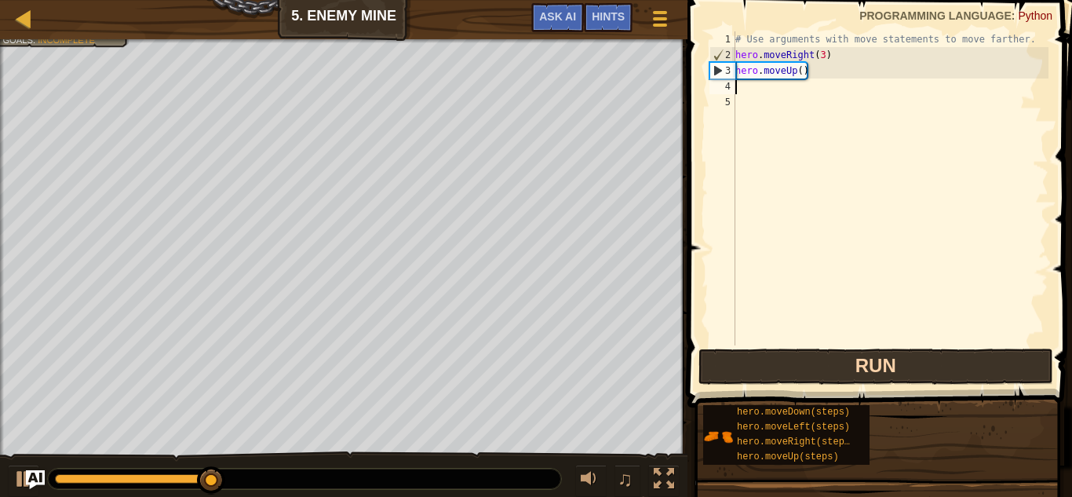
type textarea "m"
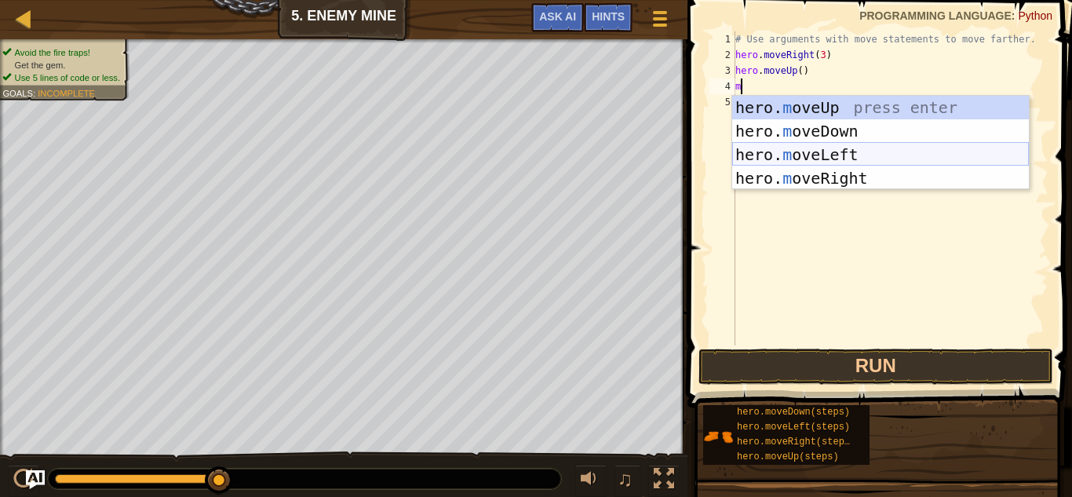
click at [822, 148] on div "hero. m oveUp press enter hero. m oveDown press enter hero. m oveLeft press ent…" at bounding box center [880, 166] width 297 height 141
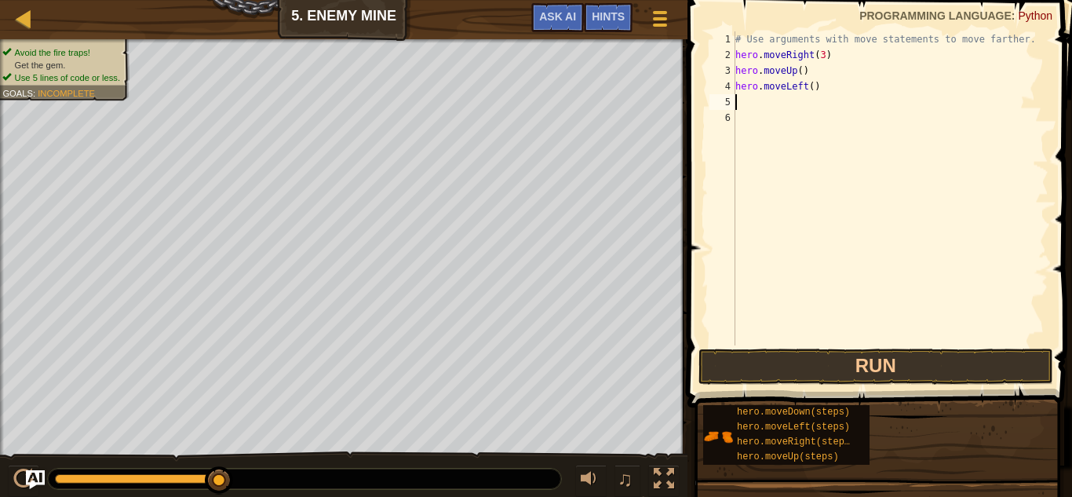
click at [827, 377] on button "Run" at bounding box center [875, 366] width 355 height 36
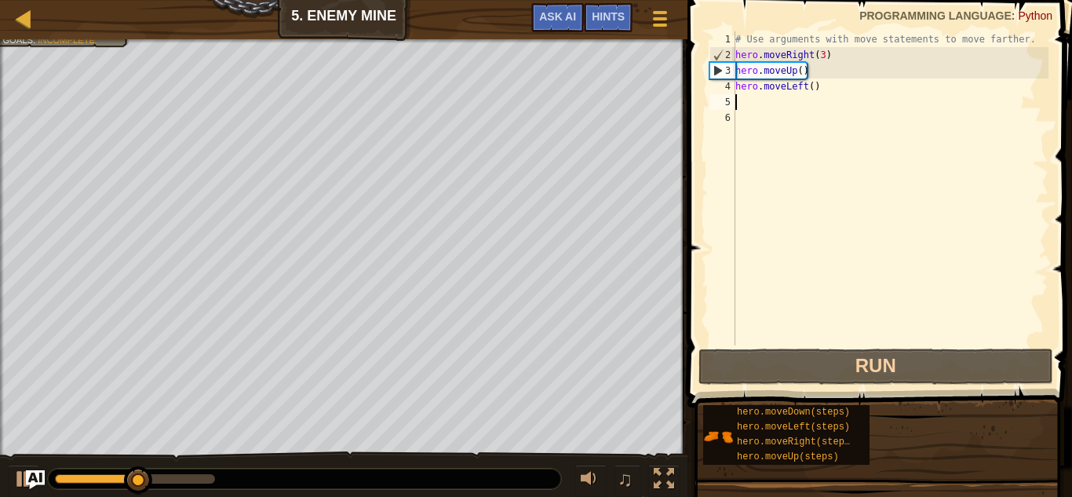
click at [800, 93] on div "# Use arguments with move statements to move farther. hero . moveRight ( 3 ) he…" at bounding box center [890, 203] width 316 height 345
type textarea "hero.moveLeft()"
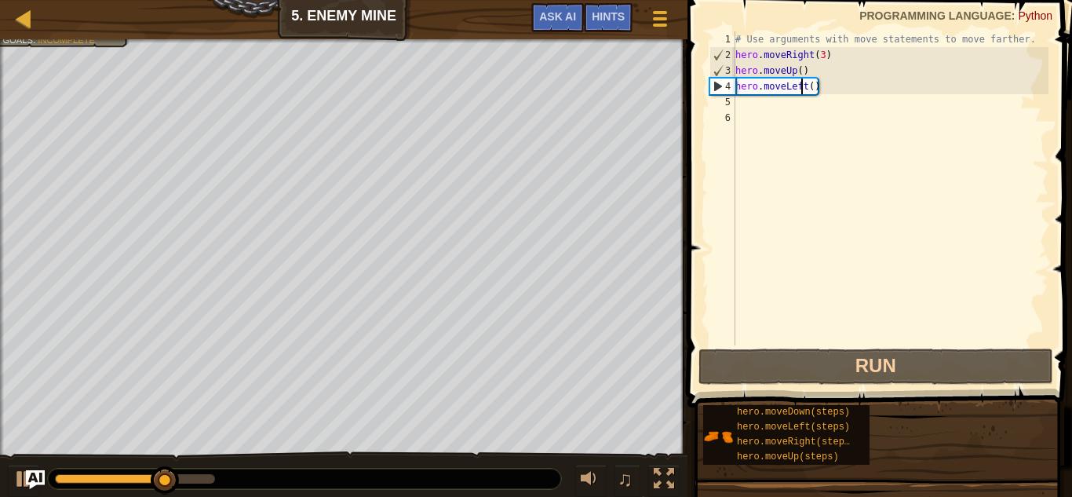
click at [811, 97] on div "# Use arguments with move statements to move farther. hero . moveRight ( 3 ) he…" at bounding box center [890, 203] width 316 height 345
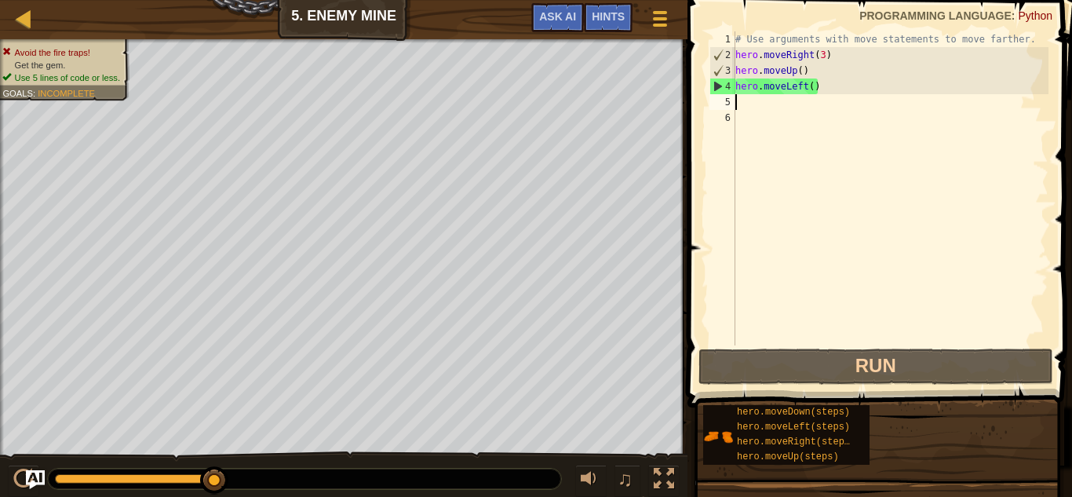
click at [809, 95] on div "# Use arguments with move statements to move farther. hero . moveRight ( 3 ) he…" at bounding box center [890, 203] width 316 height 345
click at [809, 100] on div "# Use arguments with move statements to move farther. hero . moveRight ( 3 ) he…" at bounding box center [890, 203] width 316 height 345
click at [807, 95] on div "# Use arguments with move statements to move farther. hero . moveRight ( 3 ) he…" at bounding box center [890, 203] width 316 height 345
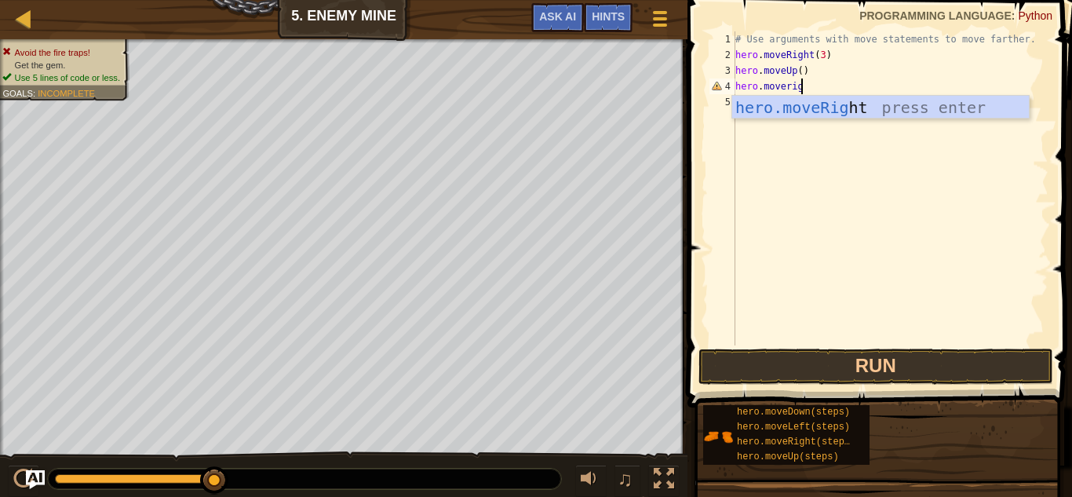
type textarea "hero.moveright"
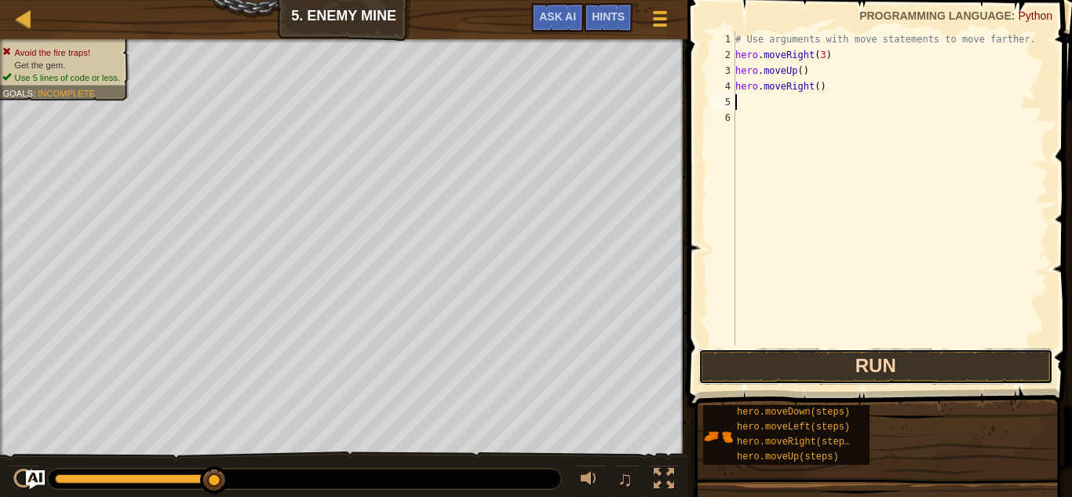
click at [843, 352] on button "Run" at bounding box center [875, 366] width 355 height 36
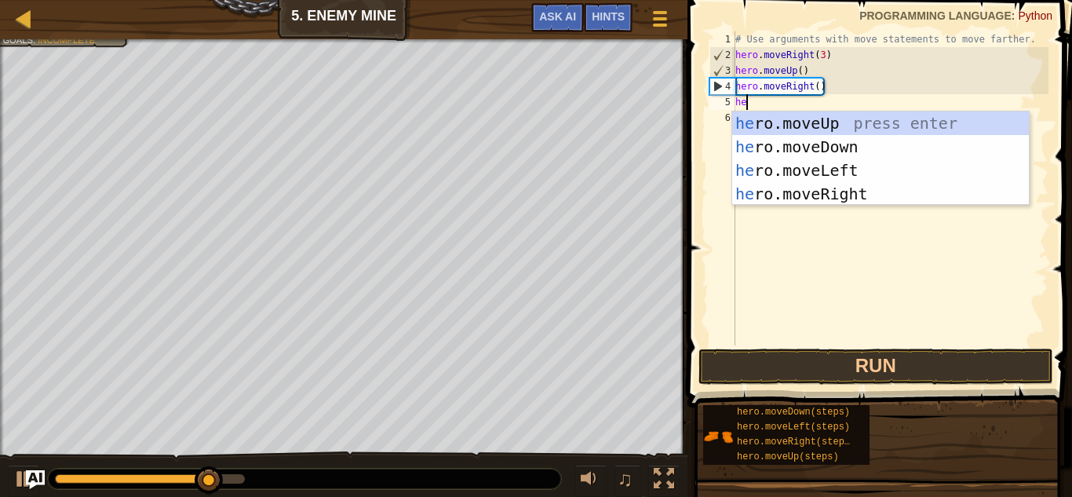
type textarea "hero"
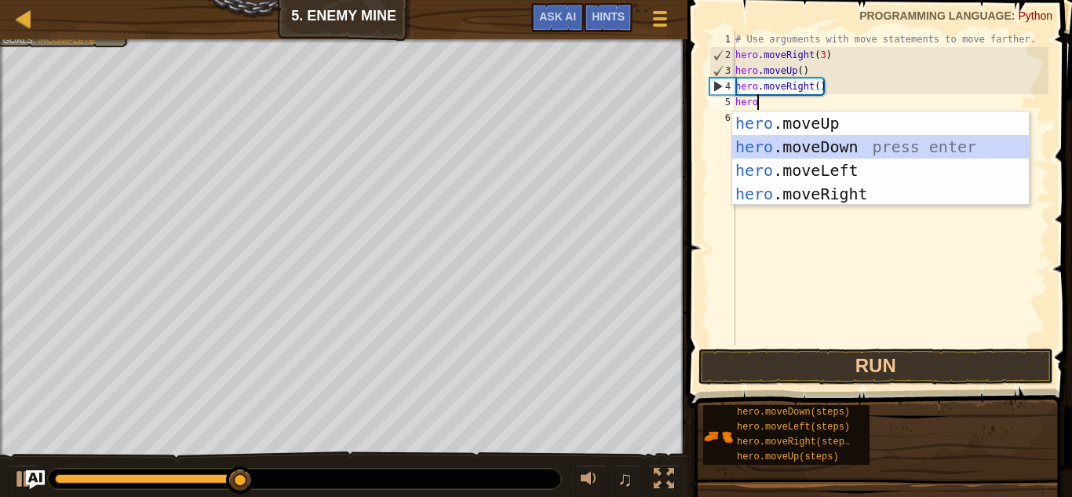
click at [841, 153] on div "hero .moveUp press enter hero .moveDown press enter hero .moveLeft press enter …" at bounding box center [880, 181] width 297 height 141
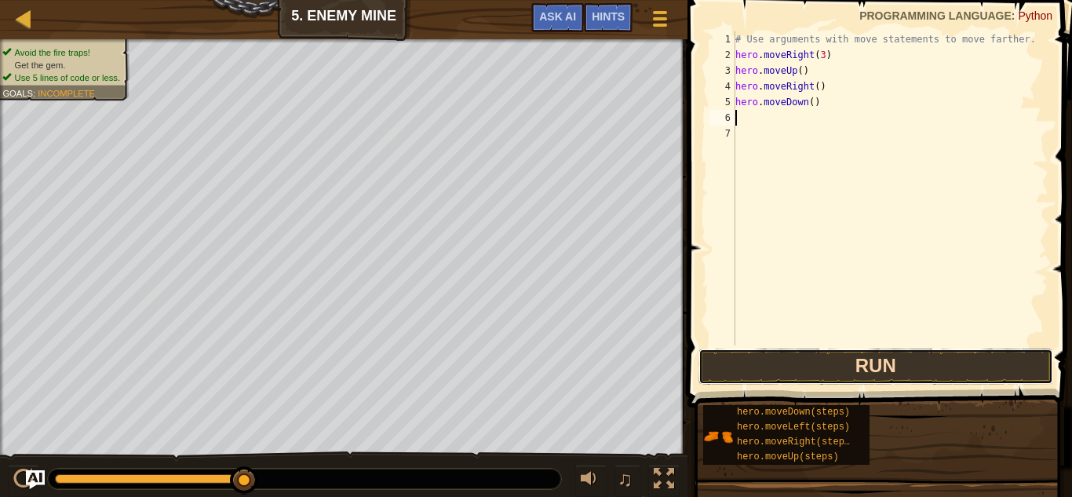
click at [938, 352] on button "Run" at bounding box center [875, 366] width 355 height 36
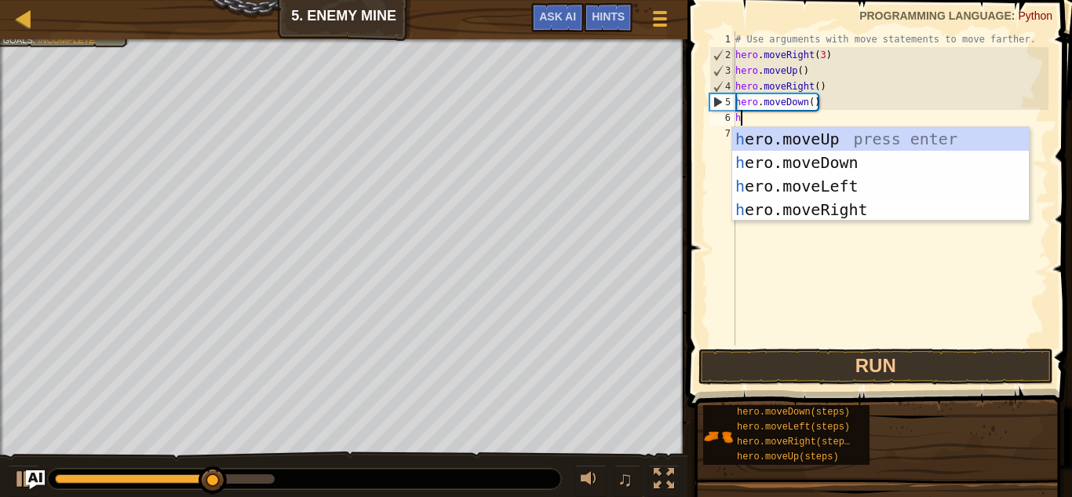
type textarea "her"
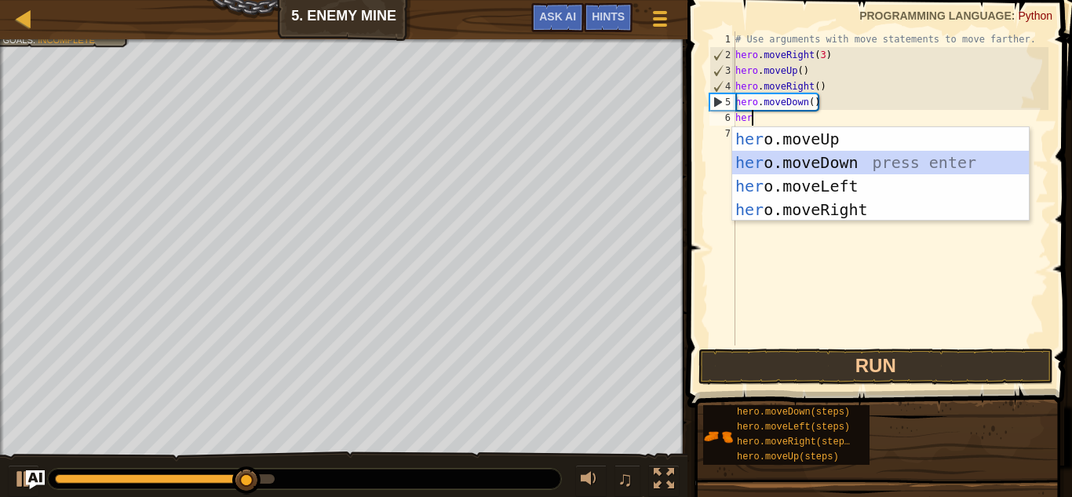
click at [869, 166] on div "her o.moveUp press enter her o.moveDown press enter her o.moveLeft press enter …" at bounding box center [880, 197] width 297 height 141
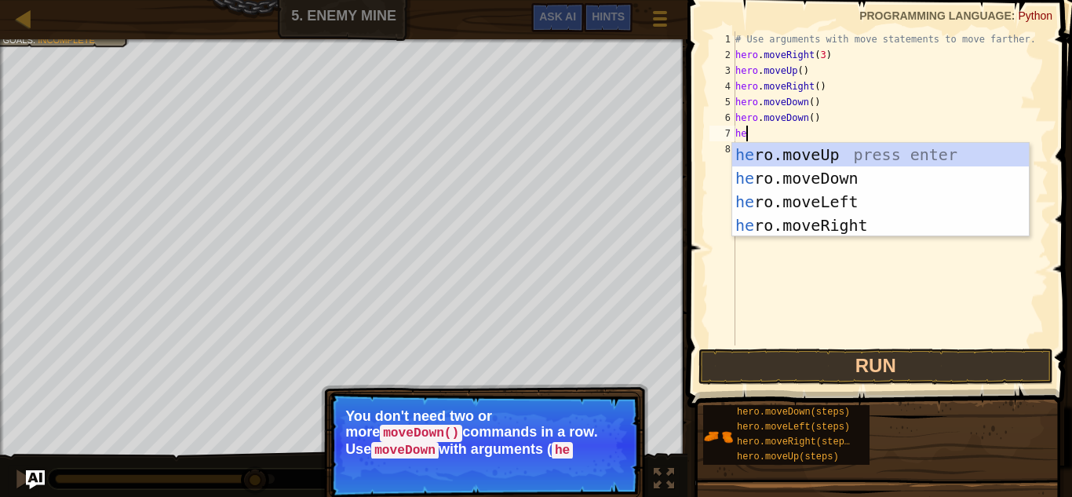
scroll to position [7, 1]
type textarea "h"
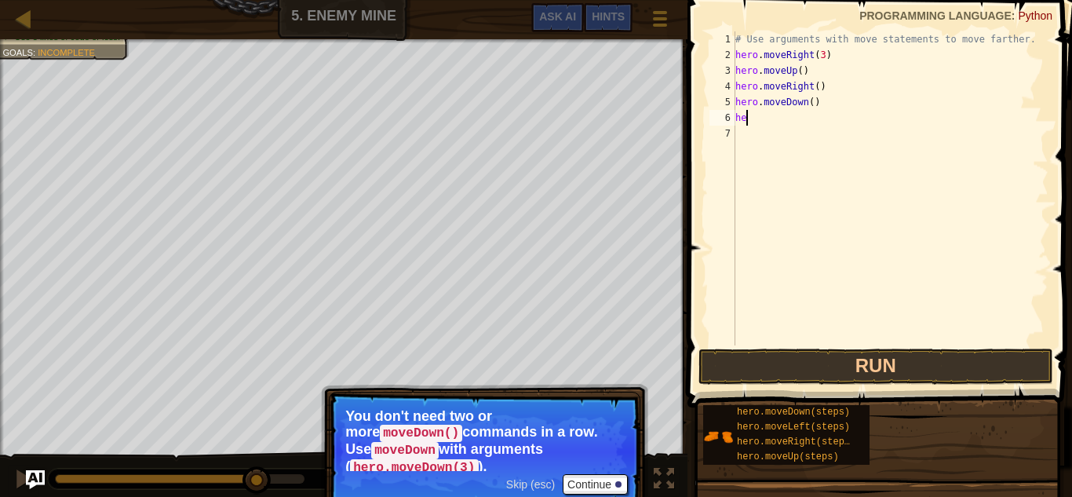
type textarea "h"
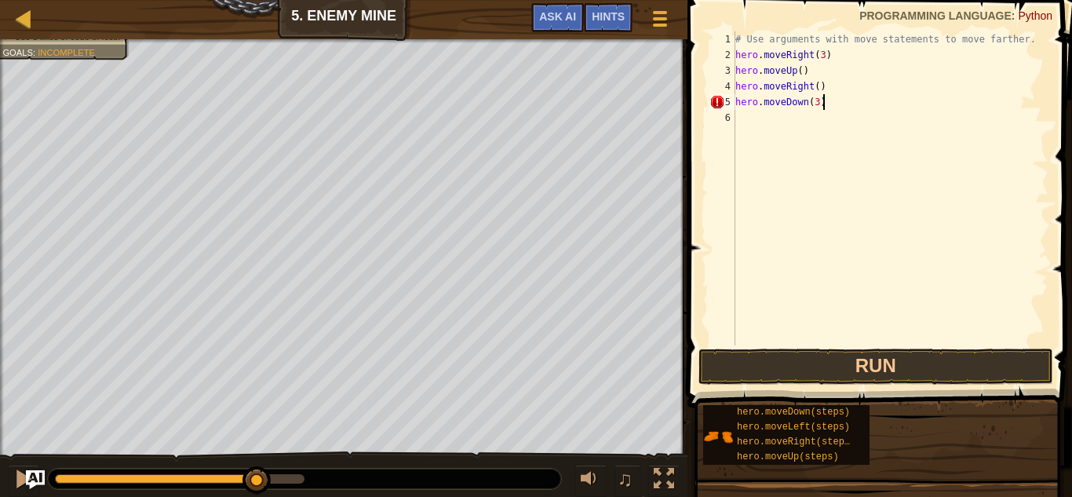
scroll to position [7, 12]
type textarea "hero.moveDown(3)"
click at [858, 364] on button "Run" at bounding box center [875, 366] width 355 height 36
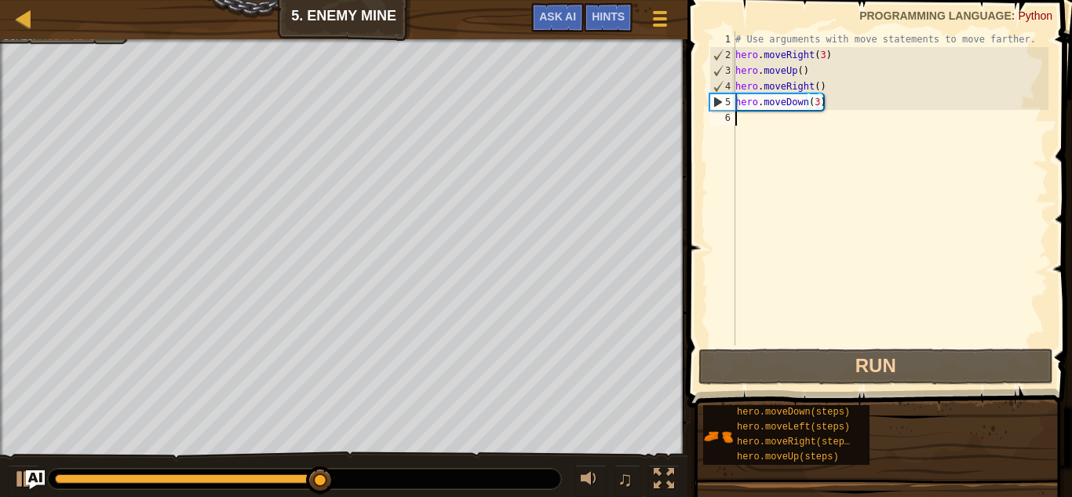
click at [750, 129] on div "# Use arguments with move statements to move farther. hero . moveRight ( 3 ) he…" at bounding box center [890, 203] width 316 height 345
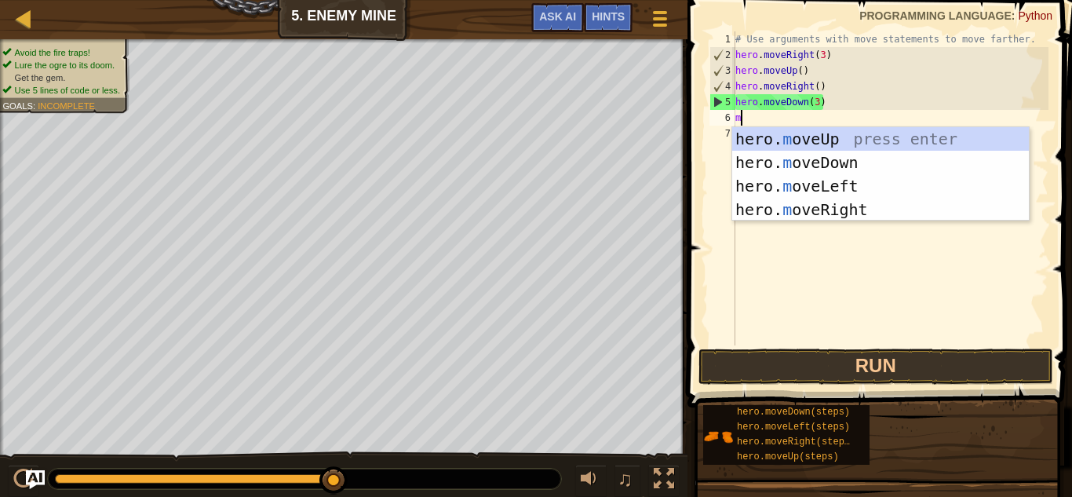
type textarea "mo"
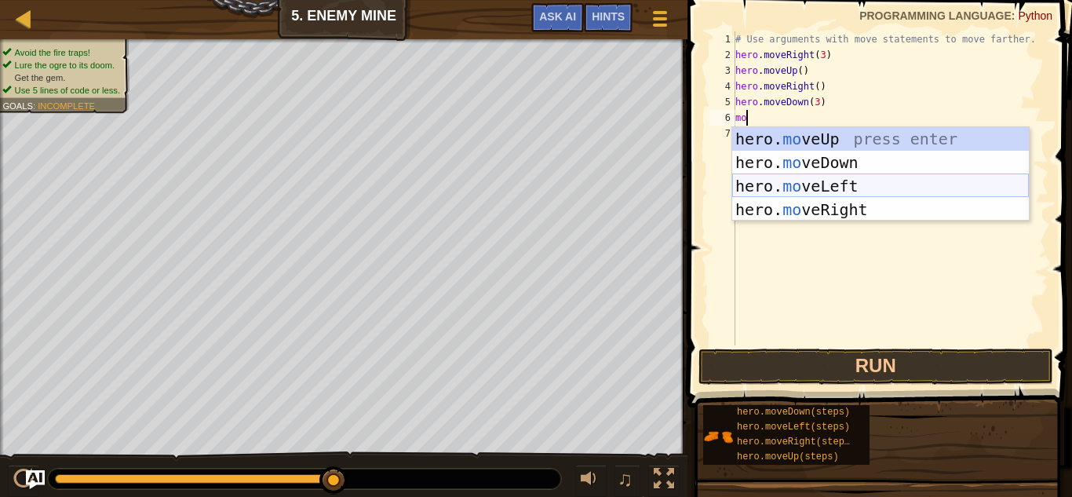
click at [811, 177] on div "hero. mo veUp press enter hero. mo veDown press enter hero. mo veLeft press ent…" at bounding box center [880, 197] width 297 height 141
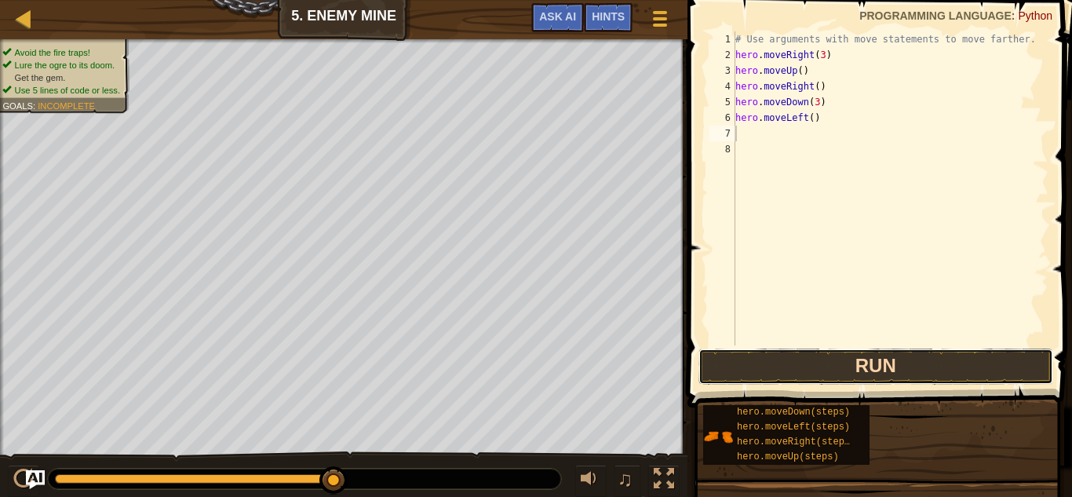
click at [854, 370] on button "Run" at bounding box center [875, 366] width 355 height 36
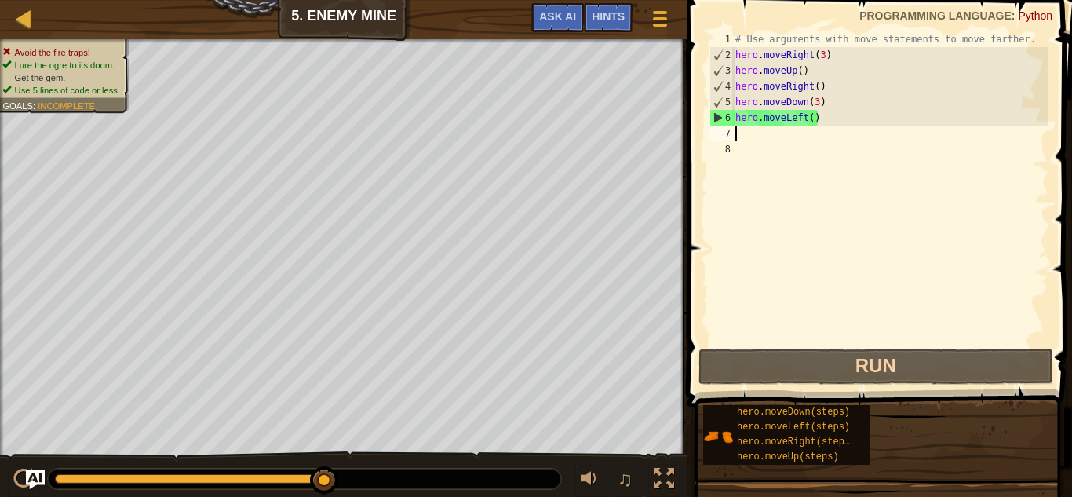
click at [806, 119] on div "# Use arguments with move statements to move farther. hero . moveRight ( 3 ) he…" at bounding box center [890, 203] width 316 height 345
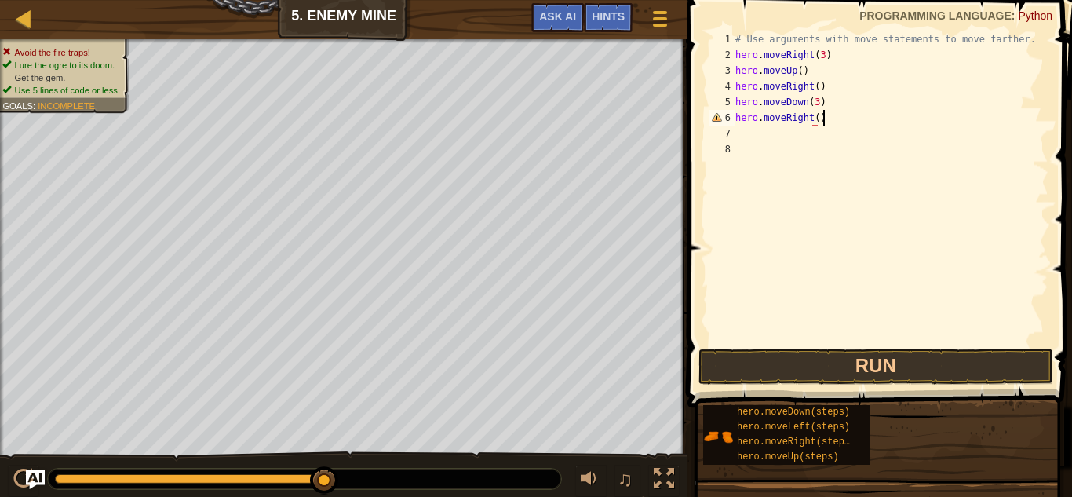
scroll to position [7, 12]
click at [927, 384] on button "Run" at bounding box center [875, 366] width 355 height 36
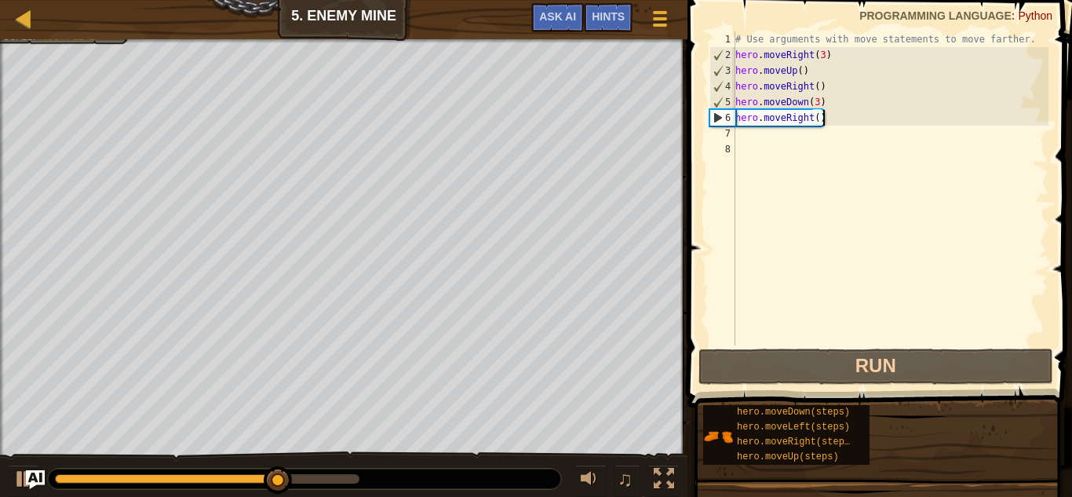
click at [816, 118] on div "# Use arguments with move statements to move farther. hero . moveRight ( 3 ) he…" at bounding box center [890, 203] width 316 height 345
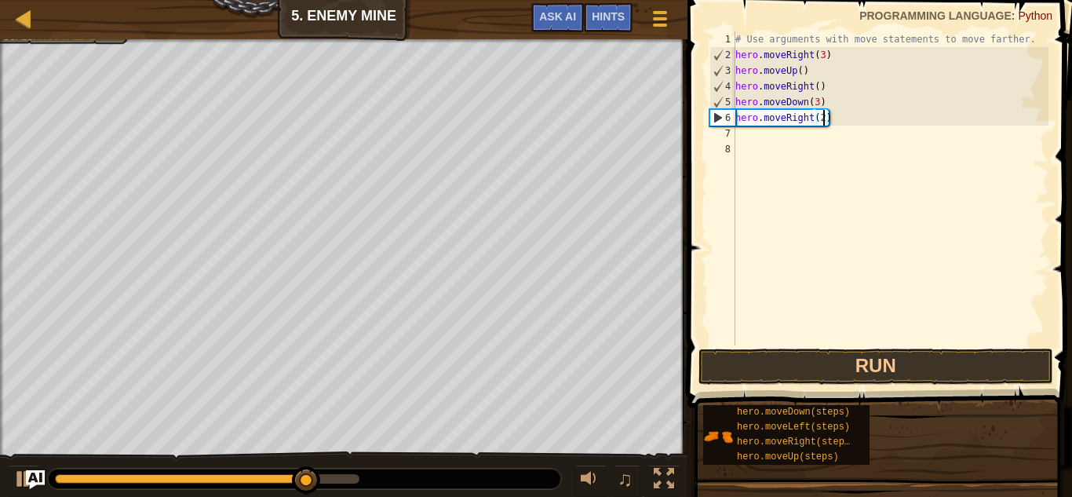
scroll to position [7, 13]
type textarea "hero.moveRight(2)"
click at [862, 352] on button "Run" at bounding box center [875, 366] width 355 height 36
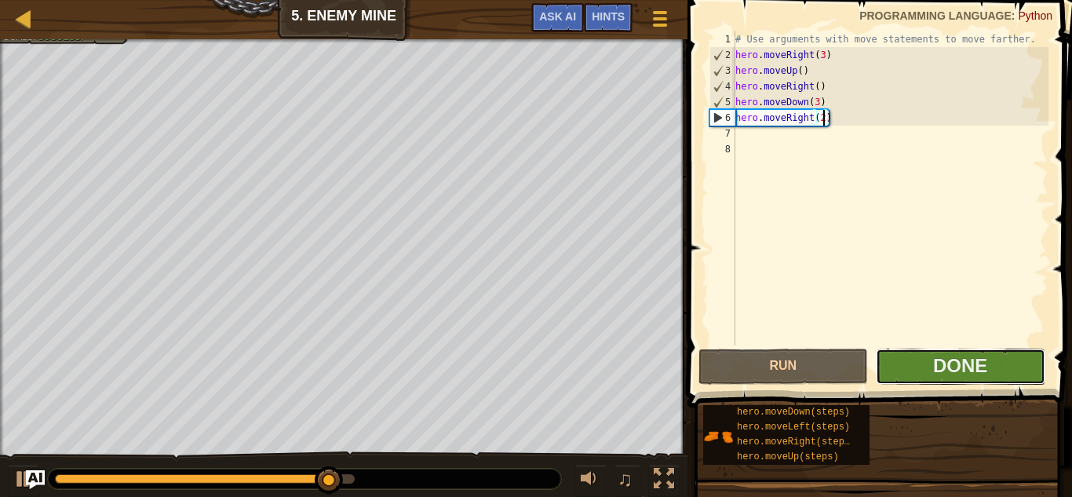
click at [904, 363] on button "Done" at bounding box center [960, 366] width 169 height 36
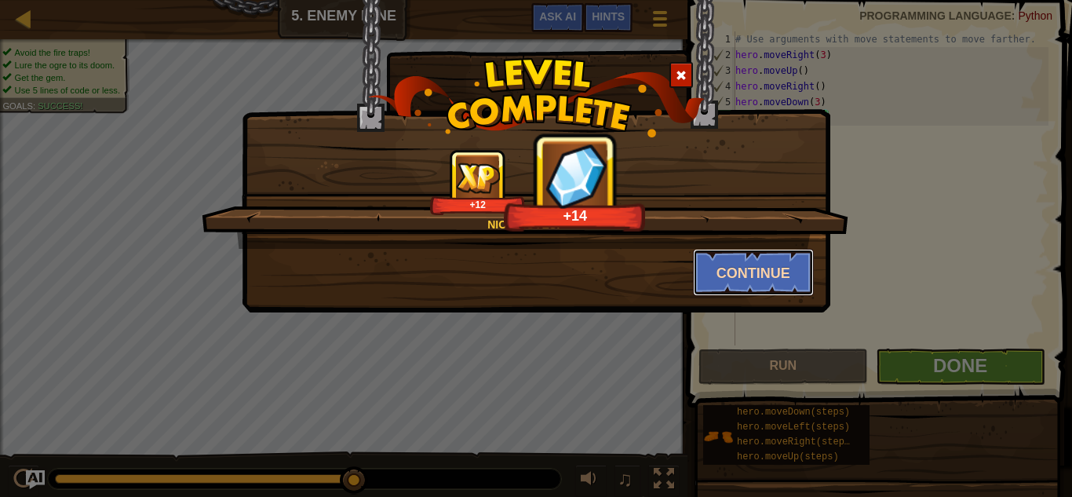
click at [782, 286] on button "Continue" at bounding box center [754, 272] width 122 height 47
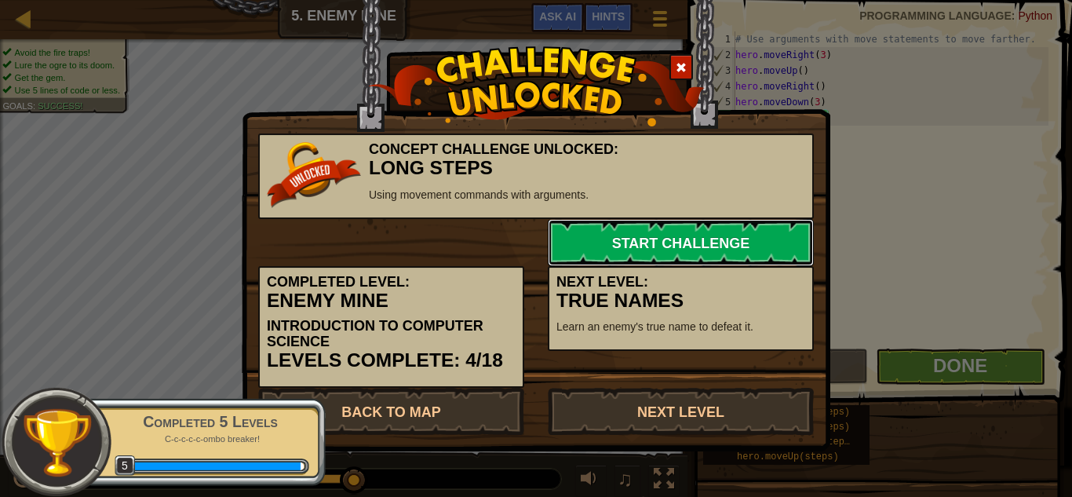
click at [645, 229] on link "Start Challenge" at bounding box center [681, 242] width 266 height 47
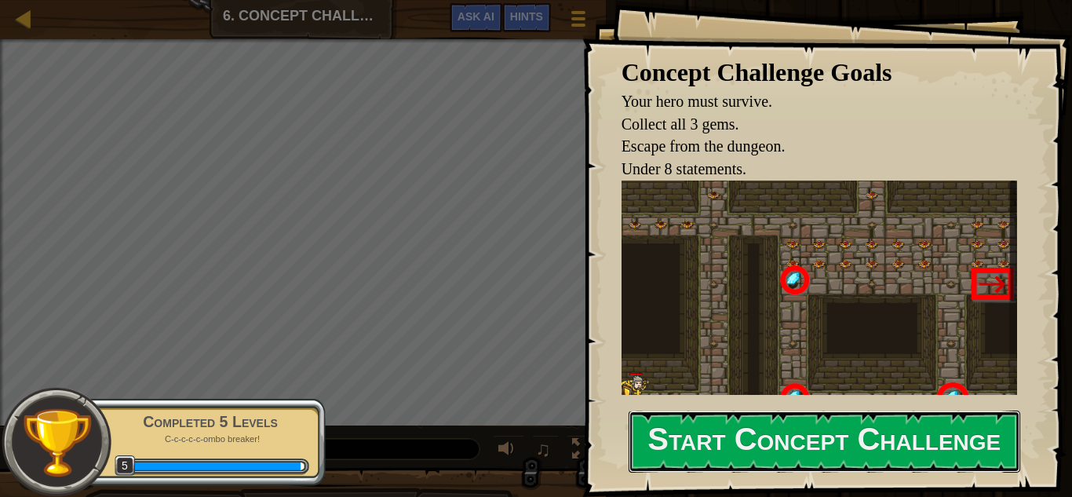
click at [689, 410] on button "Start Concept Challenge" at bounding box center [825, 441] width 392 height 62
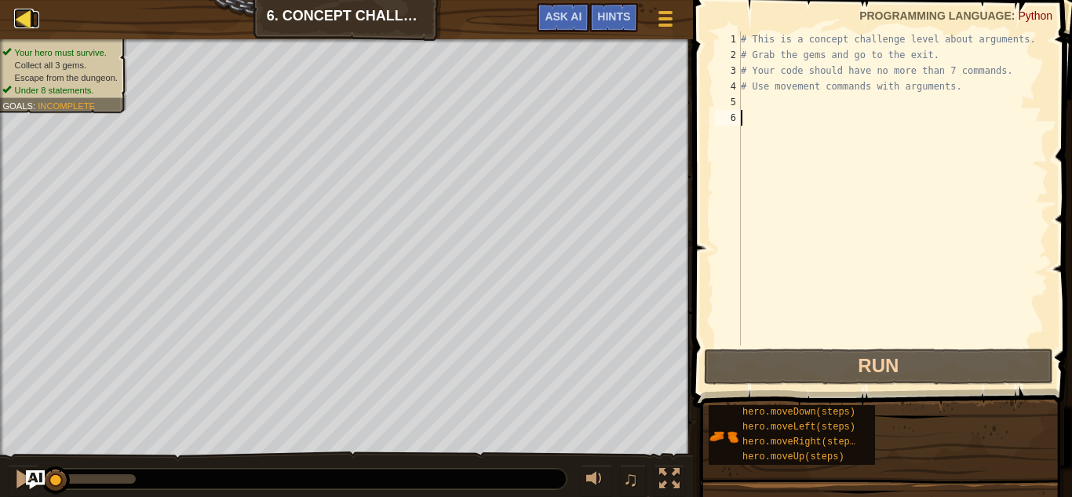
click at [17, 24] on div at bounding box center [24, 19] width 20 height 20
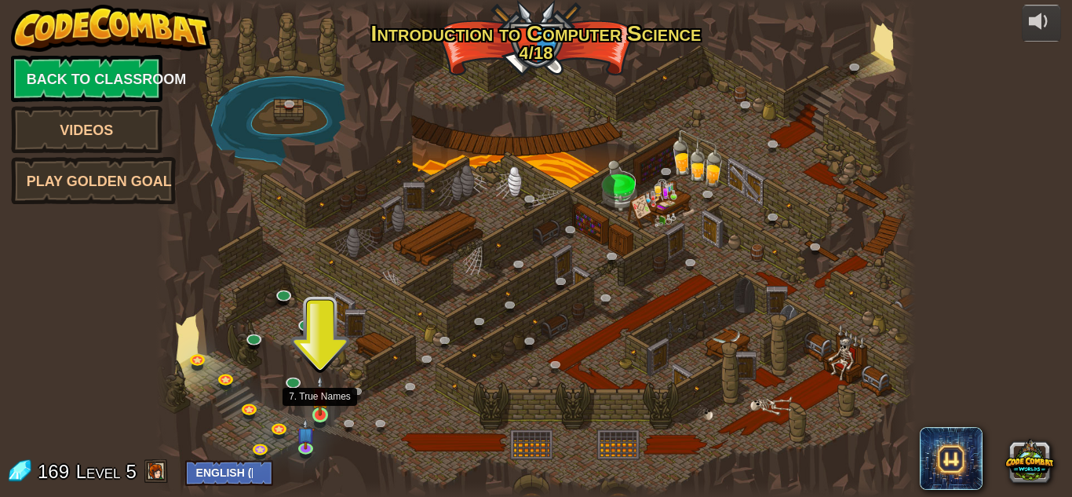
click at [323, 410] on img at bounding box center [321, 395] width 18 height 41
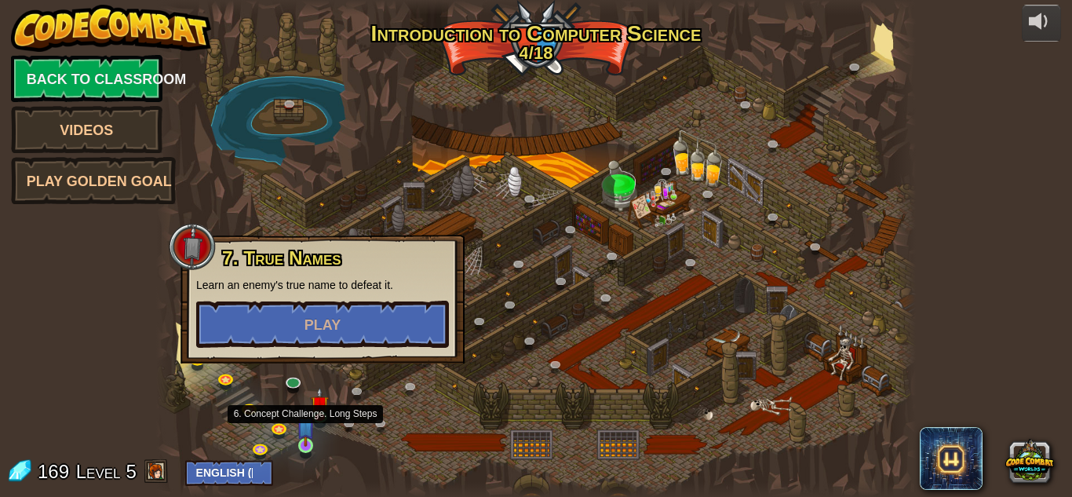
click at [312, 438] on img at bounding box center [306, 426] width 18 height 41
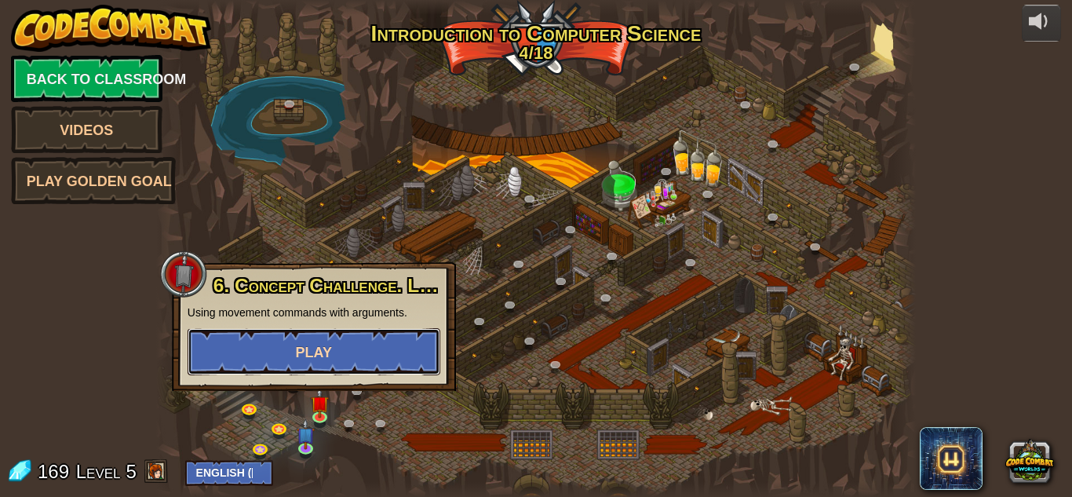
click at [334, 358] on button "Play" at bounding box center [314, 351] width 253 height 47
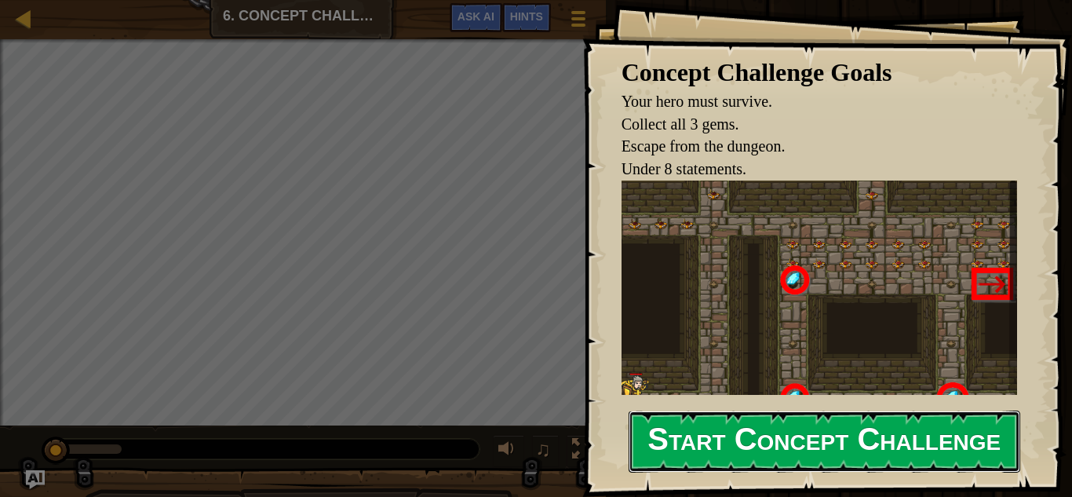
click at [791, 414] on button "Start Concept Challenge" at bounding box center [825, 441] width 392 height 62
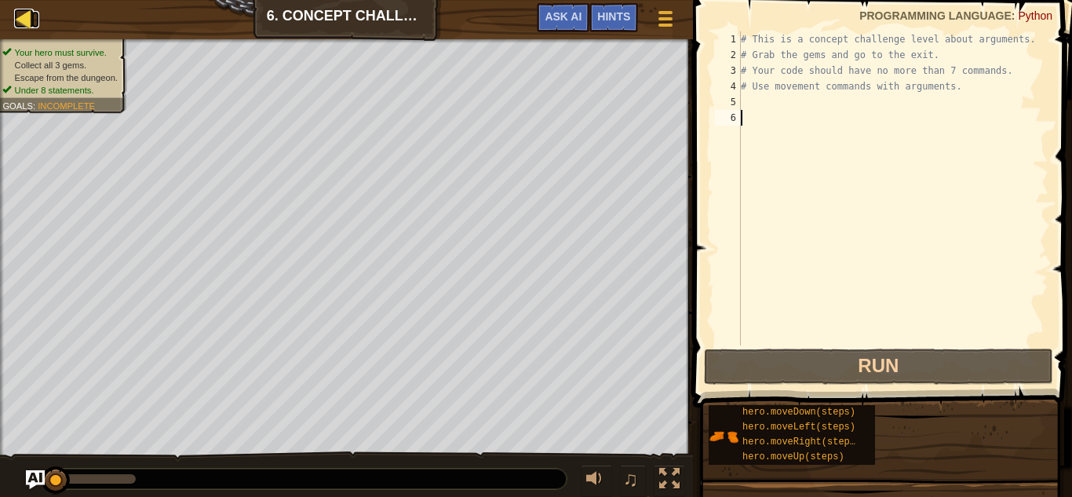
click at [16, 16] on div at bounding box center [24, 19] width 20 height 20
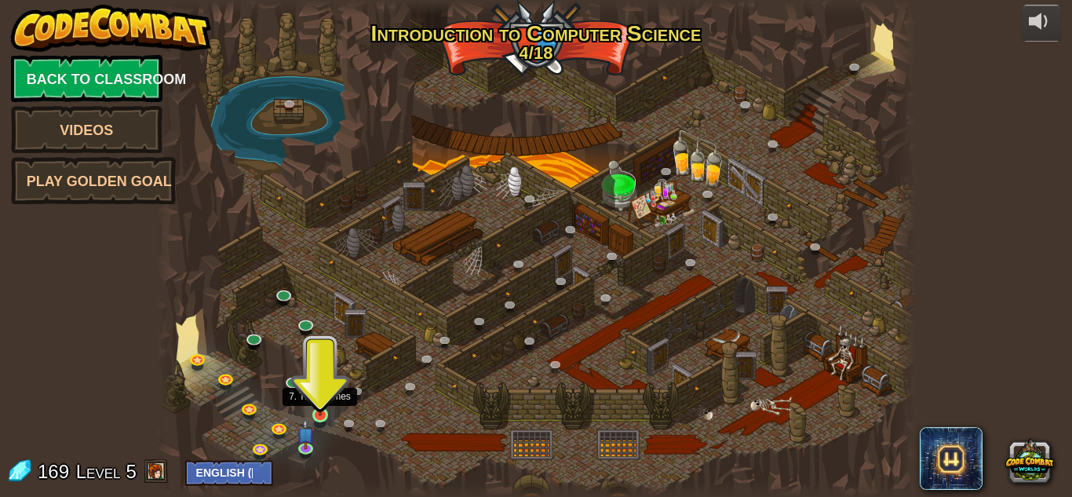
click at [318, 403] on img at bounding box center [321, 395] width 18 height 41
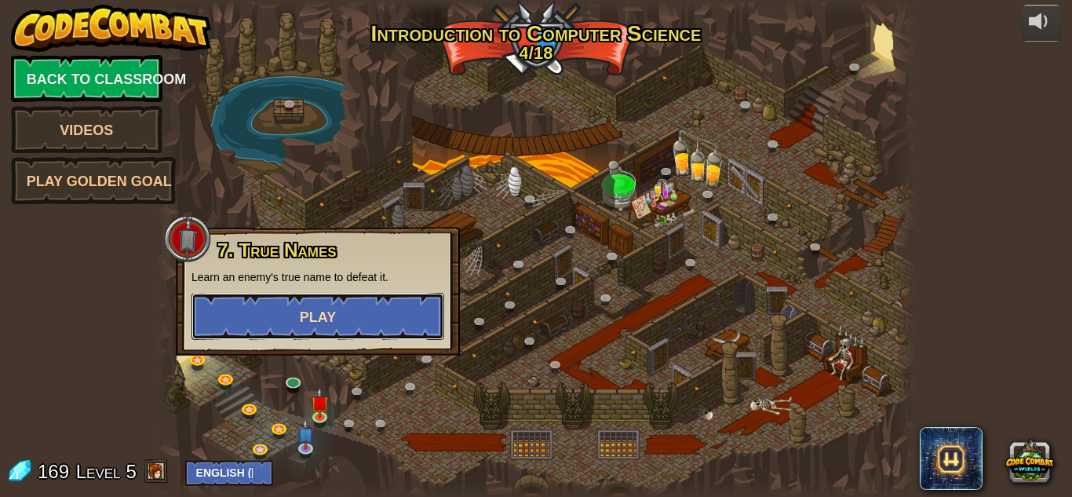
click at [340, 314] on button "Play" at bounding box center [317, 316] width 253 height 47
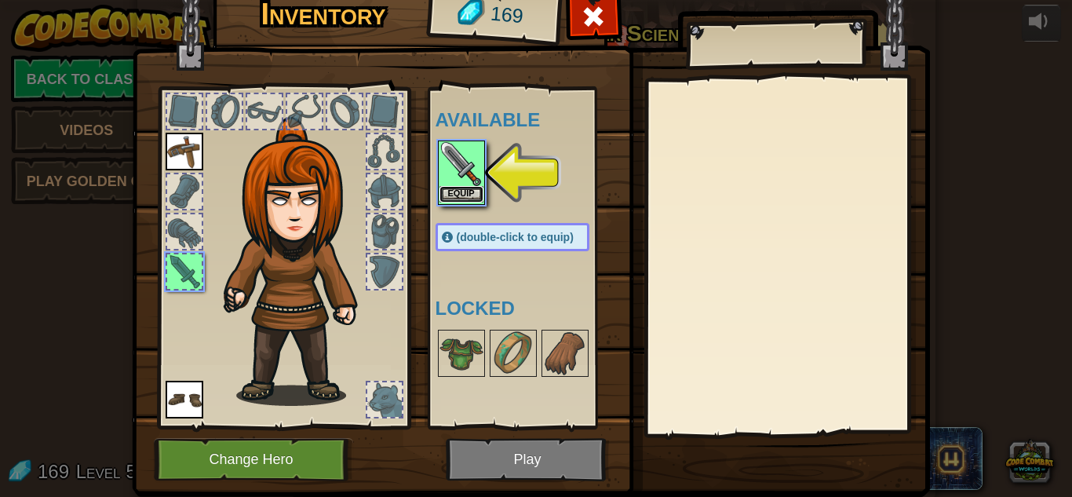
click at [469, 195] on button "Equip" at bounding box center [461, 194] width 44 height 16
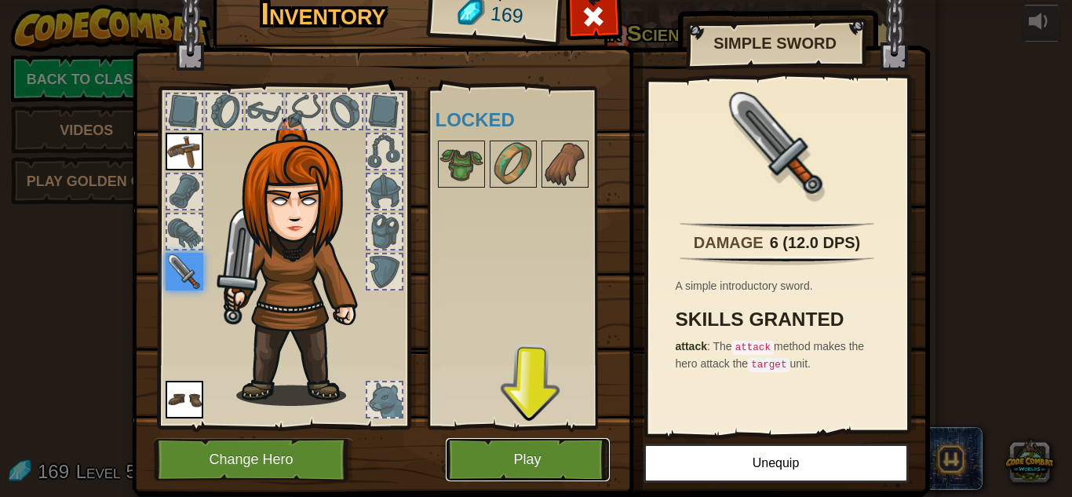
click at [480, 467] on button "Play" at bounding box center [528, 459] width 164 height 43
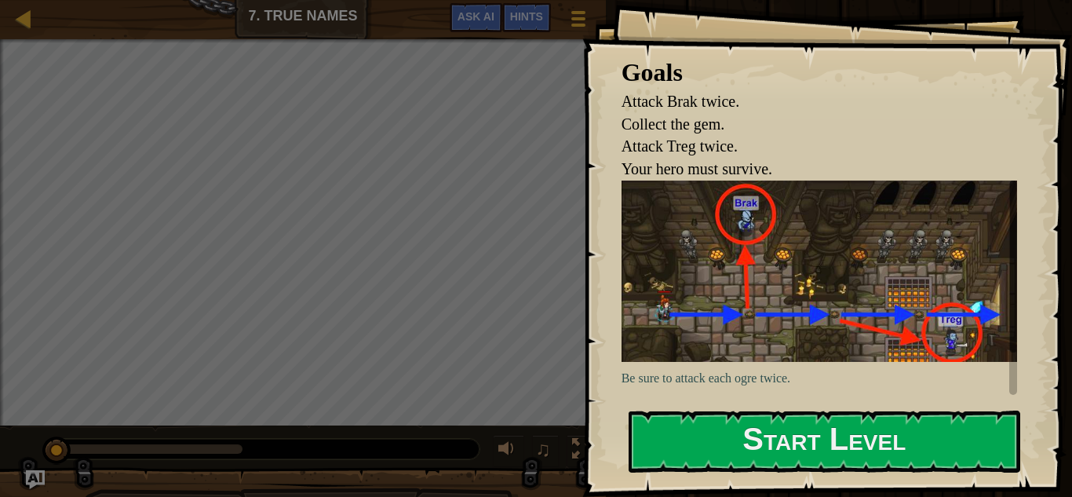
click at [738, 398] on div "Goals Attack Brak twice. Collect the gem. Attack Treg twice. Your hero must sur…" at bounding box center [827, 248] width 490 height 497
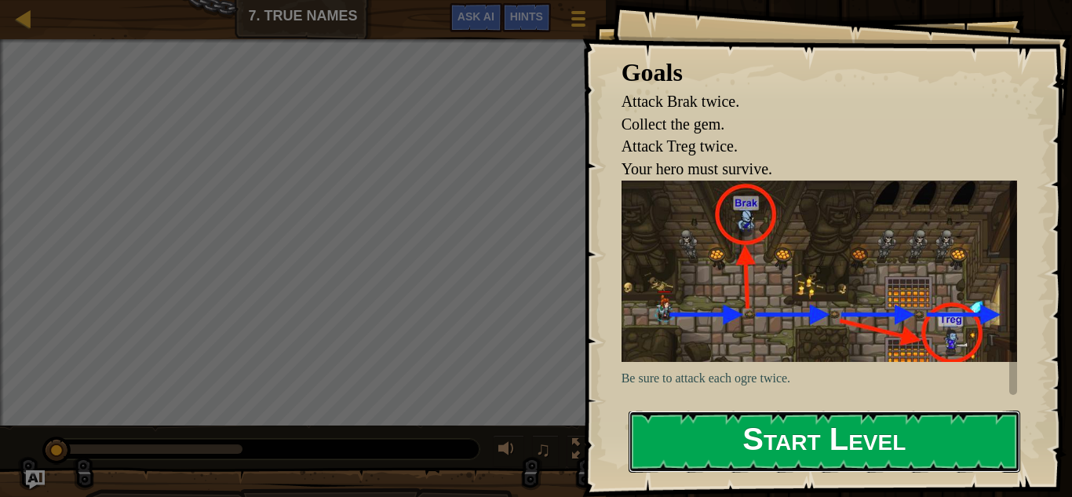
click at [751, 420] on button "Start Level" at bounding box center [825, 441] width 392 height 62
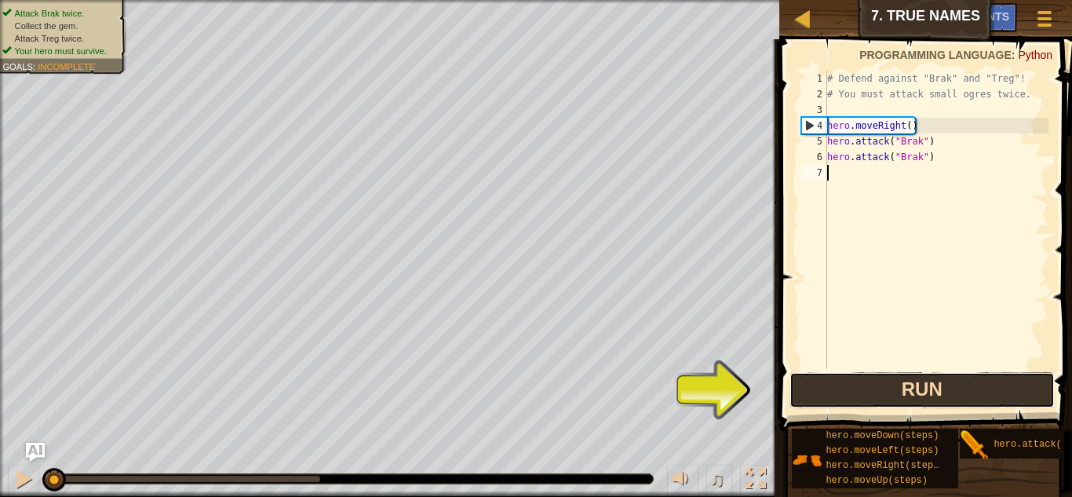
click at [958, 381] on button "Run" at bounding box center [921, 390] width 265 height 36
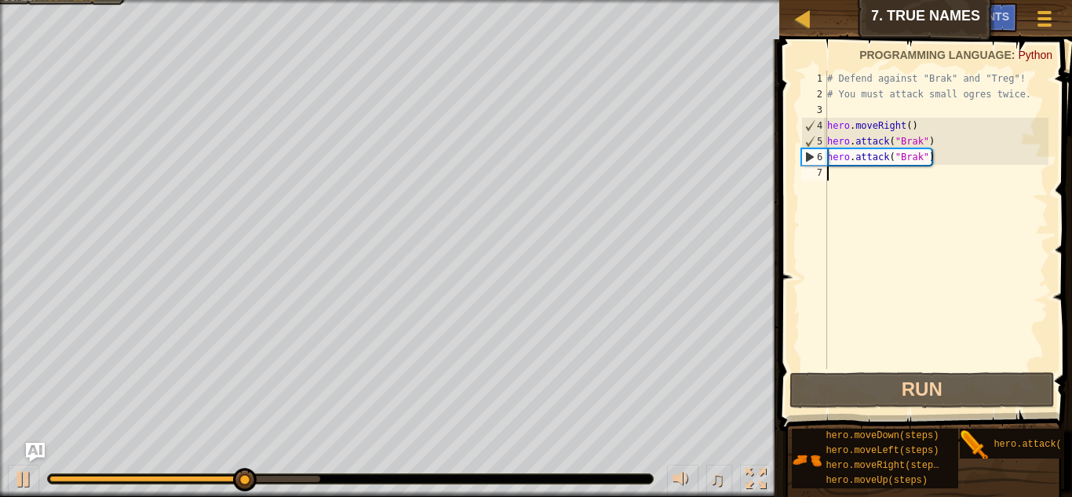
scroll to position [7, 0]
type textarea "mo"
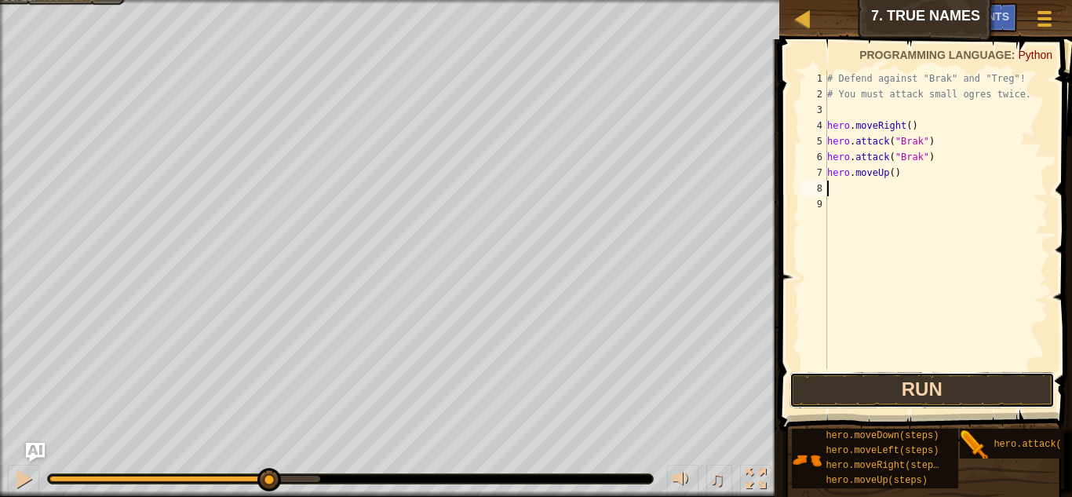
click at [931, 377] on button "Run" at bounding box center [921, 390] width 265 height 36
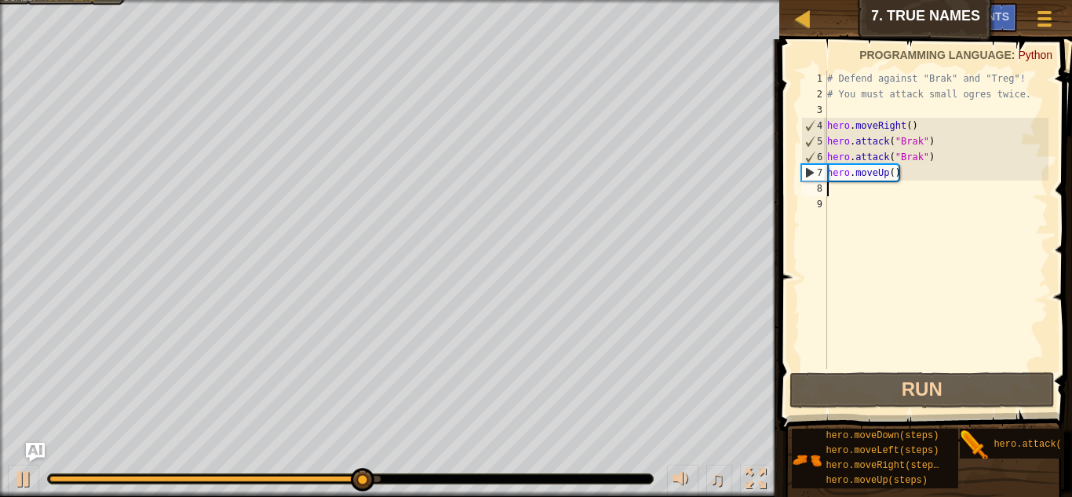
click at [887, 188] on div "# Defend against "Brak" and "Treg"! # You must attack small ogres twice. hero .…" at bounding box center [936, 236] width 224 height 330
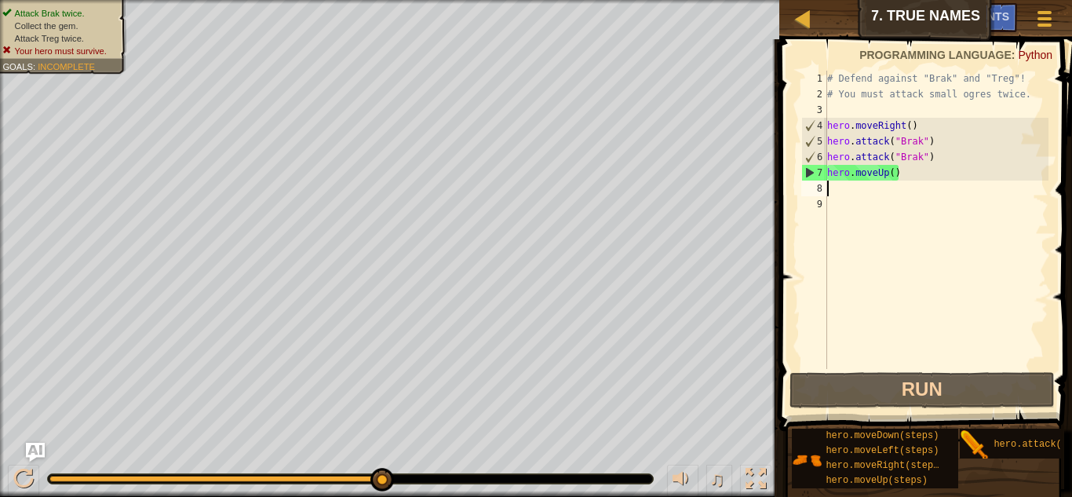
click at [890, 180] on div "# Defend against "Brak" and "Treg"! # You must attack small ogres twice. hero .…" at bounding box center [936, 236] width 224 height 330
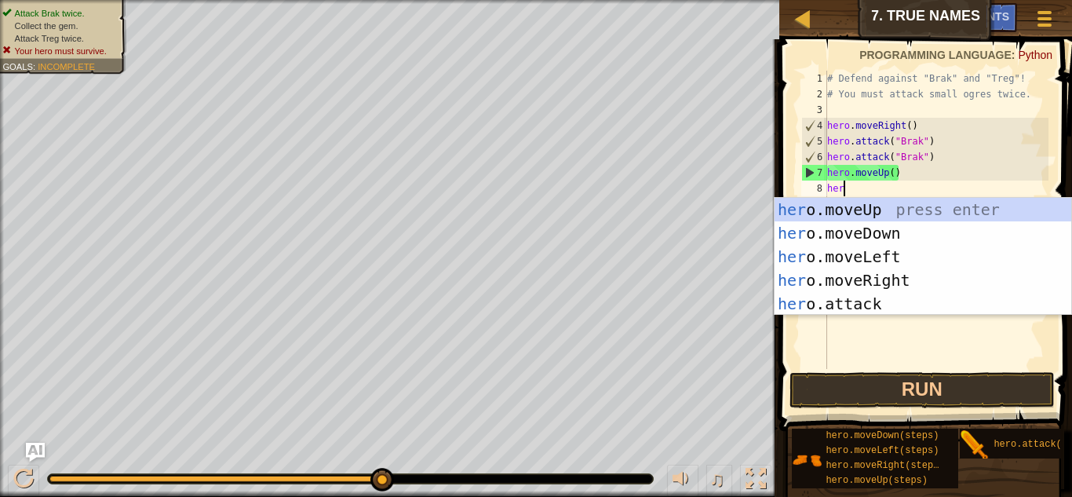
type textarea "hero"
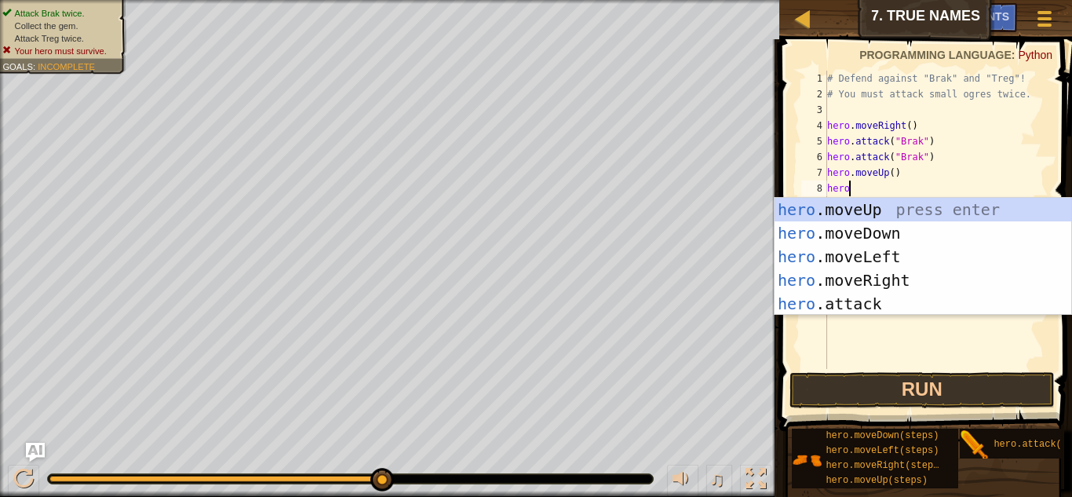
click at [848, 315] on div "# Defend against "Brak" and "Treg"! # You must attack small ogres twice. hero .…" at bounding box center [936, 236] width 224 height 330
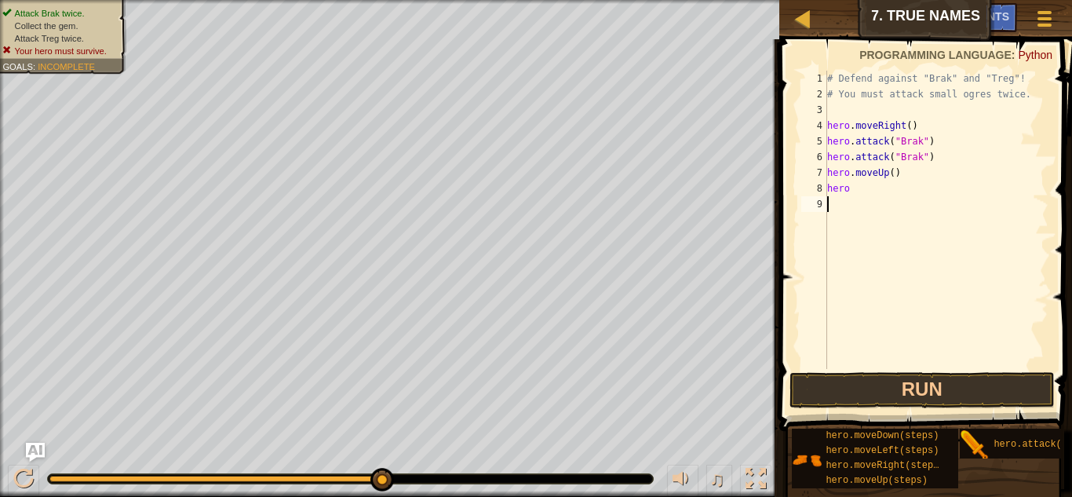
scroll to position [7, 0]
click at [849, 197] on div "# Defend against "Brak" and "Treg"! # You must attack small ogres twice. hero .…" at bounding box center [936, 236] width 224 height 330
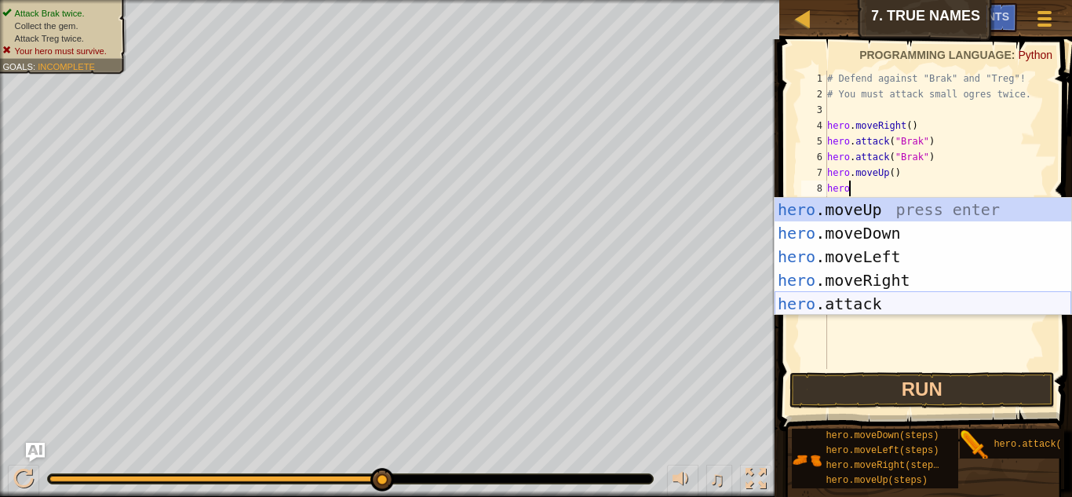
click at [859, 307] on div "hero .moveUp press enter hero .moveDown press enter hero .moveLeft press enter …" at bounding box center [922, 280] width 297 height 165
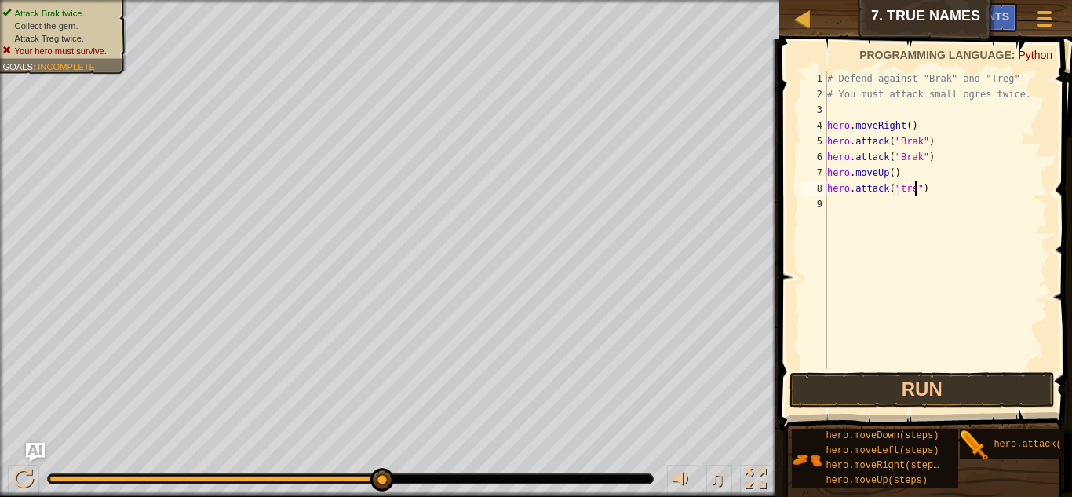
scroll to position [7, 14]
type textarea "hero.attack("treg")"
click at [989, 366] on div "# Defend against "Brak" and "Treg"! # You must attack small ogres twice. hero .…" at bounding box center [936, 236] width 224 height 330
click at [997, 378] on button "Run" at bounding box center [921, 390] width 265 height 36
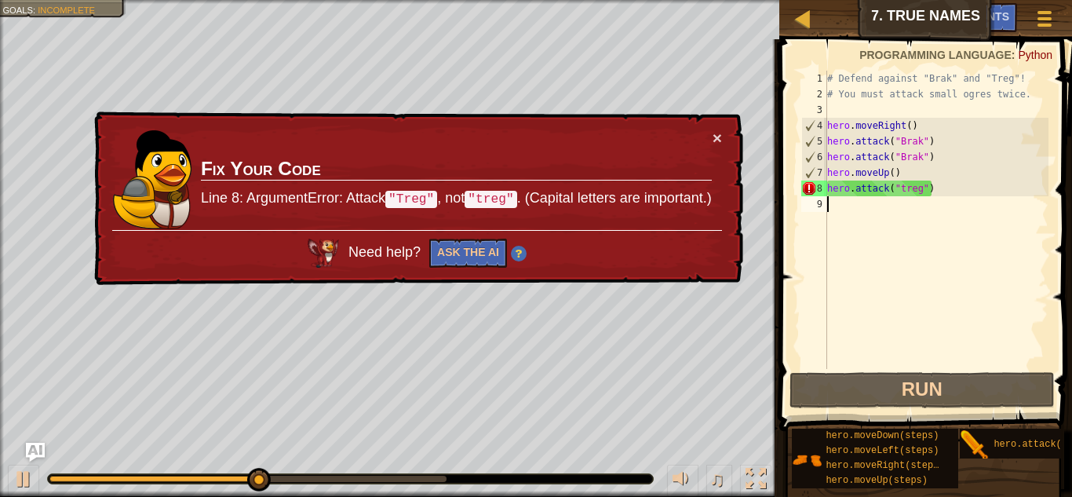
click at [909, 175] on div "# Defend against "Brak" and "Treg"! # You must attack small ogres twice. hero .…" at bounding box center [936, 236] width 224 height 330
click at [921, 190] on div "# Defend against "Brak" and "Treg"! # You must attack small ogres twice. hero .…" at bounding box center [936, 236] width 224 height 330
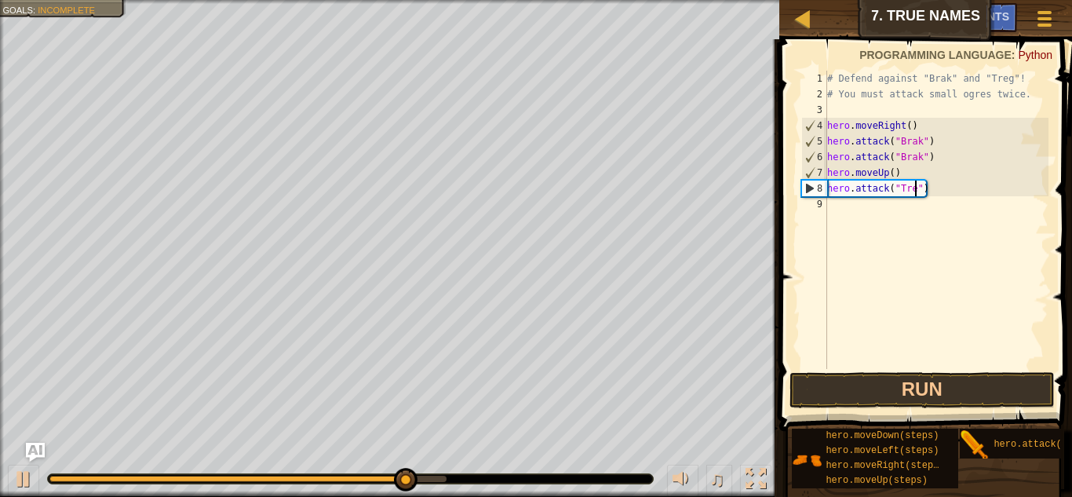
scroll to position [7, 14]
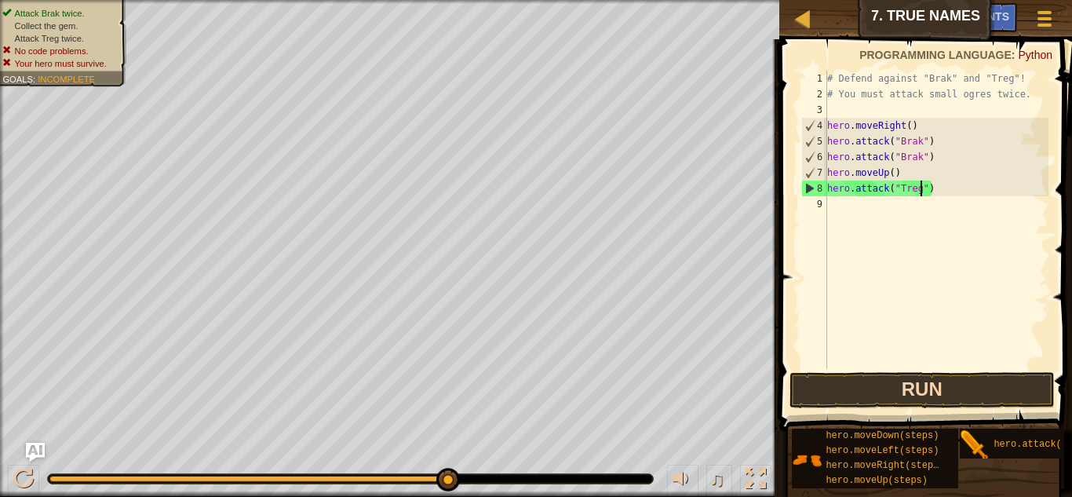
type textarea "hero.attack("Treg")"
click at [946, 400] on button "Run" at bounding box center [921, 390] width 265 height 36
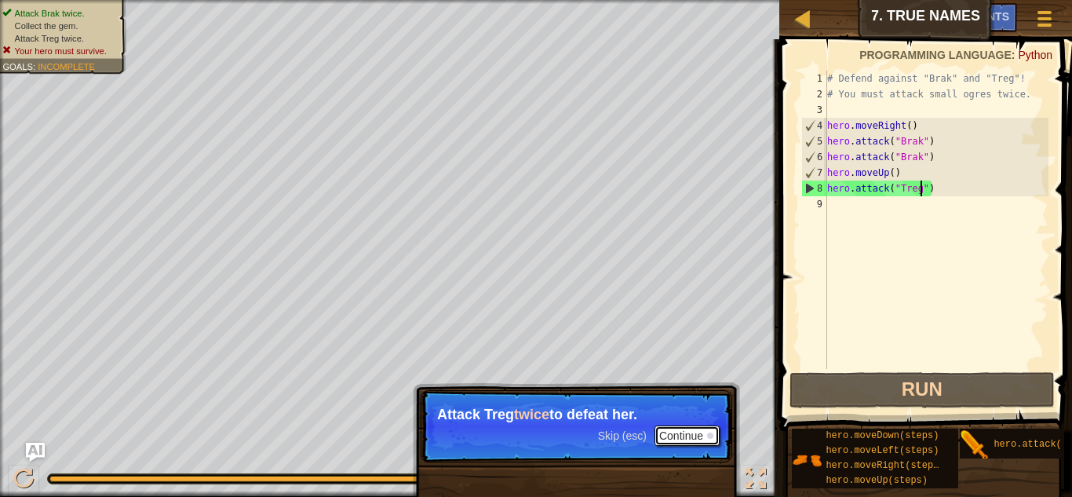
click at [707, 434] on div at bounding box center [710, 435] width 6 height 6
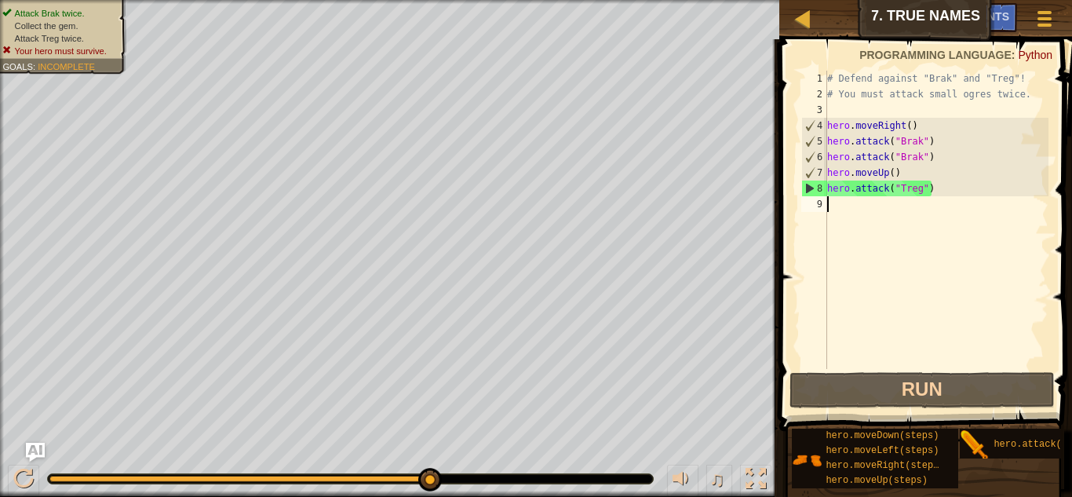
click at [847, 220] on div "# Defend against "Brak" and "Treg"! # You must attack small ogres twice. hero .…" at bounding box center [936, 236] width 224 height 330
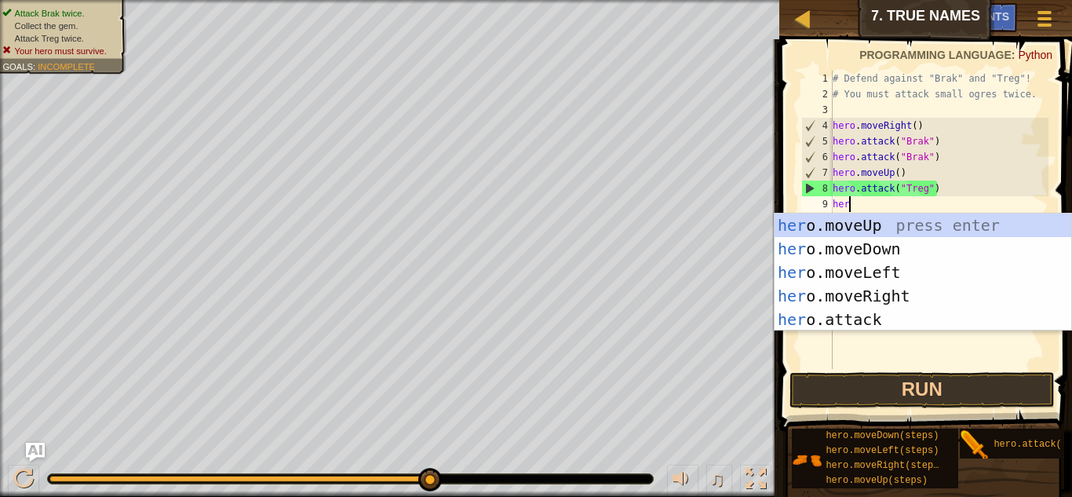
scroll to position [7, 2]
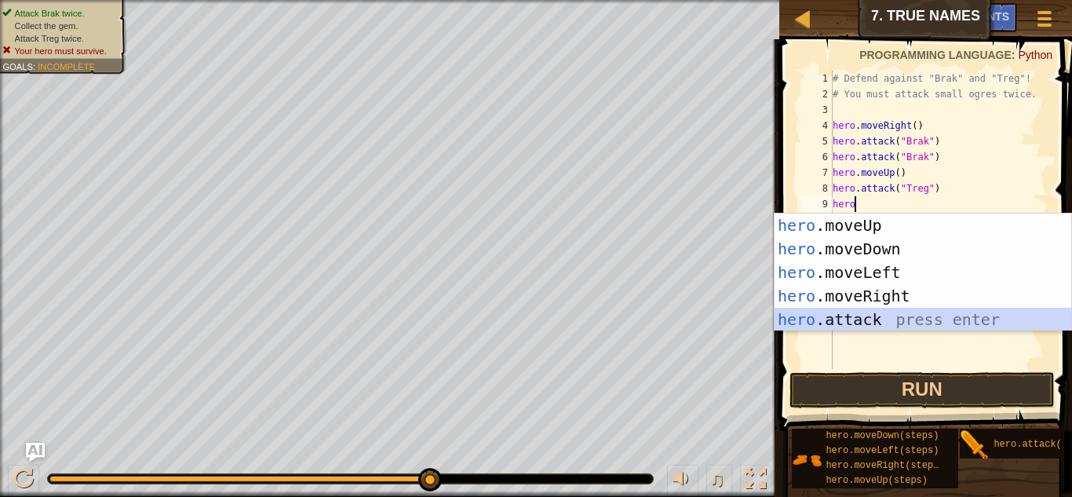
click at [902, 323] on div "hero .moveUp press enter hero .moveDown press enter hero .moveLeft press enter …" at bounding box center [922, 295] width 297 height 165
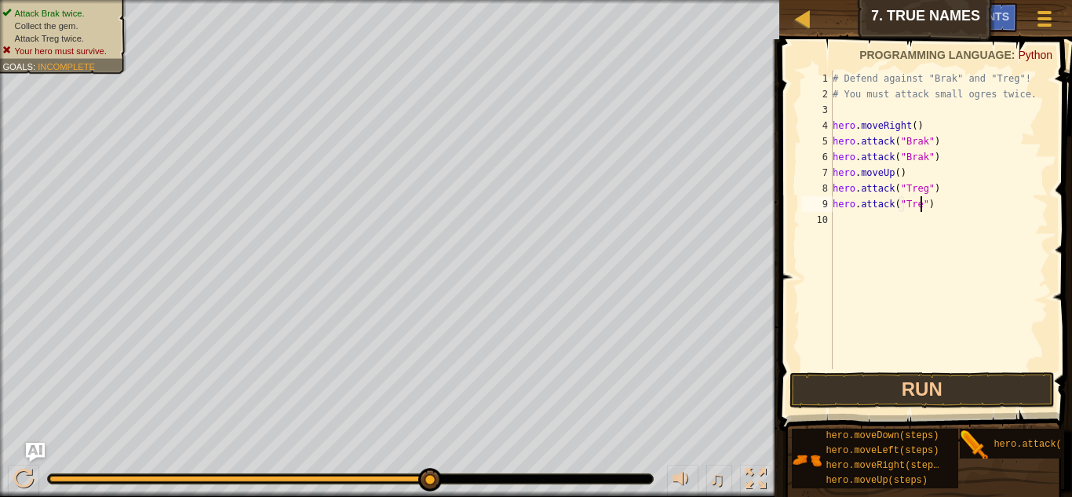
scroll to position [7, 14]
type textarea "hero.attack("Treg")"
click at [1008, 390] on button "Run" at bounding box center [921, 390] width 265 height 36
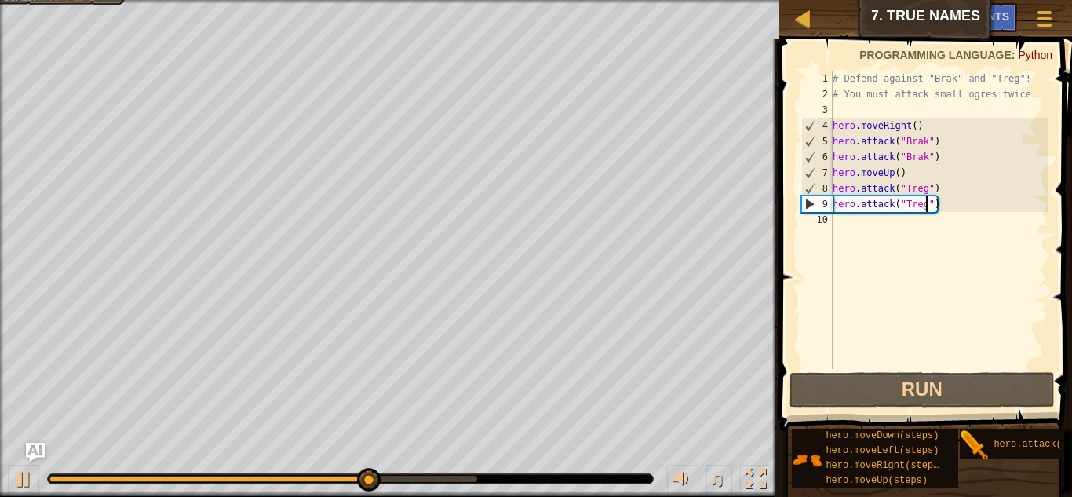
click at [895, 242] on div "# Defend against "Brak" and "Treg"! # You must attack small ogres twice. hero .…" at bounding box center [938, 236] width 219 height 330
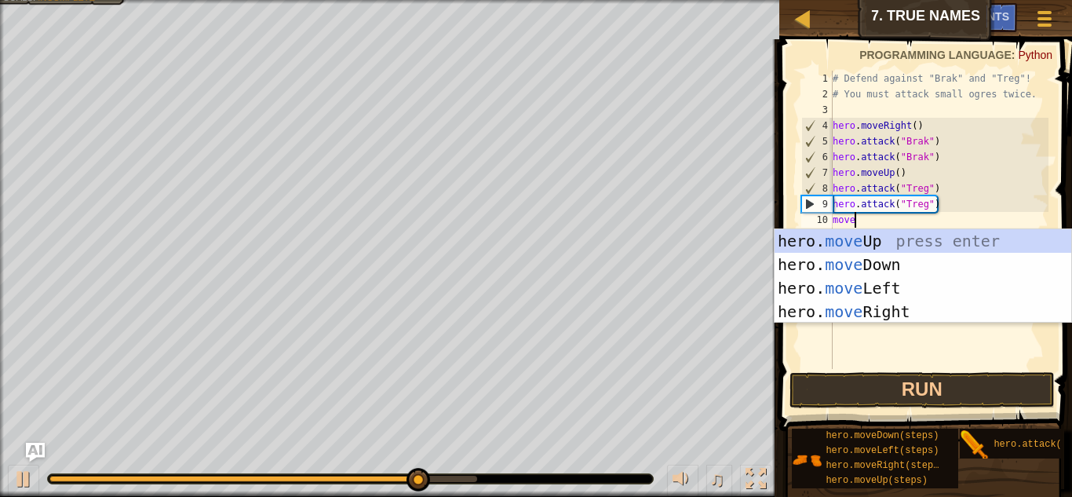
type textarea "mover"
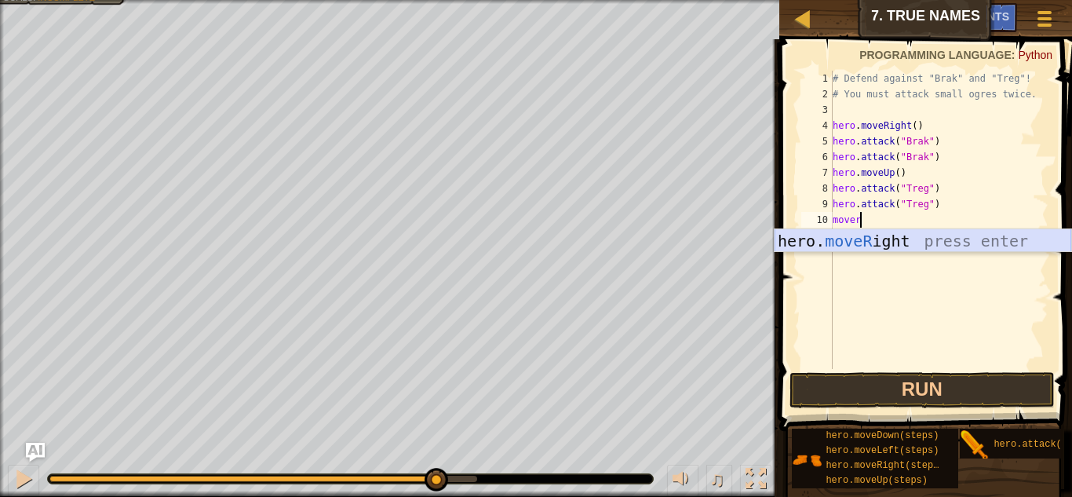
click at [916, 248] on div "hero. moveR ight press enter" at bounding box center [922, 264] width 297 height 71
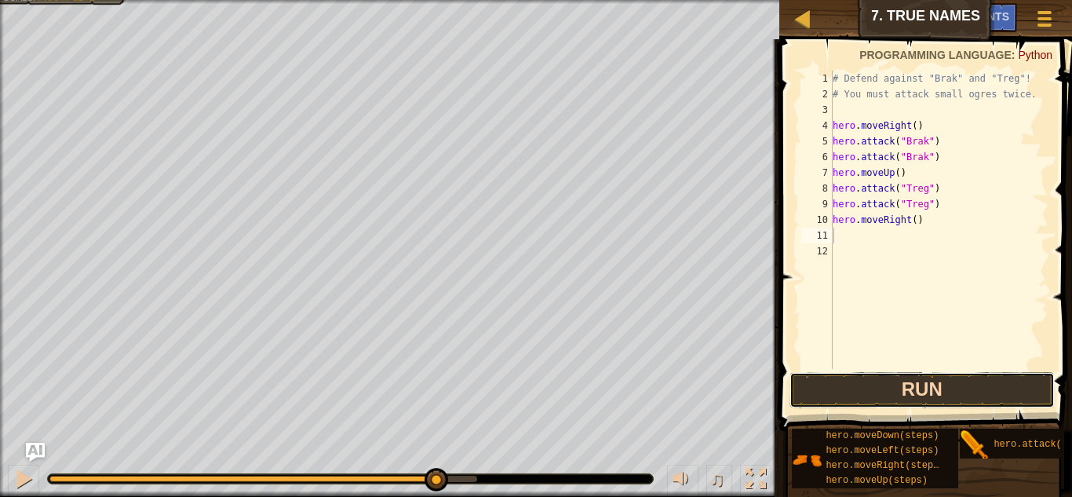
click at [903, 372] on button "Run" at bounding box center [921, 390] width 265 height 36
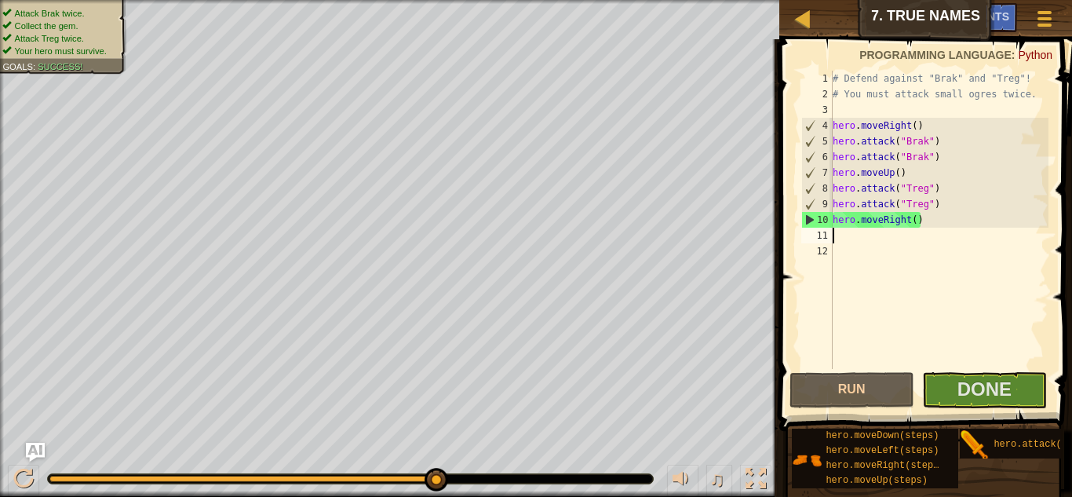
click at [917, 230] on div "# Defend against "Brak" and "Treg"! # You must attack small ogres twice. hero .…" at bounding box center [938, 236] width 219 height 330
click at [962, 392] on span "Done" at bounding box center [984, 388] width 54 height 21
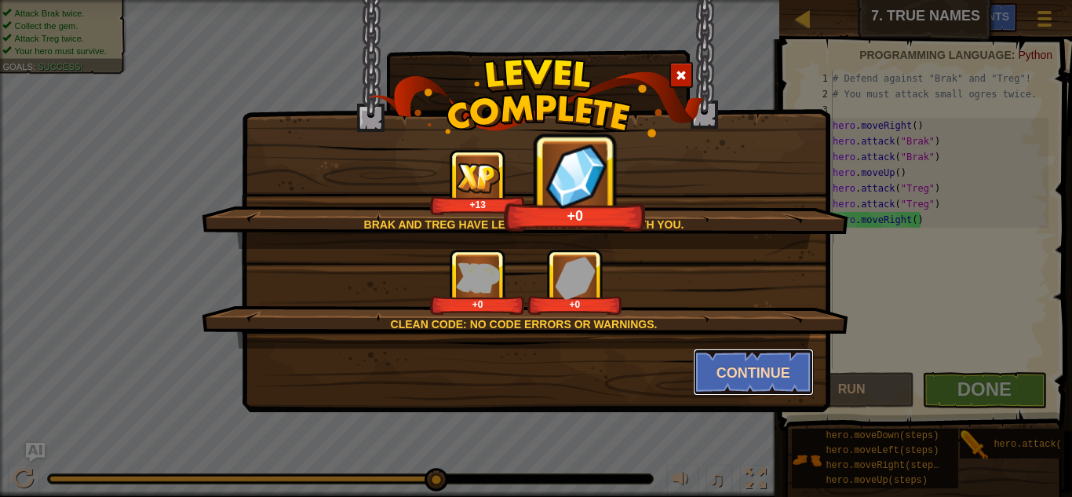
click at [748, 382] on button "Continue" at bounding box center [754, 371] width 122 height 47
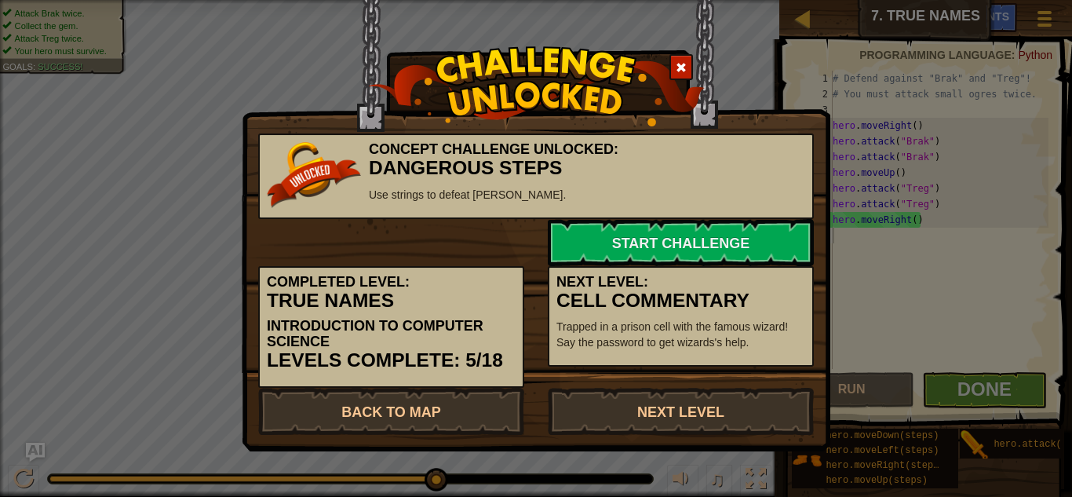
click at [765, 359] on div "Next Level: Cell Commentary Trapped in a prison cell with the famous wizard! Sa…" at bounding box center [681, 316] width 266 height 101
click at [665, 407] on link "Next Level" at bounding box center [681, 411] width 266 height 47
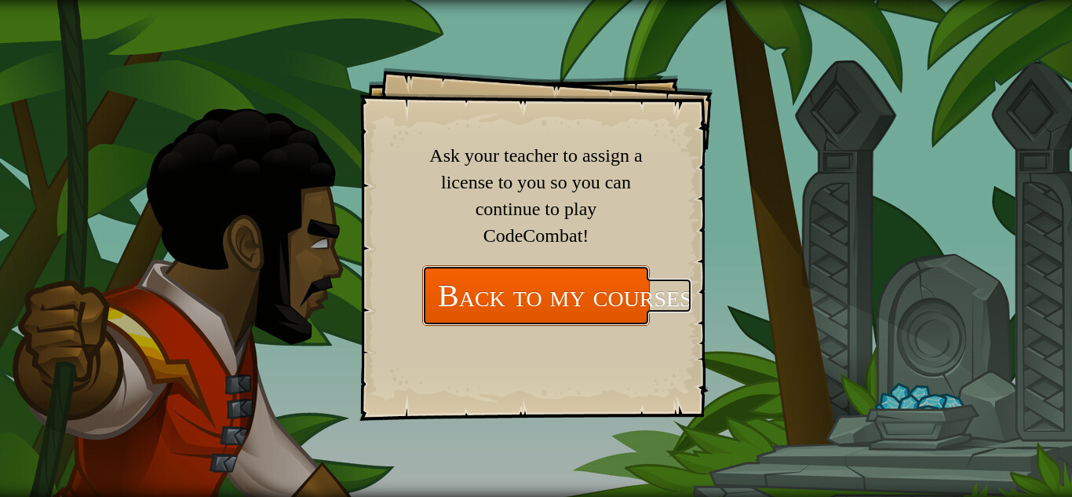
click at [597, 315] on link "Back to my courses" at bounding box center [536, 295] width 228 height 60
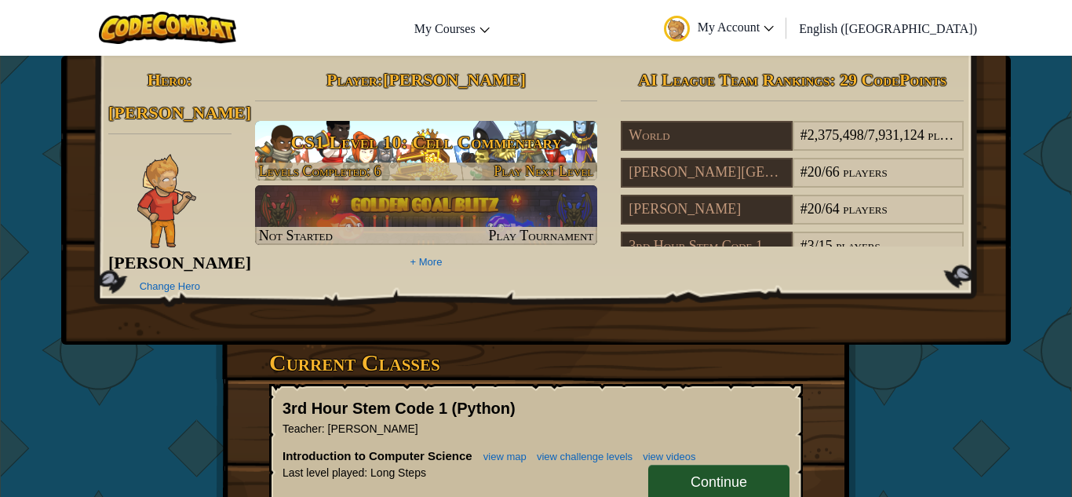
click at [497, 134] on h3 "CS1 Level 10: Cell Commentary" at bounding box center [426, 142] width 343 height 35
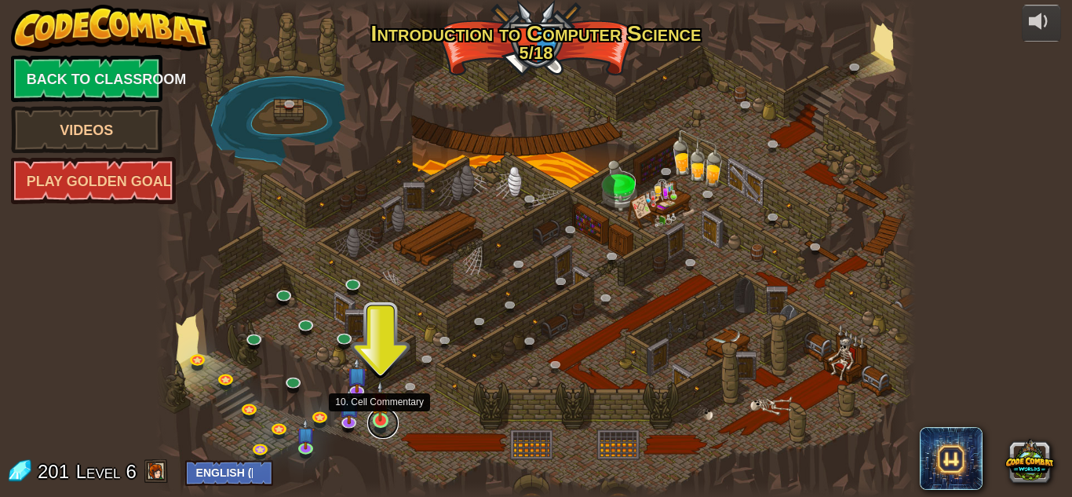
click at [385, 423] on link at bounding box center [382, 422] width 31 height 31
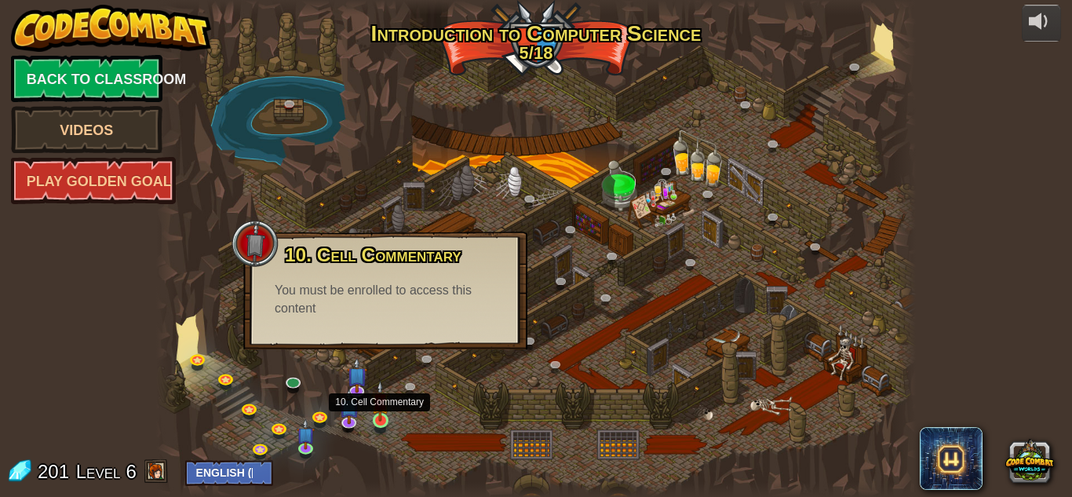
click at [382, 420] on img at bounding box center [380, 401] width 18 height 41
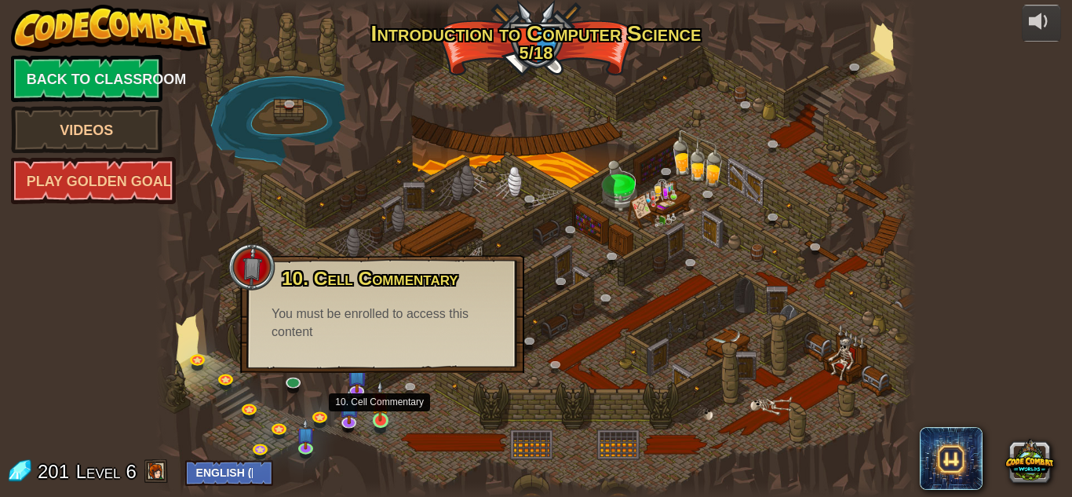
click at [382, 420] on img at bounding box center [380, 401] width 18 height 41
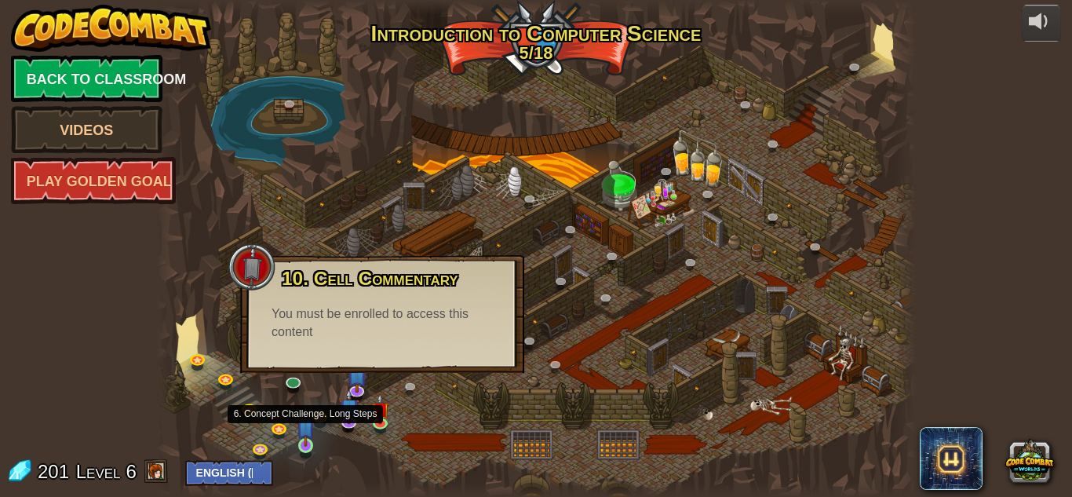
click at [300, 445] on img at bounding box center [306, 426] width 18 height 41
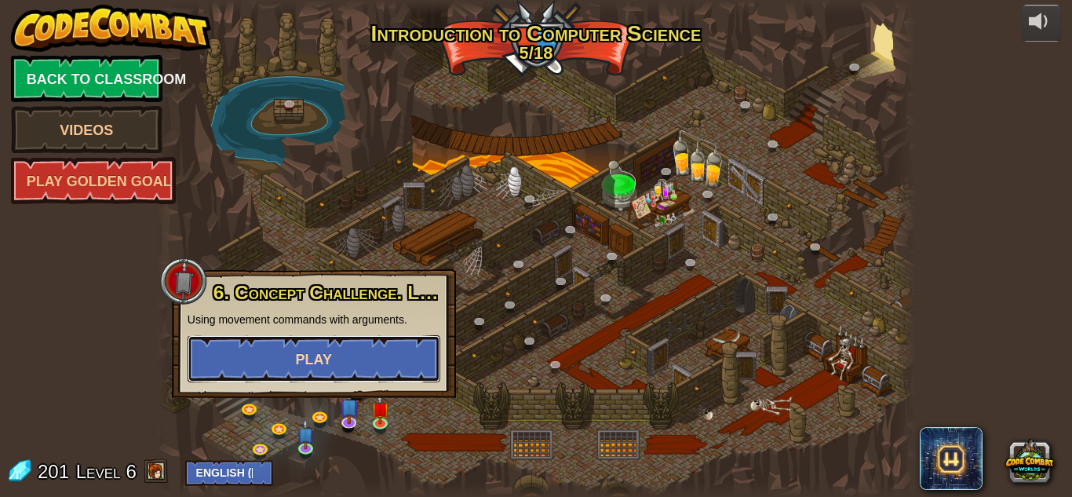
click at [293, 351] on button "Play" at bounding box center [314, 358] width 253 height 47
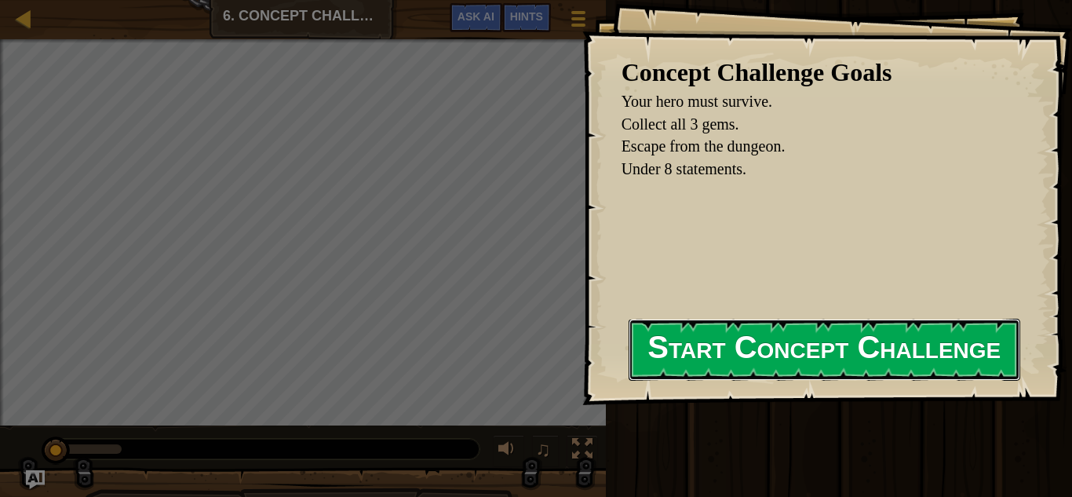
click at [652, 377] on button "Start Concept Challenge" at bounding box center [825, 350] width 392 height 62
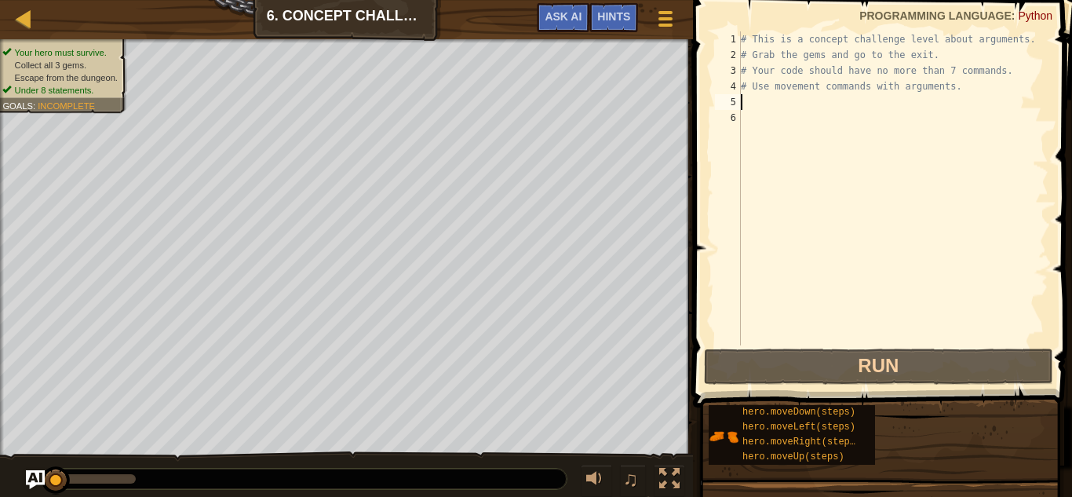
click at [756, 101] on div "# This is a concept challenge level about arguments. # Grab the gems and go to …" at bounding box center [893, 203] width 311 height 345
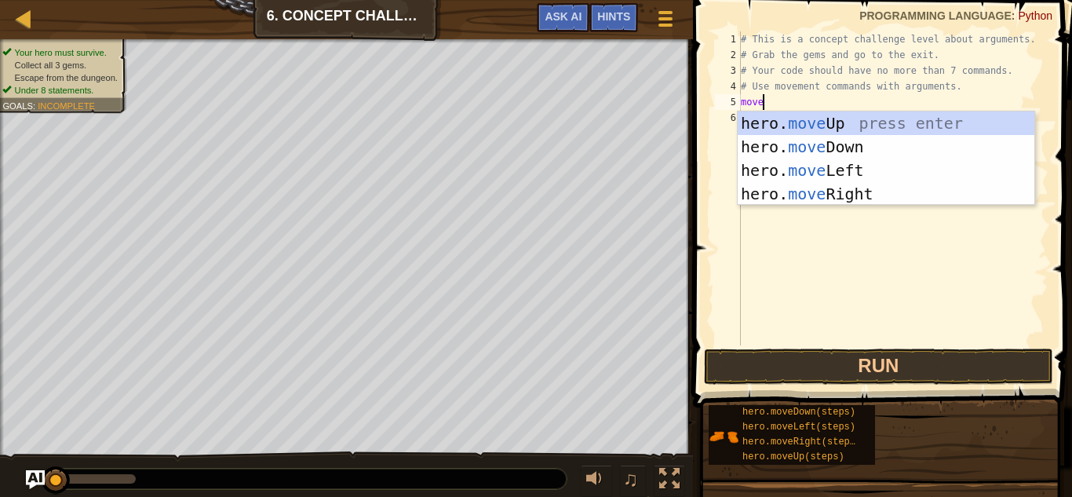
type textarea "mover"
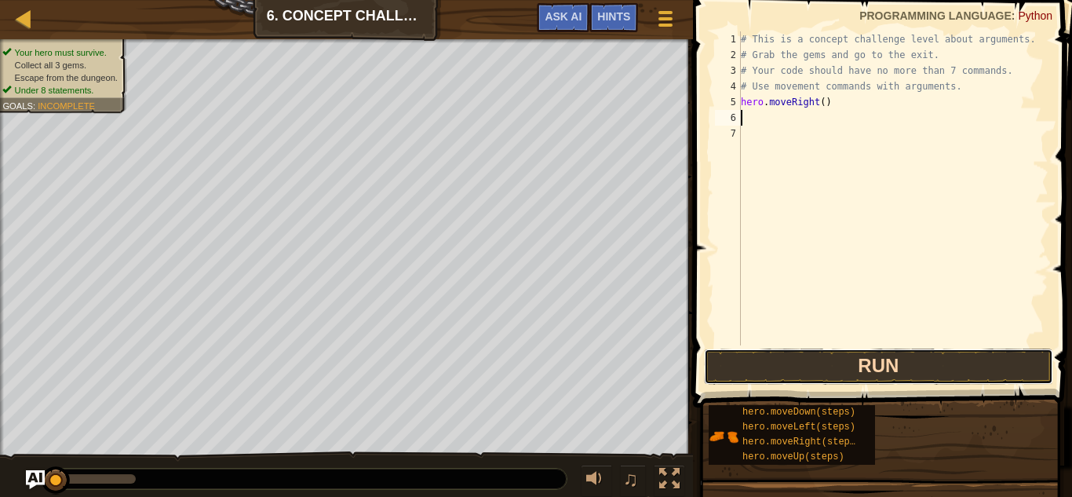
click at [902, 362] on button "Run" at bounding box center [878, 366] width 349 height 36
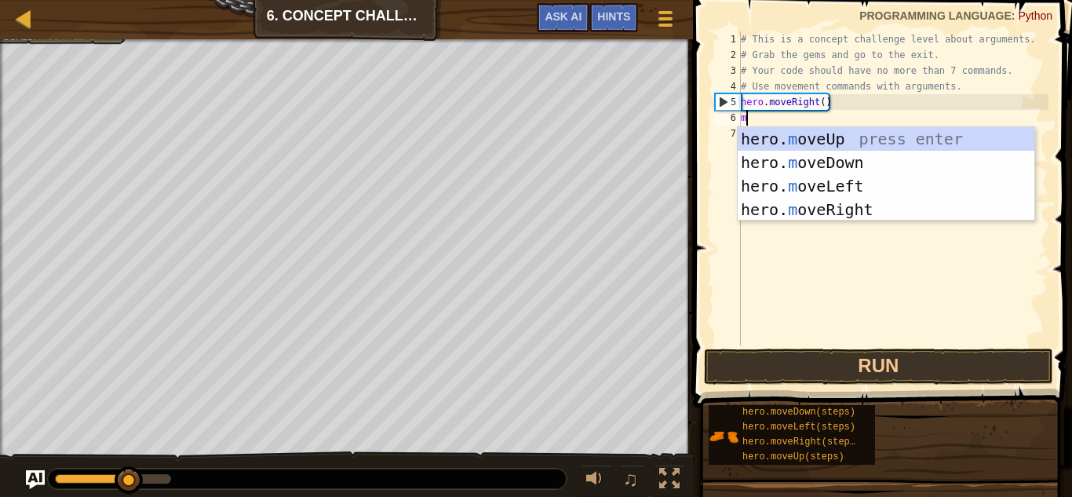
type textarea "mo"
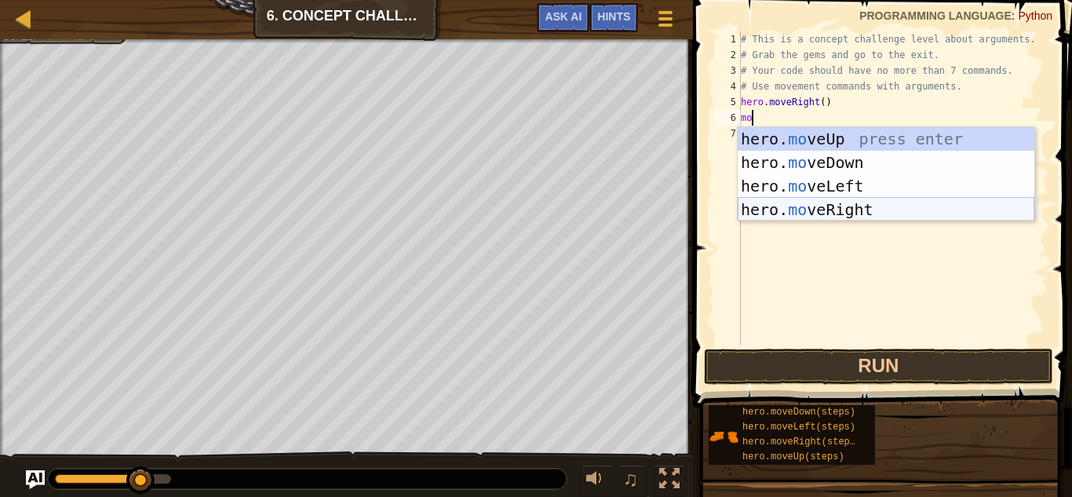
click at [866, 206] on div "hero. mo veUp press enter hero. mo veDown press enter hero. mo veLeft press ent…" at bounding box center [886, 197] width 297 height 141
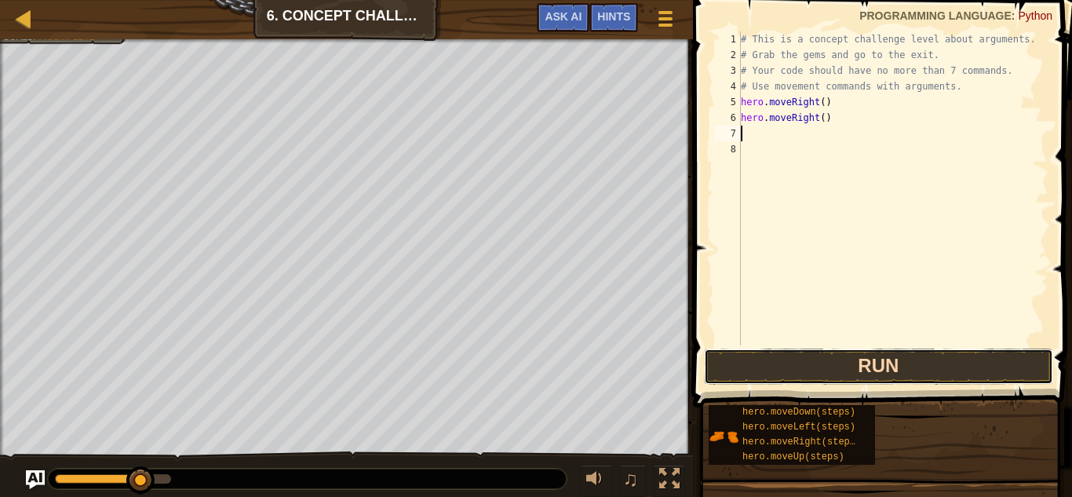
click at [854, 365] on button "Run" at bounding box center [878, 366] width 349 height 36
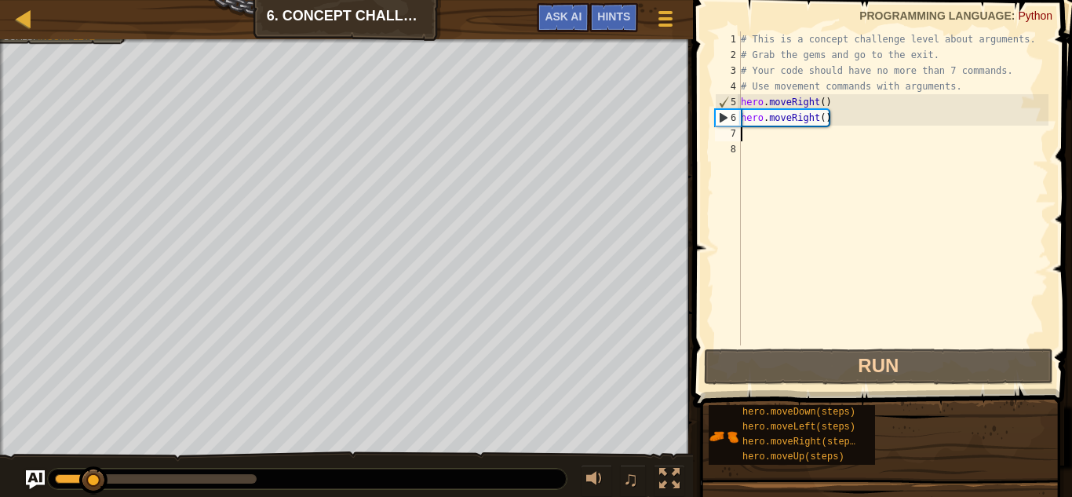
click at [810, 125] on div "# This is a concept challenge level about arguments. # Grab the gems and go to …" at bounding box center [893, 203] width 311 height 345
type textarea "hero.moveRight()"
click at [824, 125] on div "# This is a concept challenge level about arguments. # Grab the gems and go to …" at bounding box center [893, 203] width 311 height 345
click at [815, 131] on div "# This is a concept challenge level about arguments. # Grab the gems and go to …" at bounding box center [893, 203] width 311 height 345
click at [808, 120] on div "# This is a concept challenge level about arguments. # Grab the gems and go to …" at bounding box center [893, 203] width 311 height 345
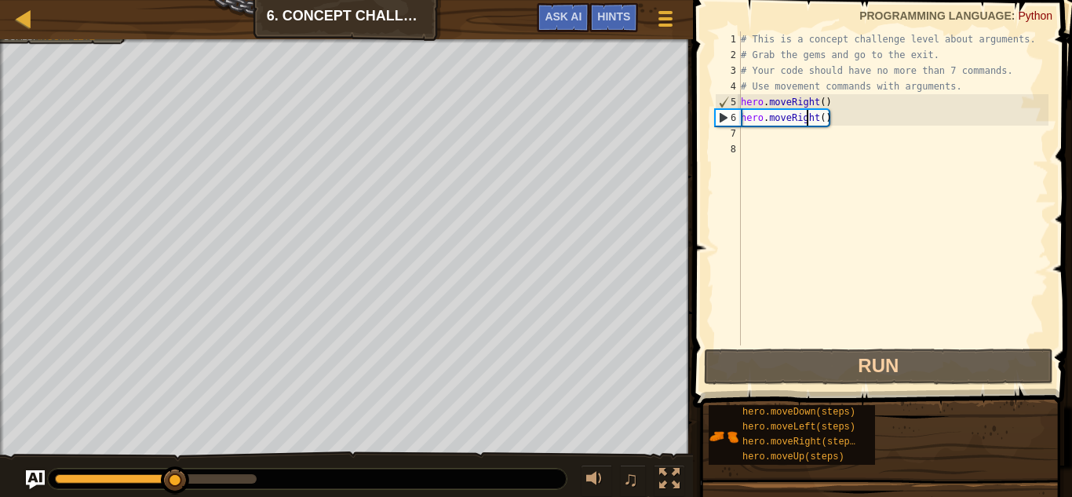
click at [815, 123] on div "# This is a concept challenge level about arguments. # Grab the gems and go to …" at bounding box center [893, 203] width 311 height 345
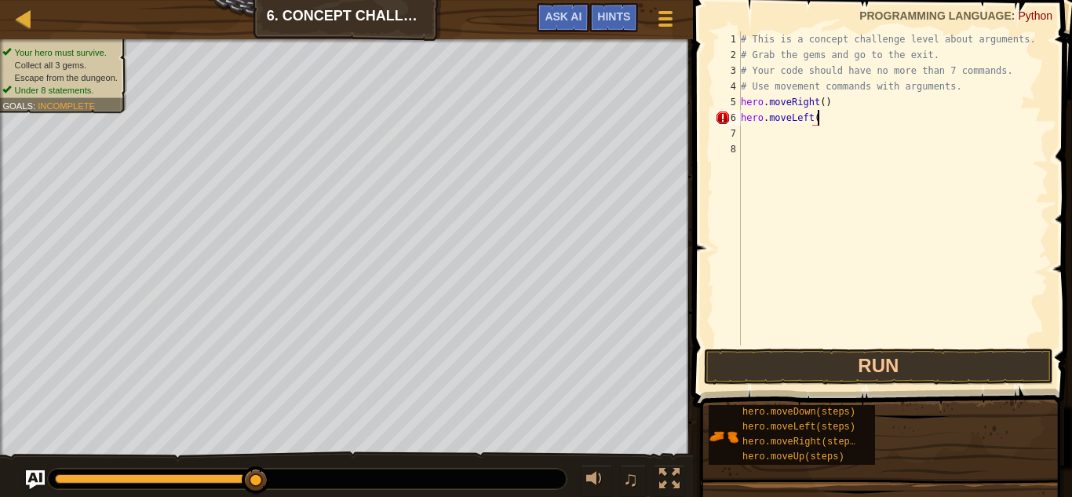
scroll to position [7, 11]
click at [877, 356] on button "Run" at bounding box center [878, 366] width 349 height 36
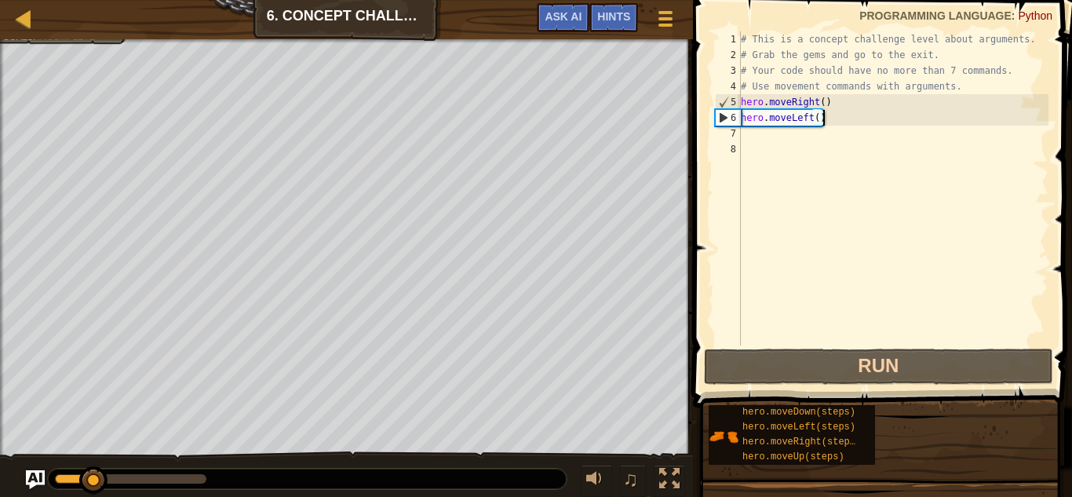
click at [808, 125] on div "# This is a concept challenge level about arguments. # Grab the gems and go to …" at bounding box center [893, 203] width 311 height 345
click at [811, 118] on div "# This is a concept challenge level about arguments. # Grab the gems and go to …" at bounding box center [893, 203] width 311 height 345
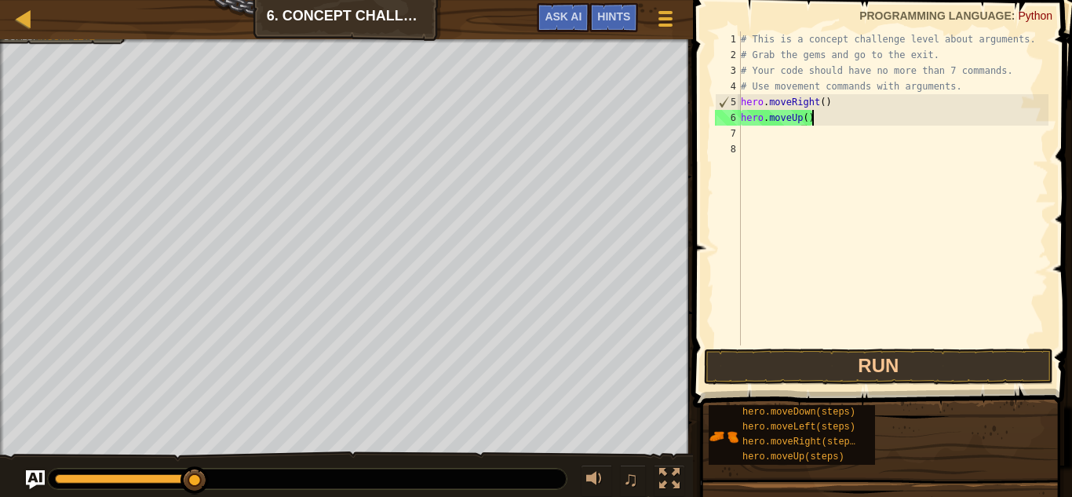
scroll to position [7, 9]
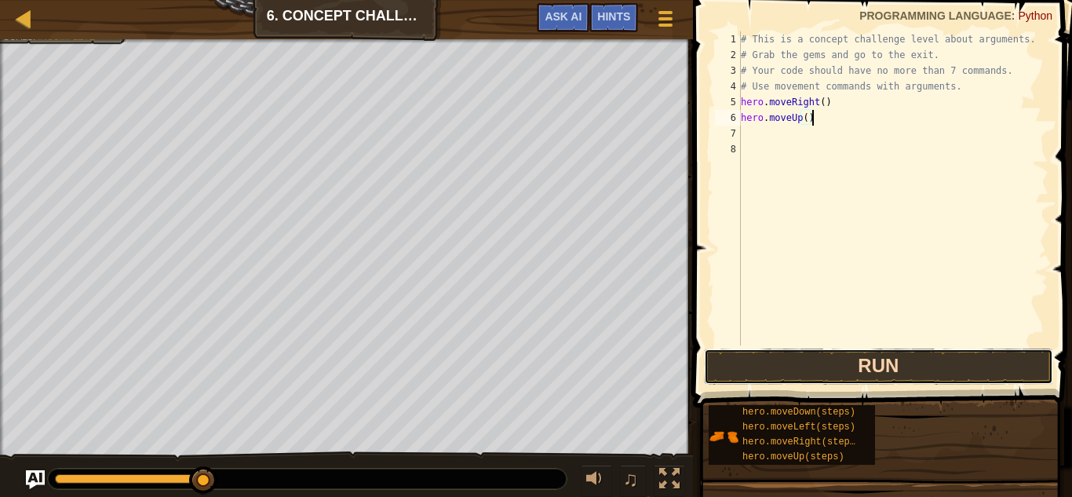
click at [889, 363] on button "Run" at bounding box center [878, 366] width 349 height 36
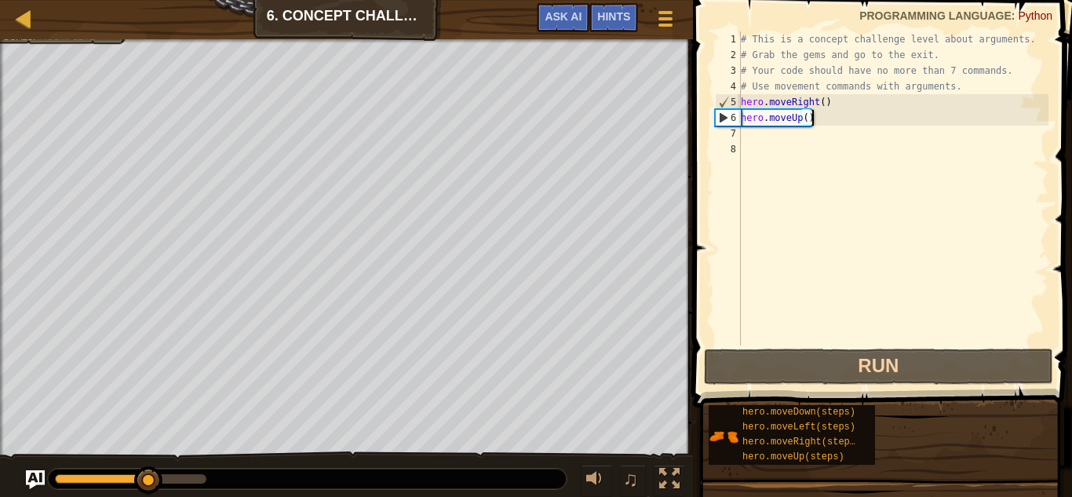
click at [804, 117] on div "# This is a concept challenge level about arguments. # Grab the gems and go to …" at bounding box center [893, 203] width 311 height 345
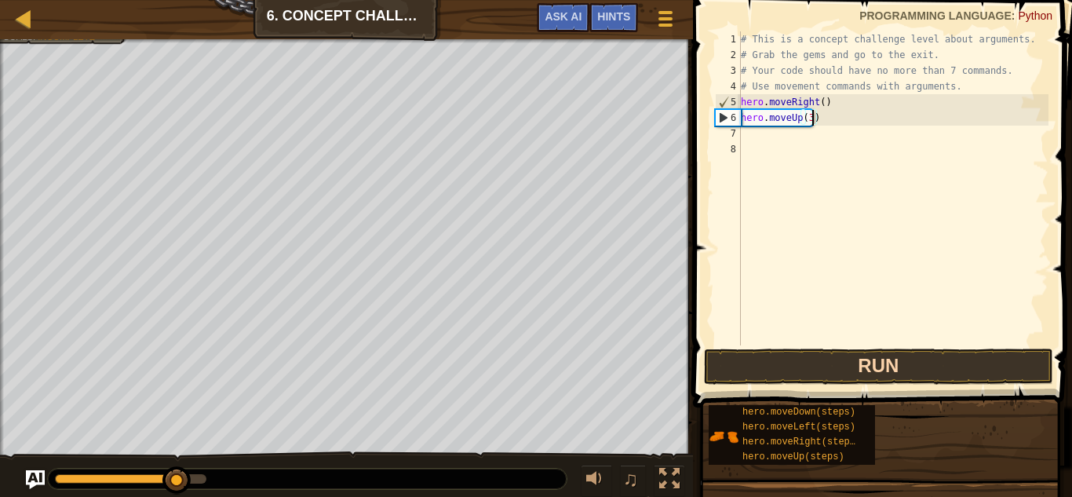
type textarea "hero.moveUp(3)"
click at [888, 359] on button "Run" at bounding box center [878, 366] width 349 height 36
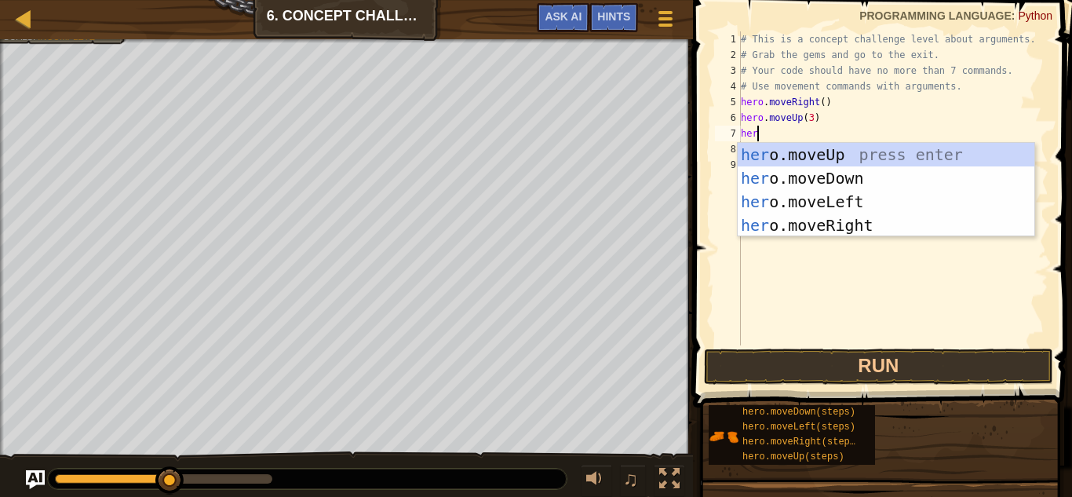
type textarea "hero"
click at [857, 205] on div "hero .moveUp press enter hero .moveDown press enter hero .moveLeft press enter …" at bounding box center [886, 213] width 297 height 141
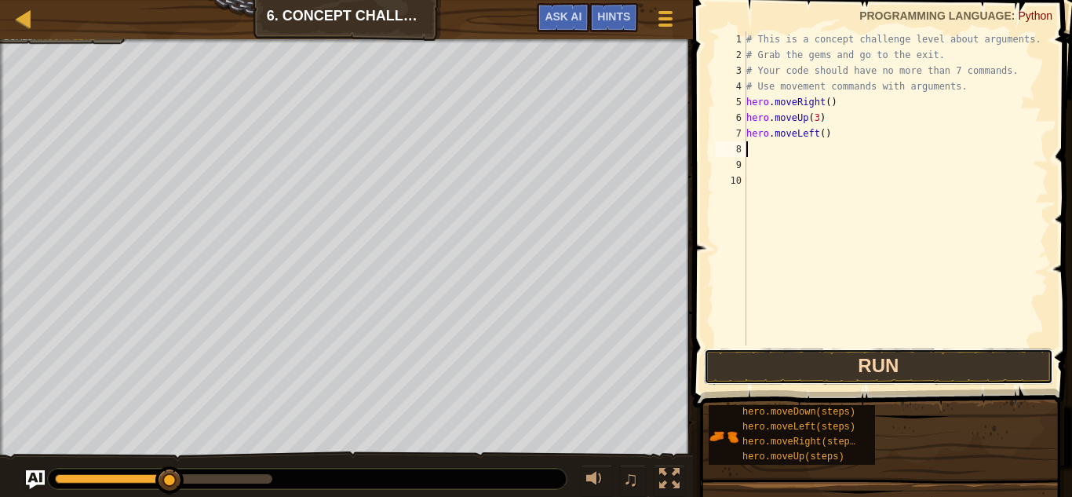
click at [862, 366] on button "Run" at bounding box center [878, 366] width 349 height 36
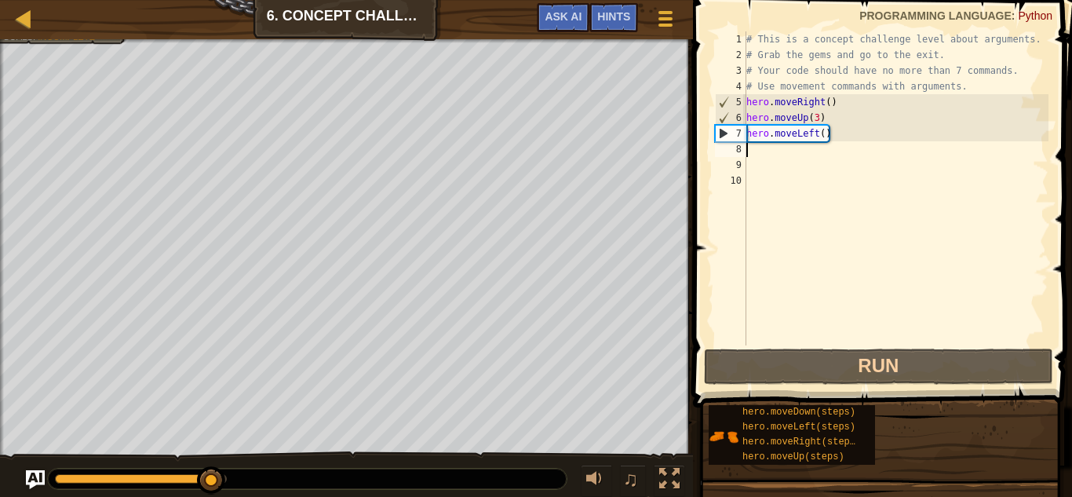
click at [814, 143] on div "# This is a concept challenge level about arguments. # Grab the gems and go to …" at bounding box center [895, 203] width 305 height 345
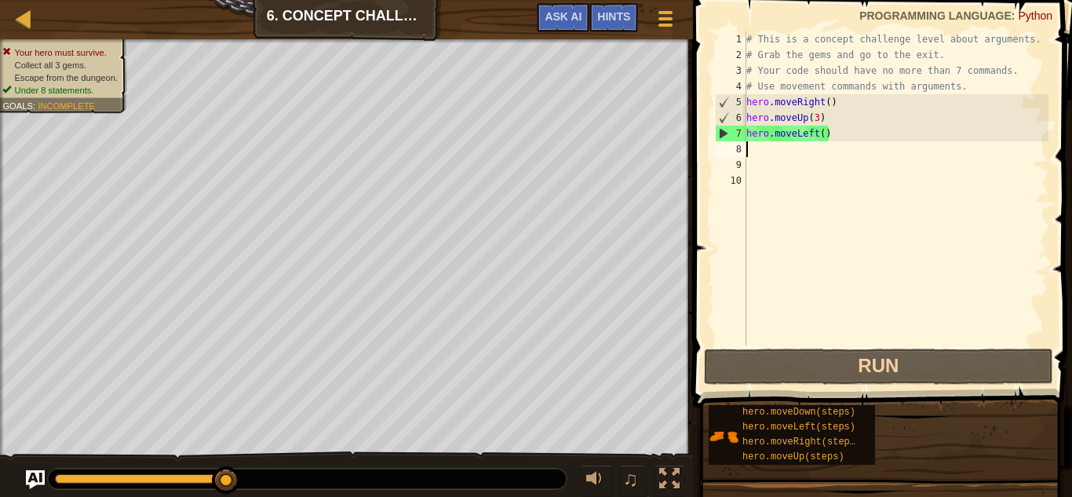
click at [815, 137] on div "# This is a concept challenge level about arguments. # Grab the gems and go to …" at bounding box center [895, 203] width 305 height 345
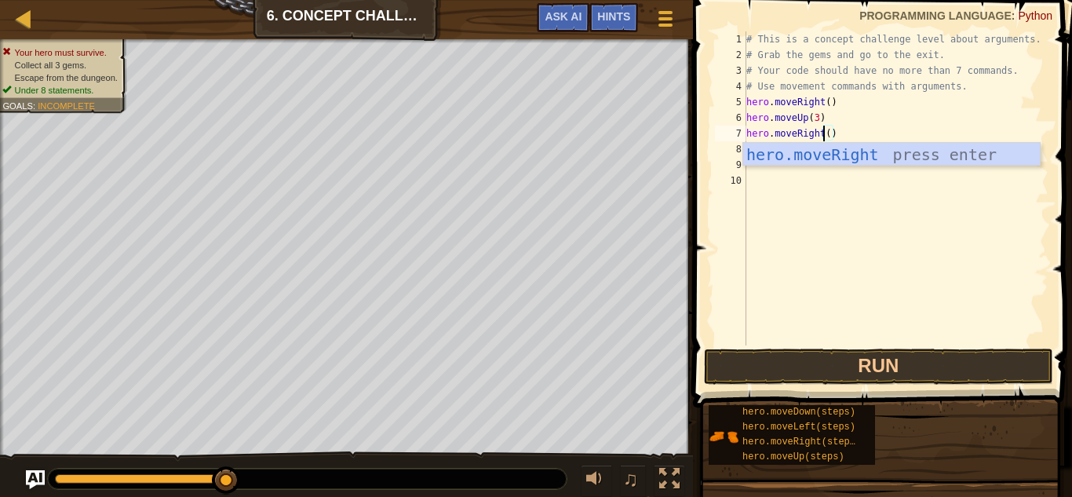
scroll to position [7, 12]
type textarea "hero.moveRight"
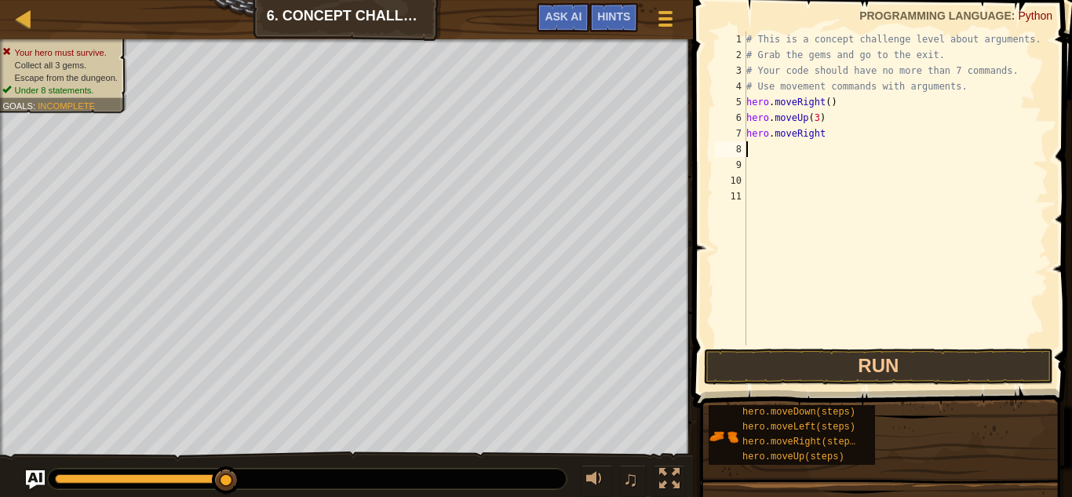
scroll to position [7, 0]
click at [838, 130] on div "# This is a concept challenge level about arguments. # Grab the gems and go to …" at bounding box center [895, 203] width 305 height 345
type textarea "hero.moveRight()"
click at [858, 354] on button "Run" at bounding box center [878, 366] width 349 height 36
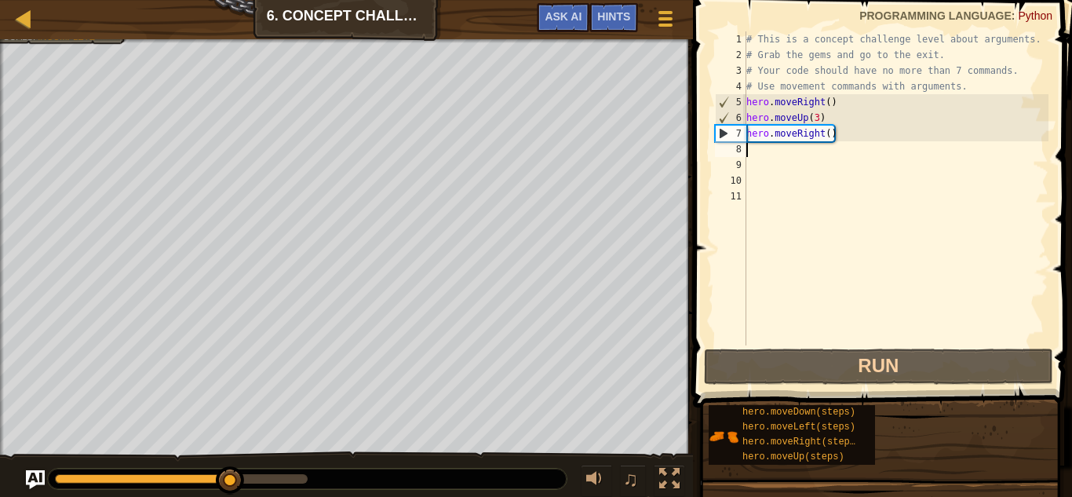
click at [828, 146] on div "# This is a concept challenge level about arguments. # Grab the gems and go to …" at bounding box center [895, 203] width 305 height 345
click at [825, 136] on div "# This is a concept challenge level about arguments. # Grab the gems and go to …" at bounding box center [895, 203] width 305 height 345
type textarea "hero.moveRight()"
click at [831, 144] on div "# This is a concept challenge level about arguments. # Grab the gems and go to …" at bounding box center [895, 203] width 305 height 345
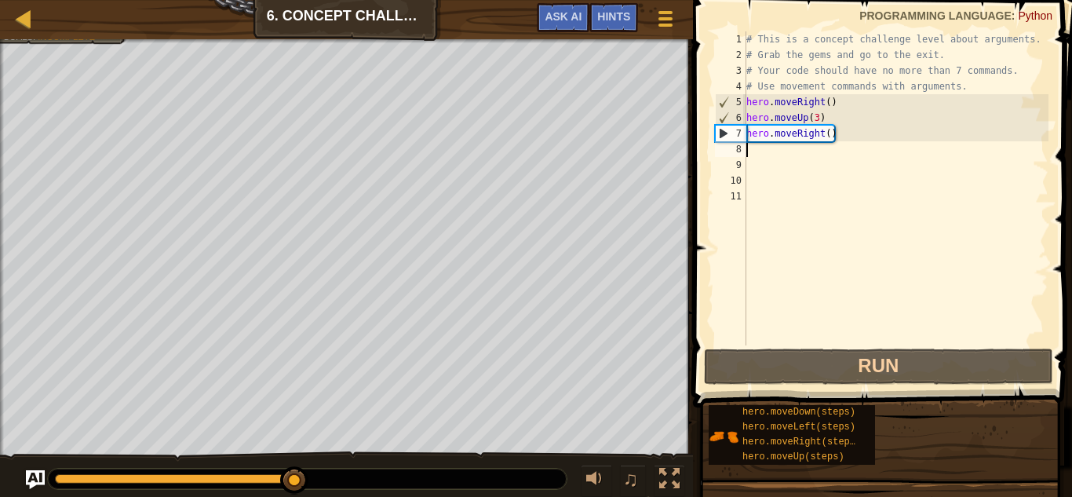
click at [827, 140] on div "# This is a concept challenge level about arguments. # Grab the gems and go to …" at bounding box center [895, 203] width 305 height 345
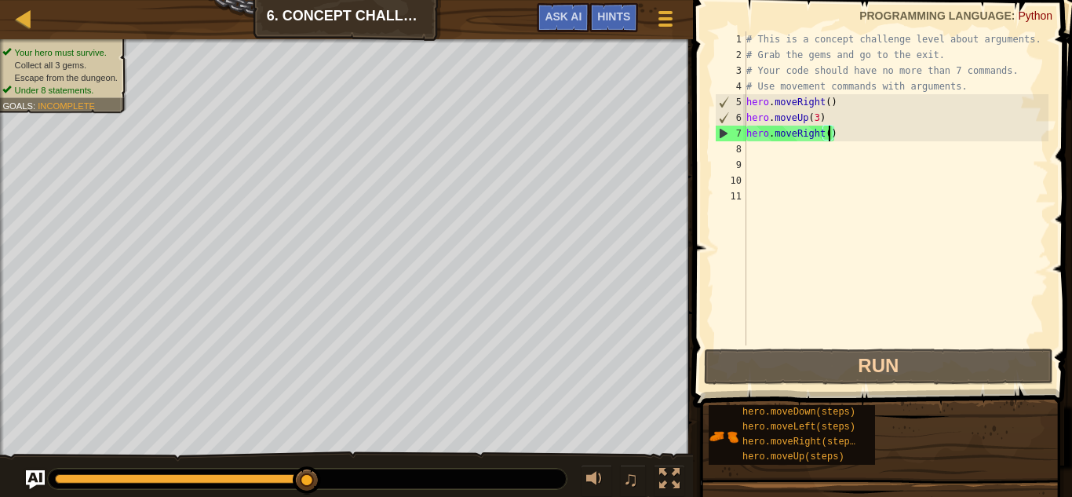
scroll to position [7, 13]
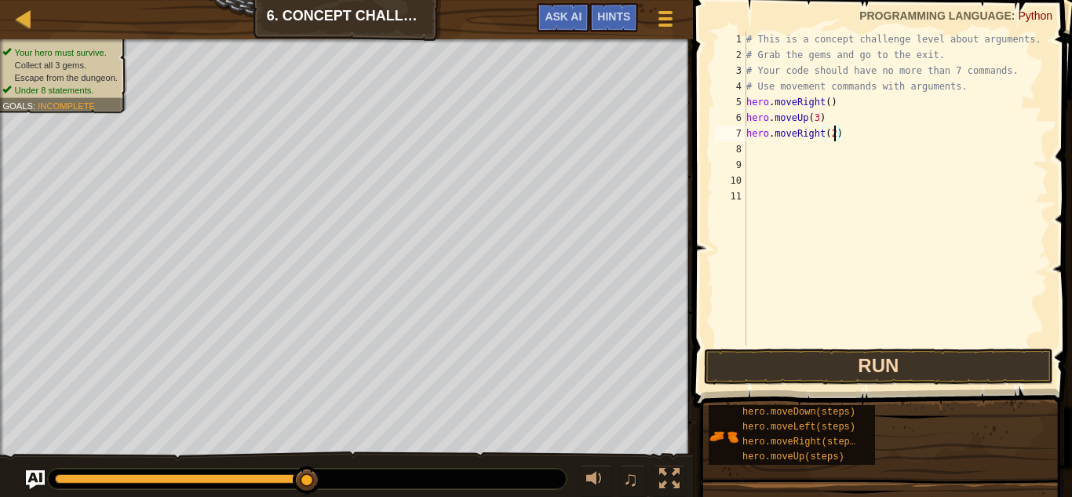
type textarea "hero.moveRight(2)"
click at [880, 366] on button "Run" at bounding box center [878, 366] width 349 height 36
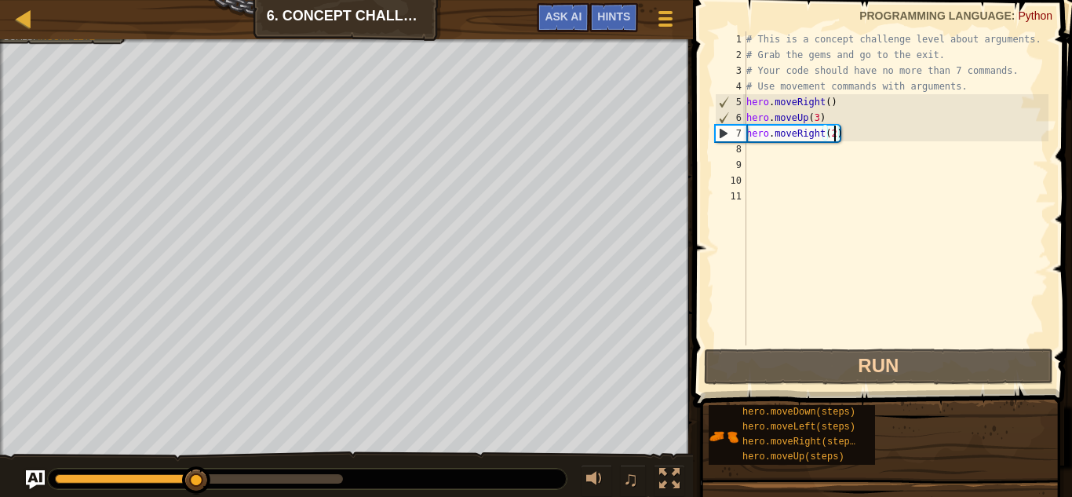
click at [766, 155] on div "# This is a concept challenge level about arguments. # Grab the gems and go to …" at bounding box center [895, 203] width 305 height 345
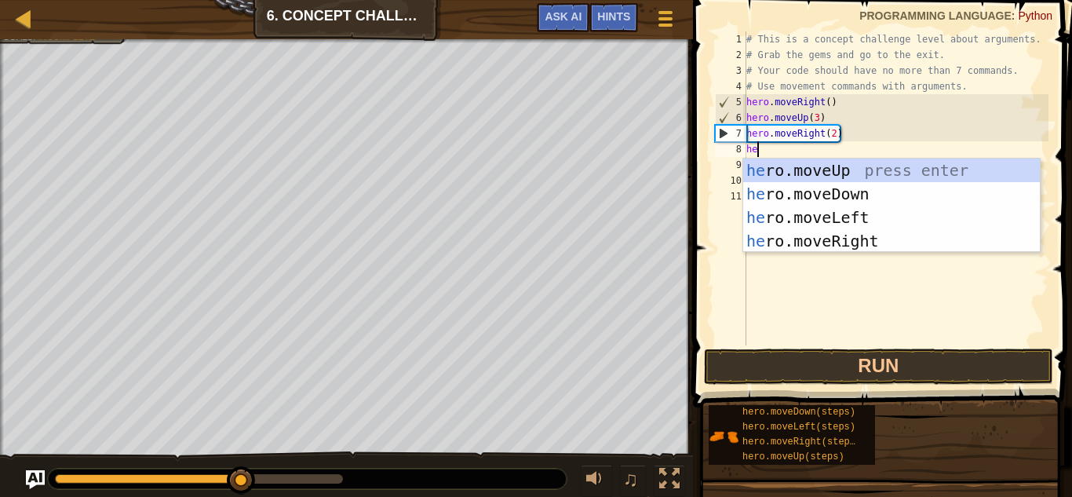
type textarea "hero"
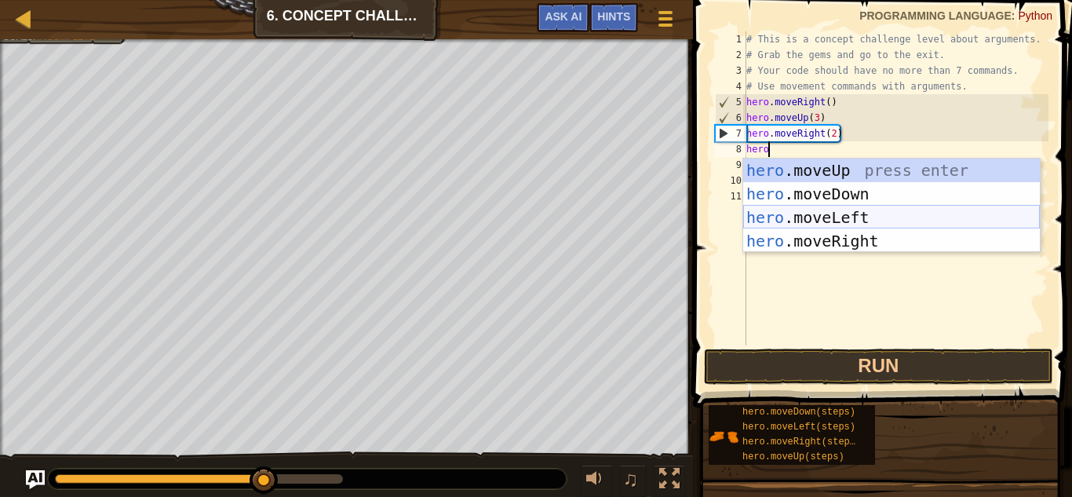
click at [814, 210] on div "hero .moveUp press enter hero .moveDown press enter hero .moveLeft press enter …" at bounding box center [891, 229] width 297 height 141
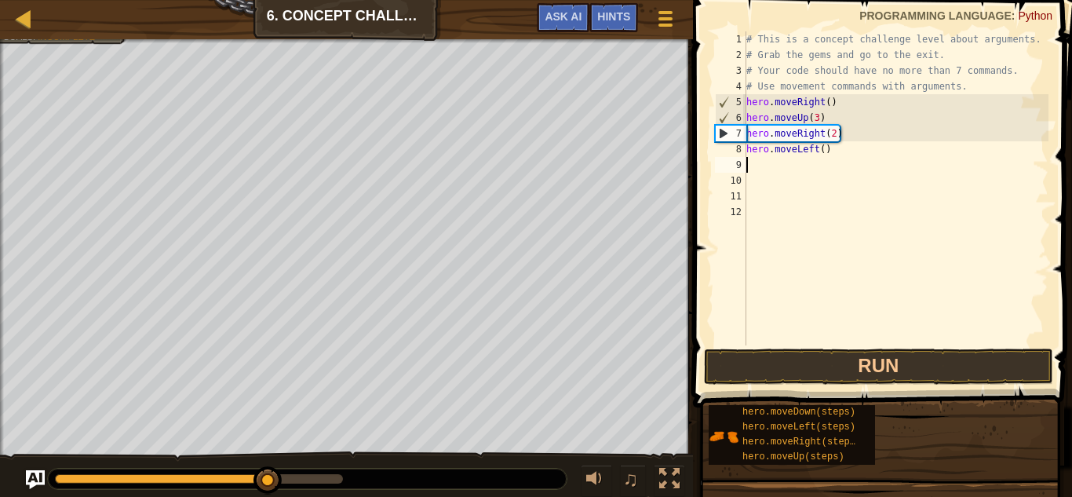
scroll to position [7, 0]
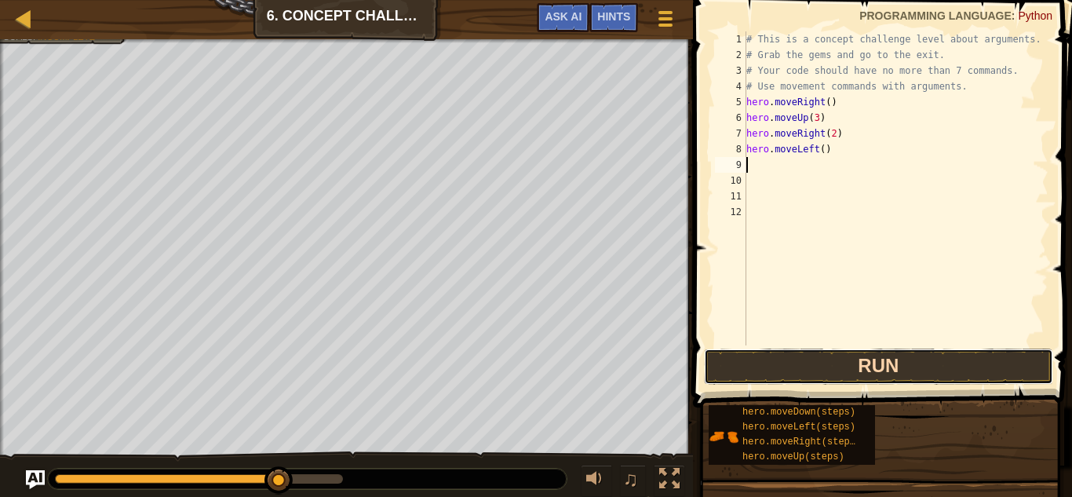
click at [844, 353] on button "Run" at bounding box center [878, 366] width 349 height 36
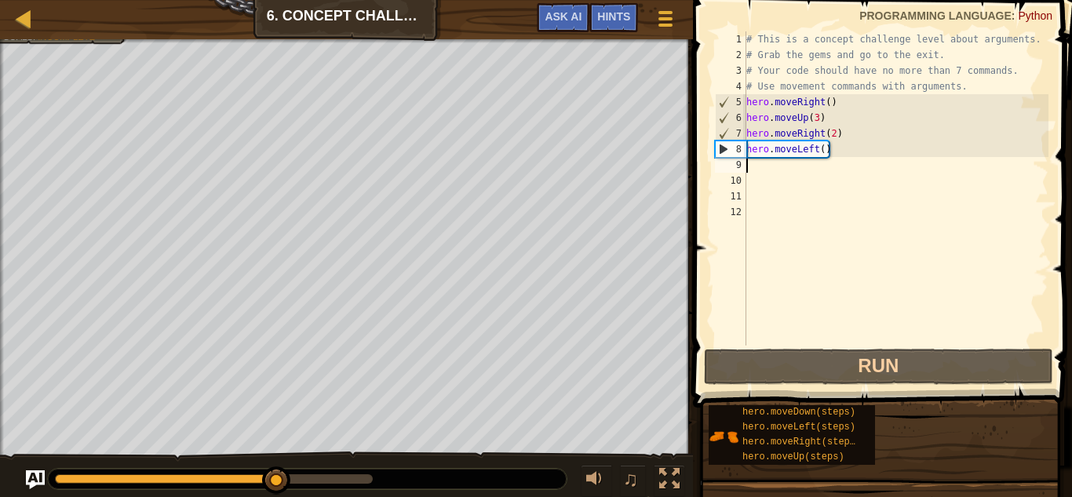
click at [813, 152] on div "# This is a concept challenge level about arguments. # Grab the gems and go to …" at bounding box center [895, 203] width 305 height 345
click at [814, 152] on div "# This is a concept challenge level about arguments. # Grab the gems and go to …" at bounding box center [895, 203] width 305 height 345
click at [819, 154] on div "# This is a concept challenge level about arguments. # Grab the gems and go to …" at bounding box center [895, 203] width 305 height 345
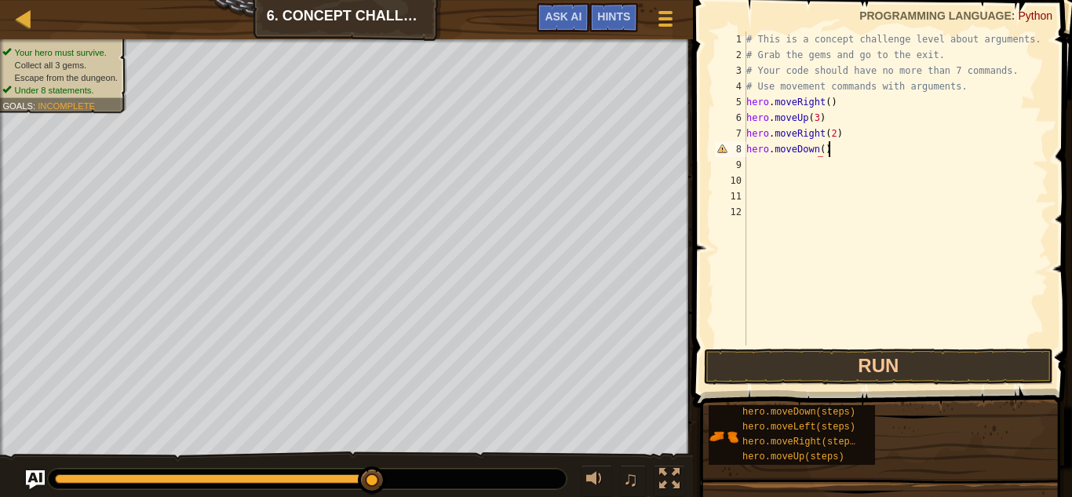
scroll to position [7, 11]
type textarea "hero.moveDown()"
click at [927, 361] on button "Run" at bounding box center [878, 366] width 349 height 36
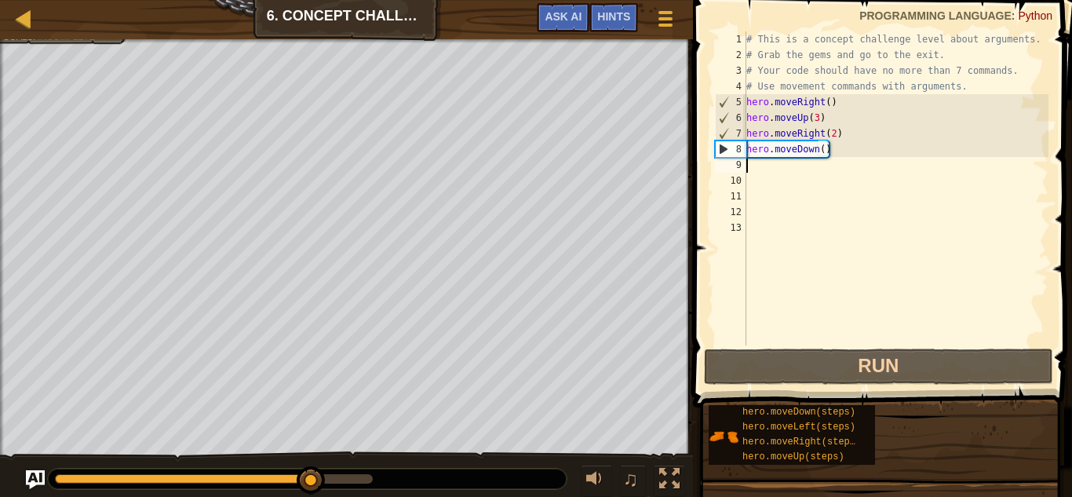
scroll to position [7, 0]
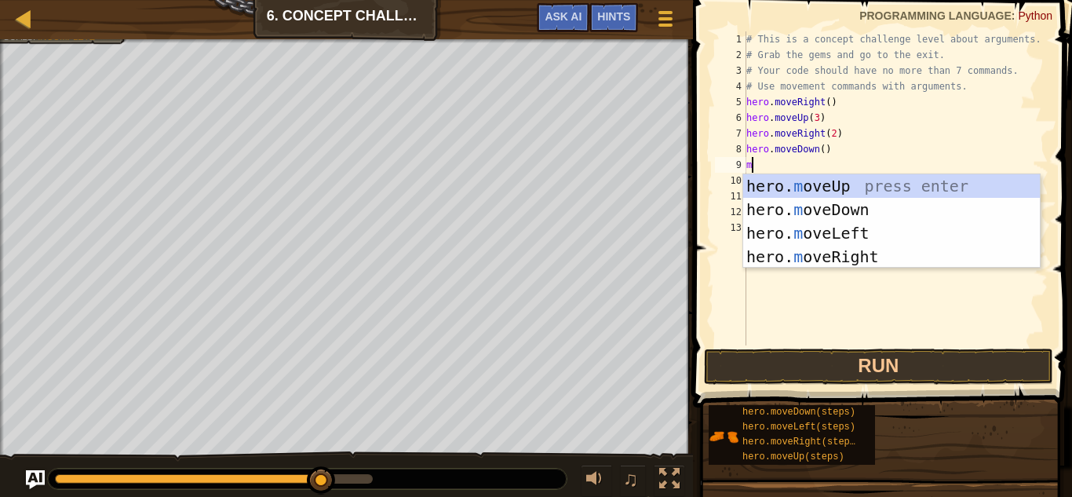
type textarea "mo"
click at [861, 230] on div "hero. mo veUp press enter hero. mo veDown press enter hero. mo veLeft press ent…" at bounding box center [891, 244] width 297 height 141
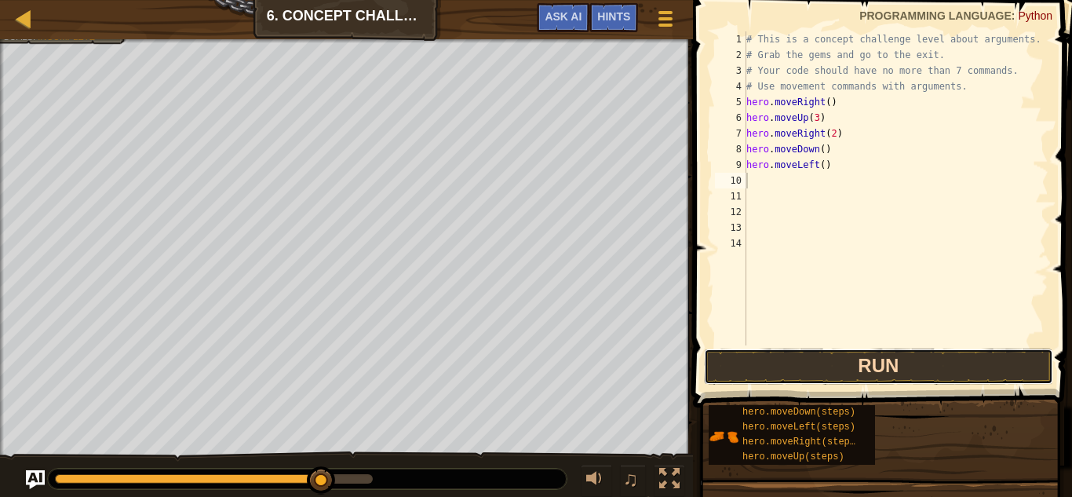
click at [892, 353] on button "Run" at bounding box center [878, 366] width 349 height 36
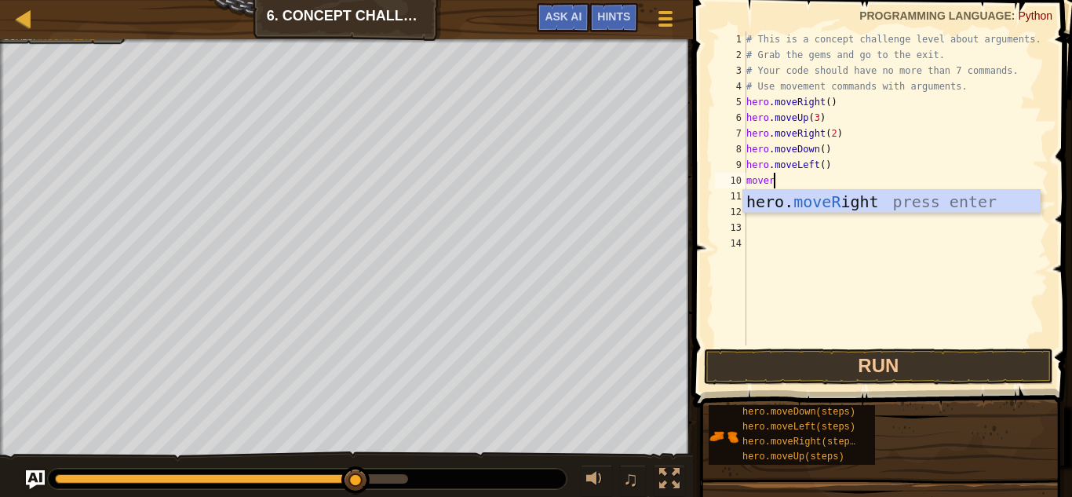
type textarea "move"
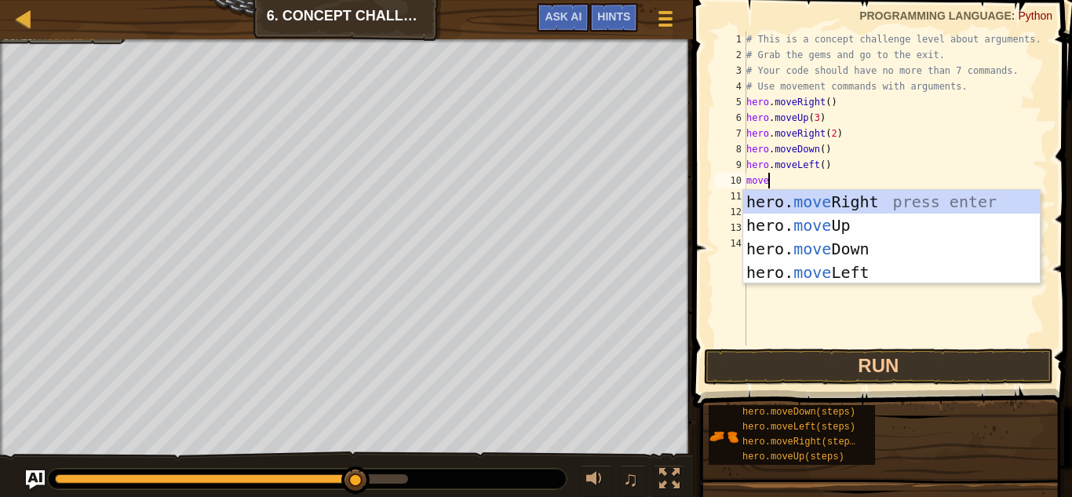
scroll to position [7, 2]
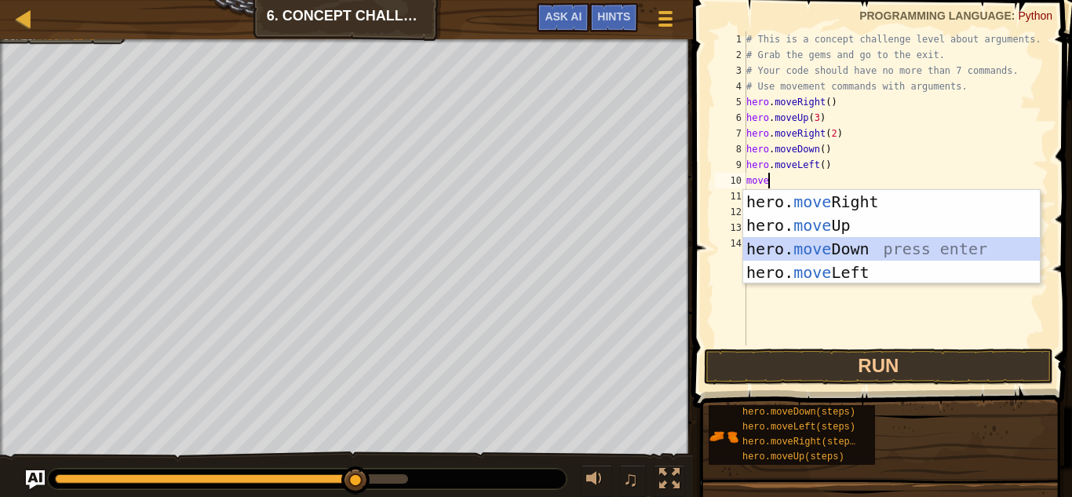
click at [855, 242] on div "hero. move Right press enter hero. move Up press enter hero. move Down press en…" at bounding box center [891, 260] width 297 height 141
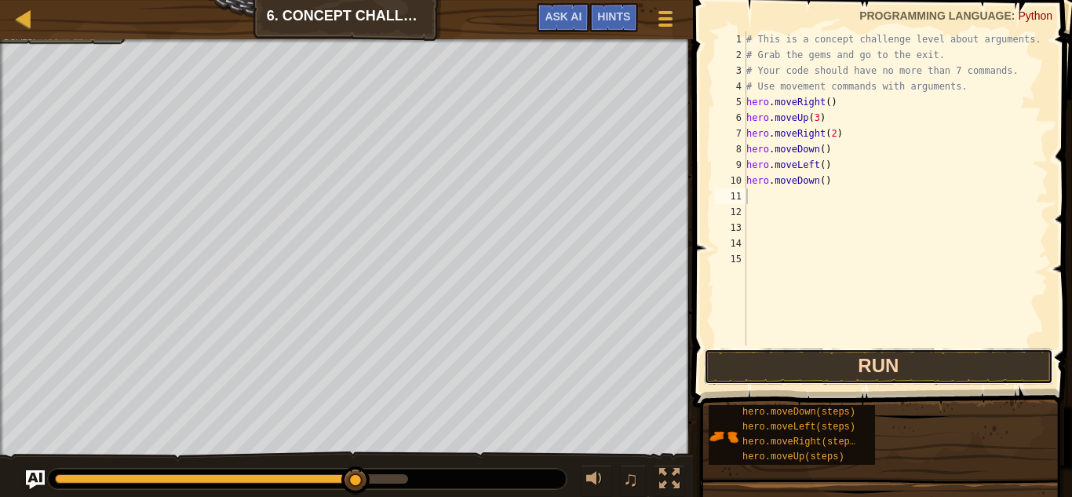
click at [855, 361] on button "Run" at bounding box center [878, 366] width 349 height 36
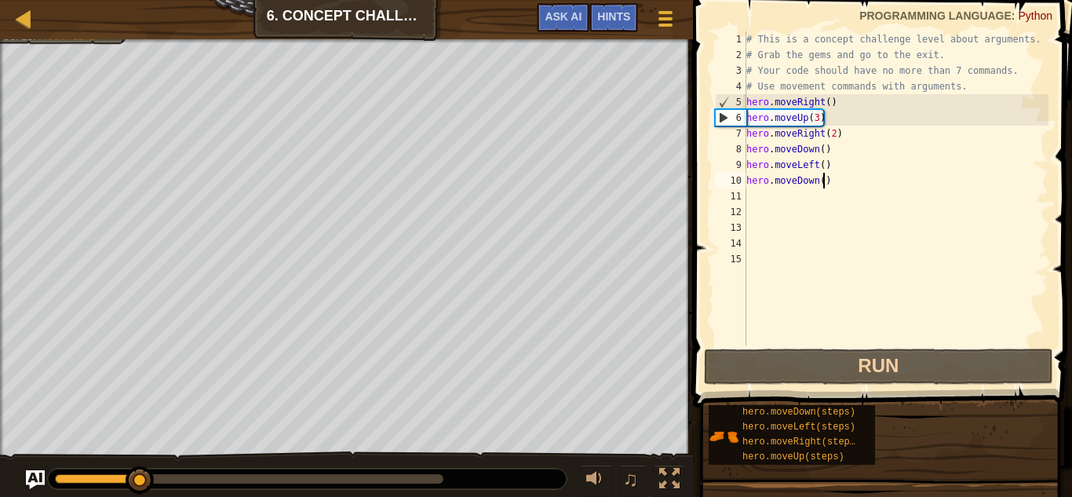
click at [824, 174] on div "# This is a concept challenge level about arguments. # Grab the gems and go to …" at bounding box center [895, 203] width 305 height 345
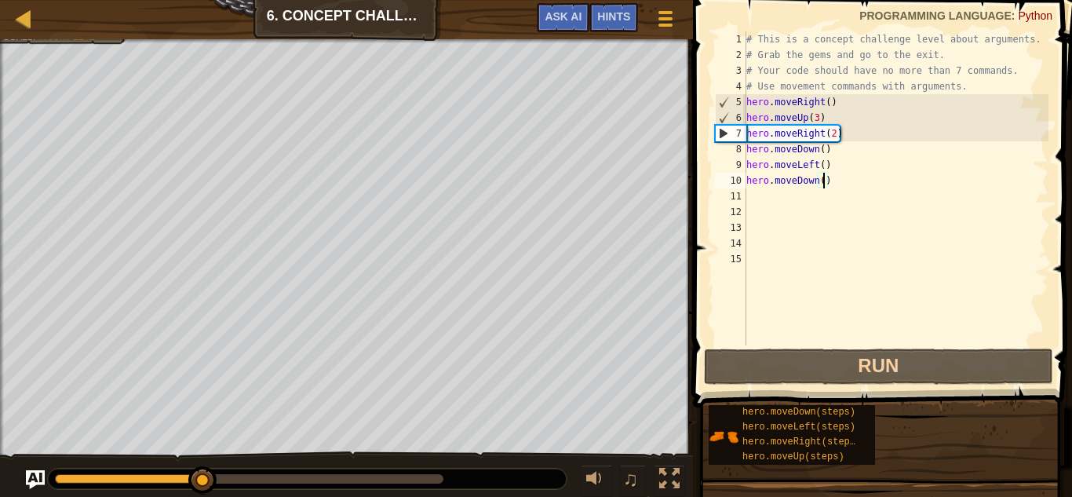
scroll to position [7, 12]
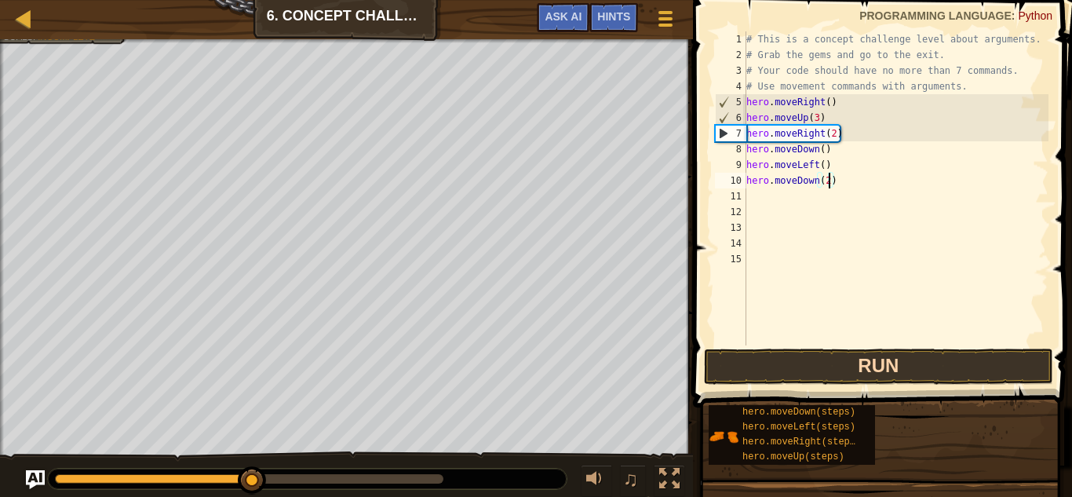
type textarea "hero.moveDown(2)"
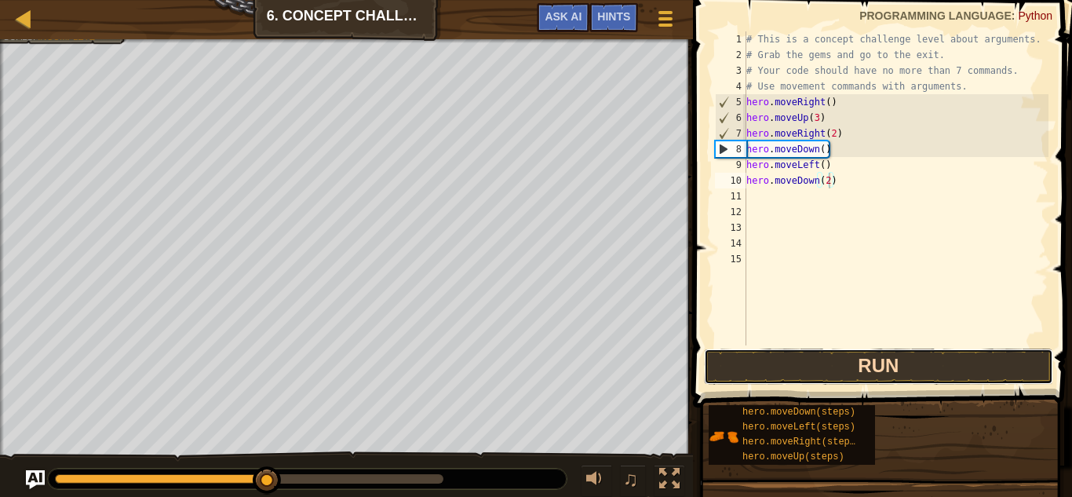
click at [843, 348] on button "Run" at bounding box center [878, 366] width 349 height 36
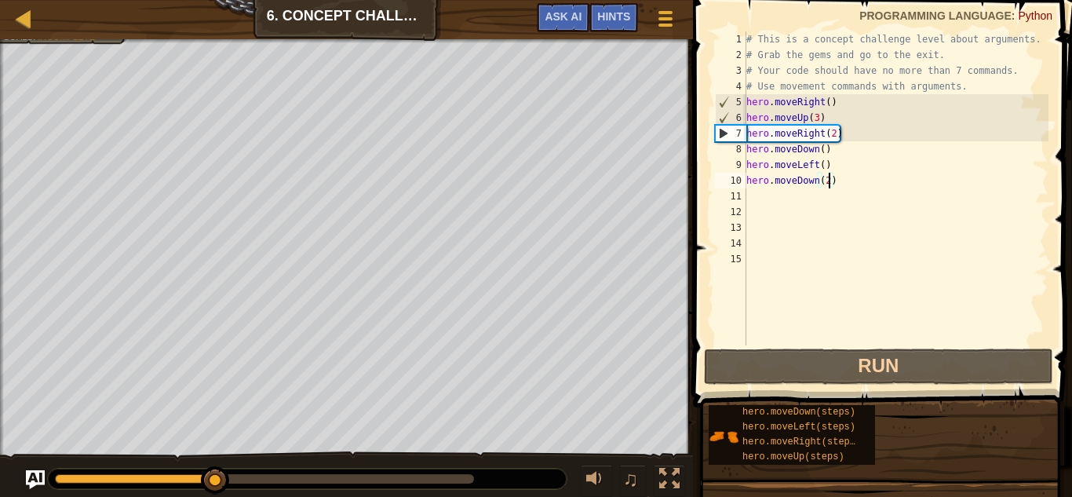
click at [764, 206] on div "# This is a concept challenge level about arguments. # Grab the gems and go to …" at bounding box center [895, 203] width 305 height 345
click at [749, 187] on div "# This is a concept challenge level about arguments. # Grab the gems and go to …" at bounding box center [895, 203] width 305 height 345
type textarea "hero.moveDown(2)"
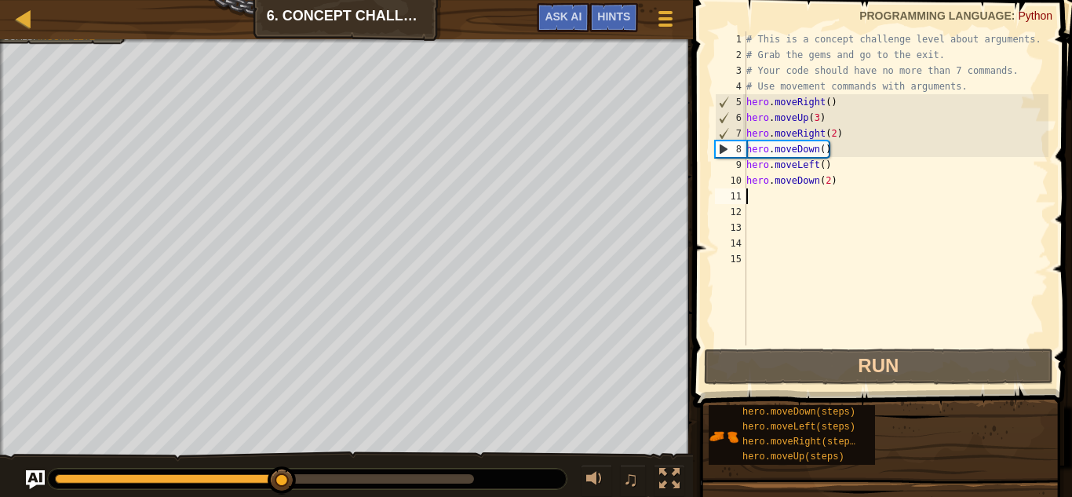
click at [756, 201] on div "# This is a concept challenge level about arguments. # Grab the gems and go to …" at bounding box center [895, 203] width 305 height 345
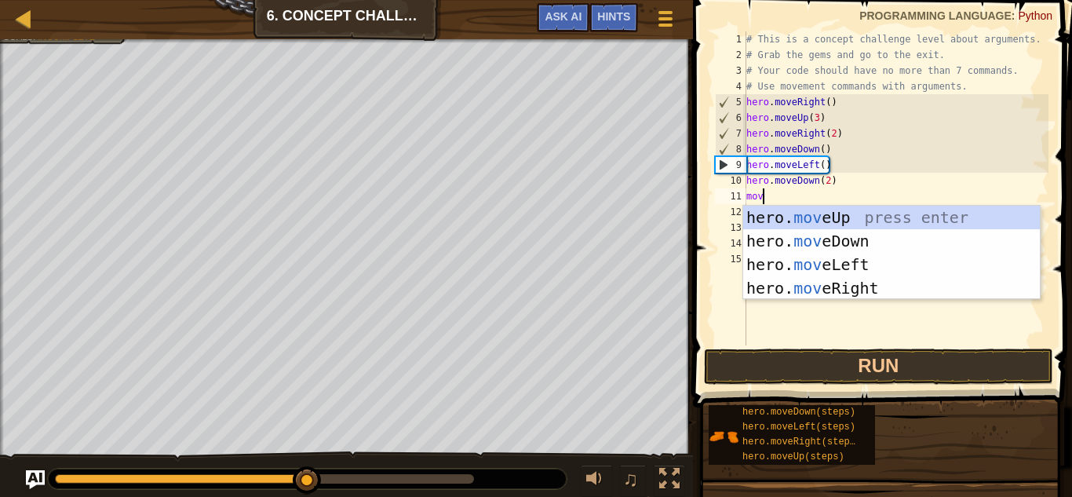
type textarea "mover"
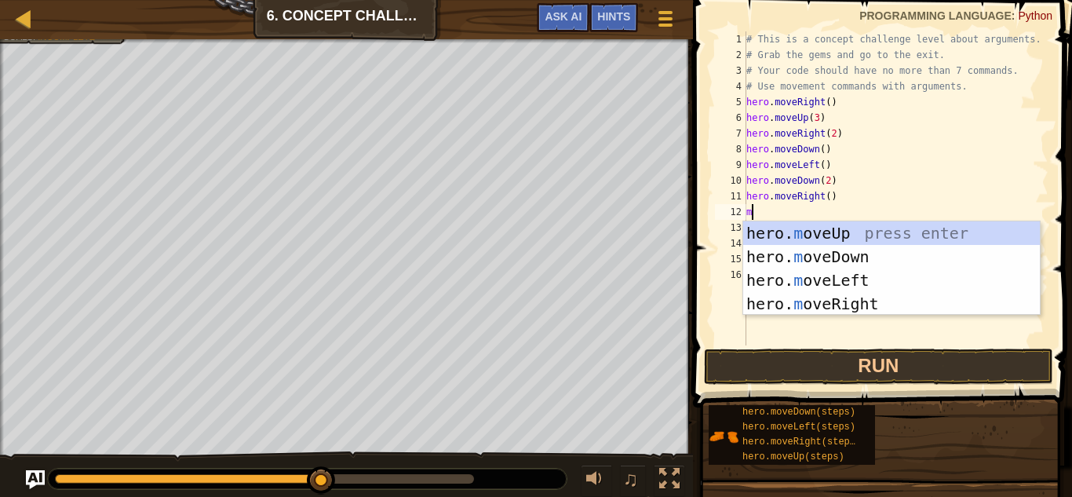
scroll to position [7, 1]
type textarea "m"
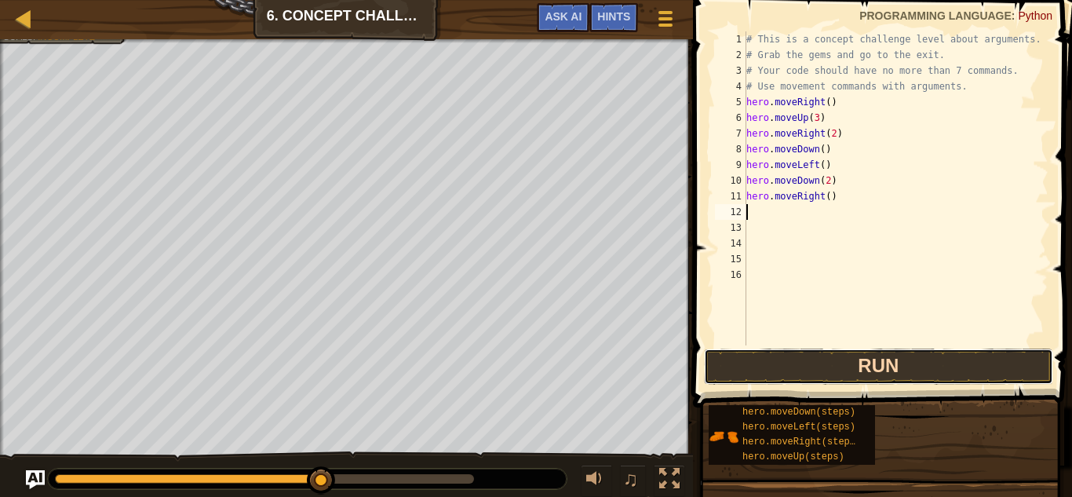
click at [873, 358] on button "Run" at bounding box center [878, 366] width 349 height 36
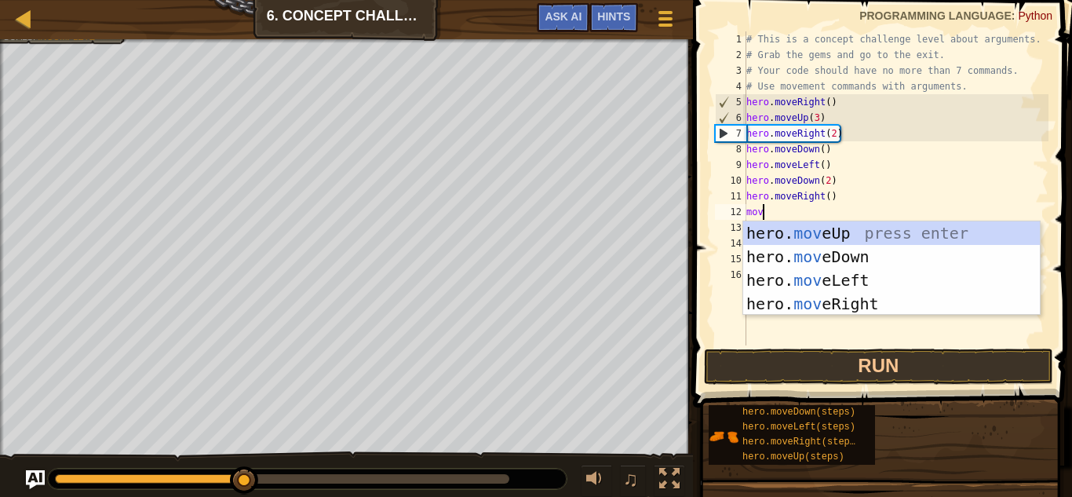
scroll to position [7, 2]
type textarea "move"
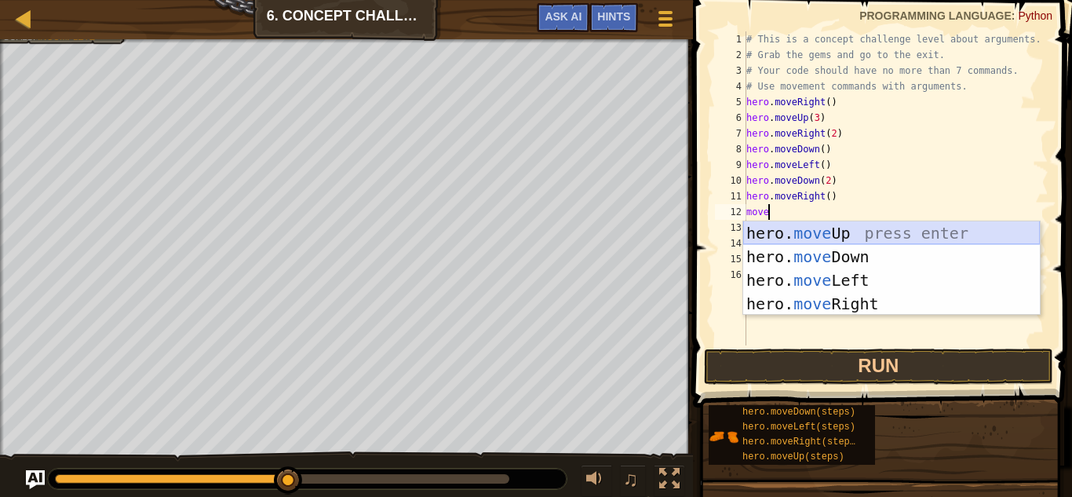
scroll to position [7, 0]
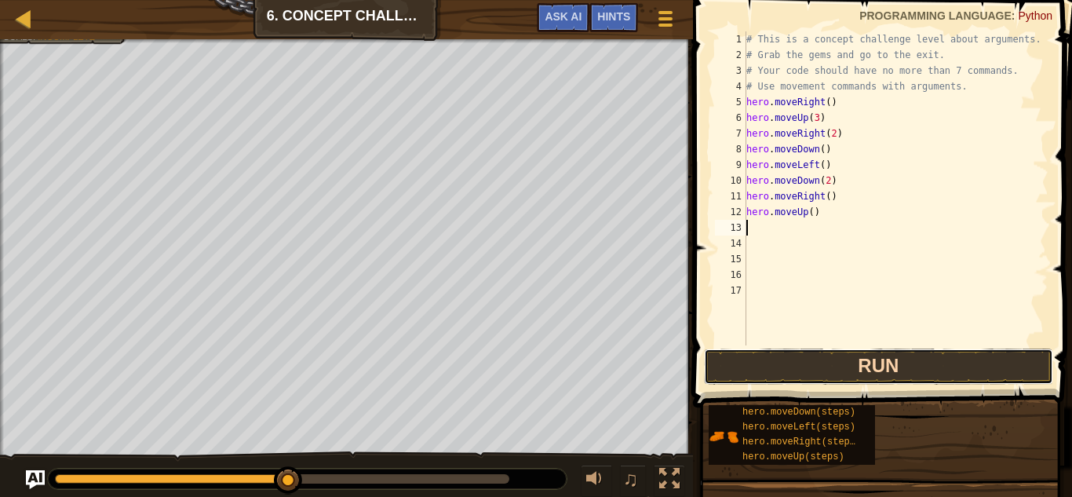
click at [840, 351] on button "Run" at bounding box center [878, 366] width 349 height 36
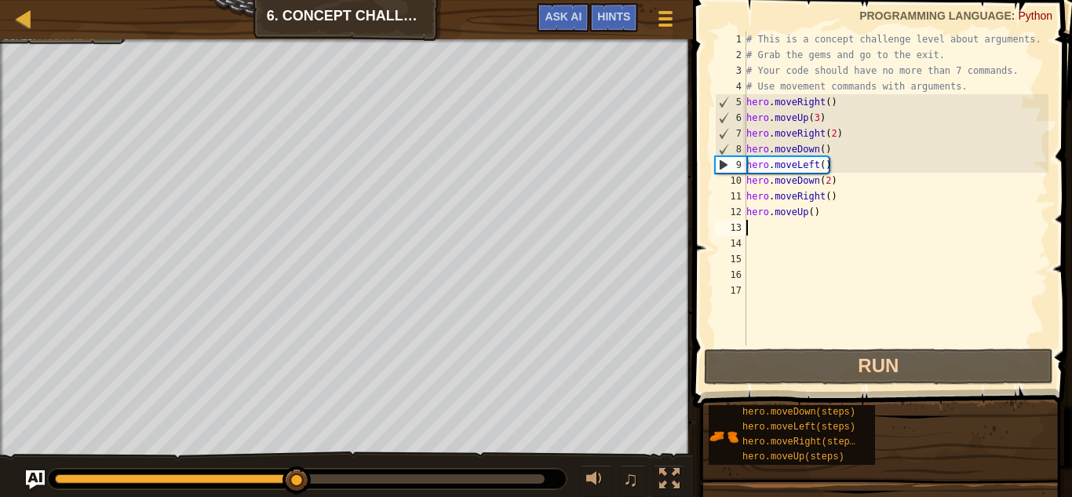
click at [811, 214] on div "# This is a concept challenge level about arguments. # Grab the gems and go to …" at bounding box center [895, 203] width 305 height 345
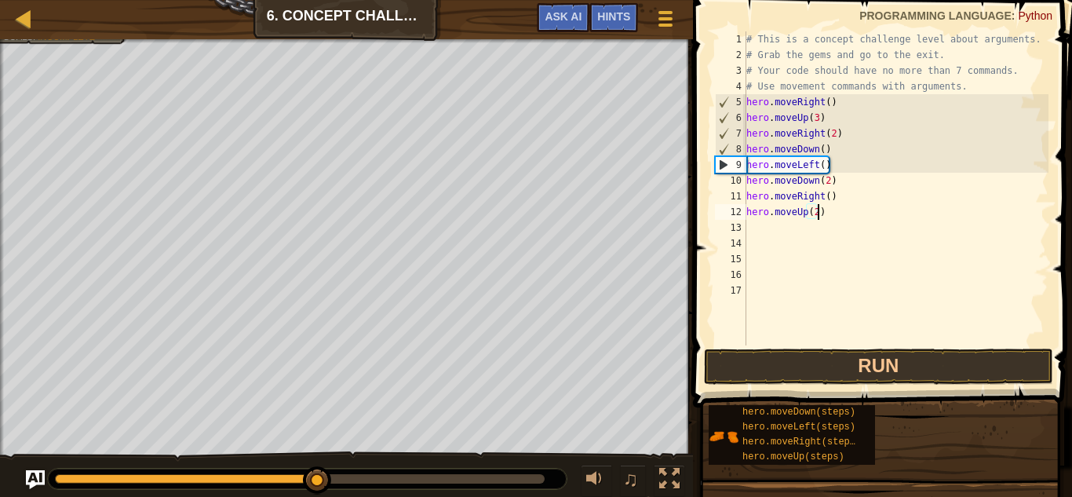
scroll to position [7, 10]
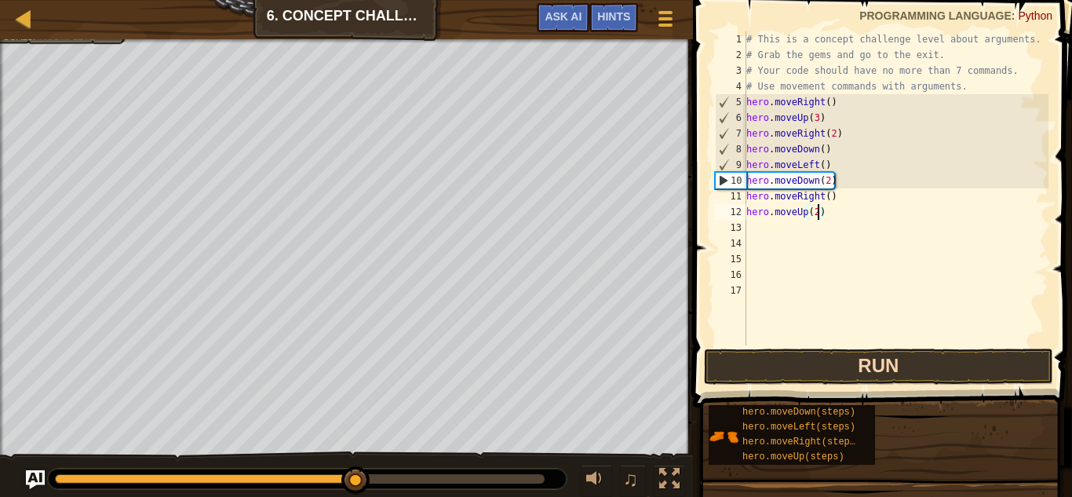
type textarea "hero.moveUp(2)"
click at [858, 356] on button "Run" at bounding box center [878, 366] width 349 height 36
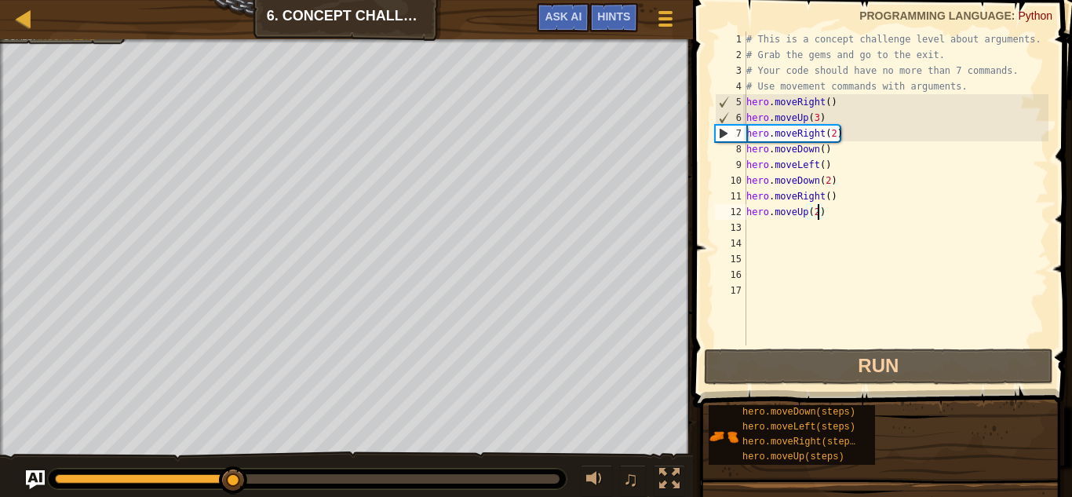
click at [756, 233] on div "# This is a concept challenge level about arguments. # Grab the gems and go to …" at bounding box center [895, 203] width 305 height 345
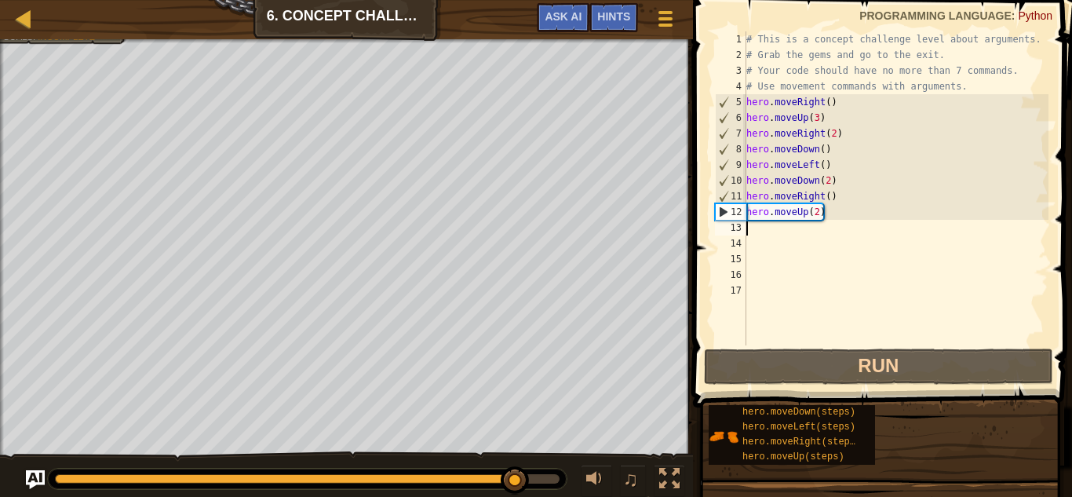
type textarea "mo"
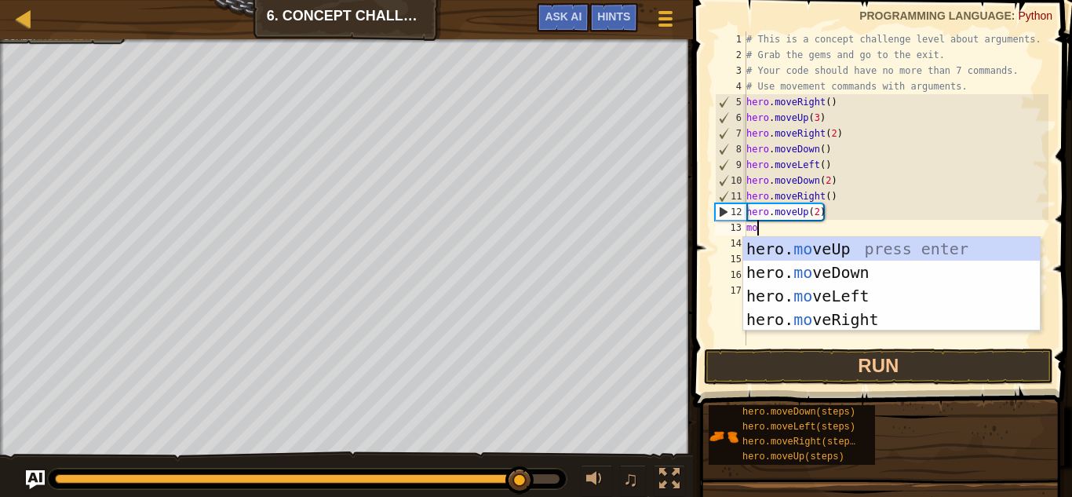
scroll to position [7, 1]
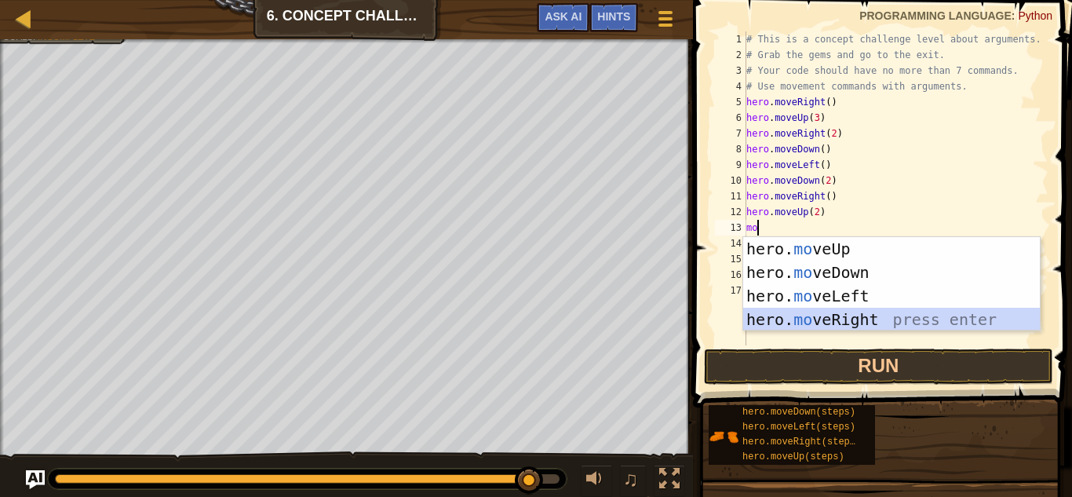
click at [875, 315] on div "hero. mo veUp press enter hero. mo veDown press enter hero. mo veLeft press ent…" at bounding box center [891, 307] width 297 height 141
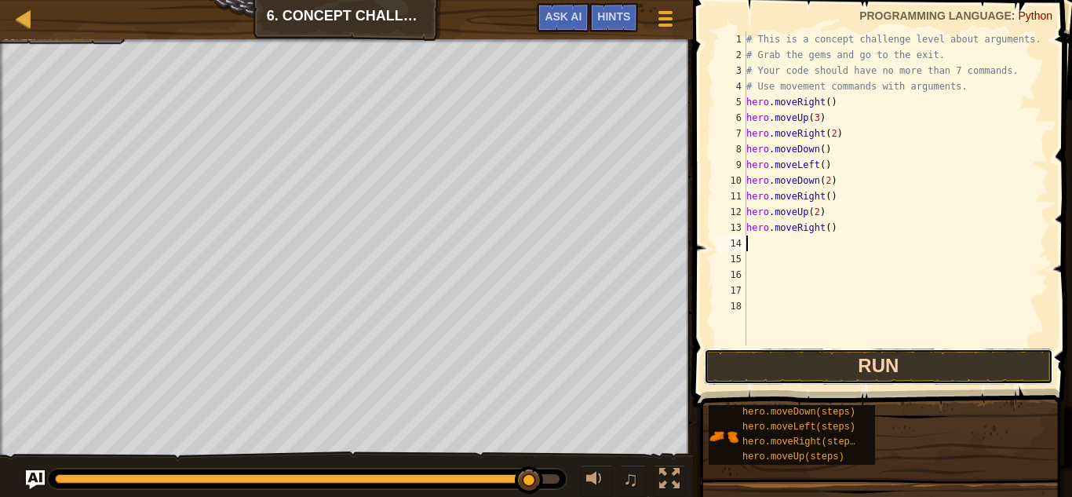
click at [886, 372] on button "Run" at bounding box center [878, 366] width 349 height 36
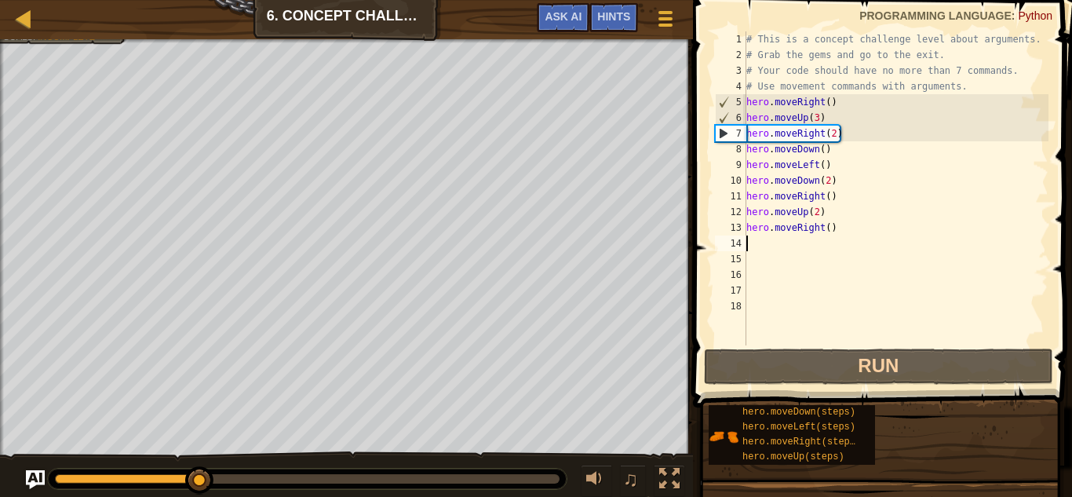
click at [828, 233] on div "# This is a concept challenge level about arguments. # Grab the gems and go to …" at bounding box center [895, 203] width 305 height 345
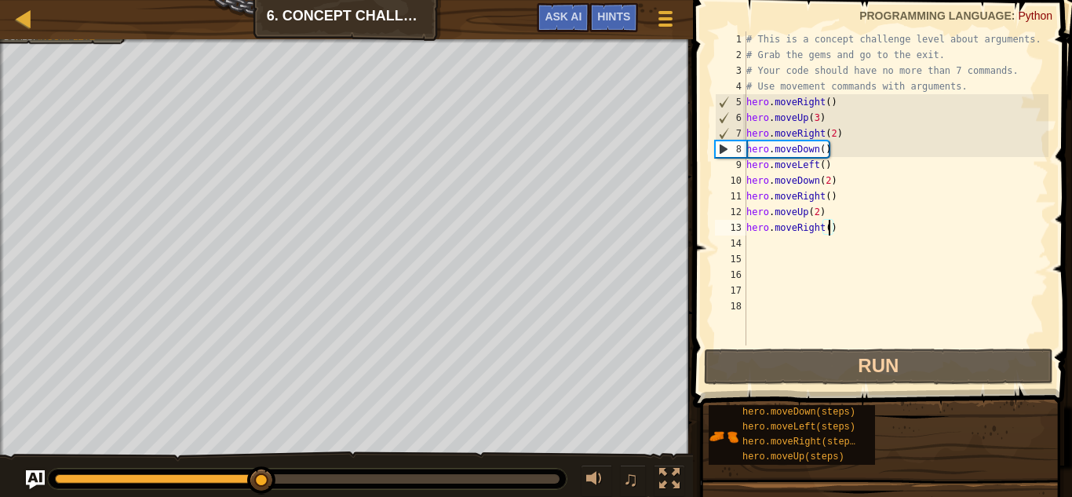
scroll to position [7, 13]
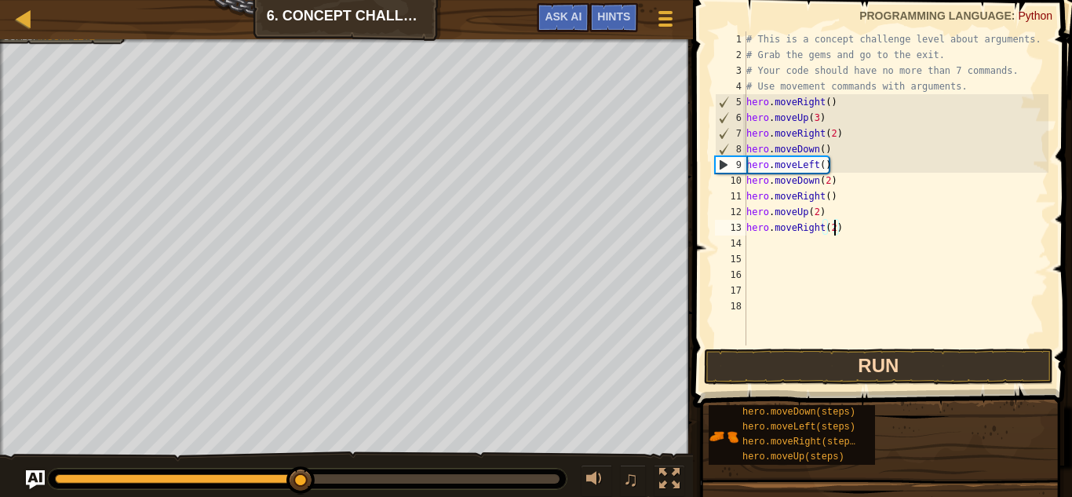
type textarea "hero.moveRight(2)"
click at [844, 369] on button "Run" at bounding box center [878, 366] width 349 height 36
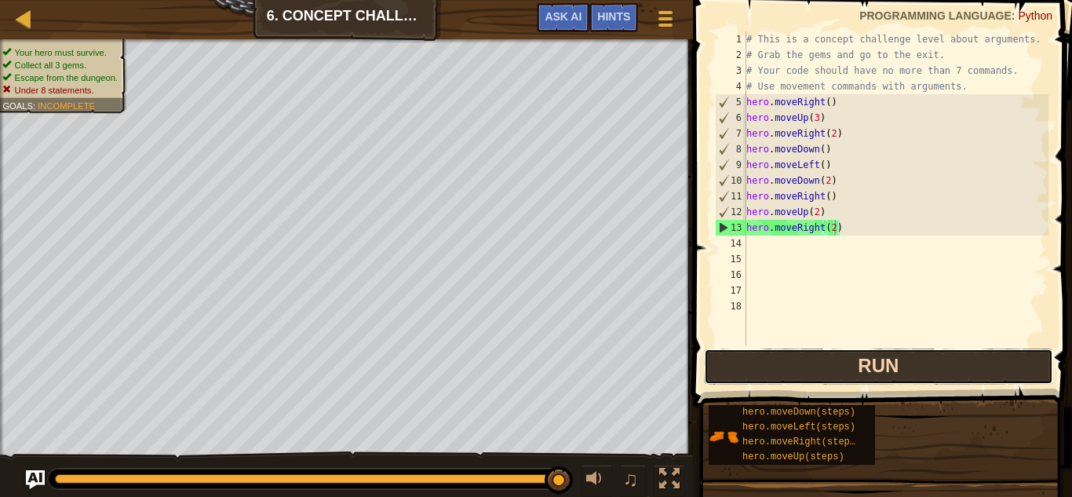
drag, startPoint x: 844, startPoint y: 369, endPoint x: 850, endPoint y: 360, distance: 10.7
click at [850, 360] on button "Run" at bounding box center [878, 366] width 349 height 36
